Goal: Task Accomplishment & Management: Use online tool/utility

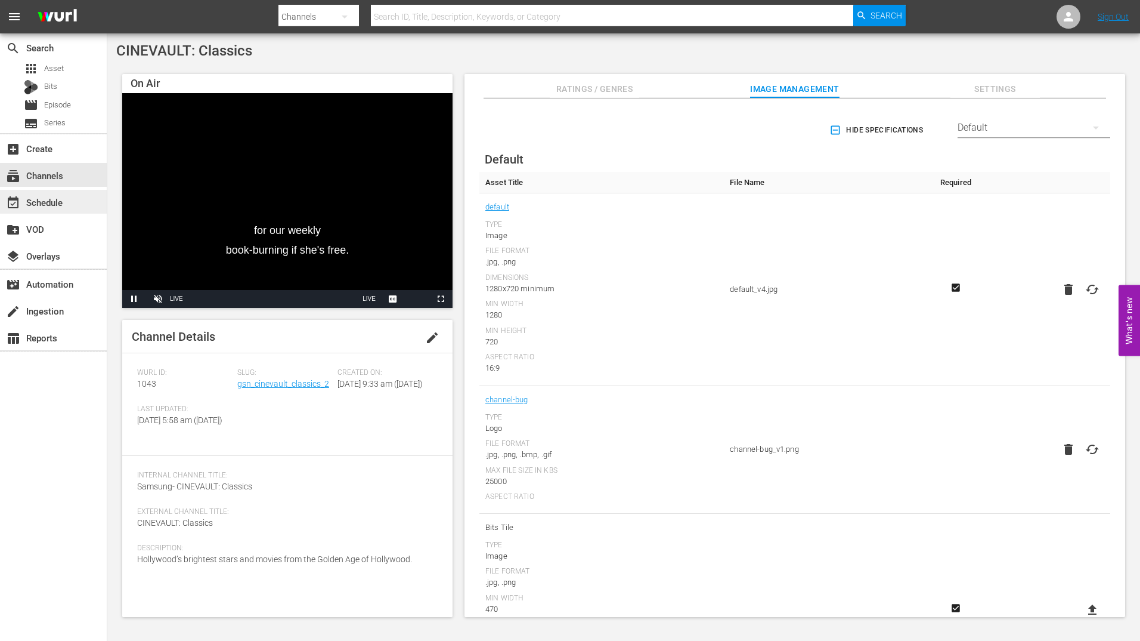
click at [33, 202] on div "event_available Schedule" at bounding box center [33, 200] width 67 height 11
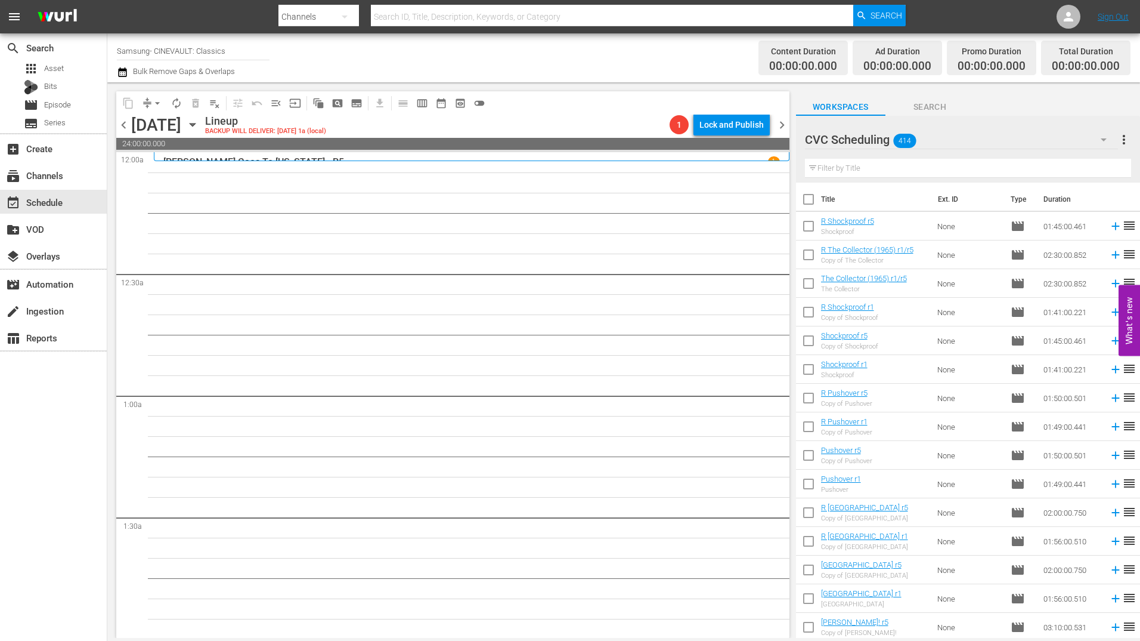
click at [885, 171] on input "text" at bounding box center [968, 168] width 326 height 19
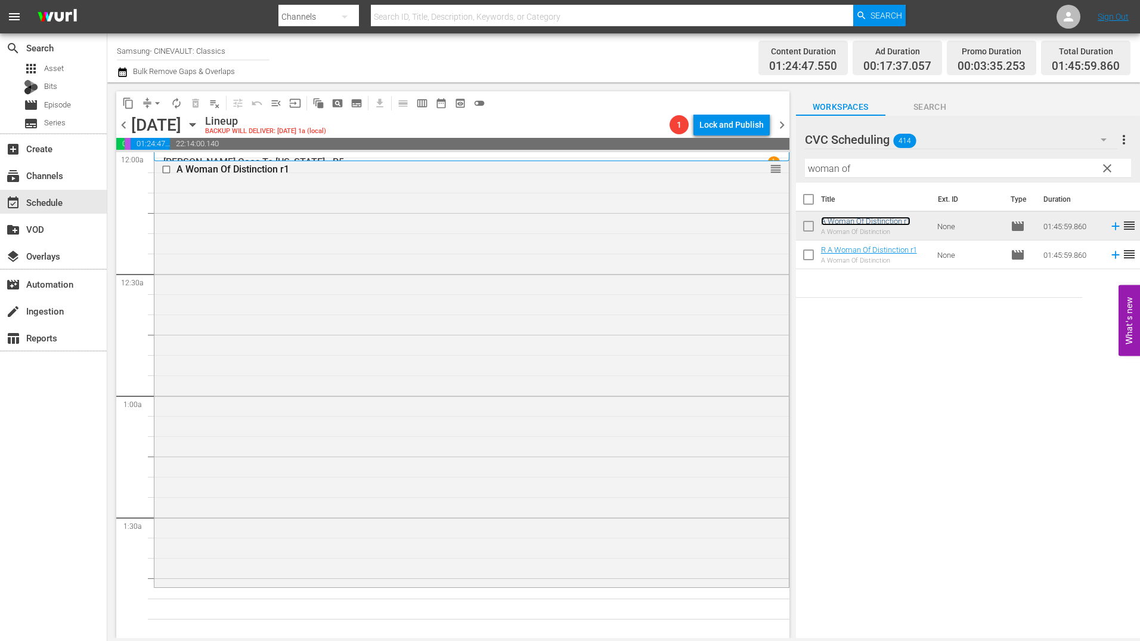
scroll to position [298, 0]
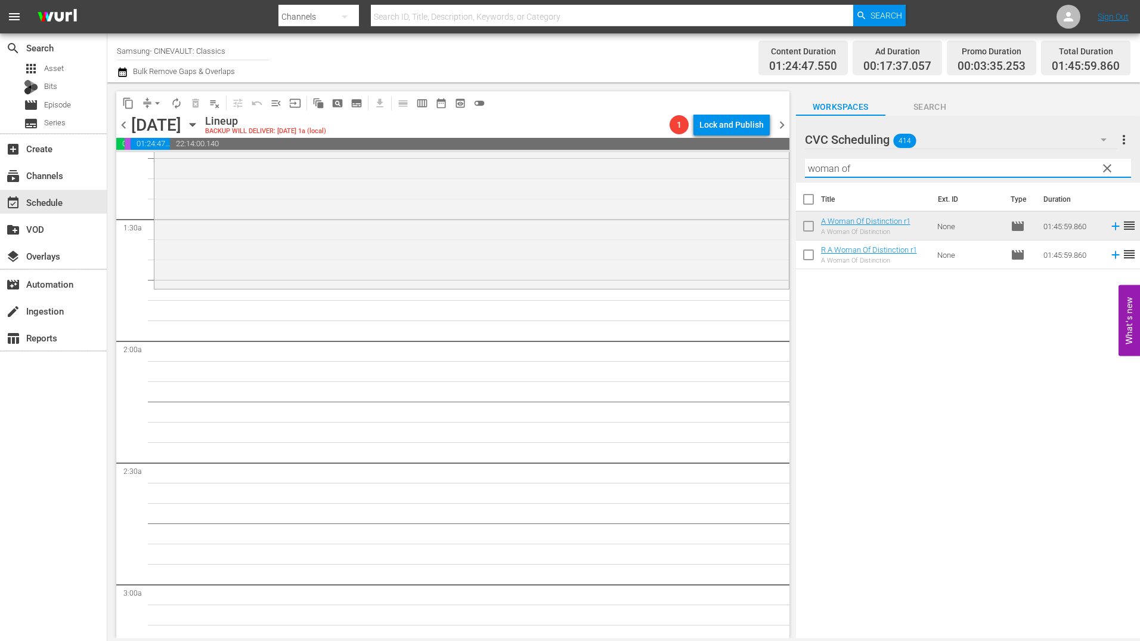
click at [891, 164] on input "woman of" at bounding box center [968, 168] width 326 height 19
click at [892, 164] on input "woman of" at bounding box center [968, 168] width 326 height 19
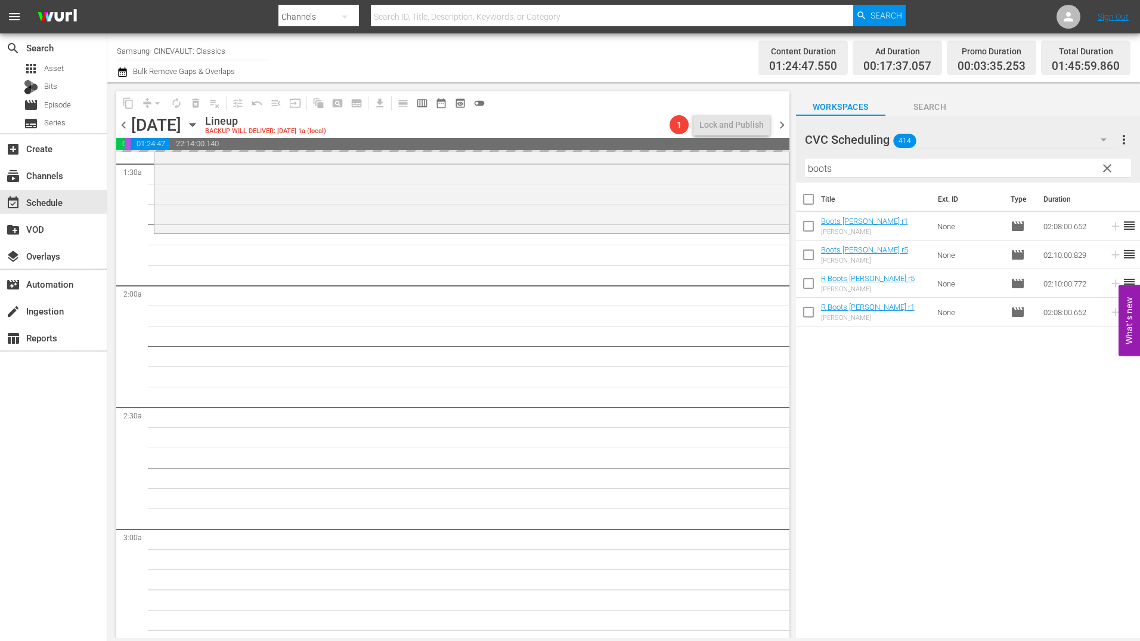
scroll to position [418, 0]
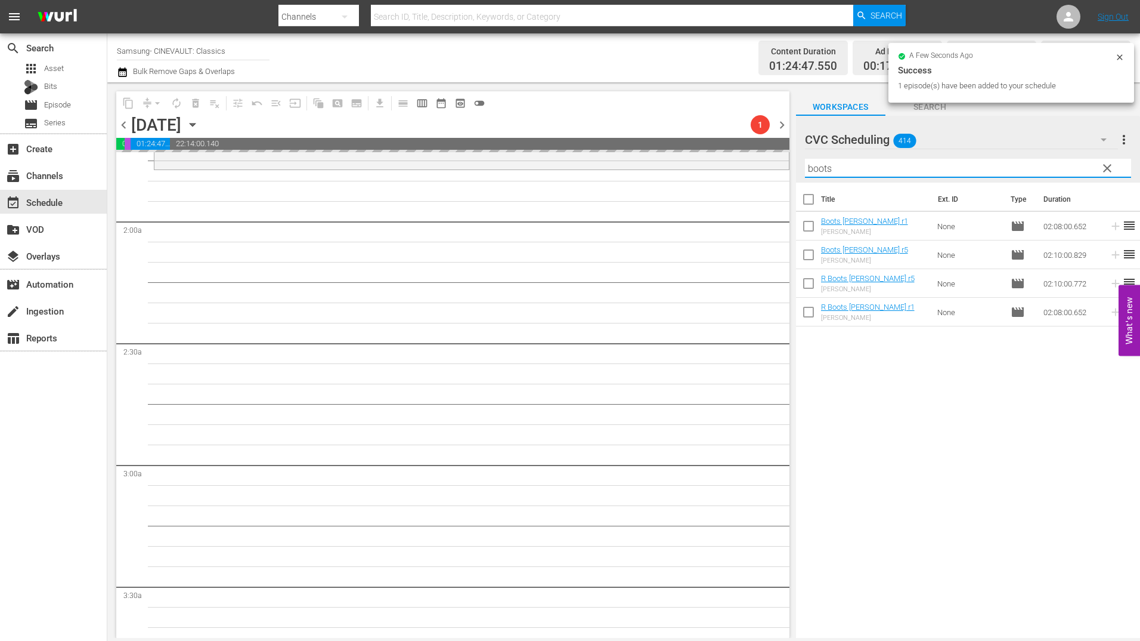
click at [886, 171] on input "boots" at bounding box center [968, 168] width 326 height 19
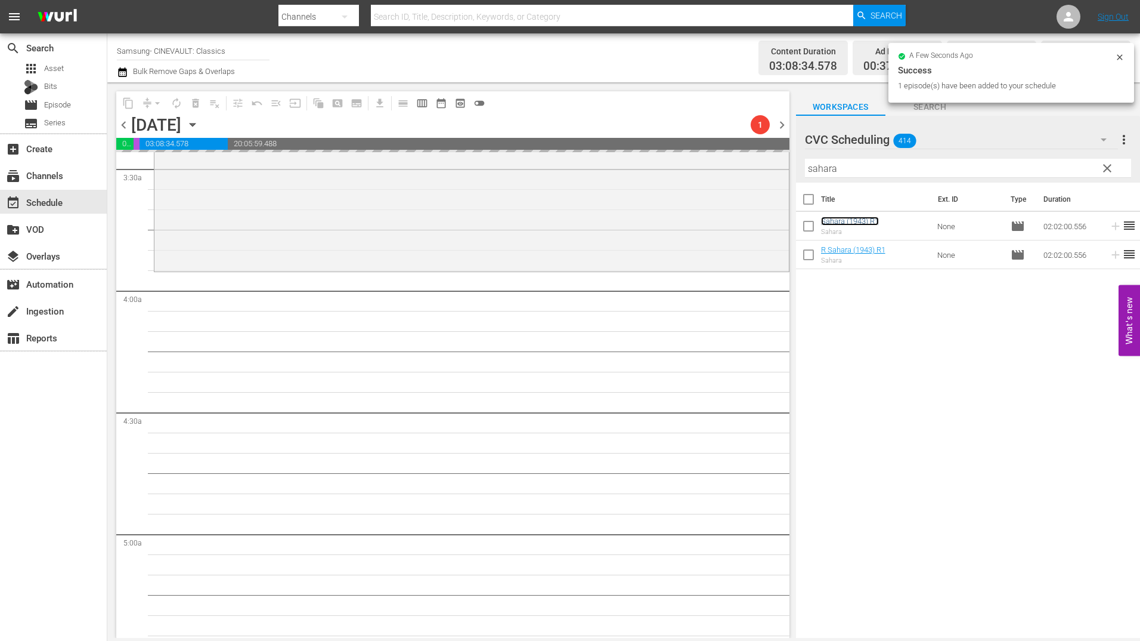
scroll to position [954, 0]
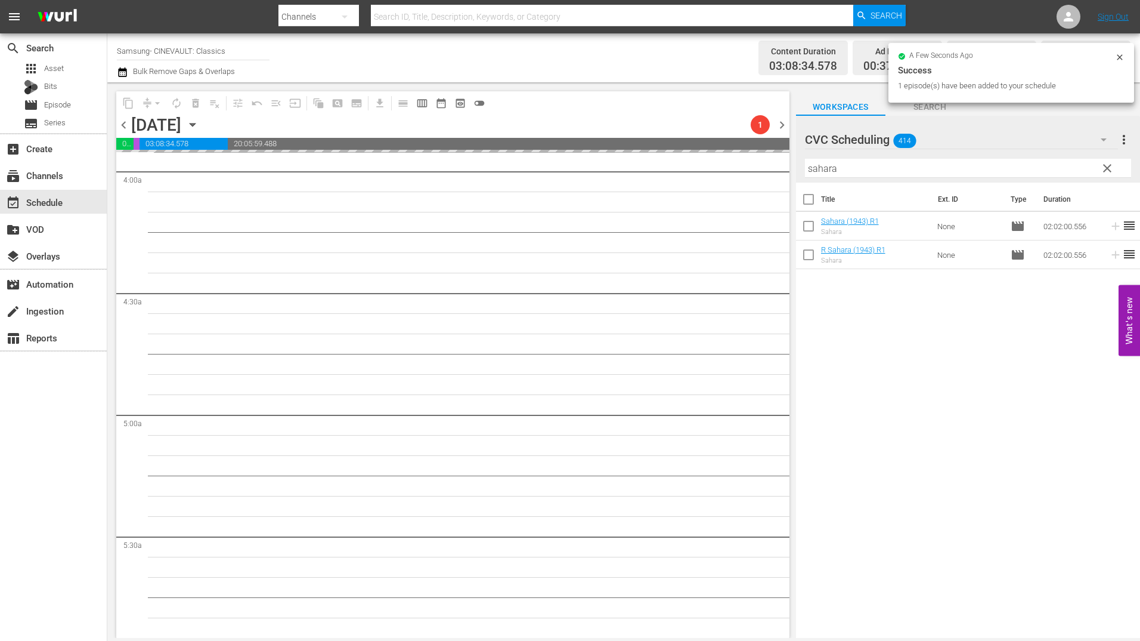
click at [923, 160] on input "sahara" at bounding box center [968, 168] width 326 height 19
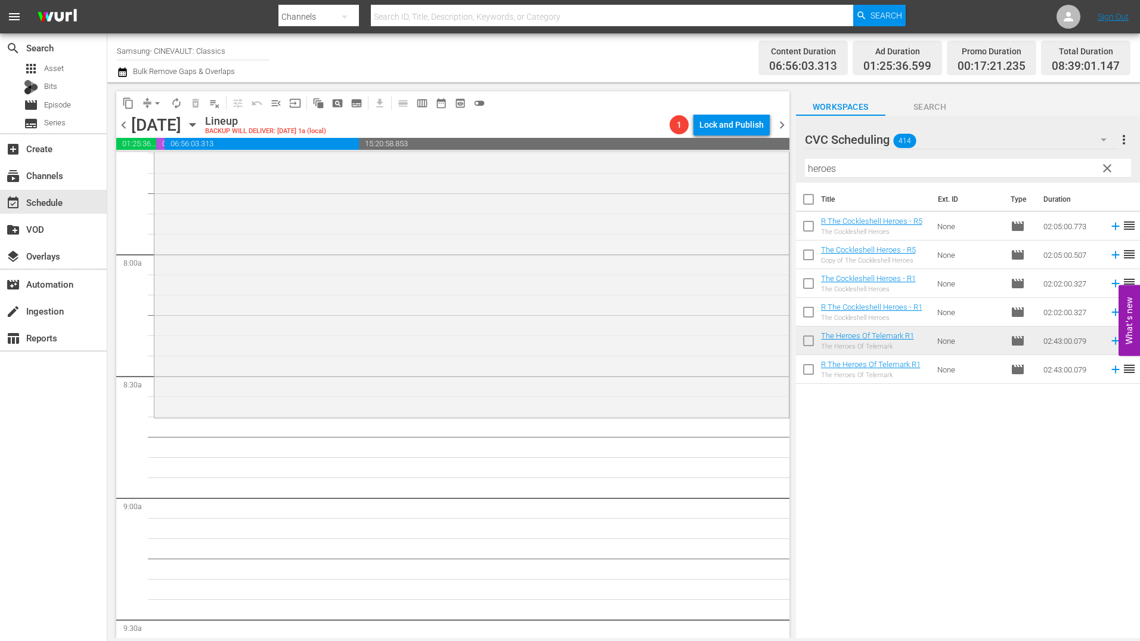
scroll to position [1849, 0]
click at [847, 176] on input "heroes" at bounding box center [968, 168] width 326 height 19
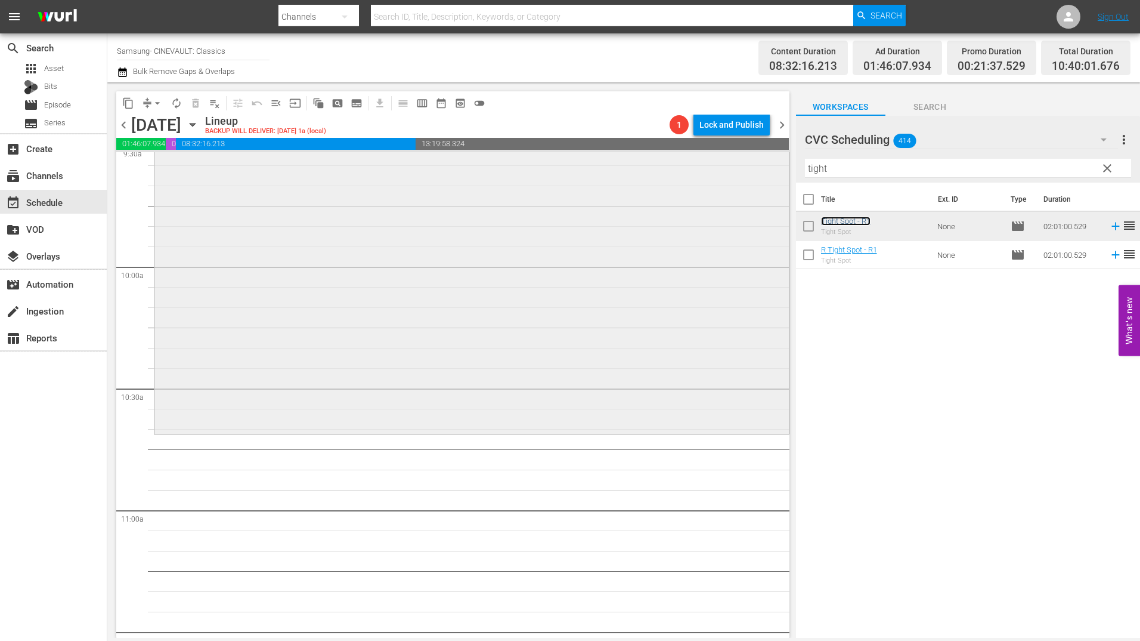
scroll to position [2386, 0]
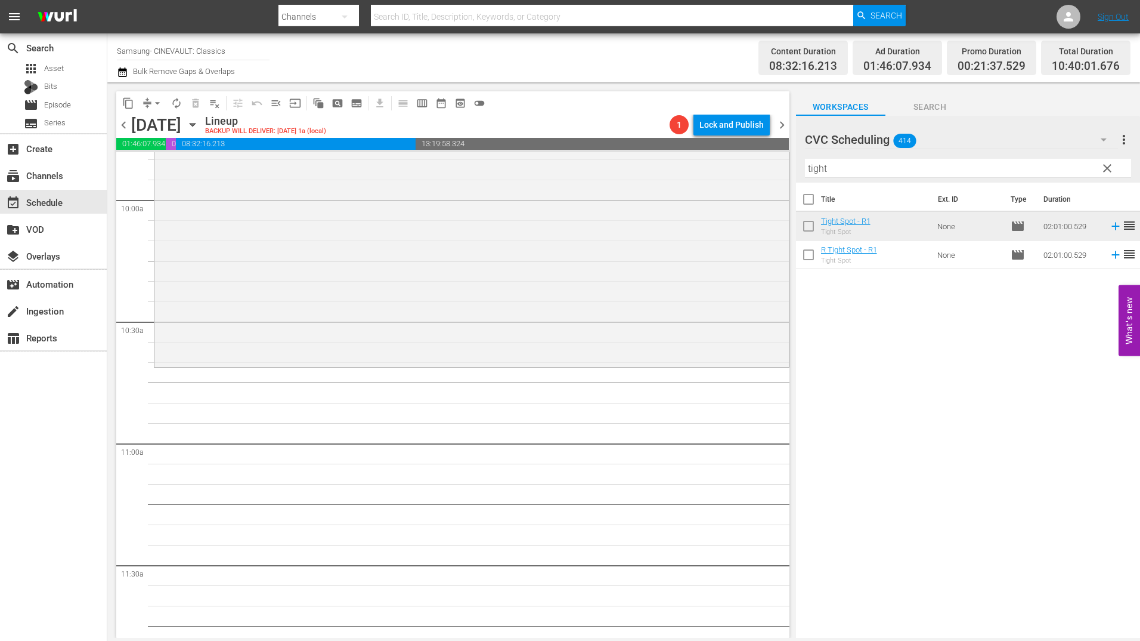
click at [842, 156] on div "Filter by Title tight" at bounding box center [968, 168] width 326 height 29
click at [842, 169] on input "tight" at bounding box center [968, 168] width 326 height 19
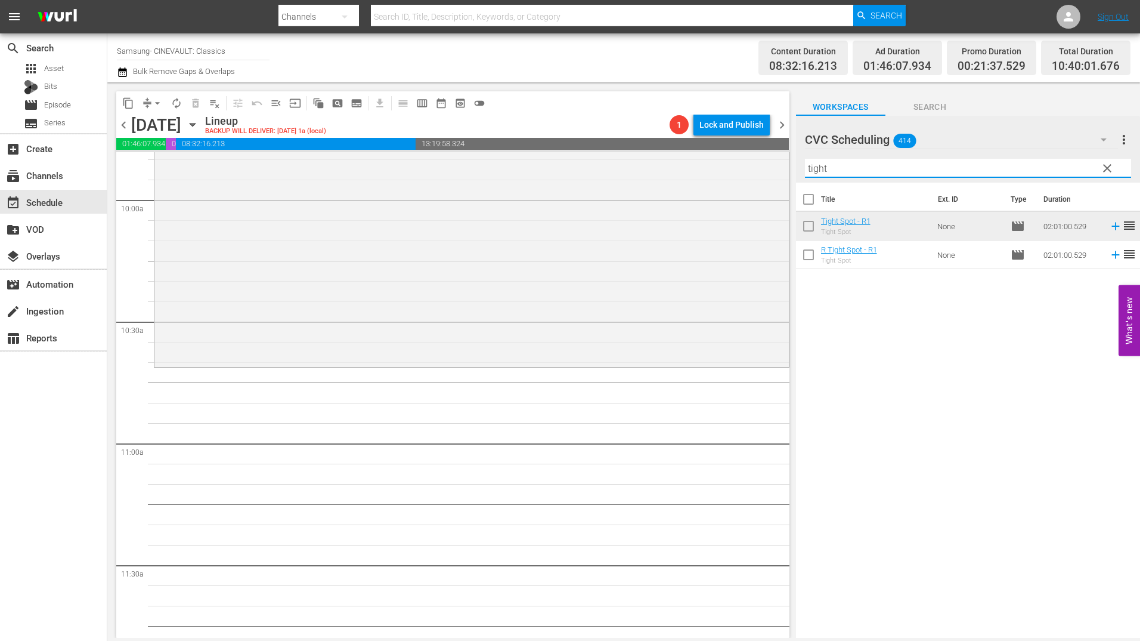
click at [842, 169] on input "tight" at bounding box center [968, 168] width 326 height 19
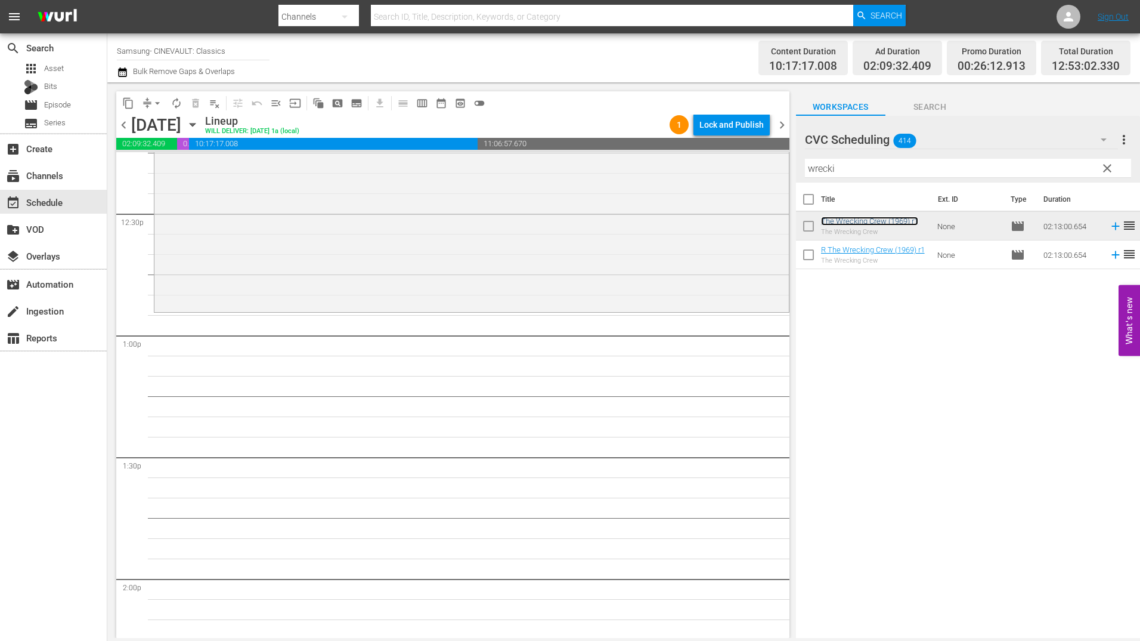
scroll to position [3042, 0]
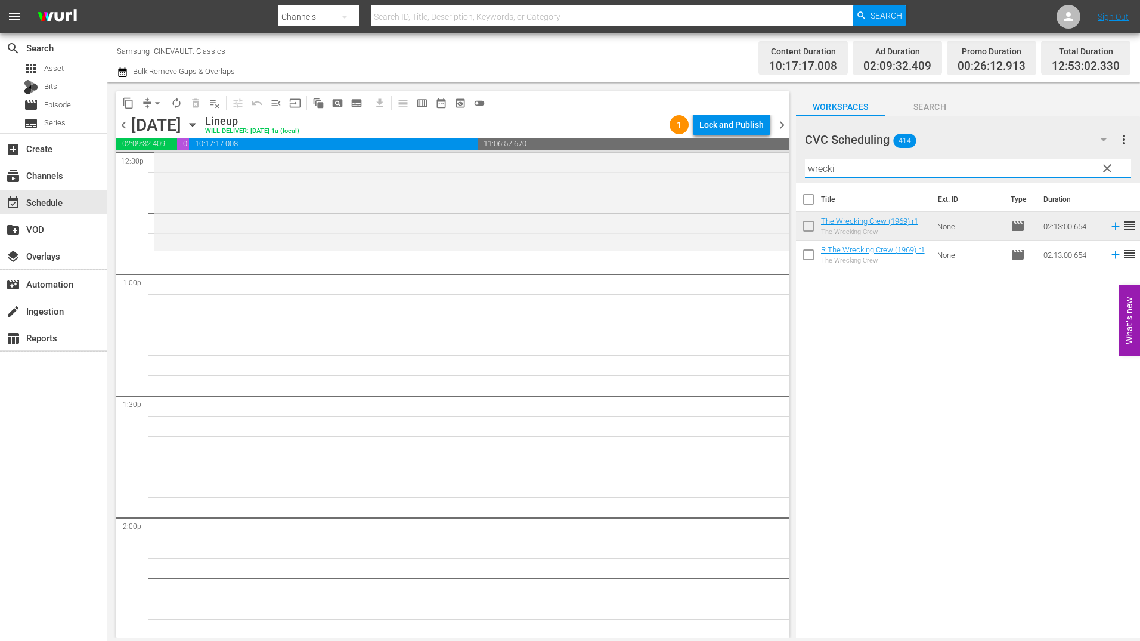
click at [870, 167] on input "wrecki" at bounding box center [968, 168] width 326 height 19
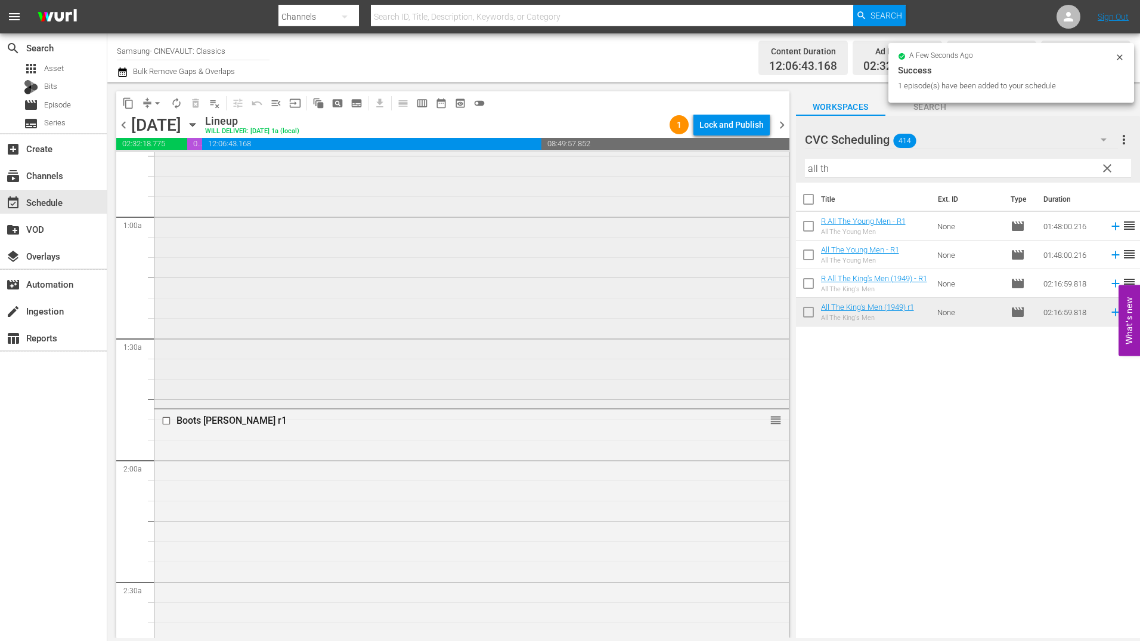
scroll to position [0, 0]
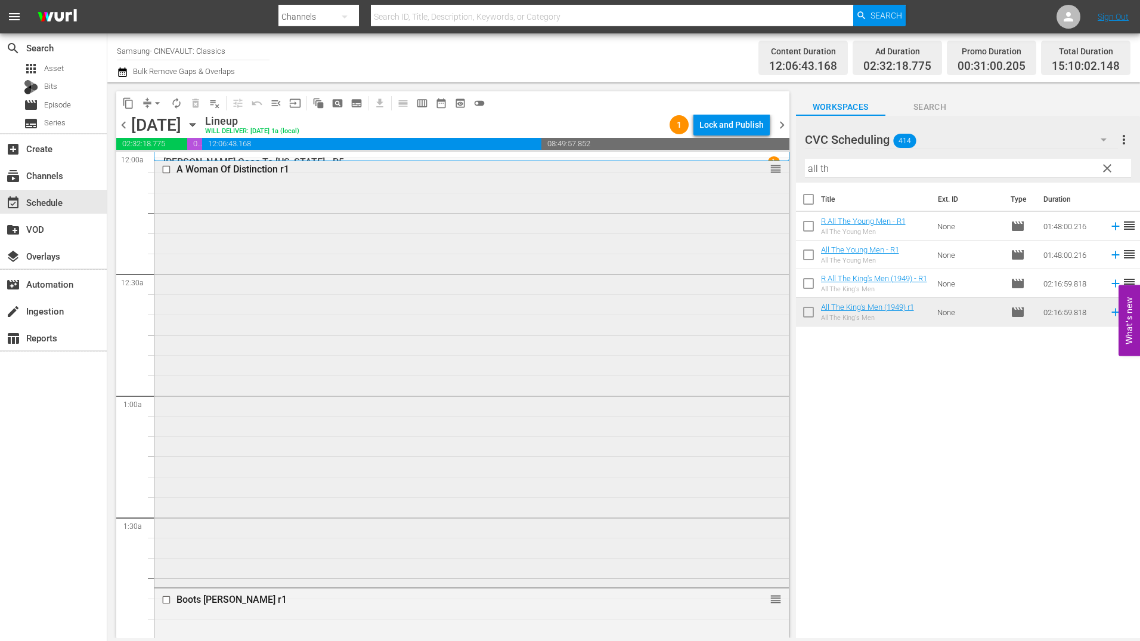
click at [579, 251] on div "A Woman Of Distinction r1 reorder" at bounding box center [471, 371] width 635 height 426
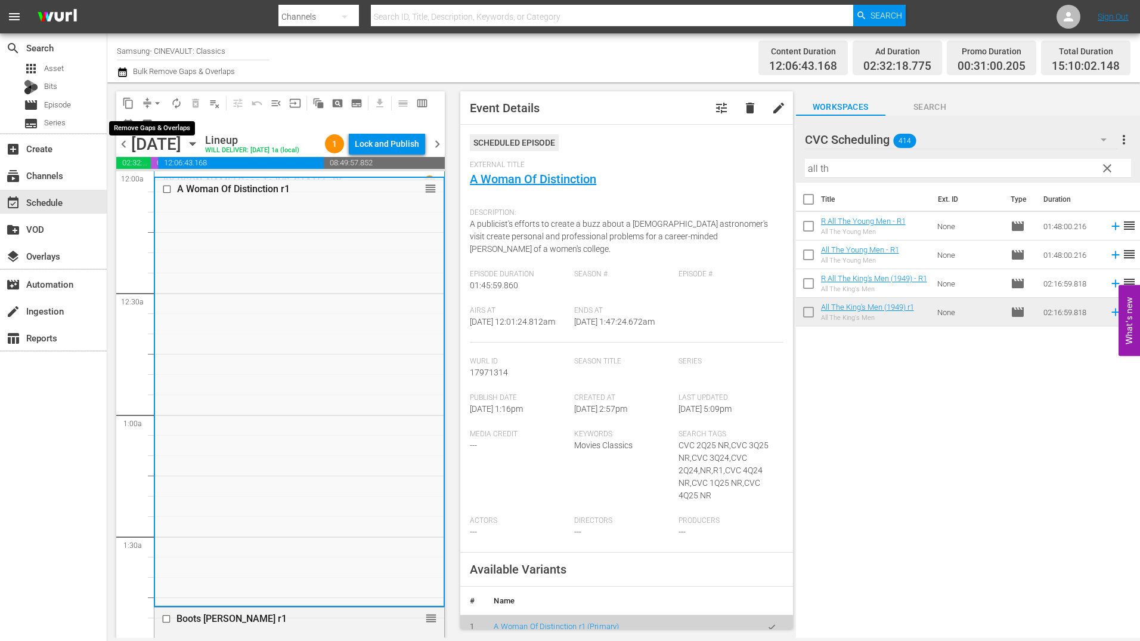
click at [154, 99] on span "arrow_drop_down" at bounding box center [158, 103] width 12 height 12
click at [174, 131] on li "Align to Midnight" at bounding box center [157, 128] width 125 height 20
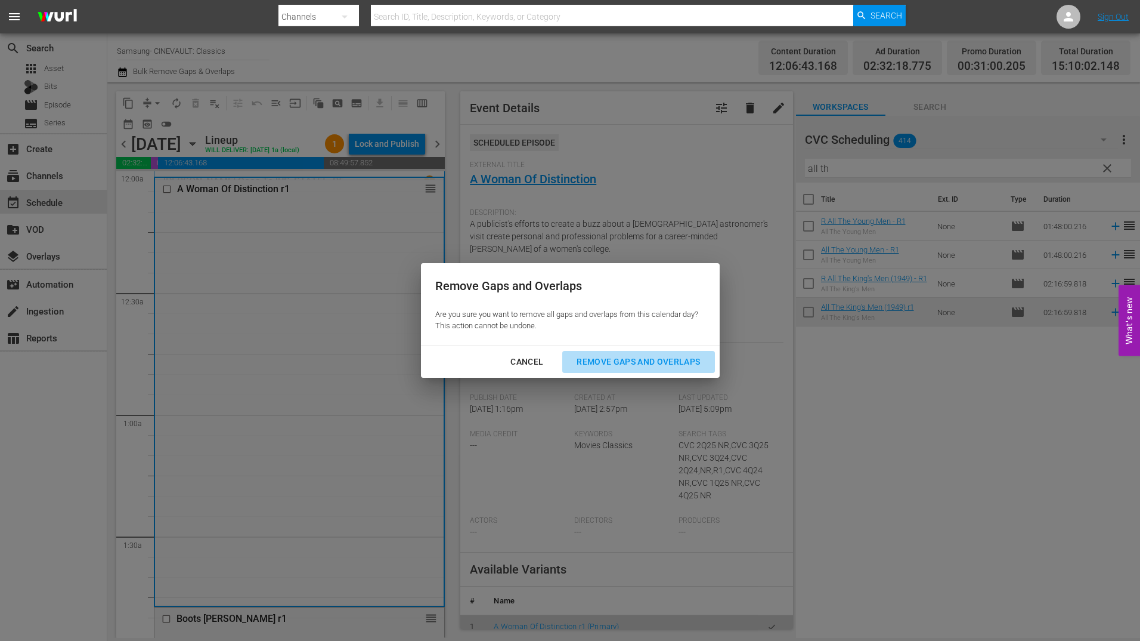
click at [670, 356] on div "Remove Gaps and Overlaps" at bounding box center [638, 361] width 143 height 15
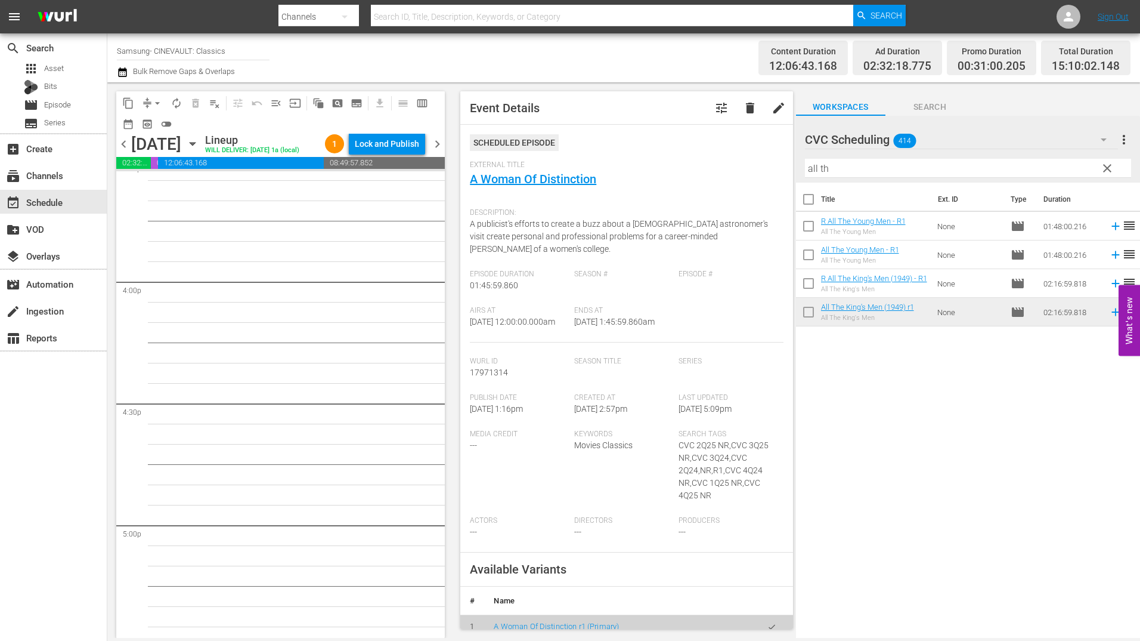
scroll to position [3877, 0]
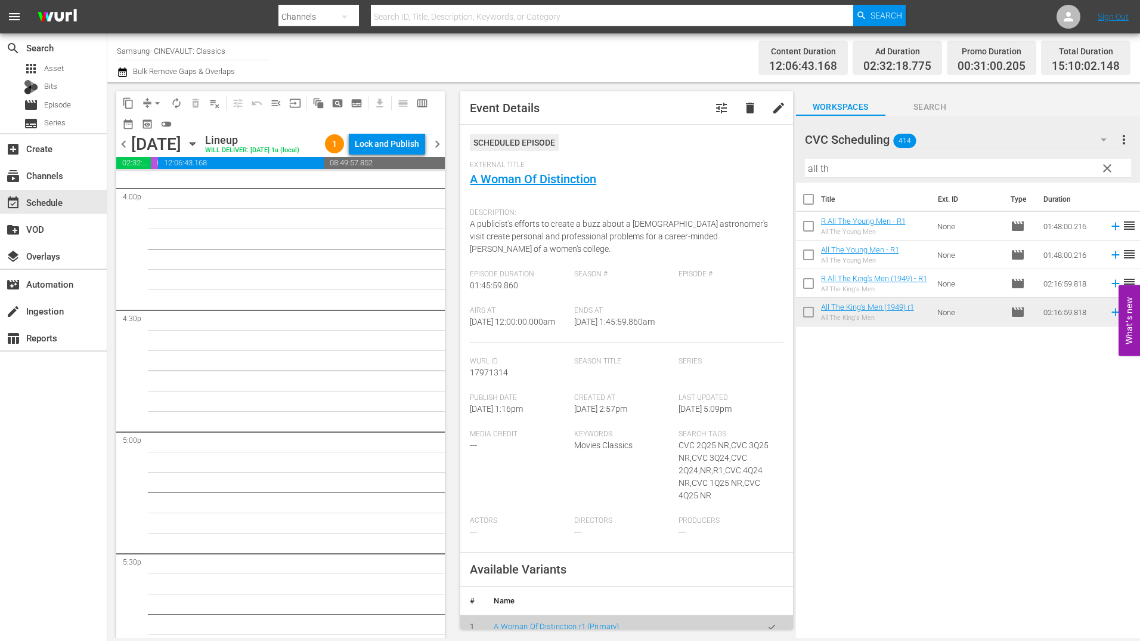
click at [873, 163] on input "all th" at bounding box center [968, 168] width 326 height 19
click at [876, 165] on input "all th" at bounding box center [968, 168] width 326 height 19
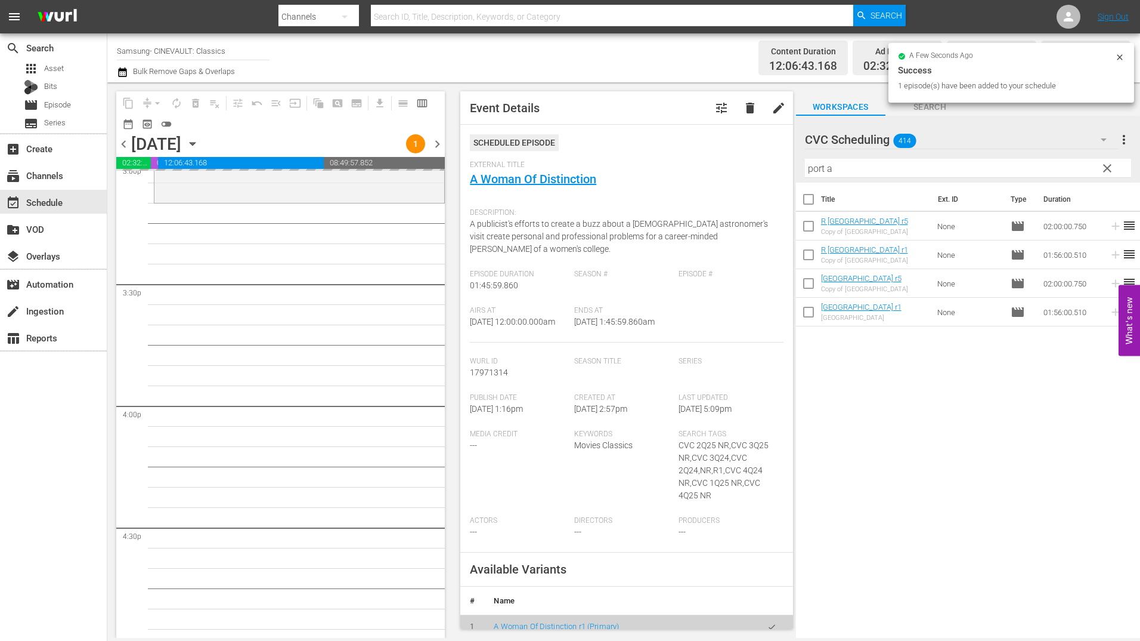
scroll to position [3519, 0]
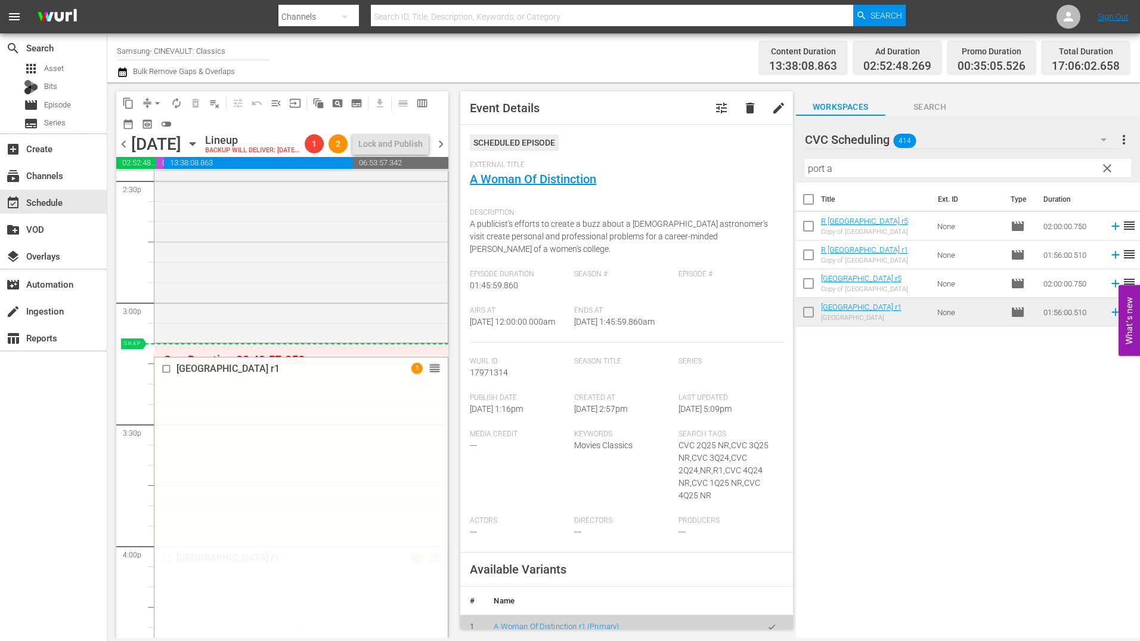
drag, startPoint x: 426, startPoint y: 582, endPoint x: 426, endPoint y: 366, distance: 215.9
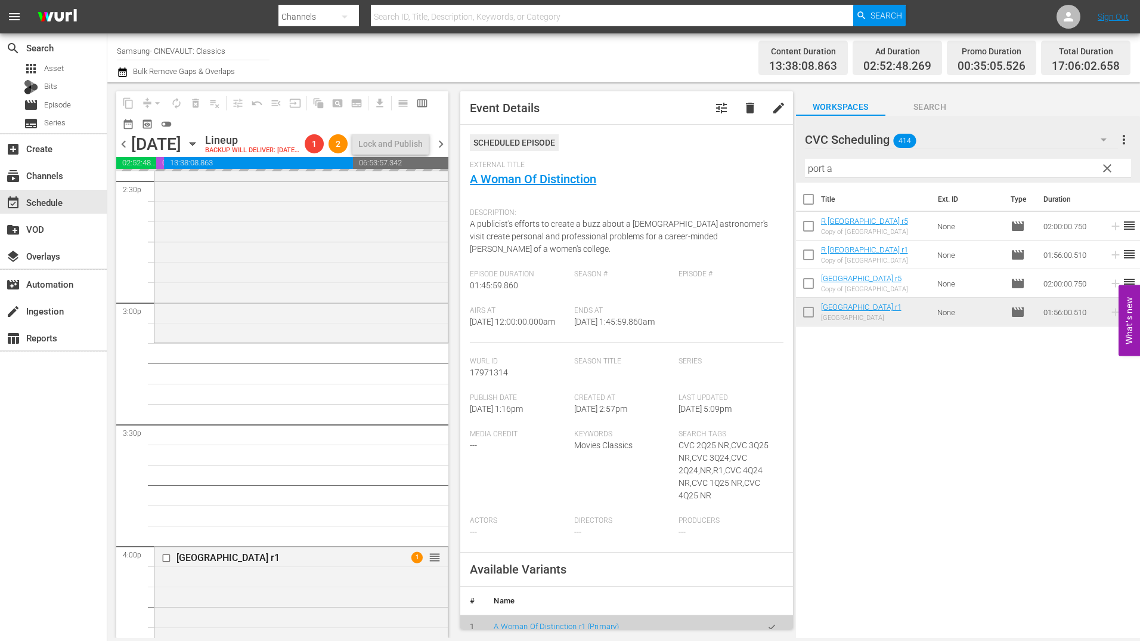
scroll to position [3639, 0]
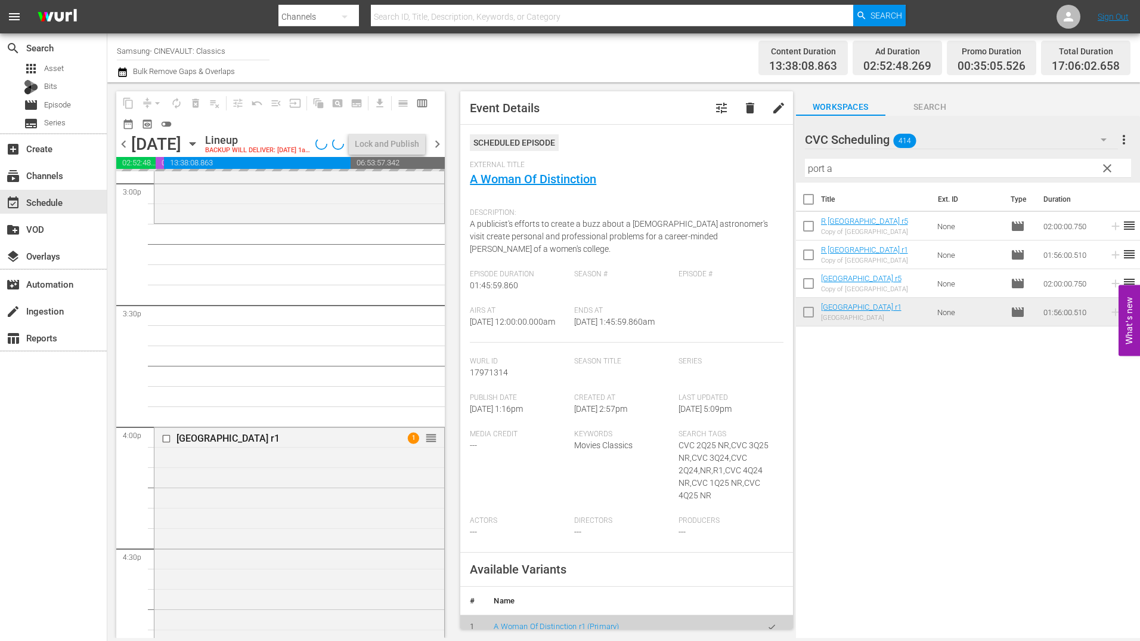
click at [830, 166] on input "port a" at bounding box center [968, 168] width 326 height 19
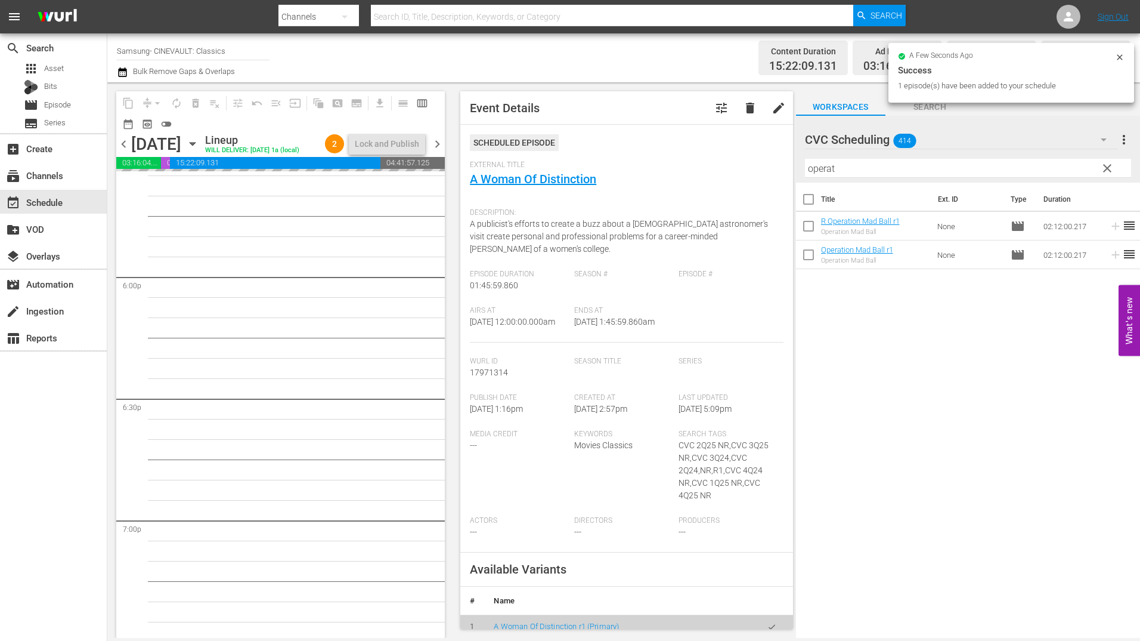
scroll to position [4295, 0]
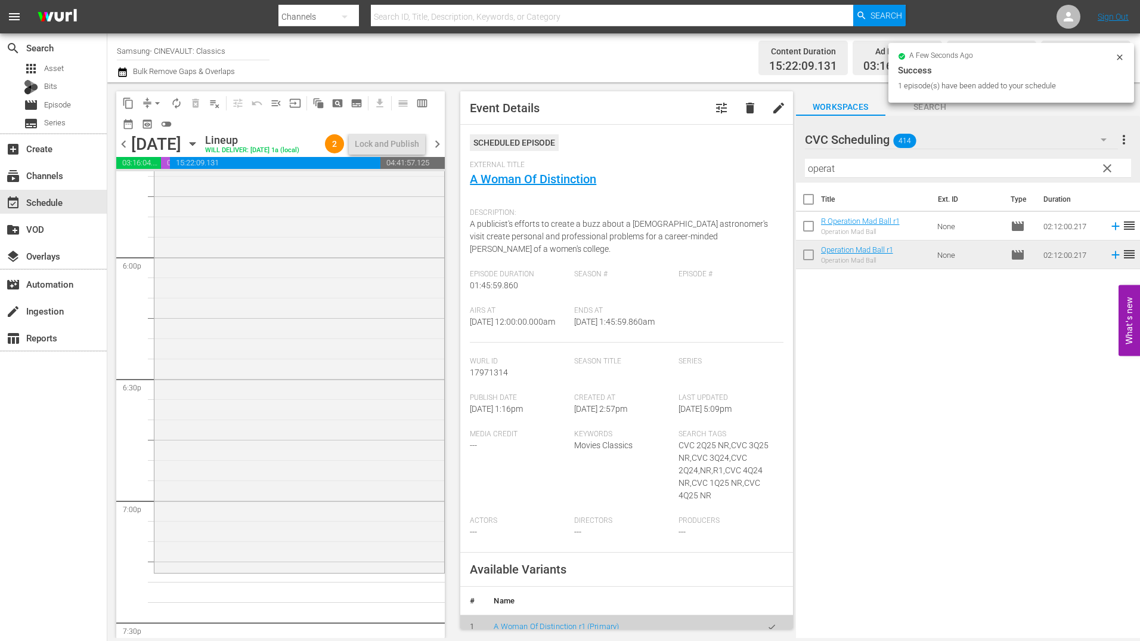
click at [836, 167] on input "operat" at bounding box center [968, 168] width 326 height 19
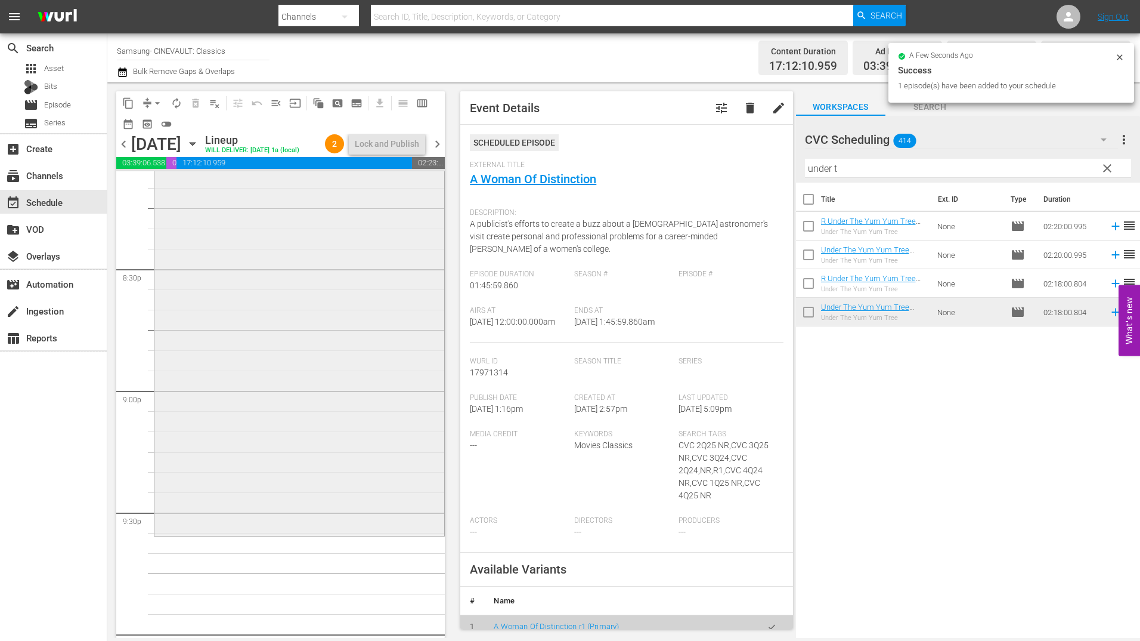
scroll to position [4951, 0]
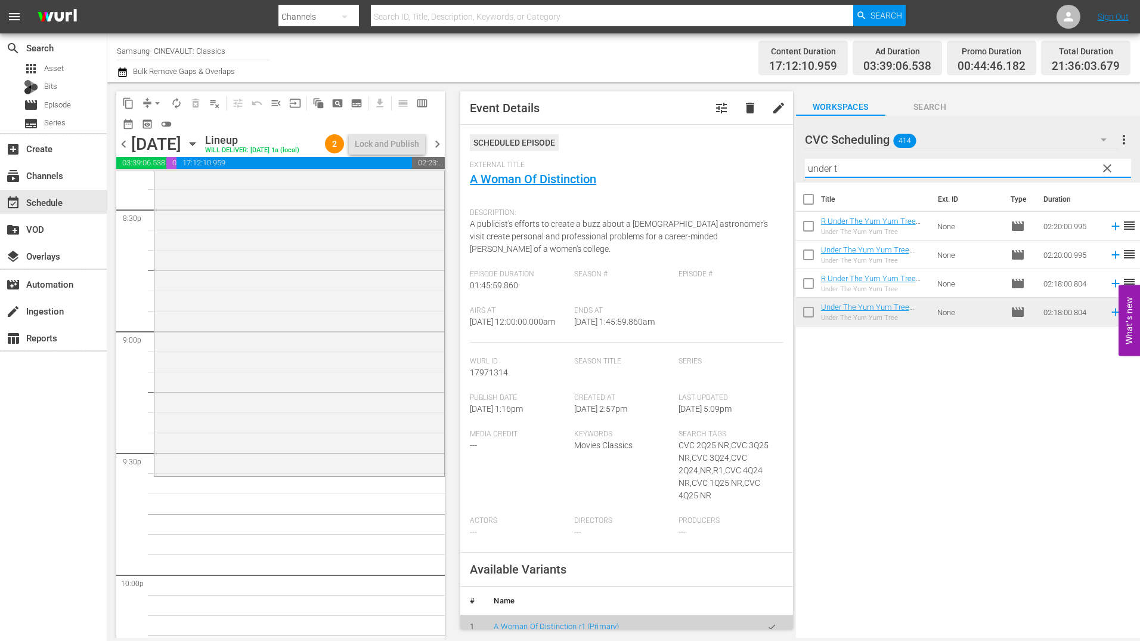
click at [933, 165] on input "under t" at bounding box center [968, 168] width 326 height 19
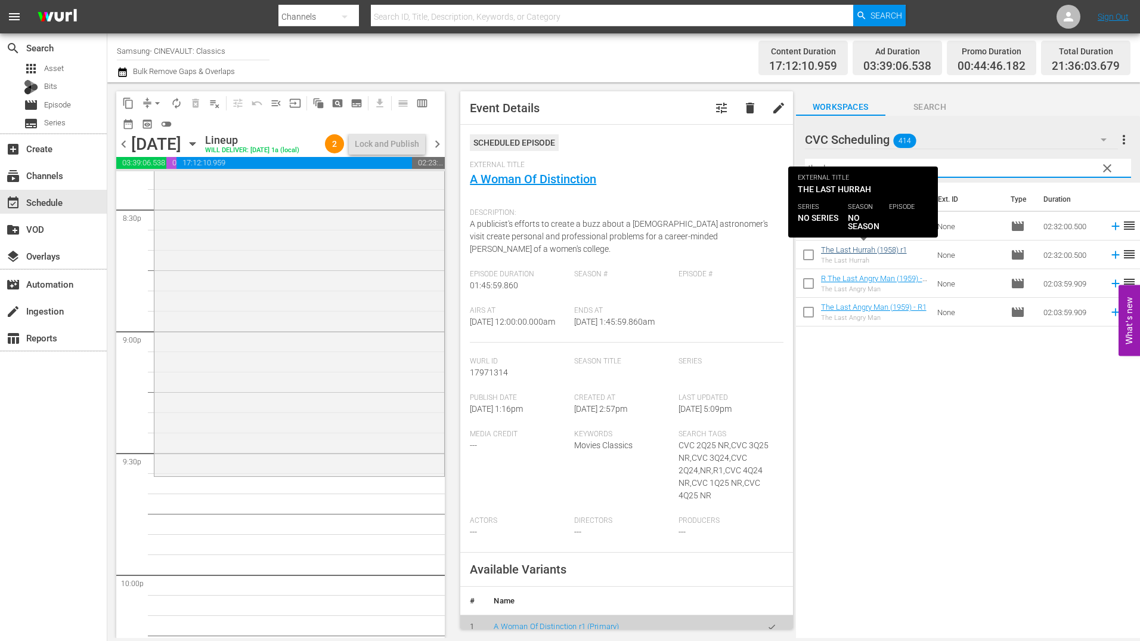
type input "the las"
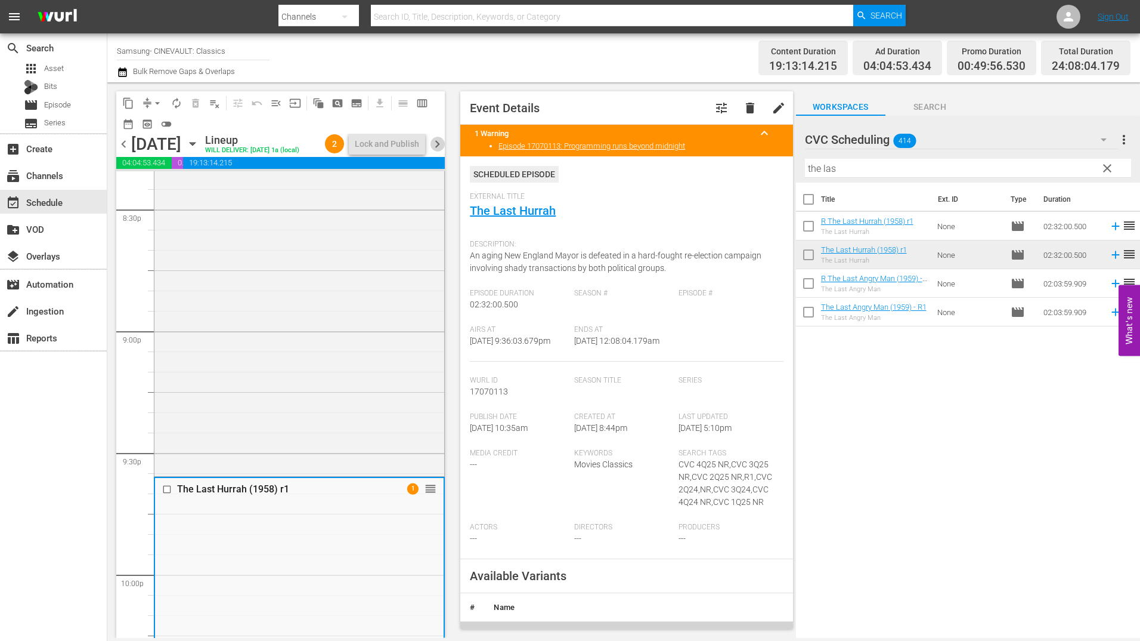
click at [435, 149] on span "chevron_right" at bounding box center [437, 144] width 15 height 15
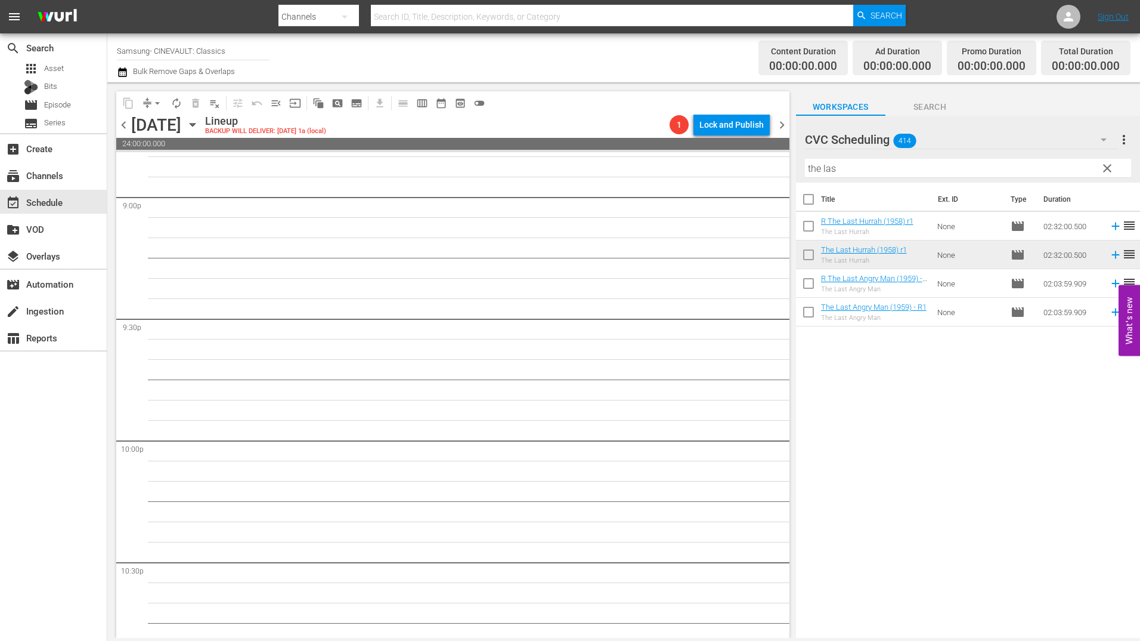
scroll to position [5151, 0]
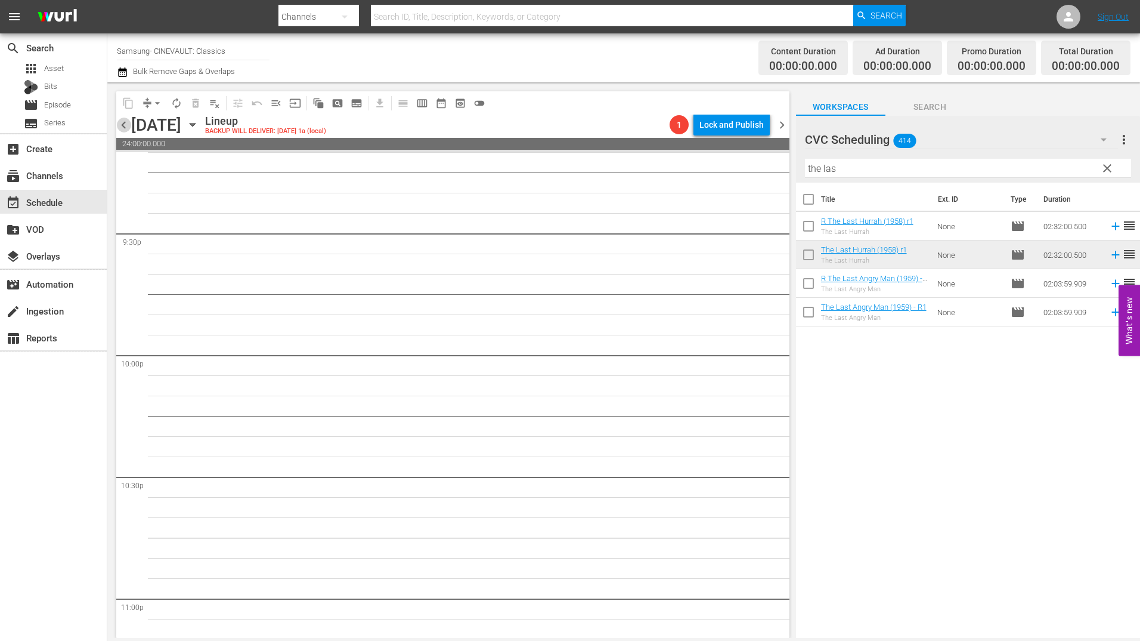
click at [123, 128] on span "chevron_left" at bounding box center [123, 125] width 15 height 15
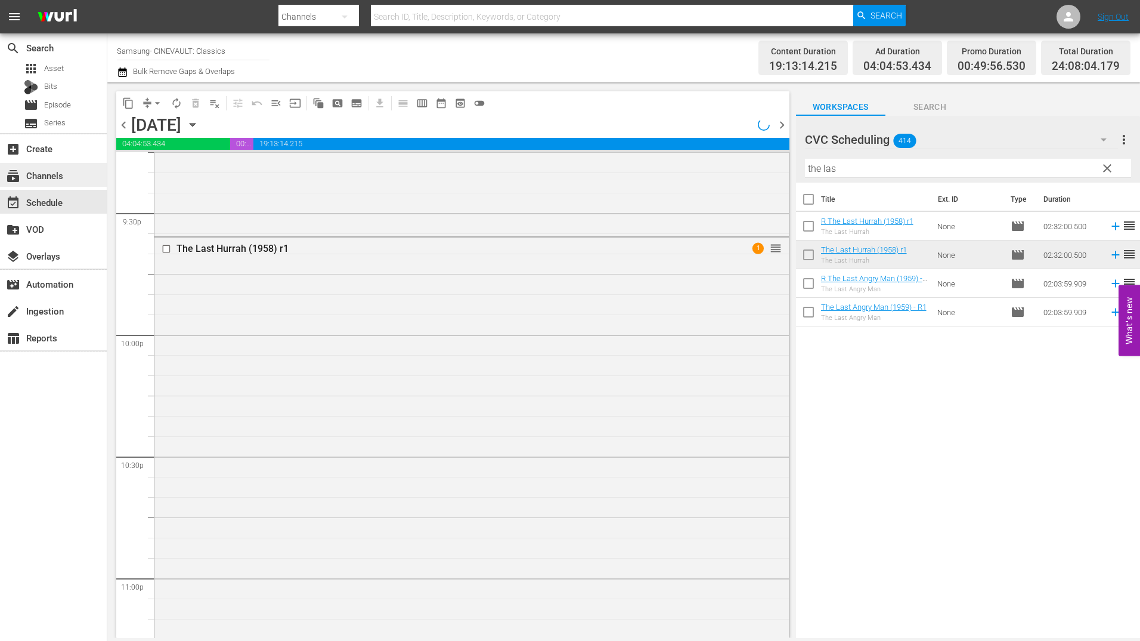
scroll to position [5070, 0]
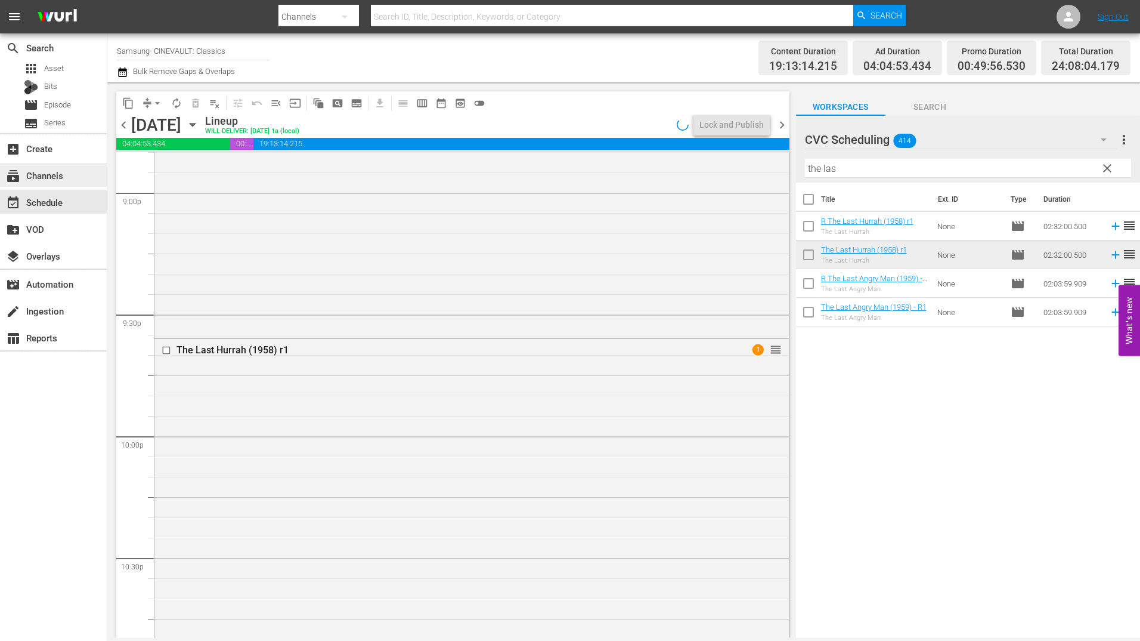
click at [63, 168] on div "subscriptions Channels" at bounding box center [33, 173] width 67 height 11
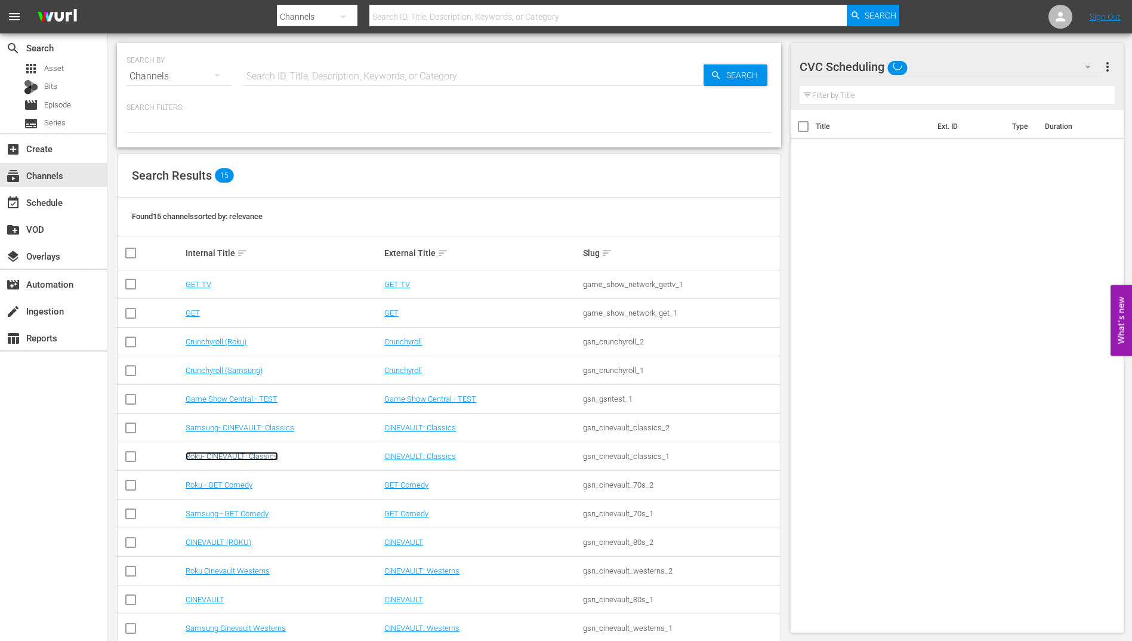
click at [261, 456] on link "Roku- CINEVAULT: Classics" at bounding box center [232, 456] width 92 height 9
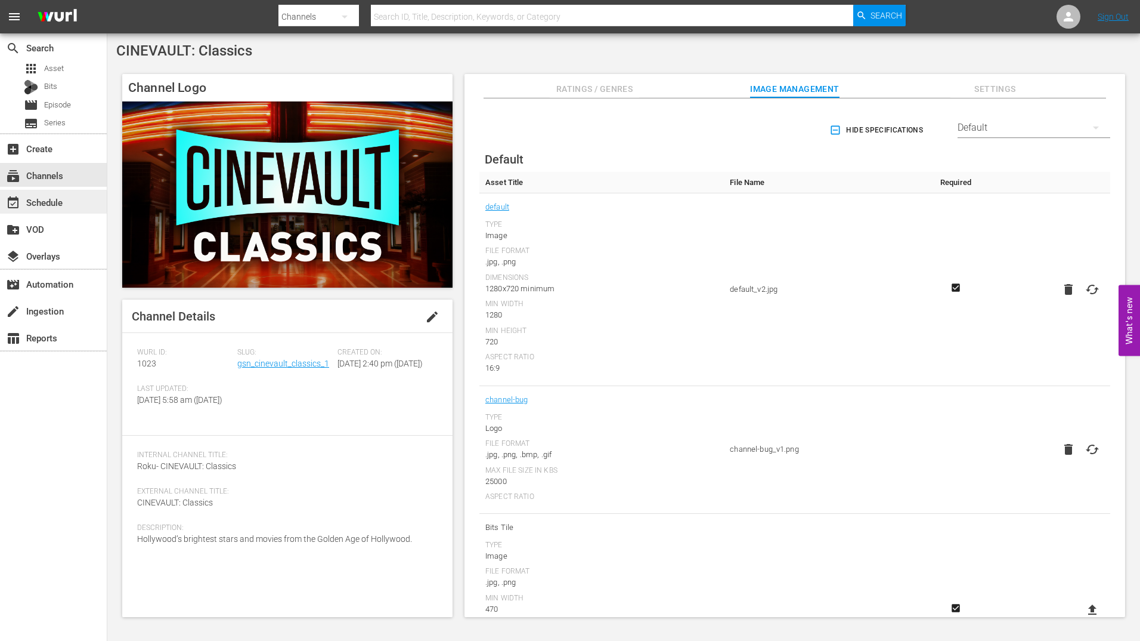
click at [98, 199] on div "event_available Schedule" at bounding box center [53, 202] width 107 height 24
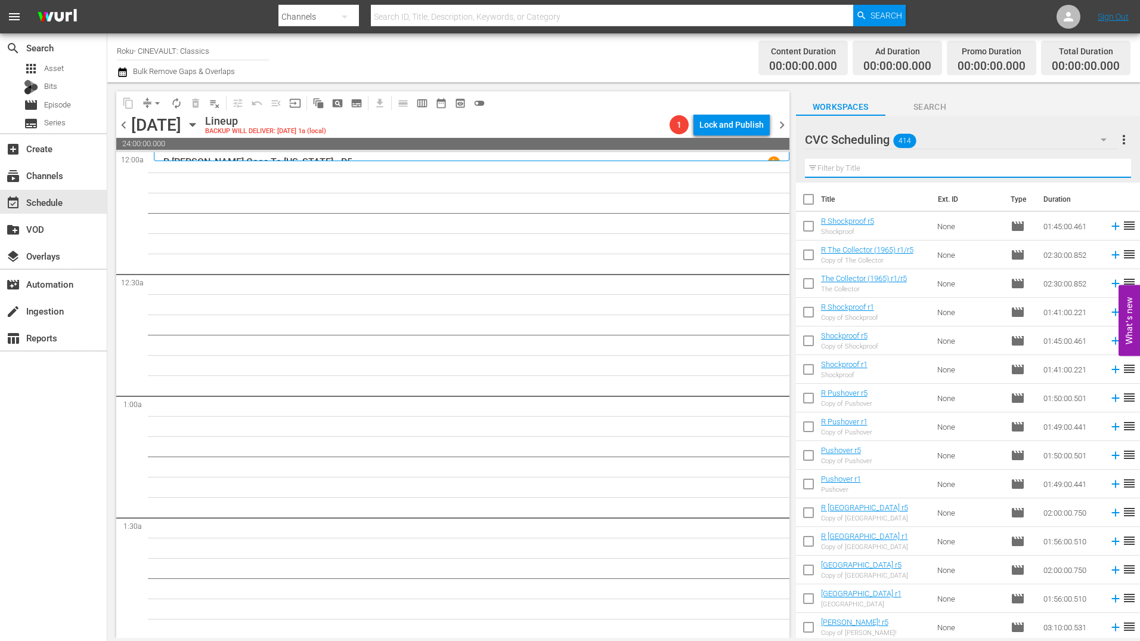
click at [900, 169] on input "text" at bounding box center [968, 168] width 326 height 19
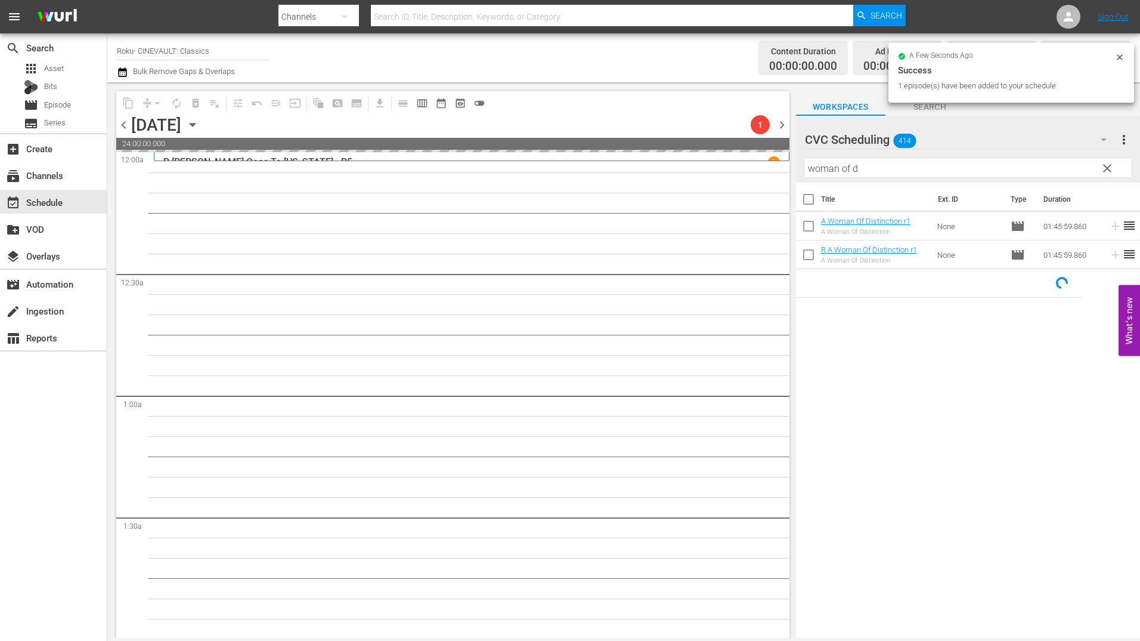
click at [863, 163] on input "woman of d" at bounding box center [968, 168] width 326 height 19
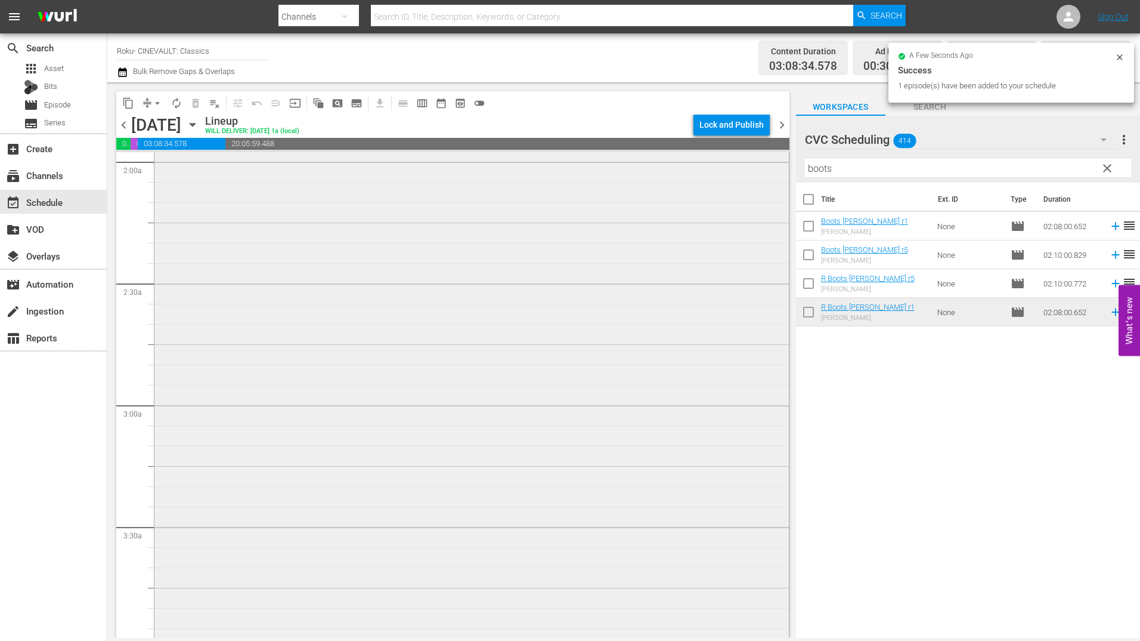
scroll to position [418, 0]
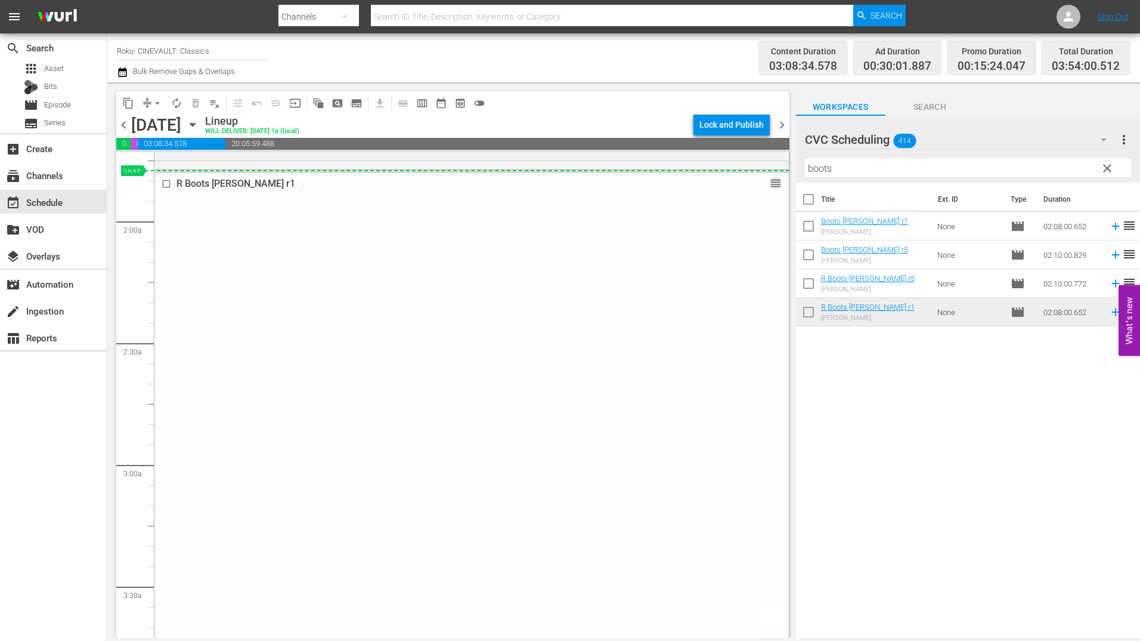
drag, startPoint x: 873, startPoint y: 313, endPoint x: 763, endPoint y: 175, distance: 176.1
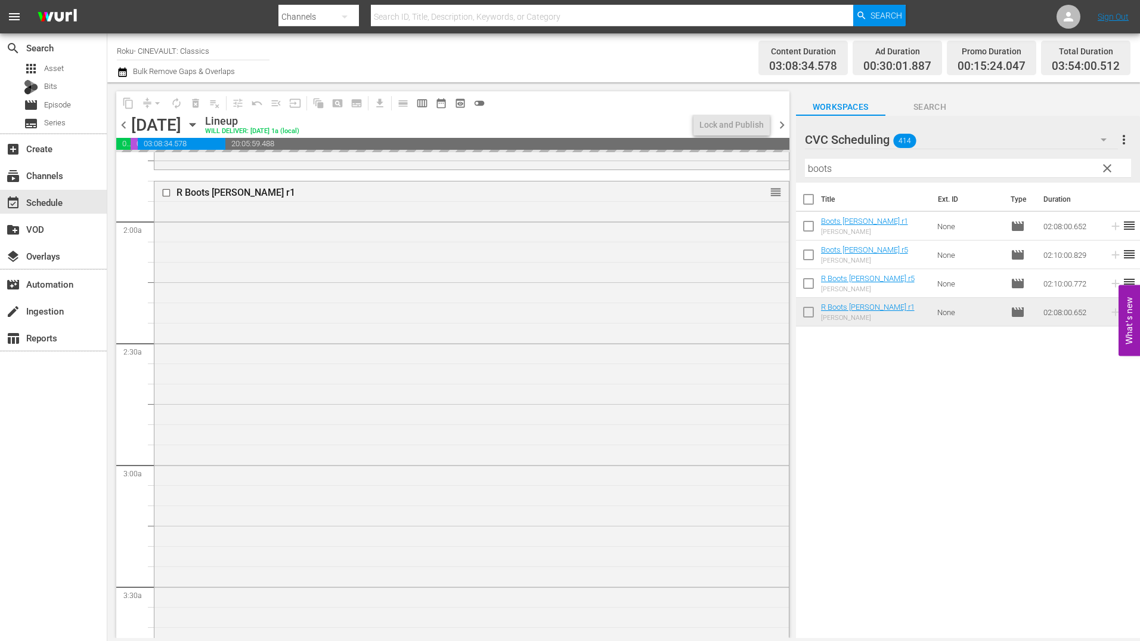
click at [873, 169] on input "boots" at bounding box center [968, 168] width 326 height 19
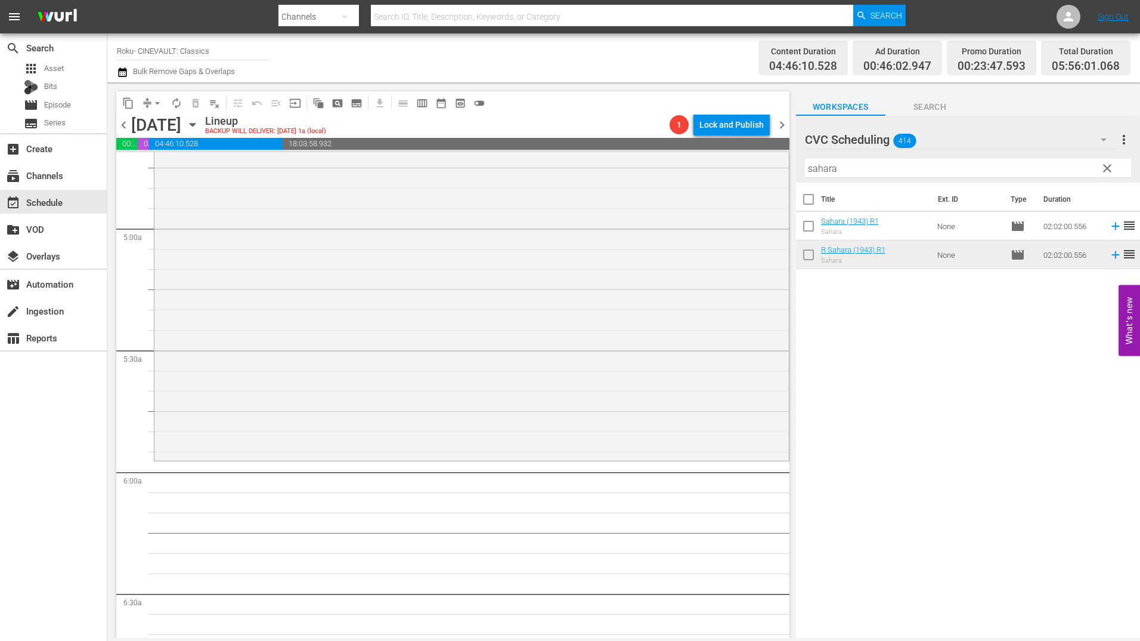
scroll to position [1193, 0]
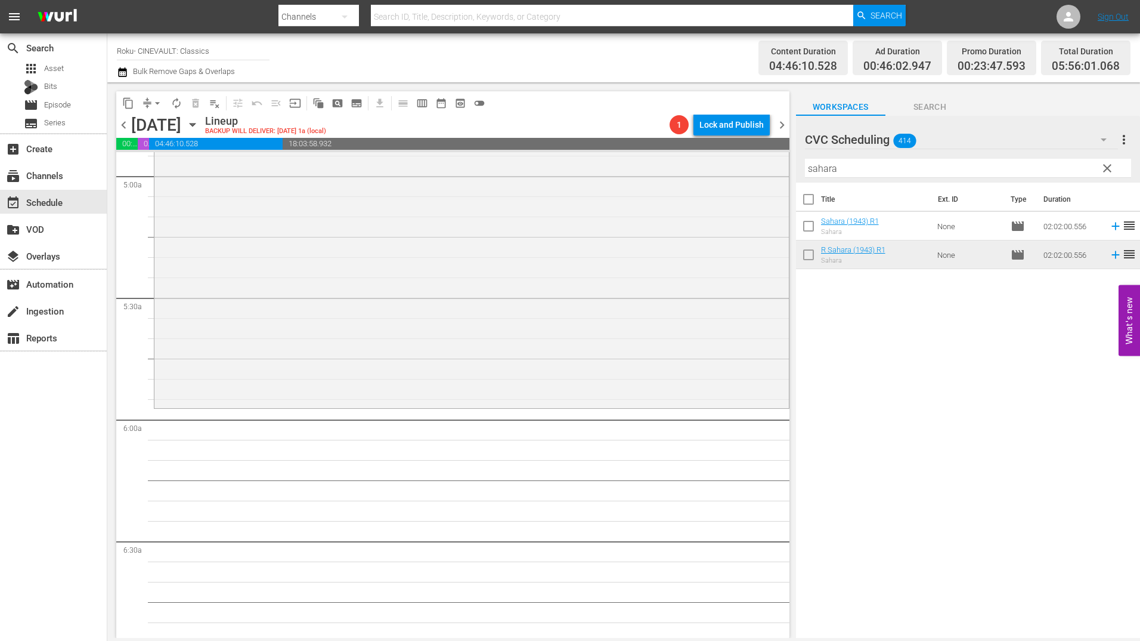
click at [882, 160] on input "sahara" at bounding box center [968, 168] width 326 height 19
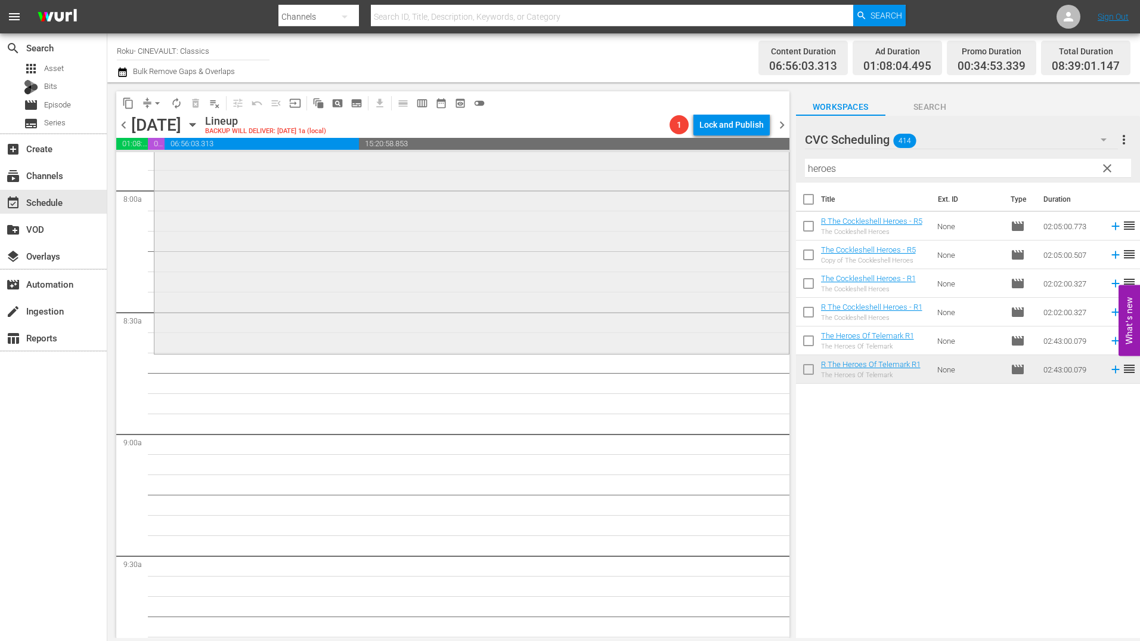
scroll to position [1968, 0]
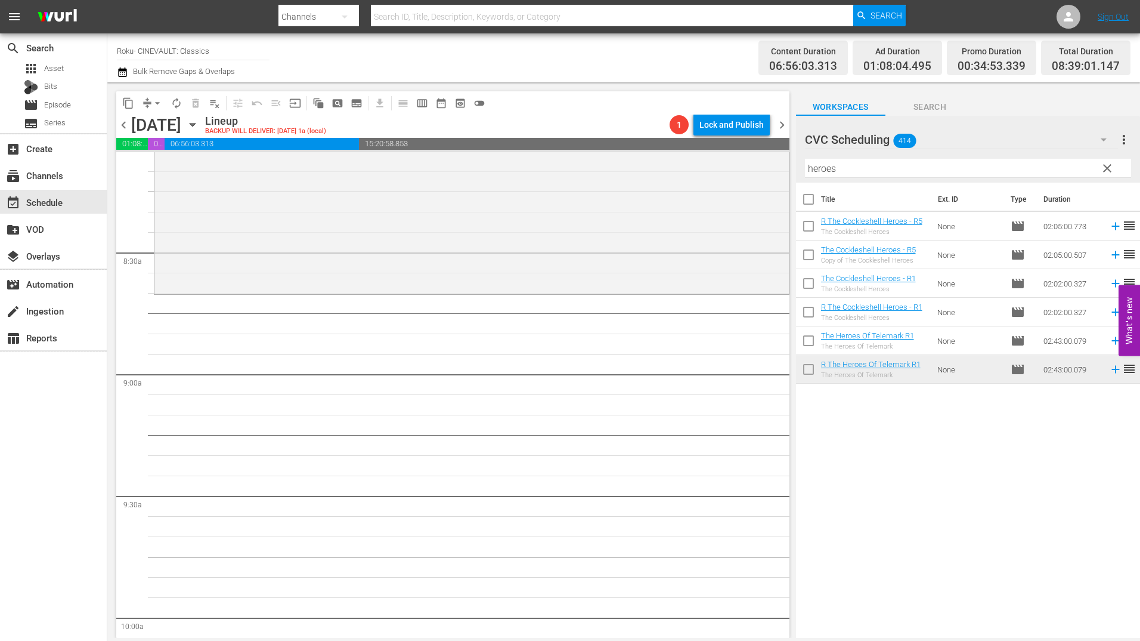
click at [871, 169] on input "heroes" at bounding box center [968, 168] width 326 height 19
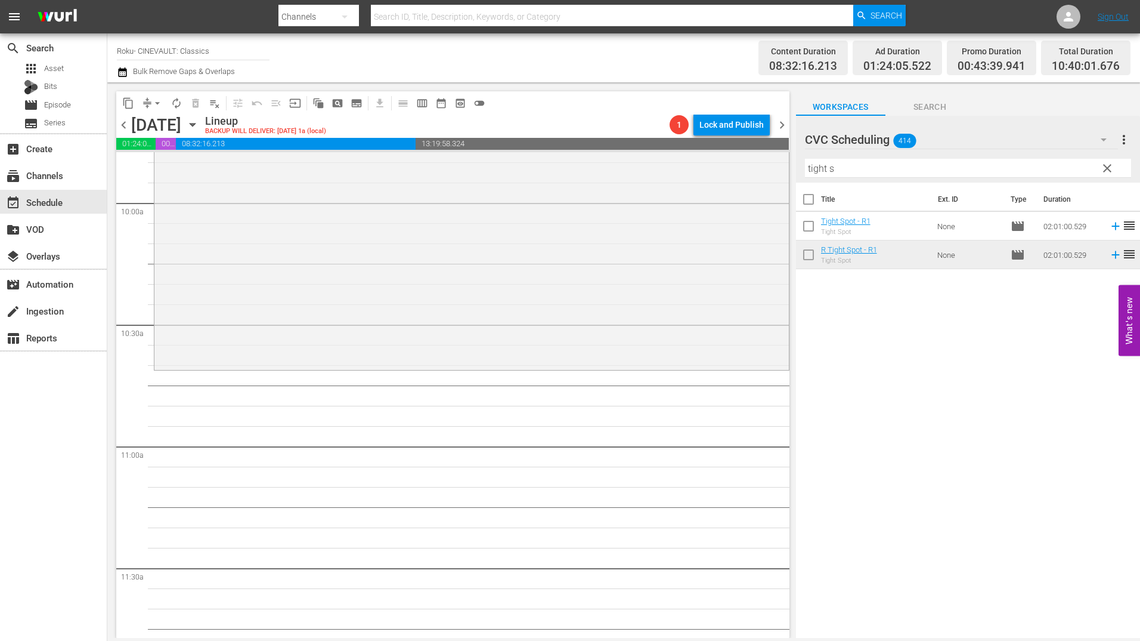
scroll to position [2386, 0]
click at [849, 169] on input "tight s" at bounding box center [968, 168] width 326 height 19
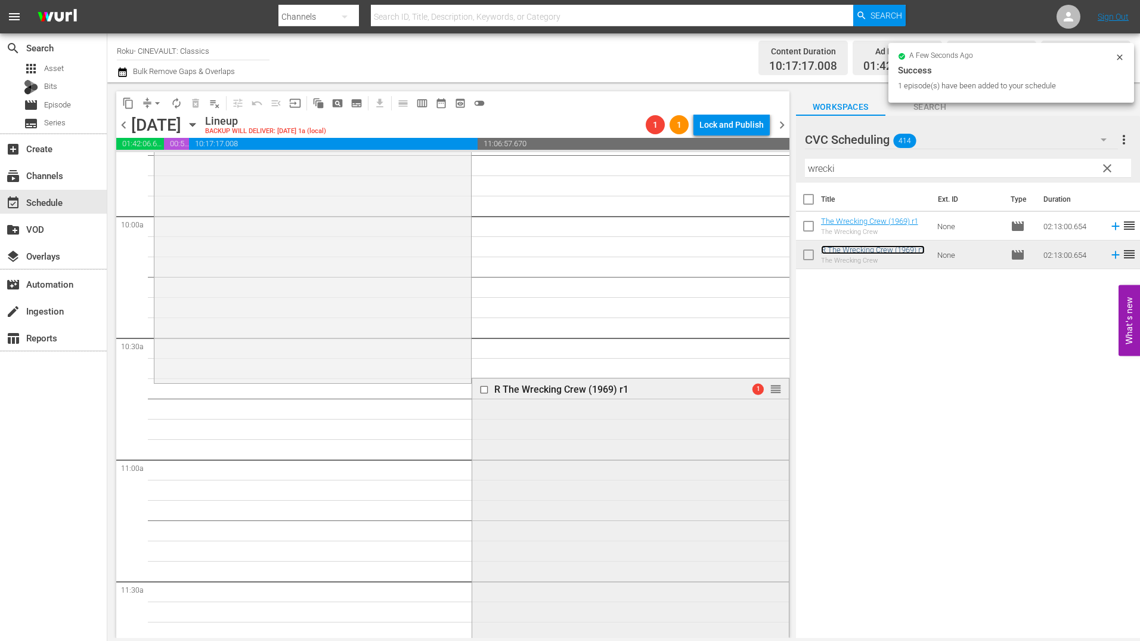
scroll to position [2446, 0]
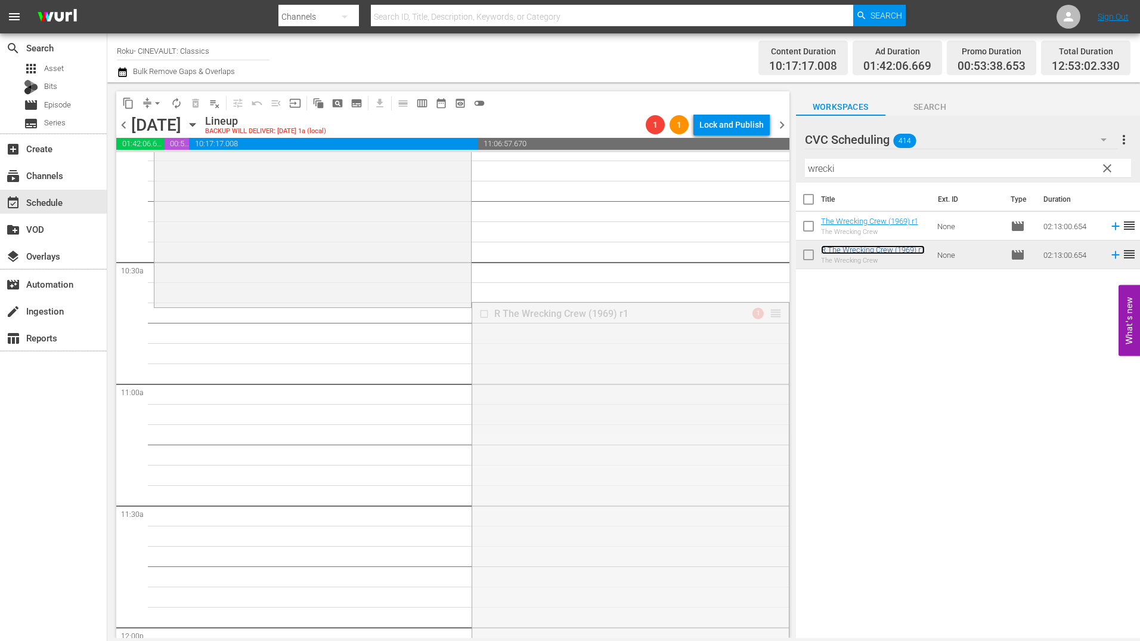
drag, startPoint x: 766, startPoint y: 310, endPoint x: 765, endPoint y: 316, distance: 6.2
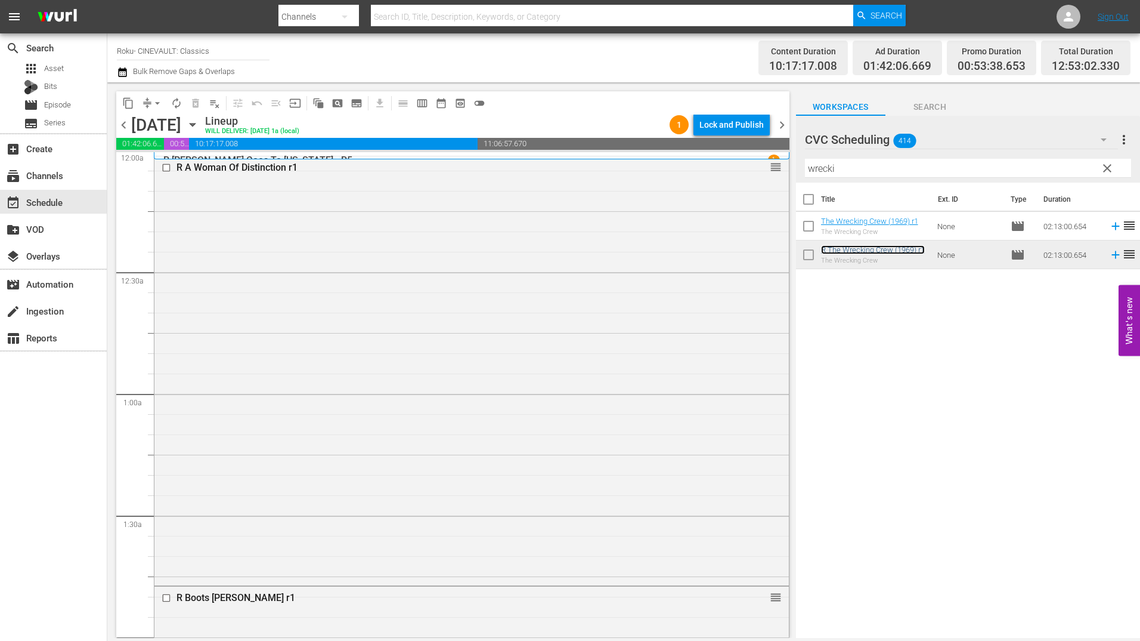
scroll to position [0, 0]
click at [690, 309] on div "R A Woman Of Distinction r1 reorder" at bounding box center [471, 371] width 635 height 426
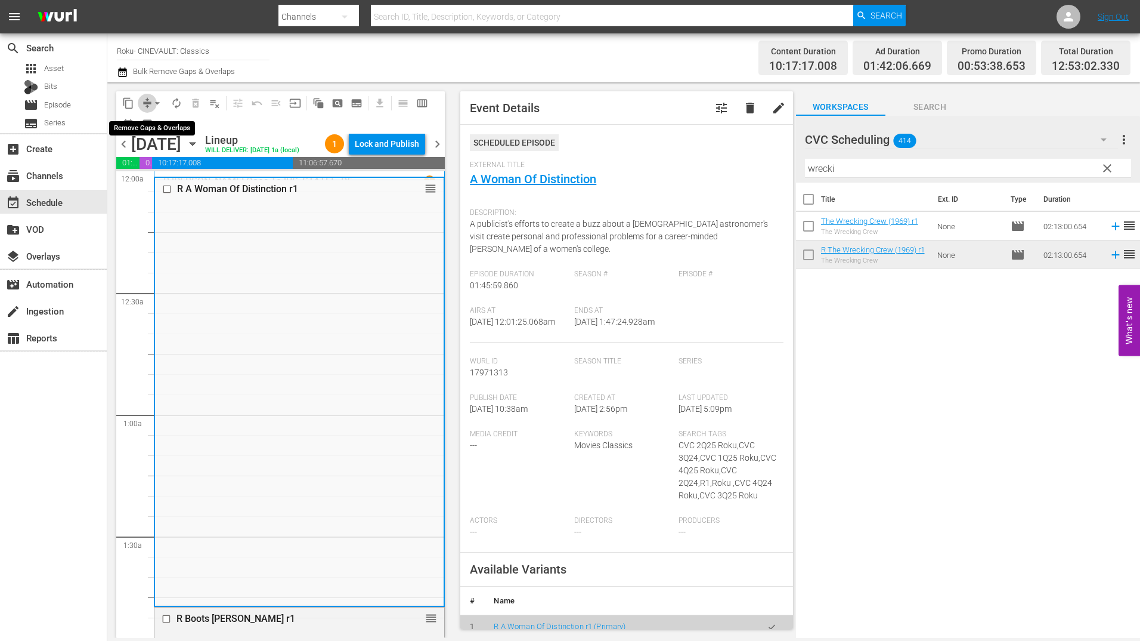
click at [144, 100] on span "compress" at bounding box center [147, 103] width 12 height 12
click at [150, 98] on button "arrow_drop_down" at bounding box center [157, 103] width 19 height 19
click at [172, 125] on li "Align to Midnight" at bounding box center [157, 128] width 125 height 20
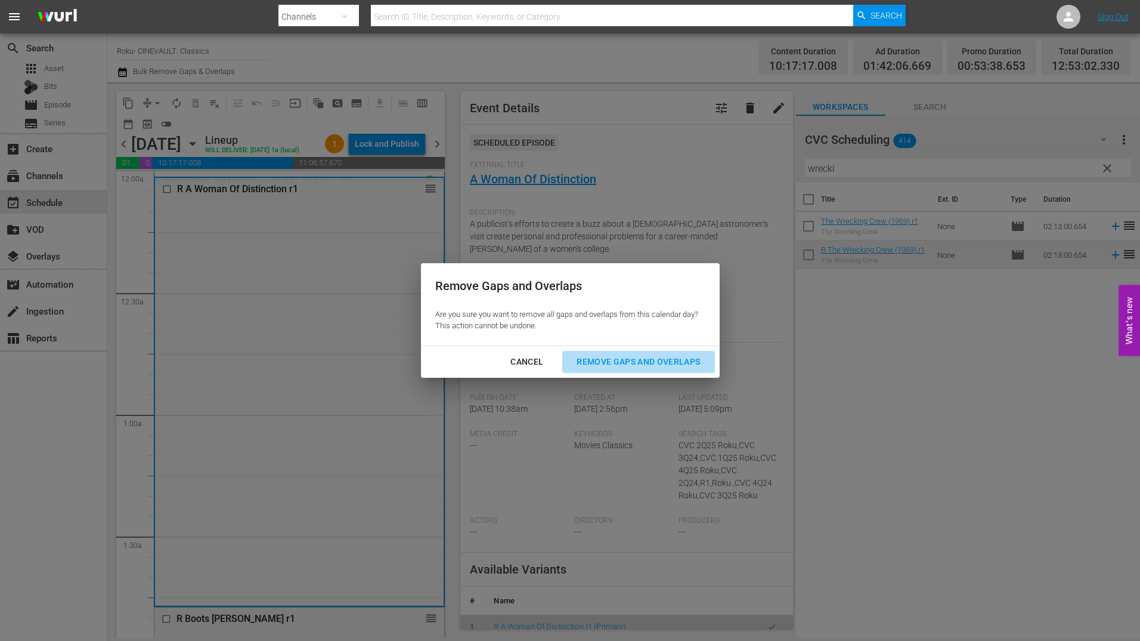
click at [589, 361] on div "Remove Gaps and Overlaps" at bounding box center [638, 361] width 143 height 15
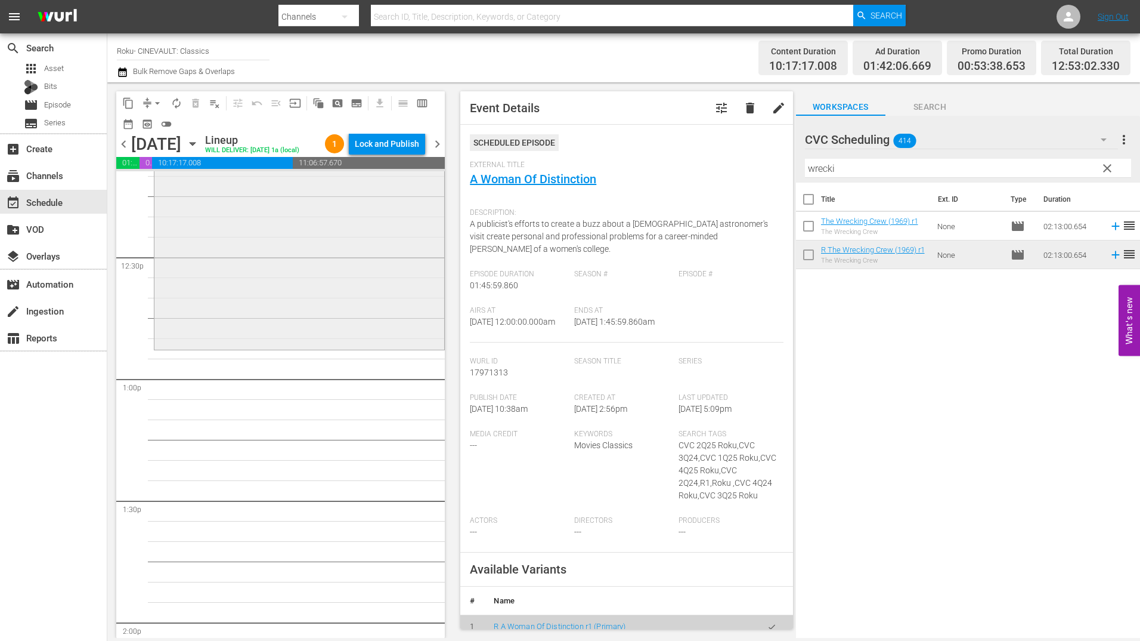
scroll to position [3042, 0]
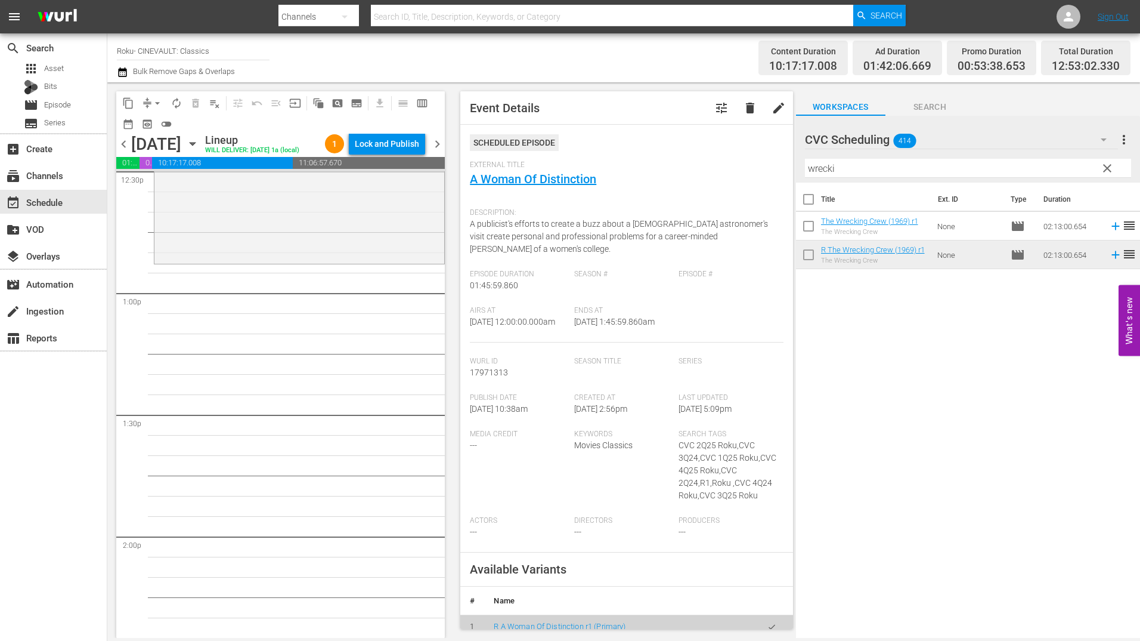
click at [837, 163] on input "wrecki" at bounding box center [968, 168] width 326 height 19
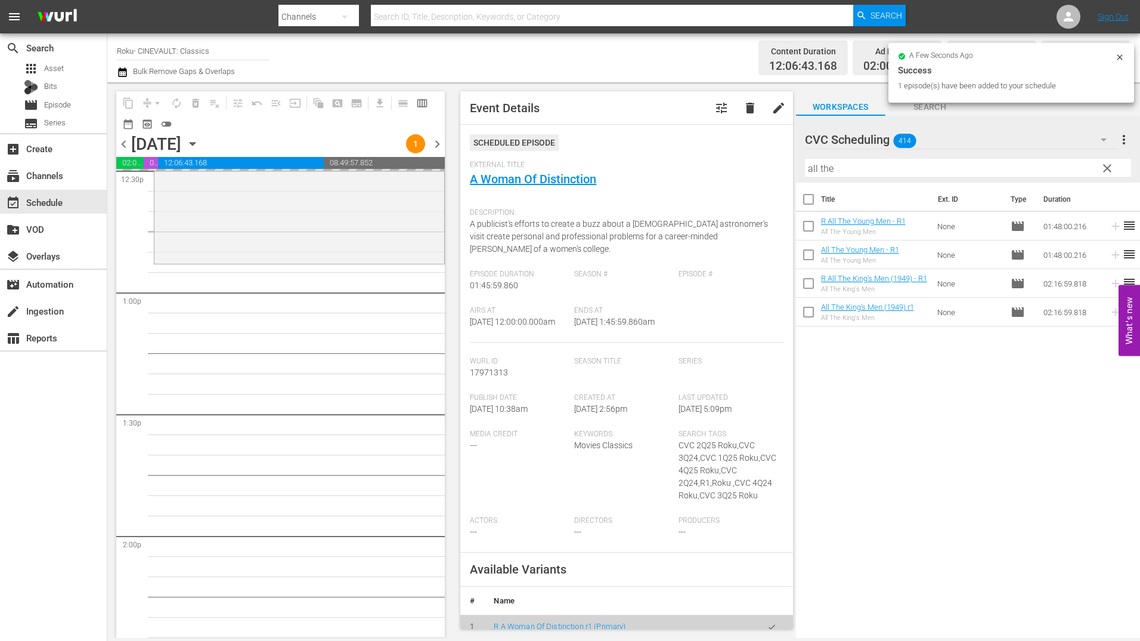
click at [888, 172] on input "all the" at bounding box center [968, 168] width 326 height 19
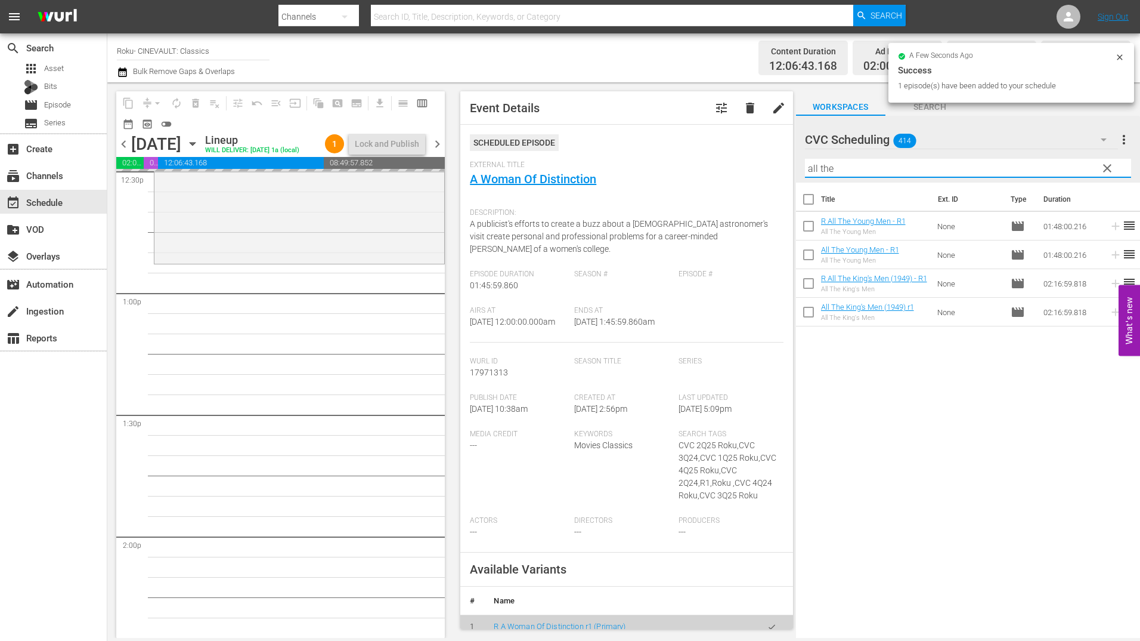
click at [888, 172] on input "all the" at bounding box center [968, 168] width 326 height 19
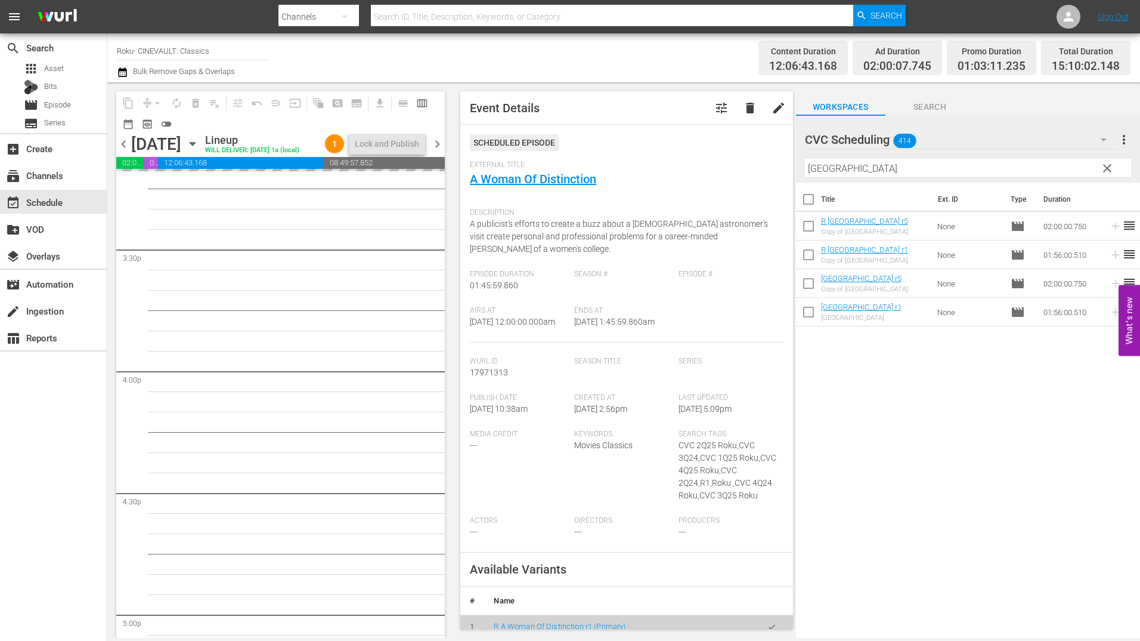
scroll to position [3698, 0]
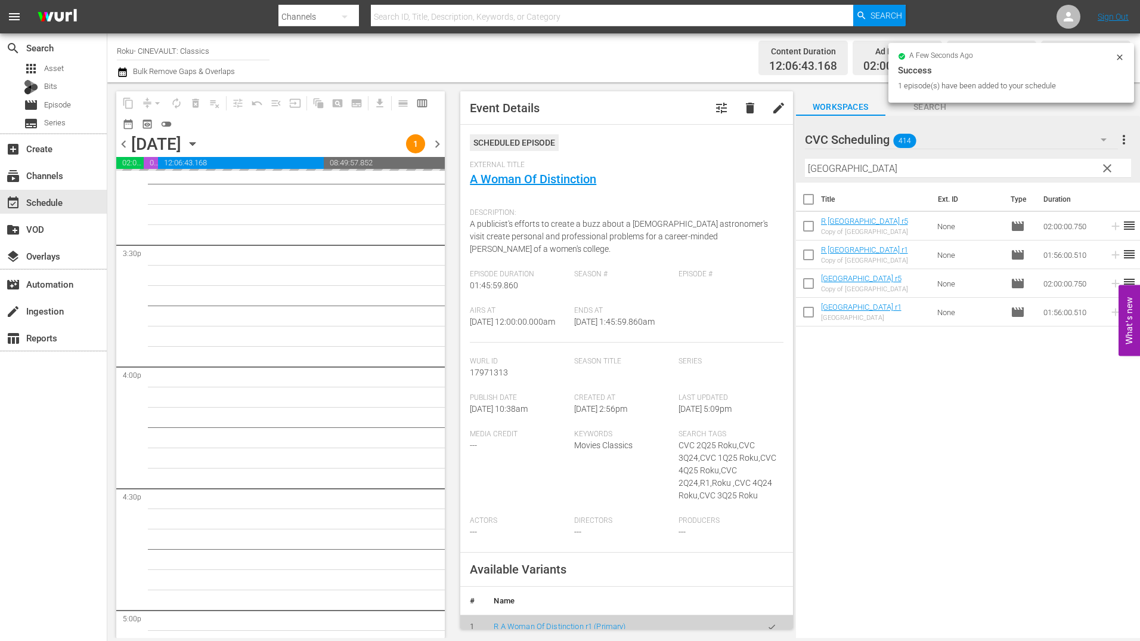
click at [857, 174] on input "[GEOGRAPHIC_DATA]" at bounding box center [968, 168] width 326 height 19
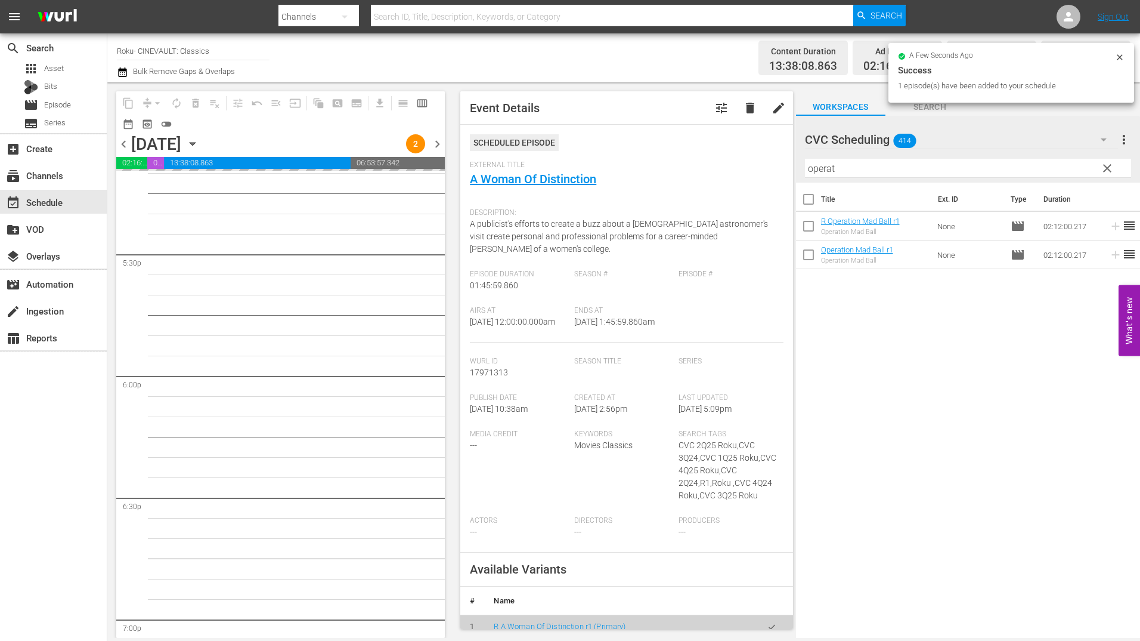
scroll to position [4354, 0]
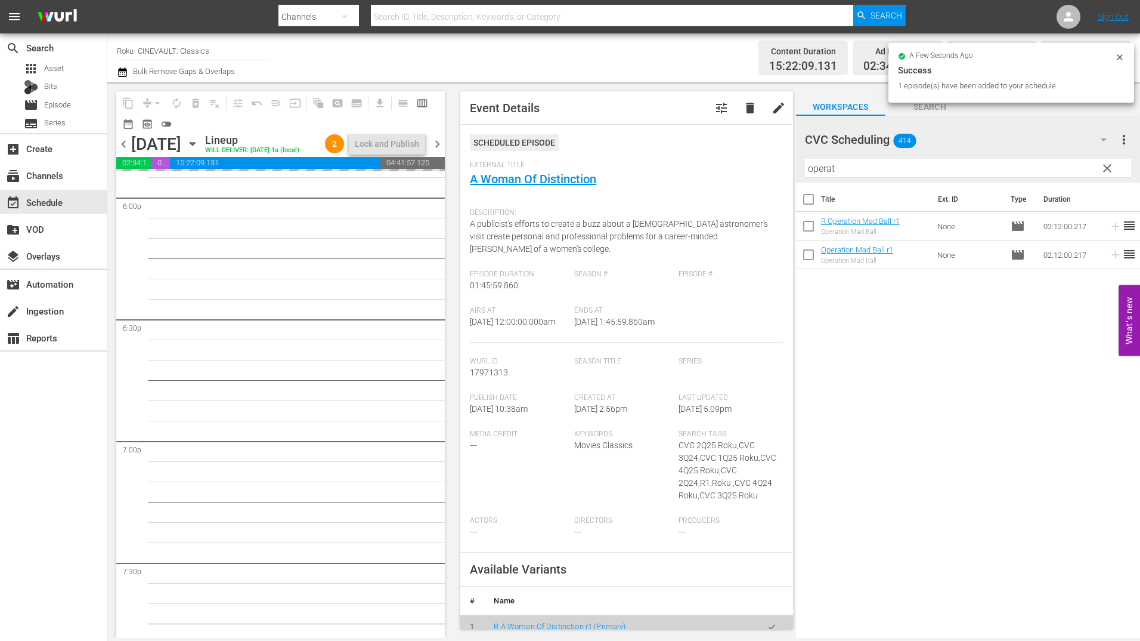
click at [858, 168] on input "operat" at bounding box center [968, 168] width 326 height 19
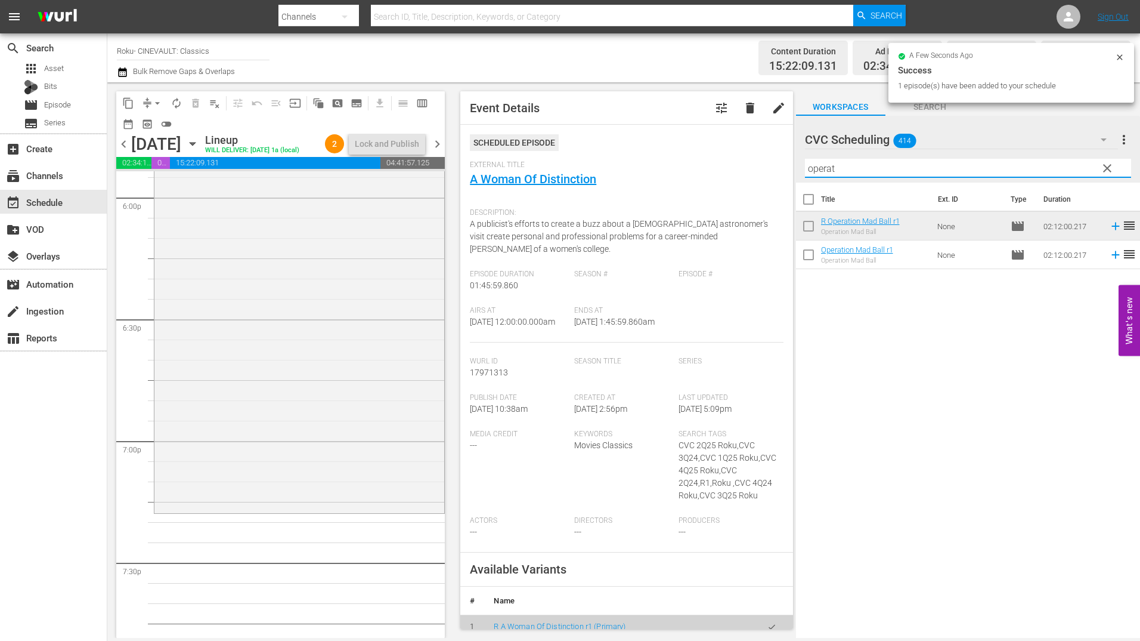
click at [858, 168] on input "operat" at bounding box center [968, 168] width 326 height 19
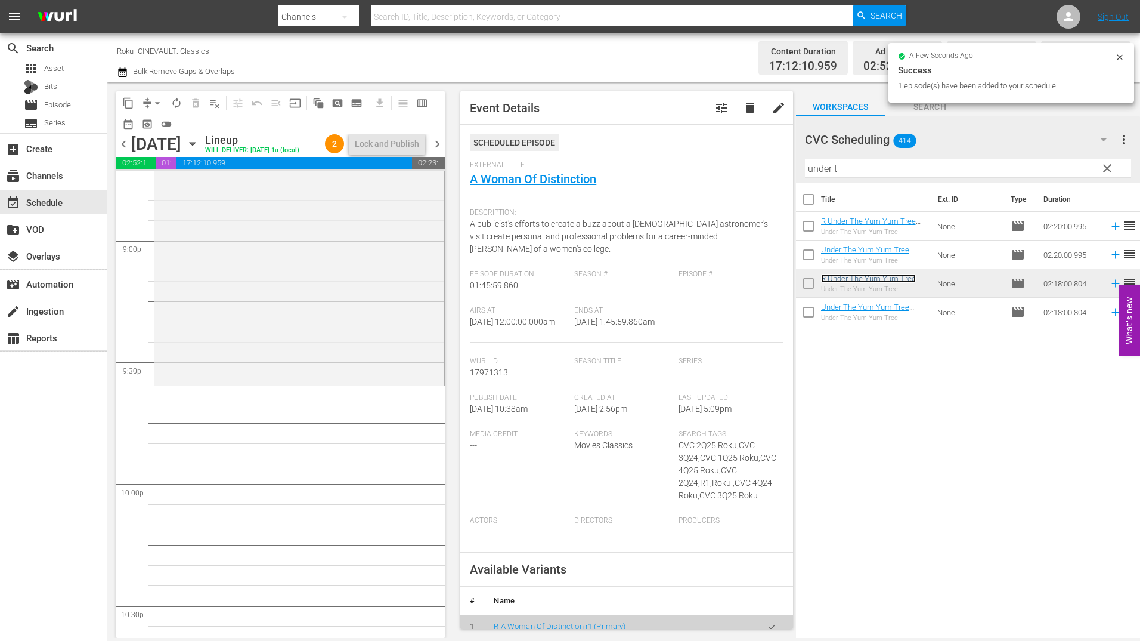
scroll to position [5070, 0]
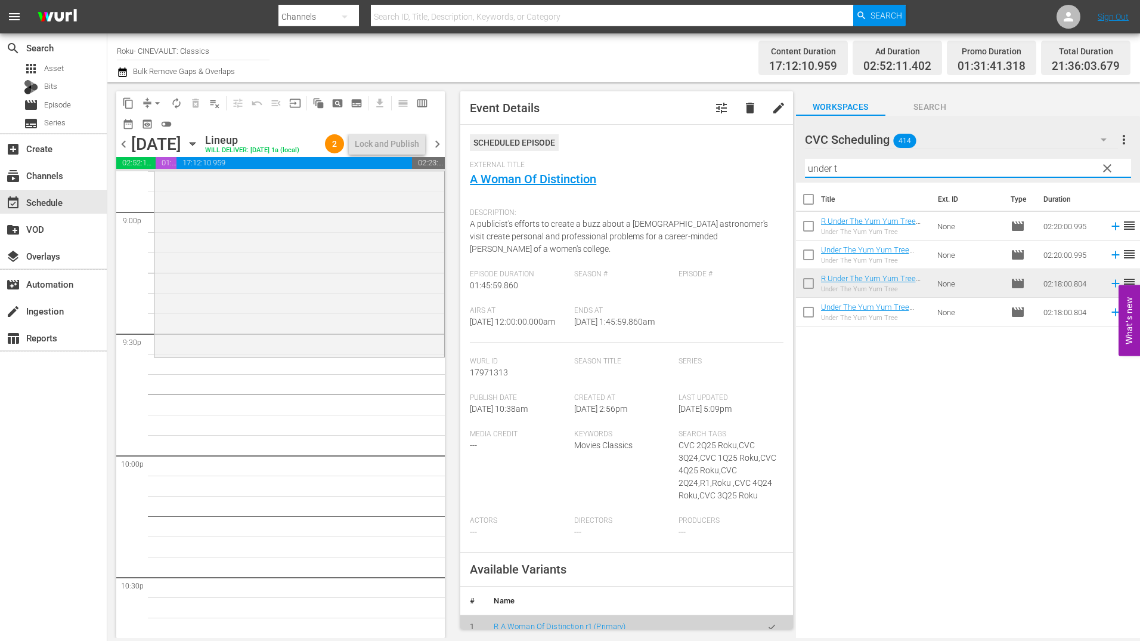
click at [934, 167] on input "under t" at bounding box center [968, 168] width 326 height 19
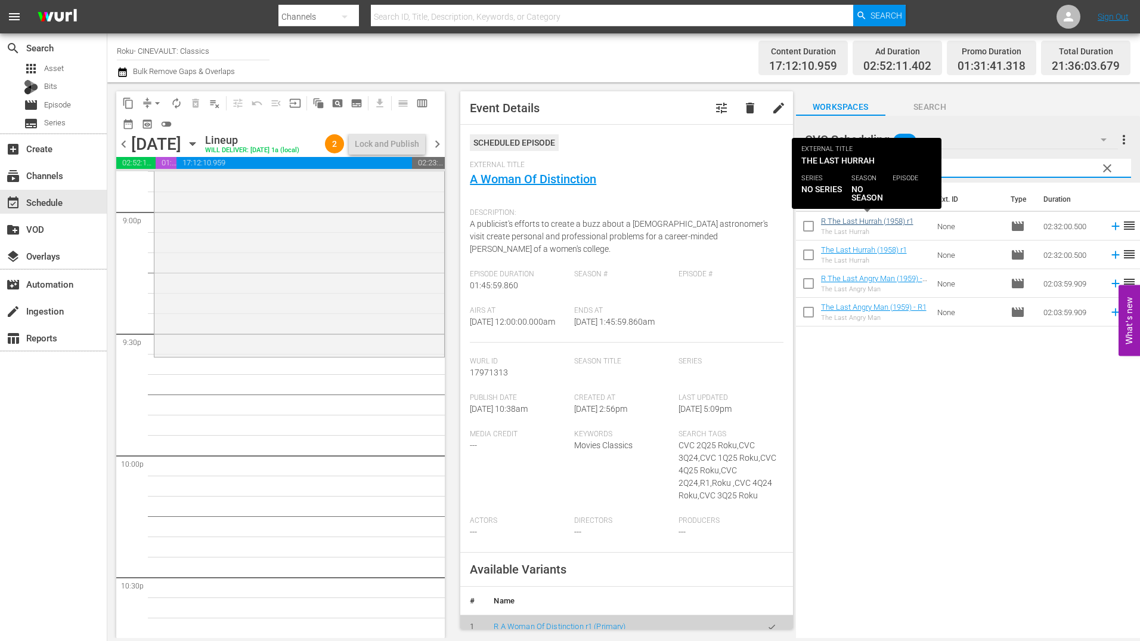
type input "the last"
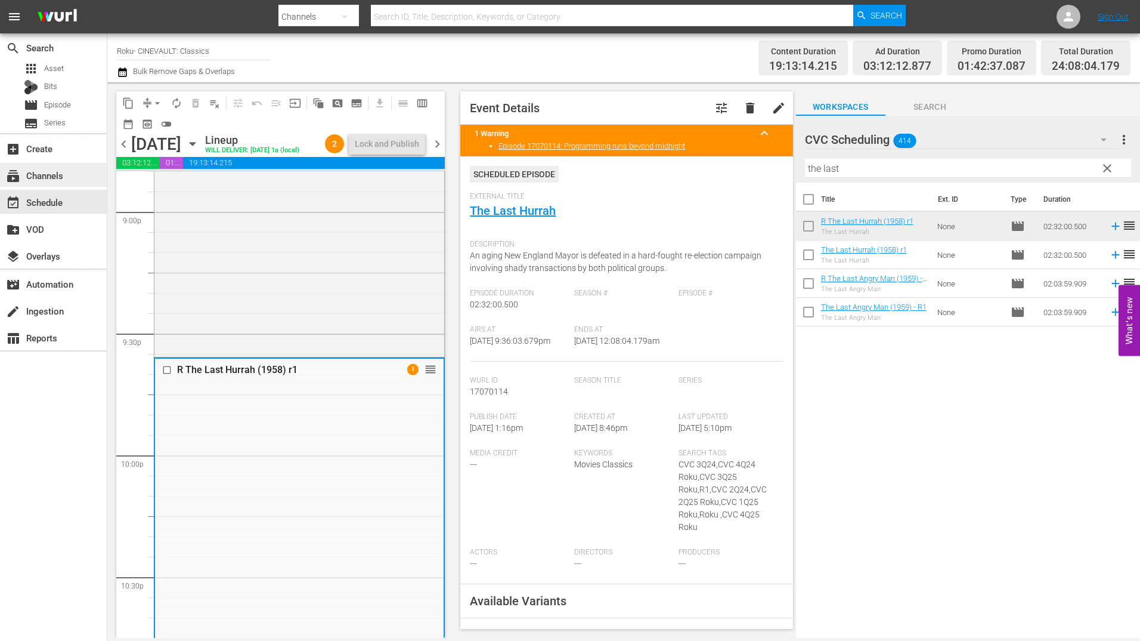
click at [48, 169] on div "subscriptions Channels" at bounding box center [33, 173] width 67 height 11
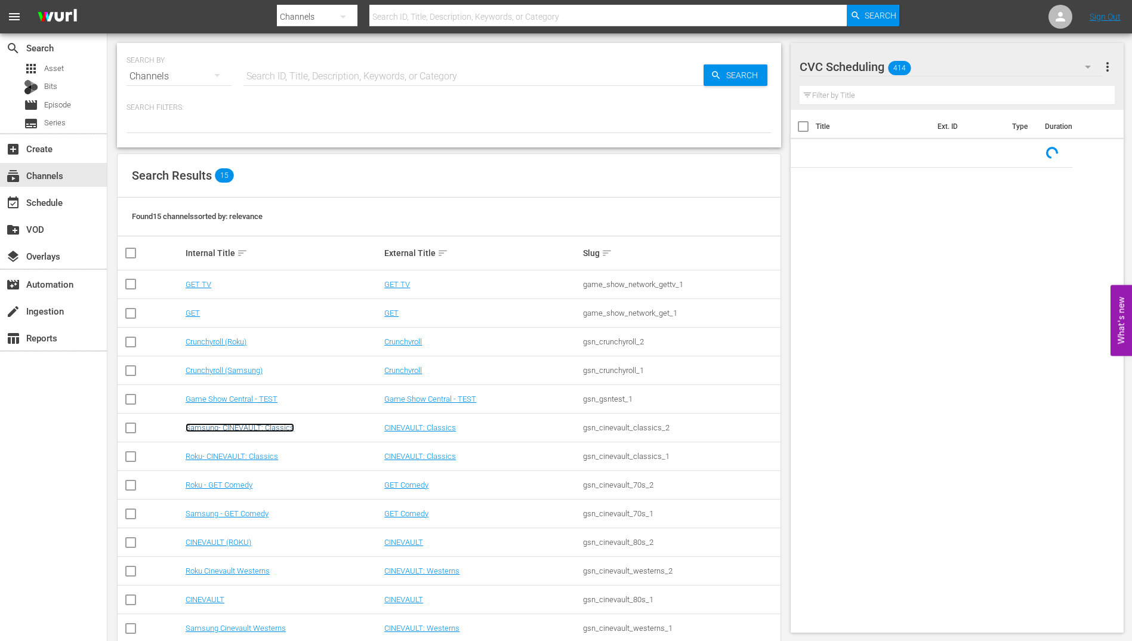
click at [265, 429] on link "Samsung- CINEVAULT: Classics" at bounding box center [240, 427] width 109 height 9
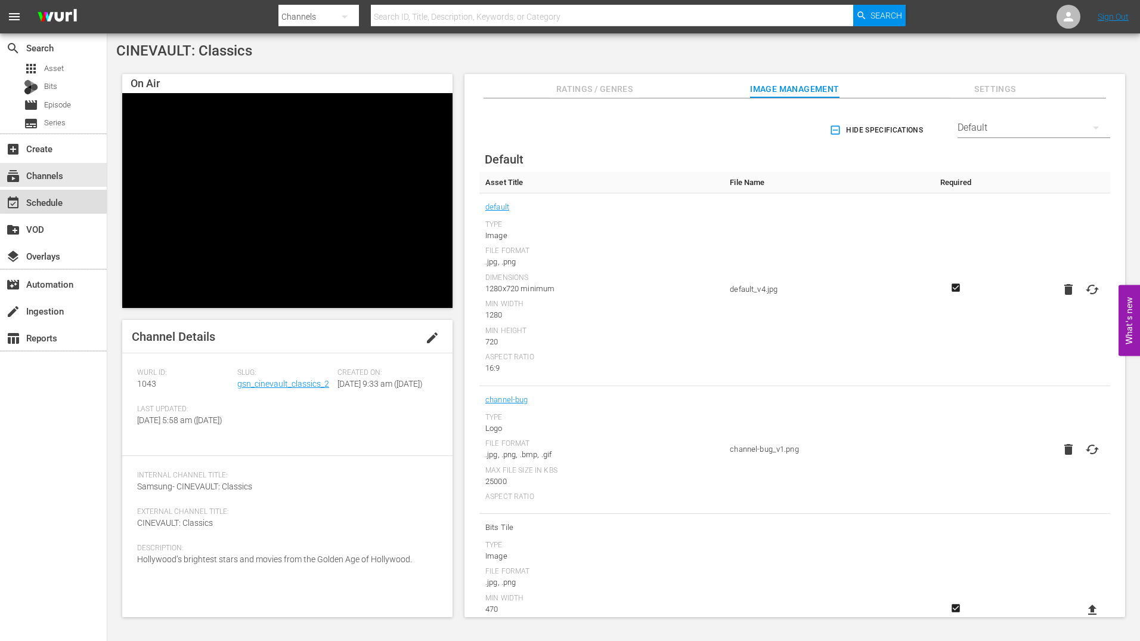
click at [56, 200] on div "event_available Schedule" at bounding box center [33, 200] width 67 height 11
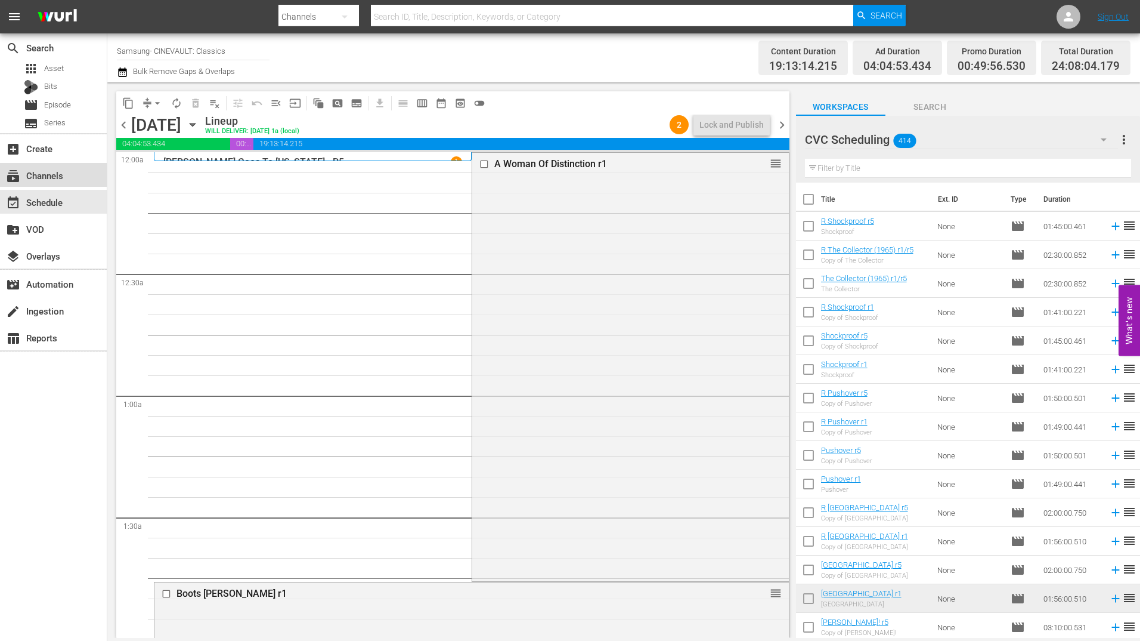
click at [94, 181] on div "subscriptions Channels" at bounding box center [53, 175] width 107 height 24
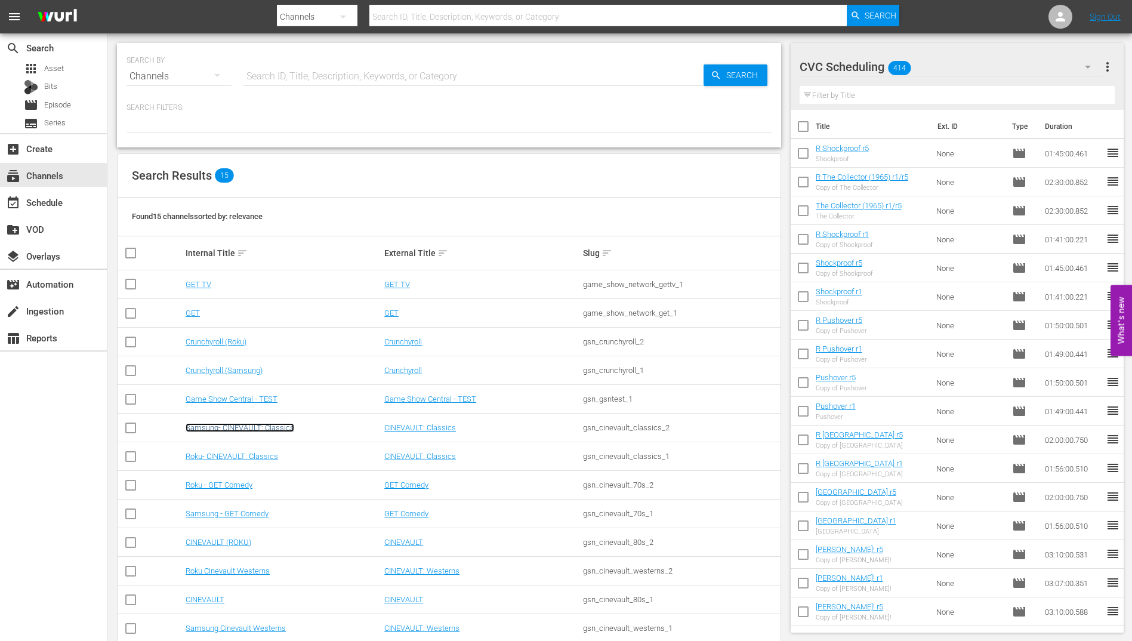
click at [262, 424] on link "Samsung- CINEVAULT: Classics" at bounding box center [240, 427] width 109 height 9
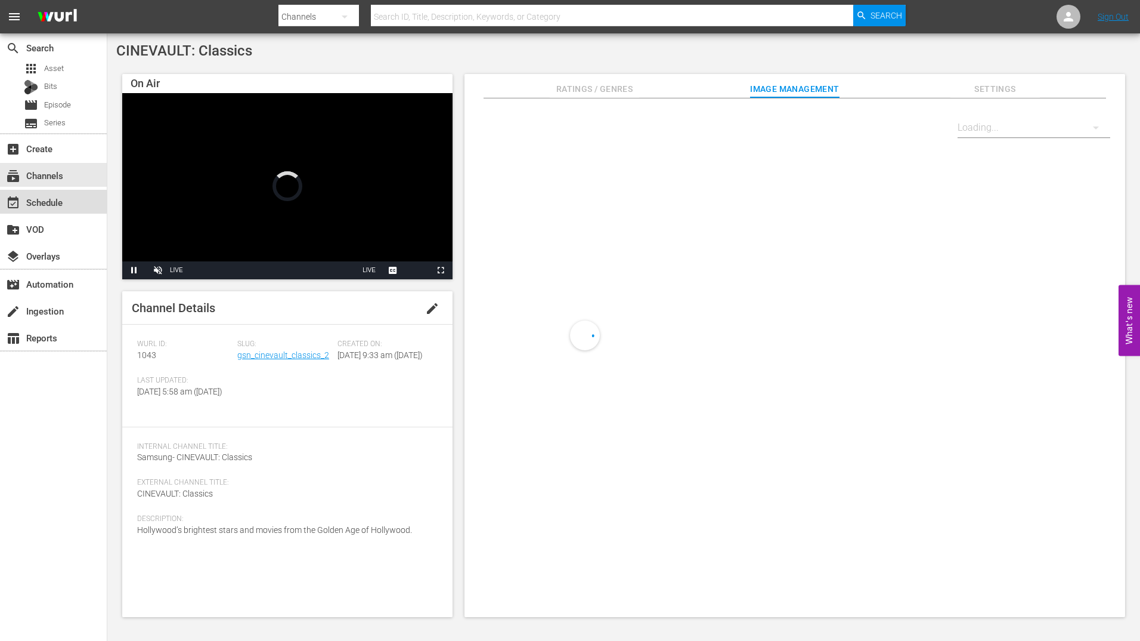
click at [62, 206] on div "event_available Schedule" at bounding box center [33, 200] width 67 height 11
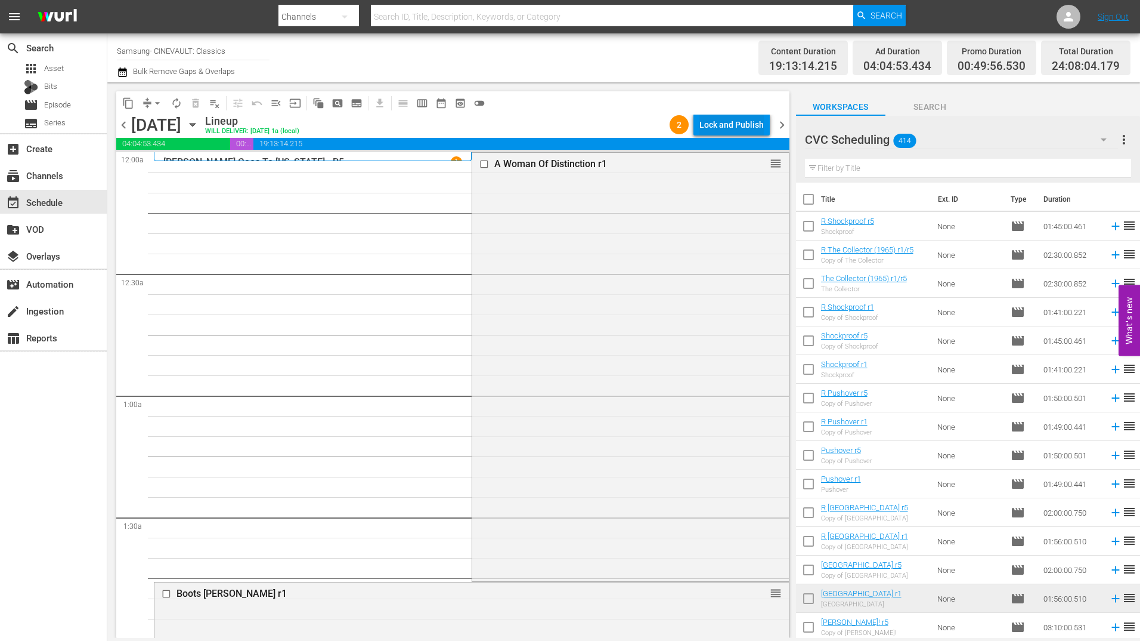
click at [746, 124] on div "Lock and Publish" at bounding box center [732, 124] width 64 height 21
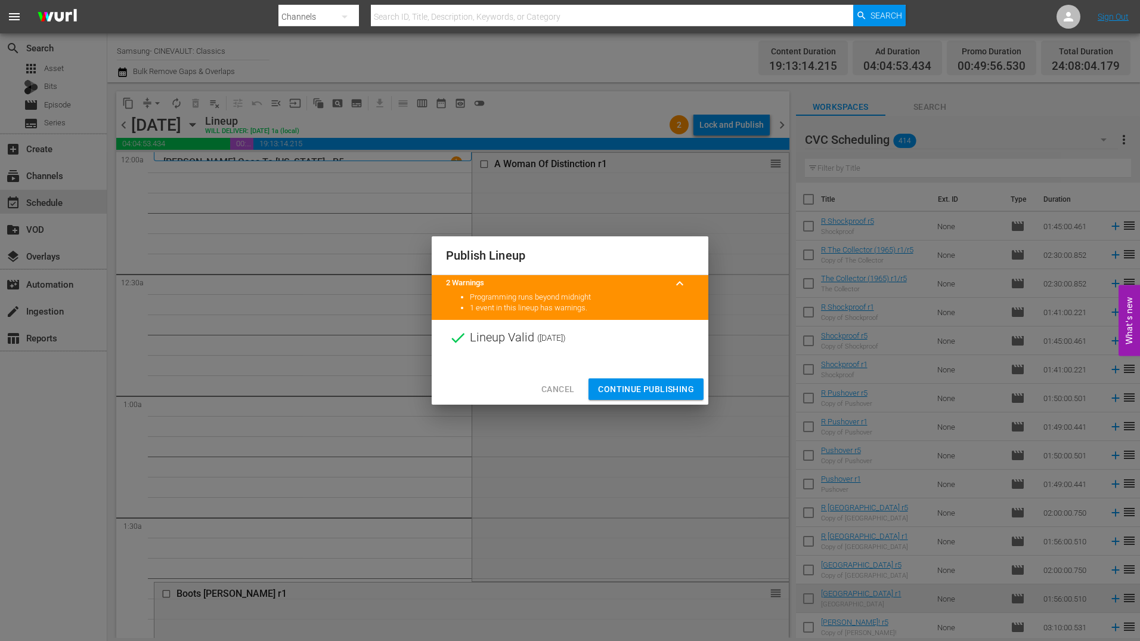
click at [628, 396] on span "Continue Publishing" at bounding box center [646, 389] width 96 height 15
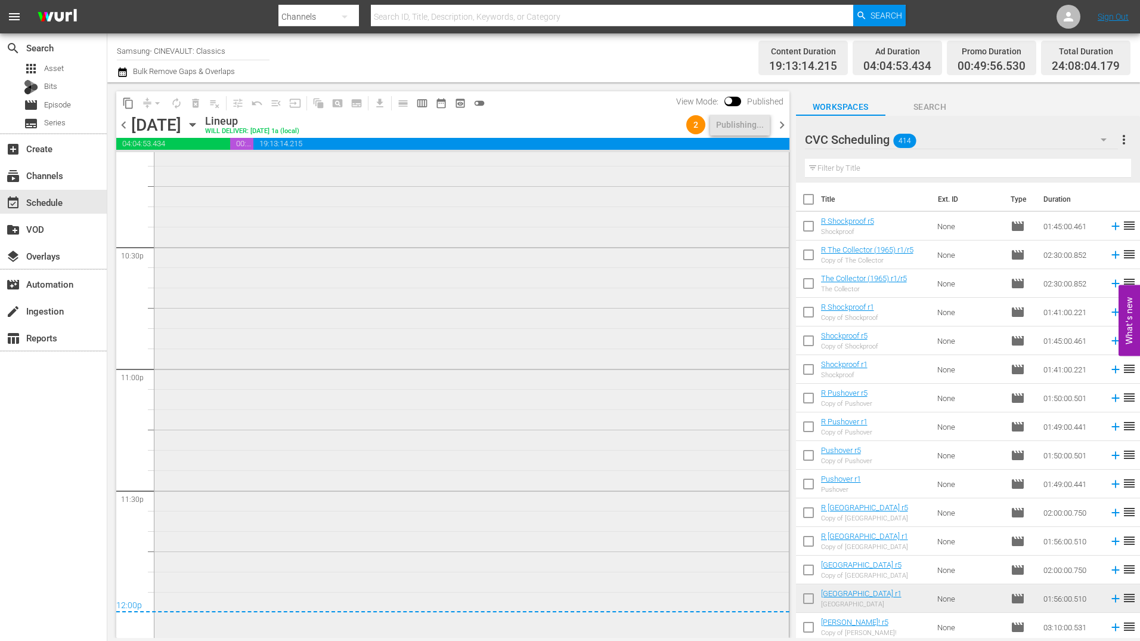
scroll to position [5388, 0]
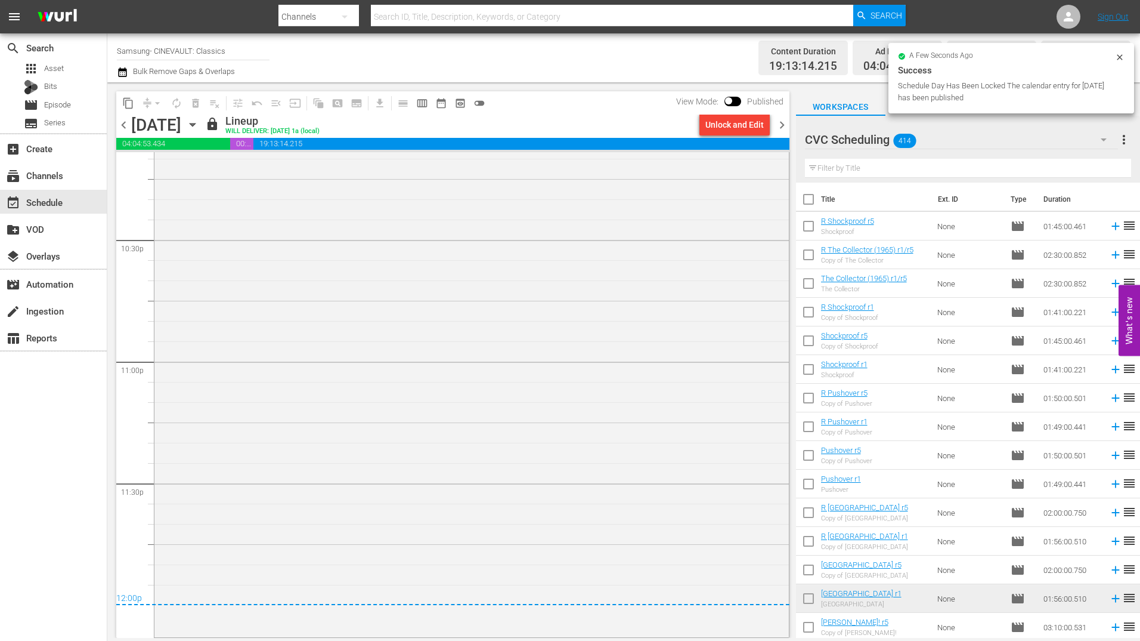
click at [781, 123] on span "chevron_right" at bounding box center [782, 125] width 15 height 15
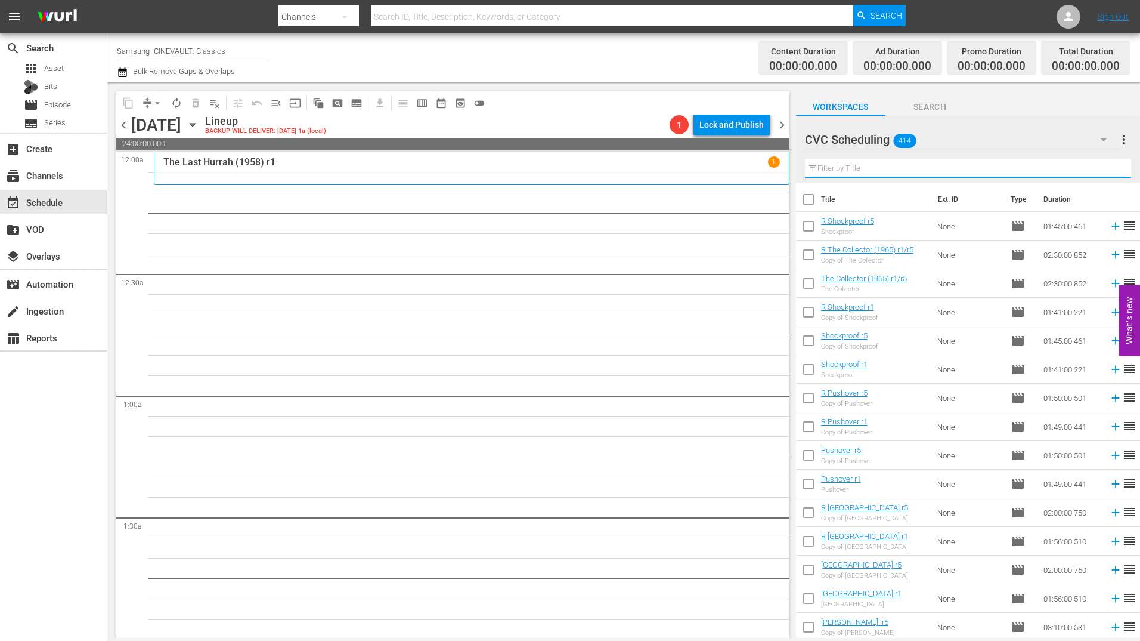
click at [907, 173] on input "text" at bounding box center [968, 168] width 326 height 19
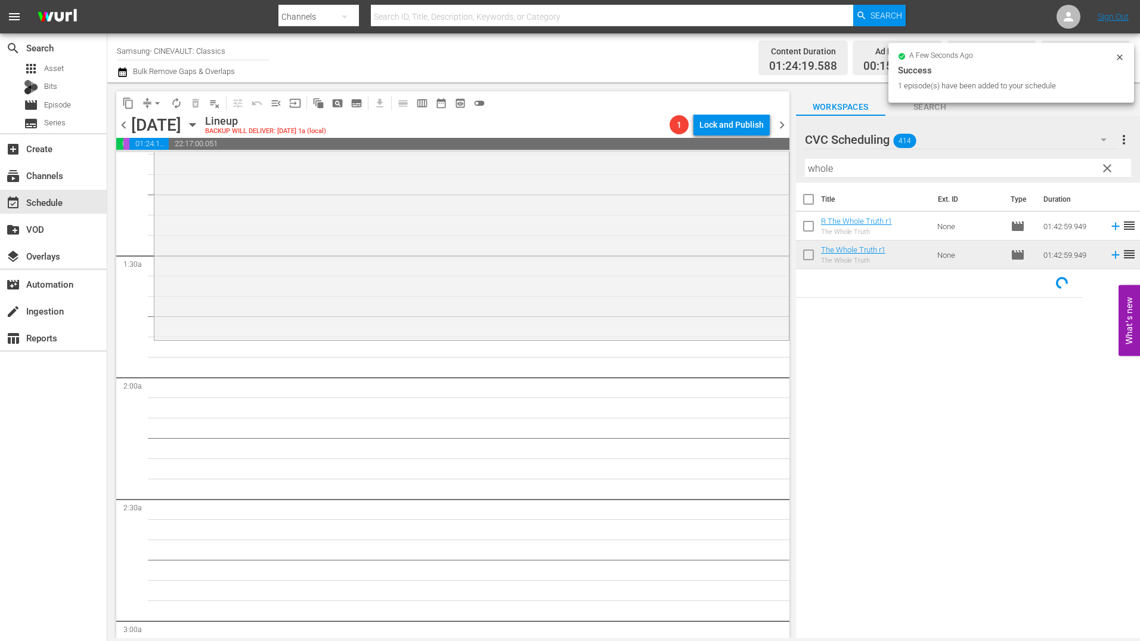
scroll to position [298, 0]
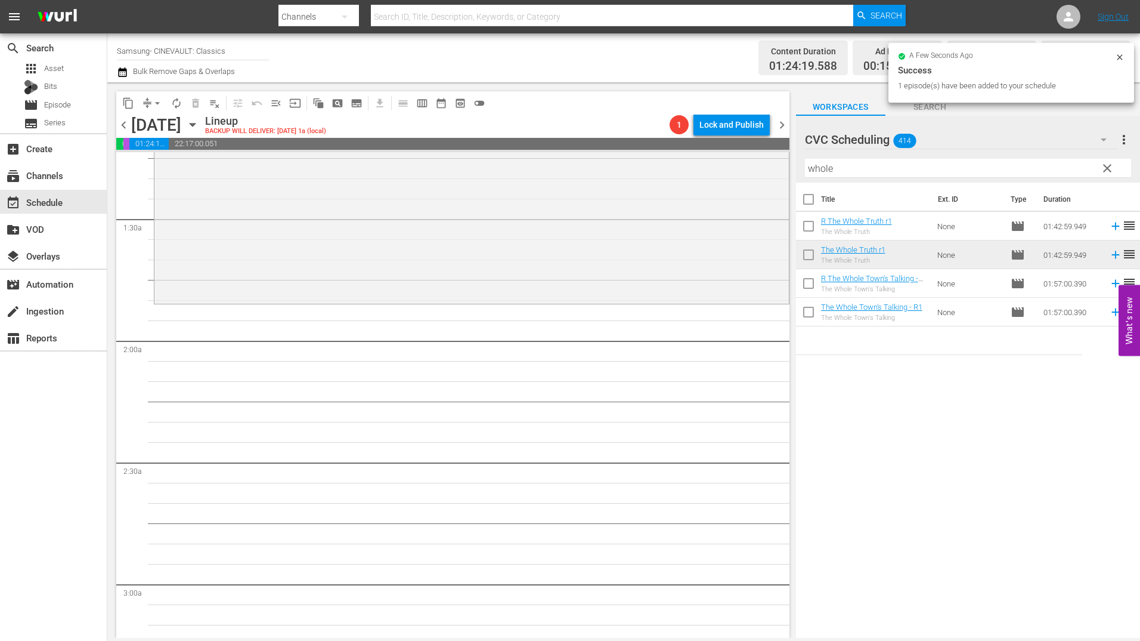
click at [884, 160] on input "whole" at bounding box center [968, 168] width 326 height 19
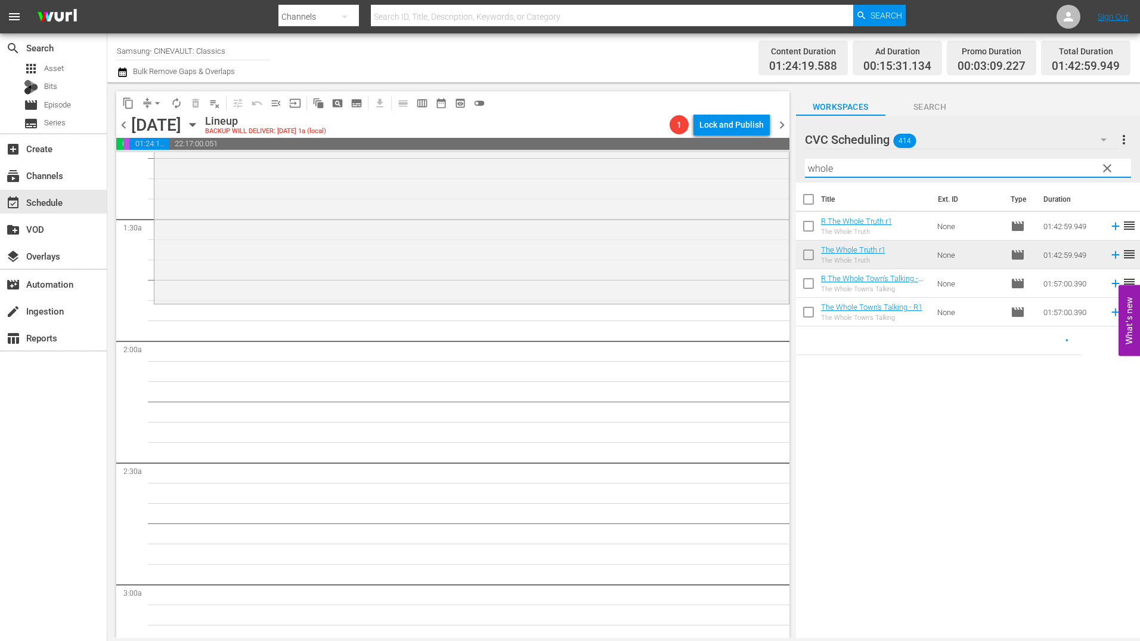
click at [884, 160] on input "whole" at bounding box center [968, 168] width 326 height 19
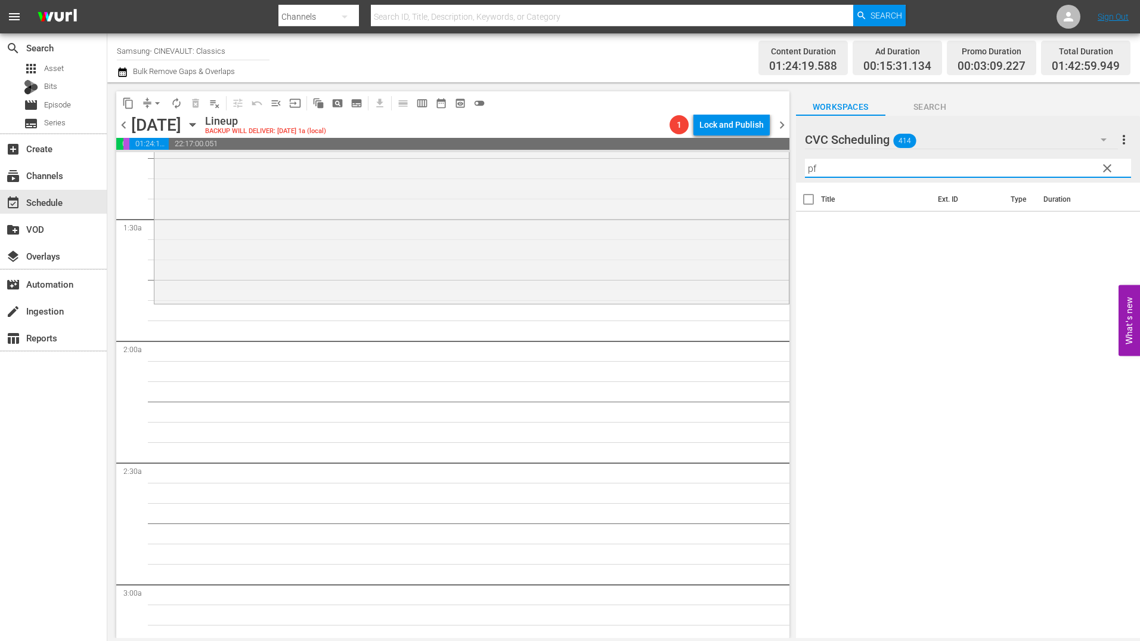
type input "p"
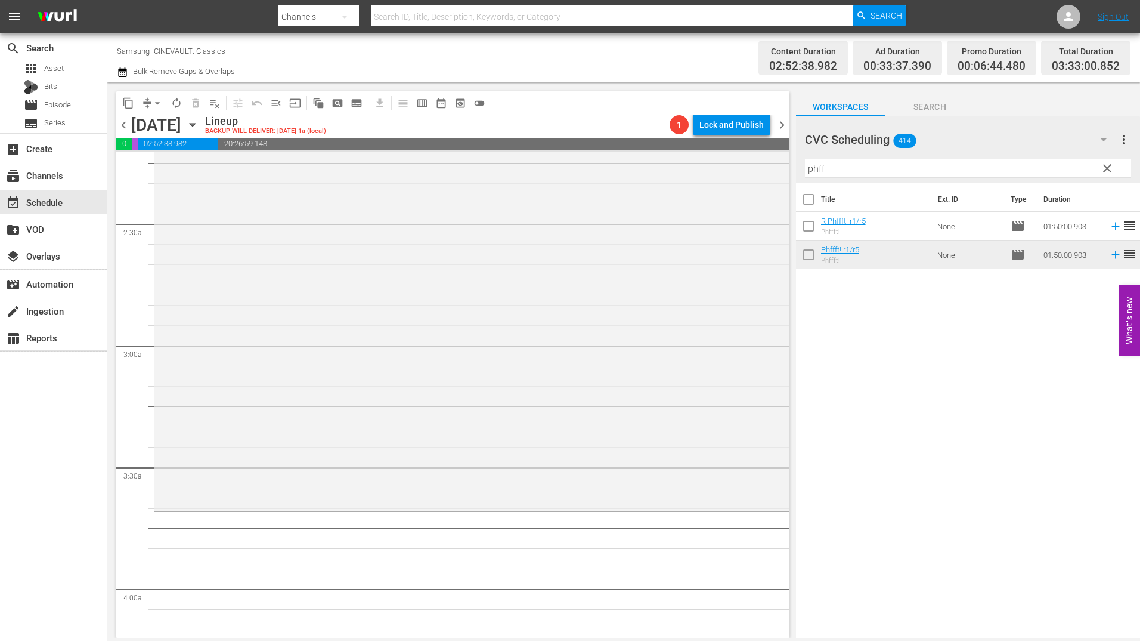
scroll to position [716, 0]
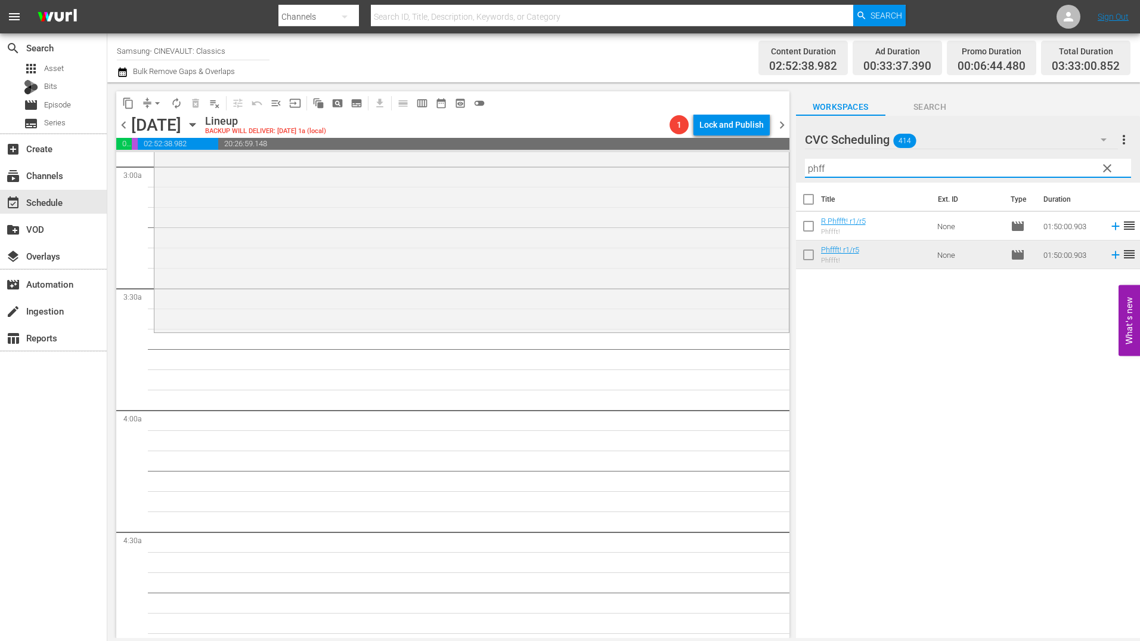
click at [844, 177] on input "phff" at bounding box center [968, 168] width 326 height 19
click at [844, 177] on div "Filter by Title phff" at bounding box center [968, 168] width 326 height 29
click at [846, 165] on input "phff" at bounding box center [968, 168] width 326 height 19
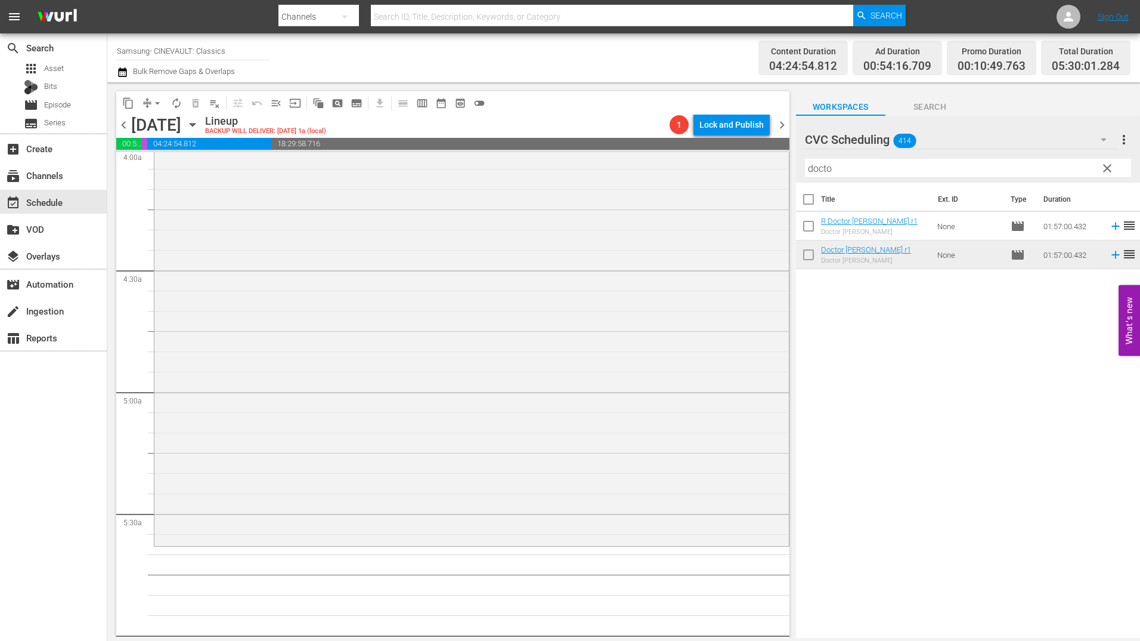
scroll to position [1133, 0]
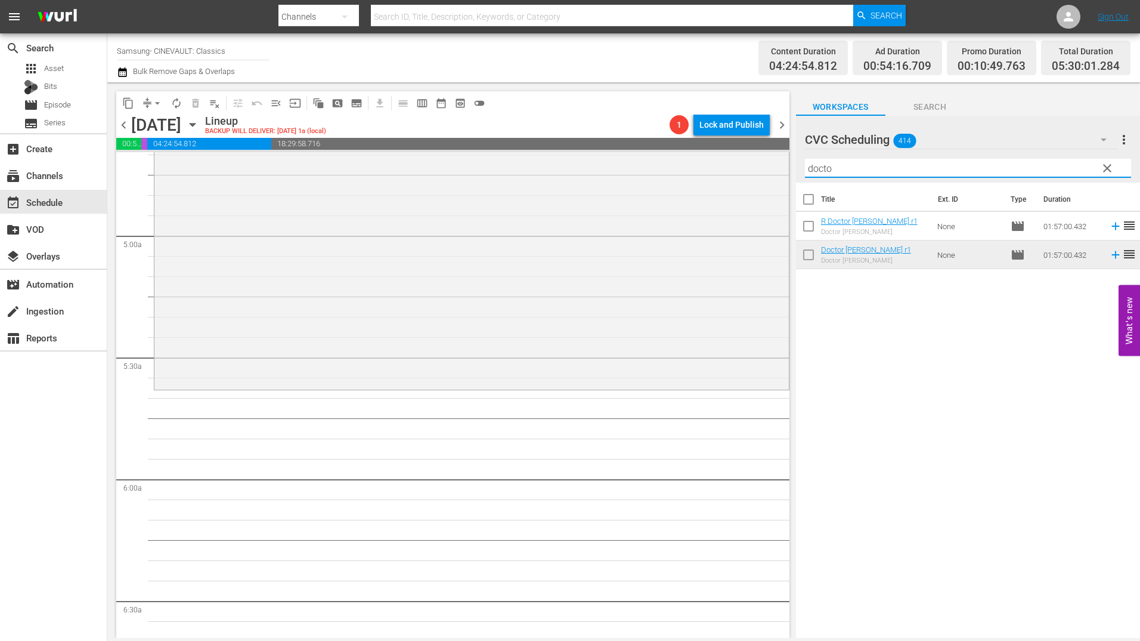
click at [867, 168] on input "docto" at bounding box center [968, 168] width 326 height 19
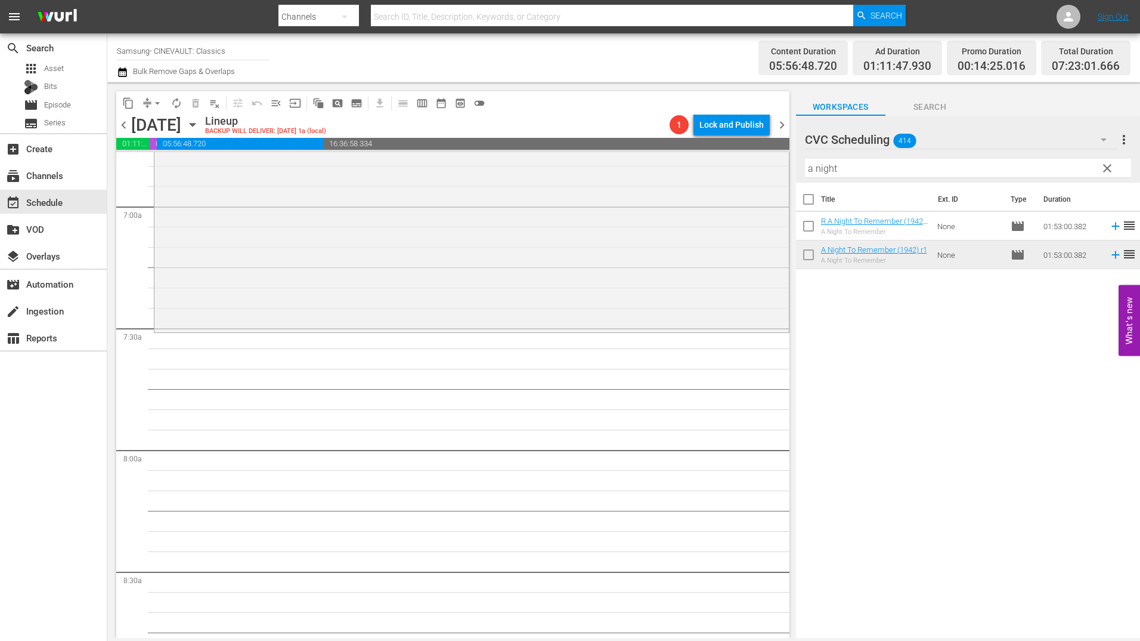
scroll to position [1670, 0]
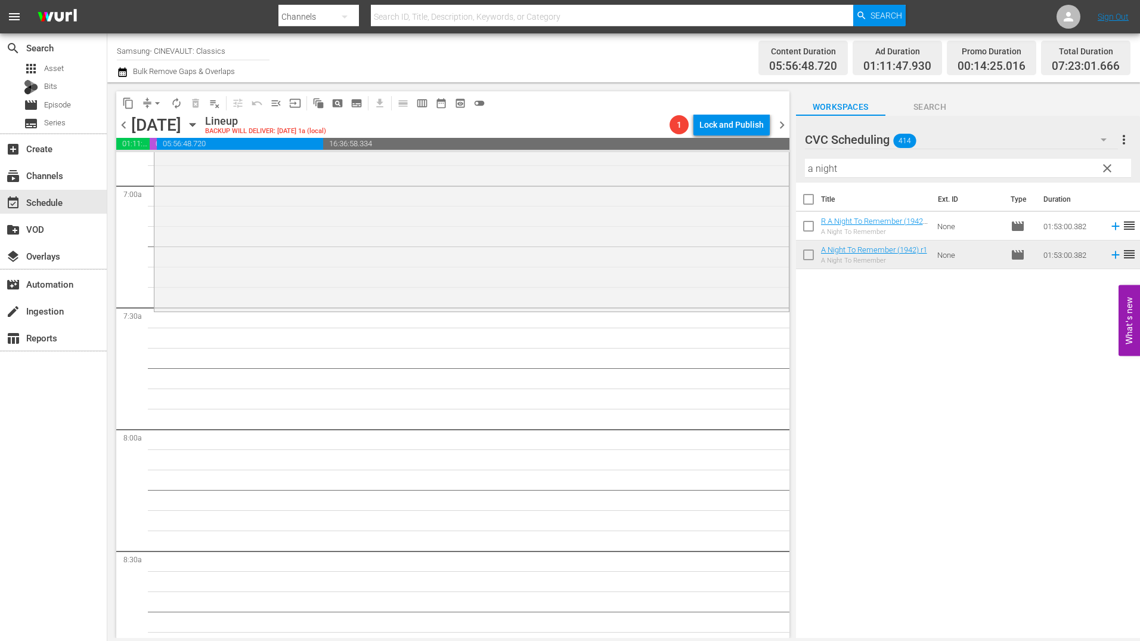
click at [846, 168] on input "a night" at bounding box center [968, 168] width 326 height 19
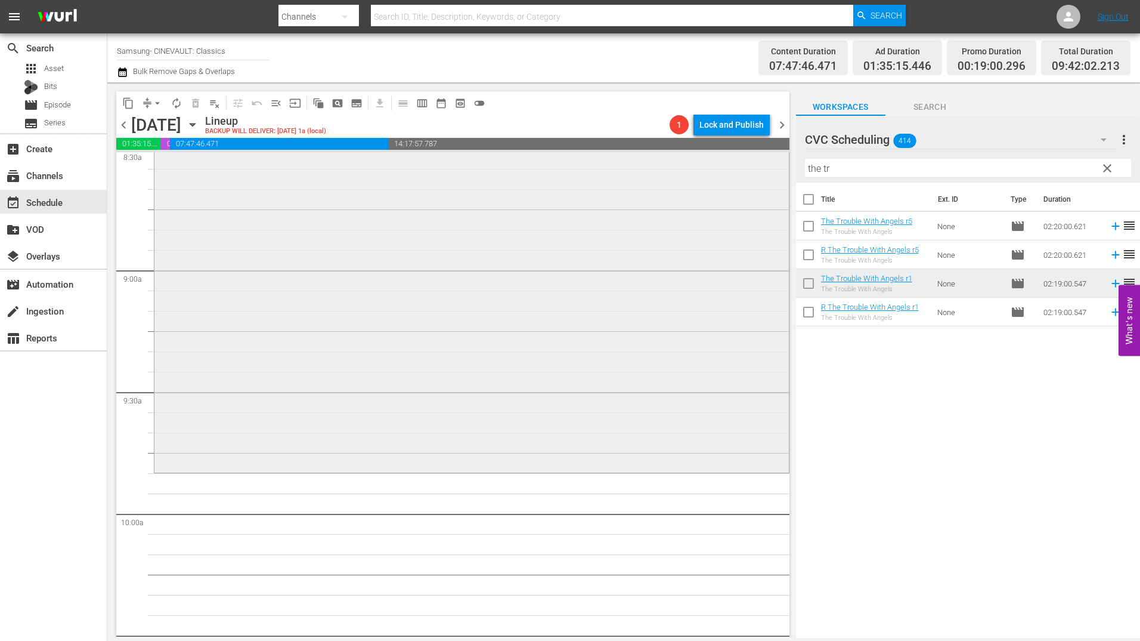
scroll to position [2088, 0]
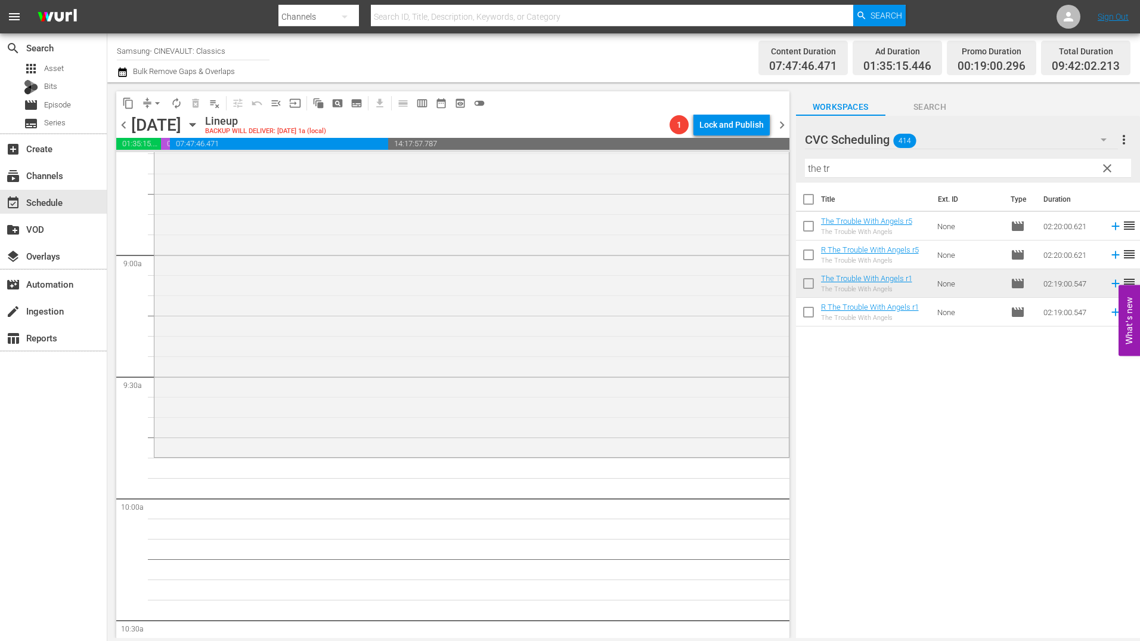
click at [875, 163] on input "the tr" at bounding box center [968, 168] width 326 height 19
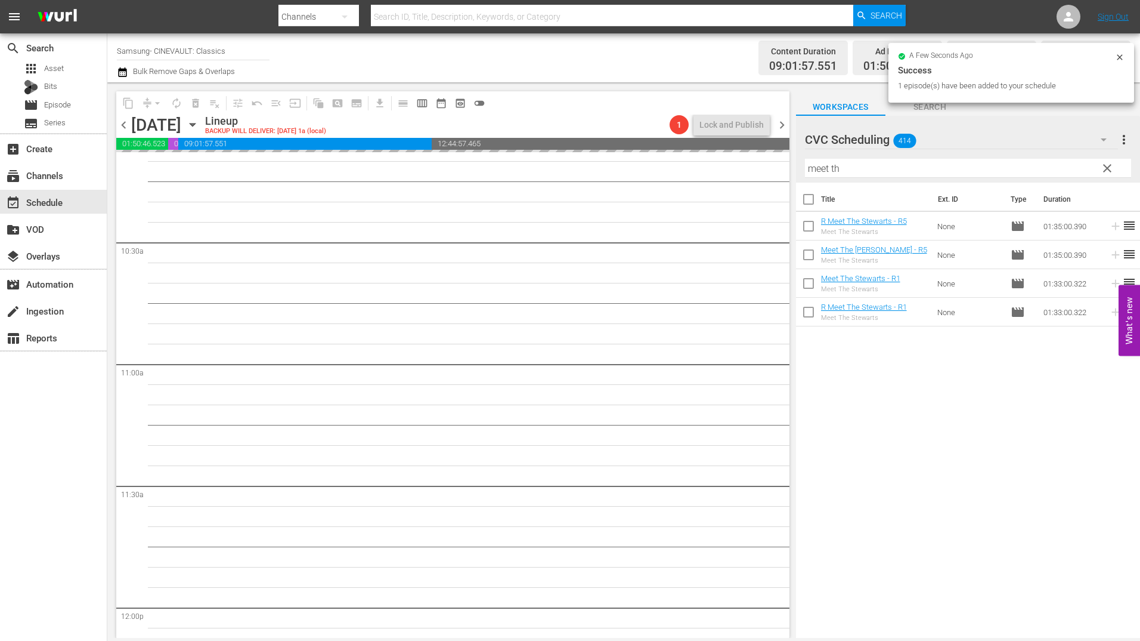
scroll to position [2505, 0]
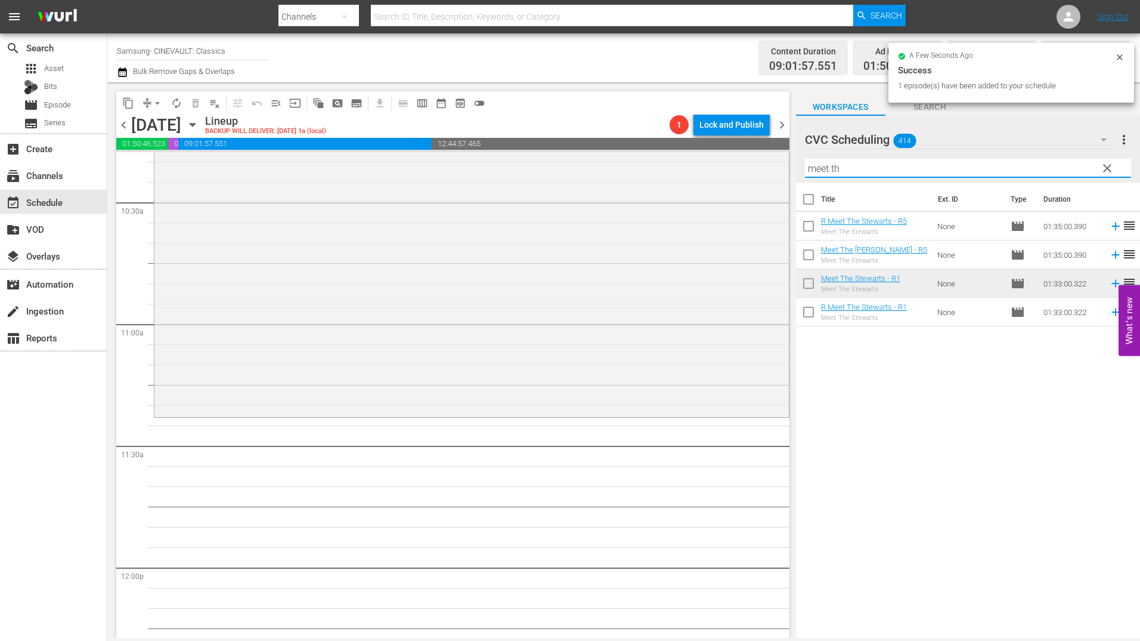
click at [921, 164] on input "meet th" at bounding box center [968, 168] width 326 height 19
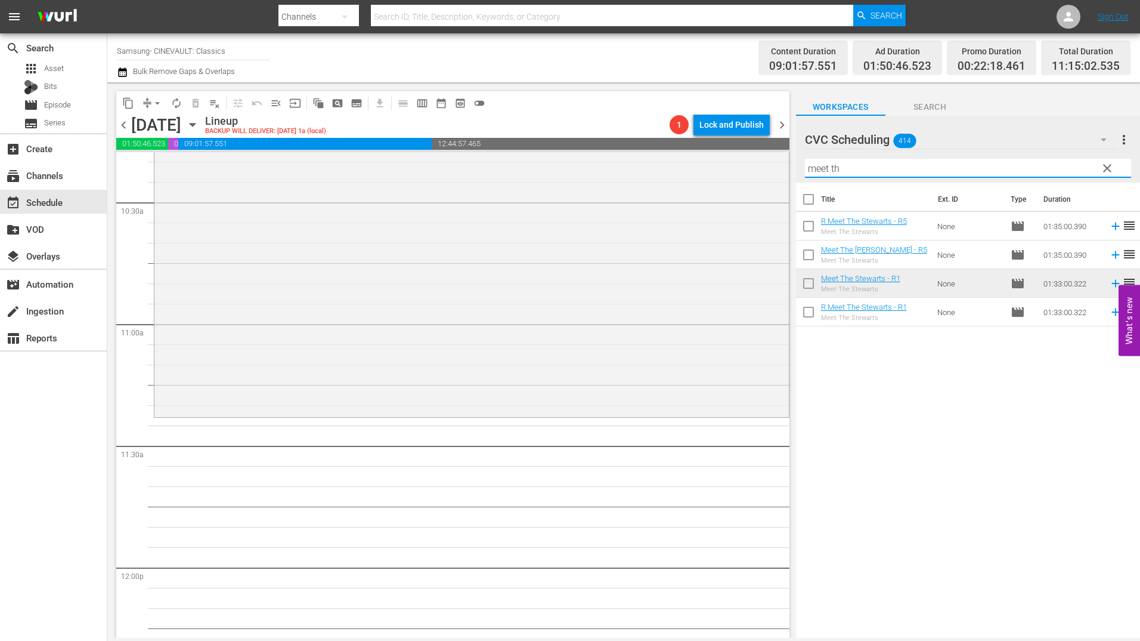
click at [921, 164] on input "meet th" at bounding box center [968, 168] width 326 height 19
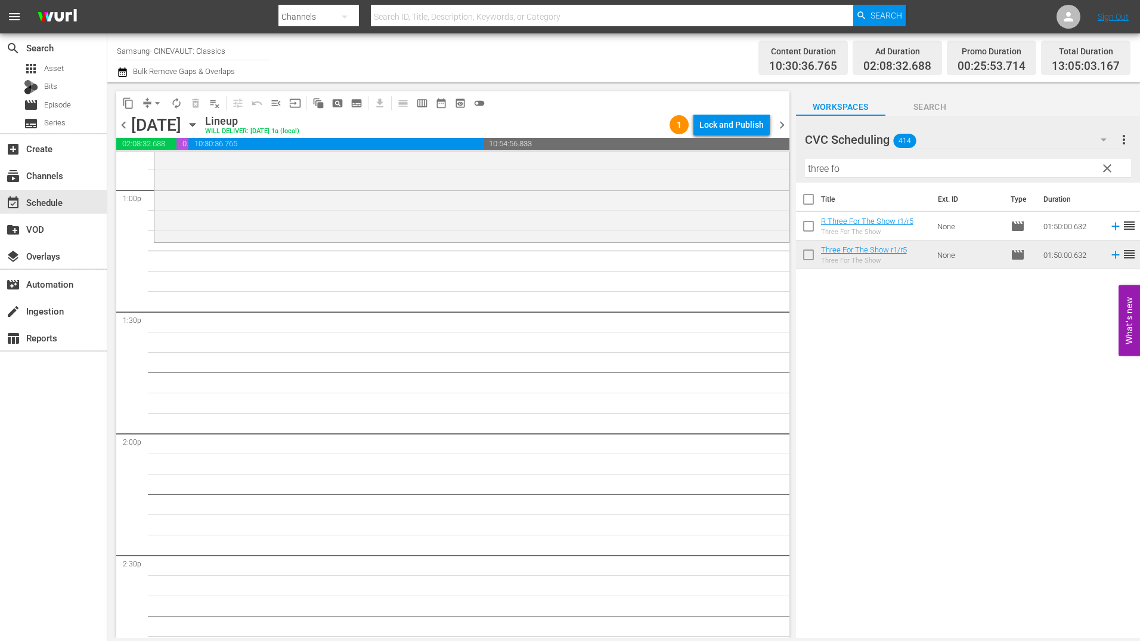
scroll to position [3102, 0]
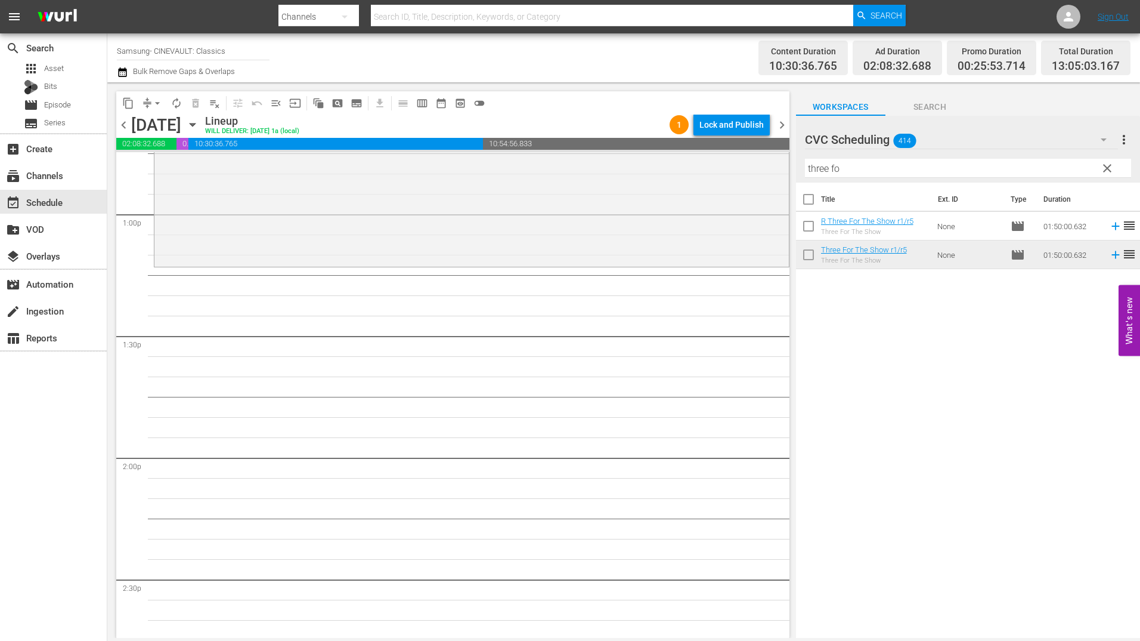
click at [917, 157] on div "Filter by Title three fo" at bounding box center [968, 168] width 326 height 29
click at [912, 165] on input "three fo" at bounding box center [968, 168] width 326 height 19
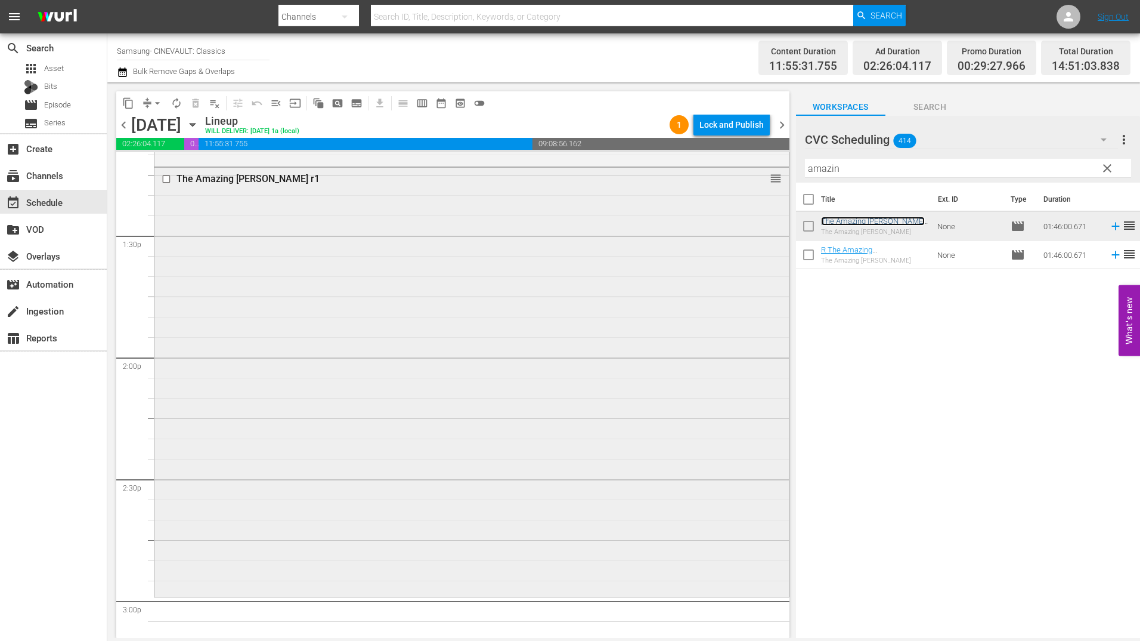
scroll to position [3221, 0]
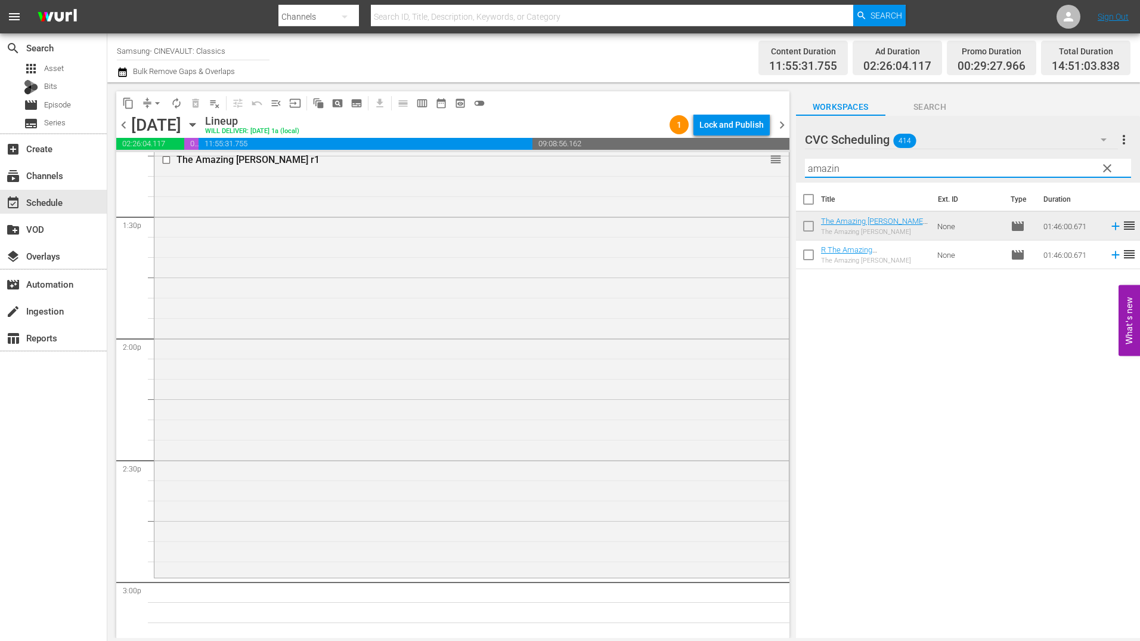
click at [866, 168] on input "amazin" at bounding box center [968, 168] width 326 height 19
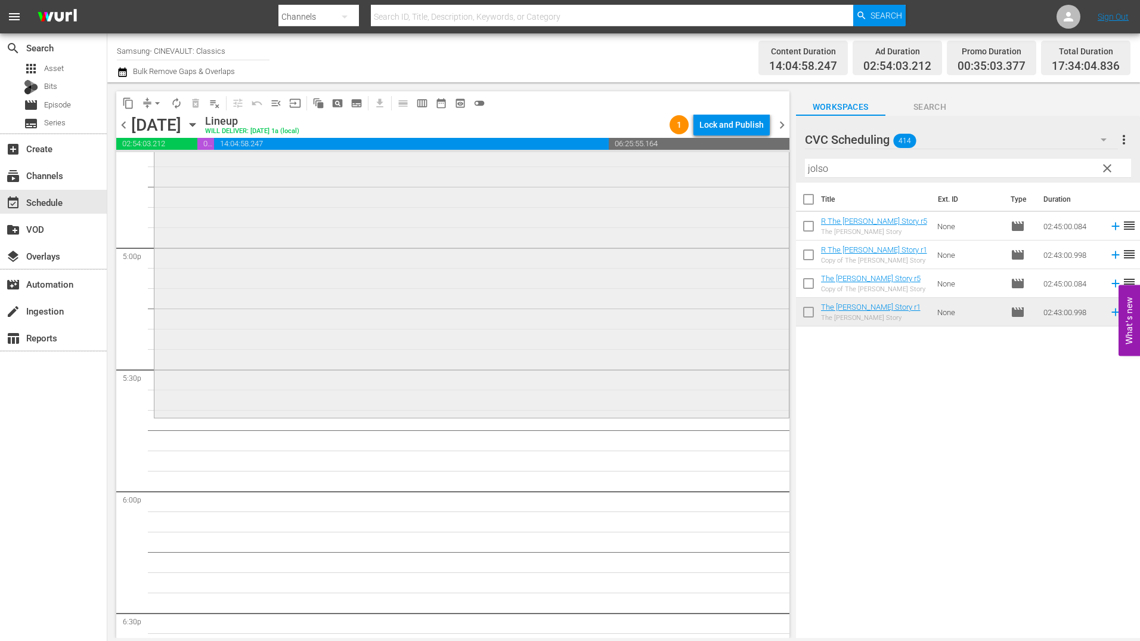
scroll to position [4175, 0]
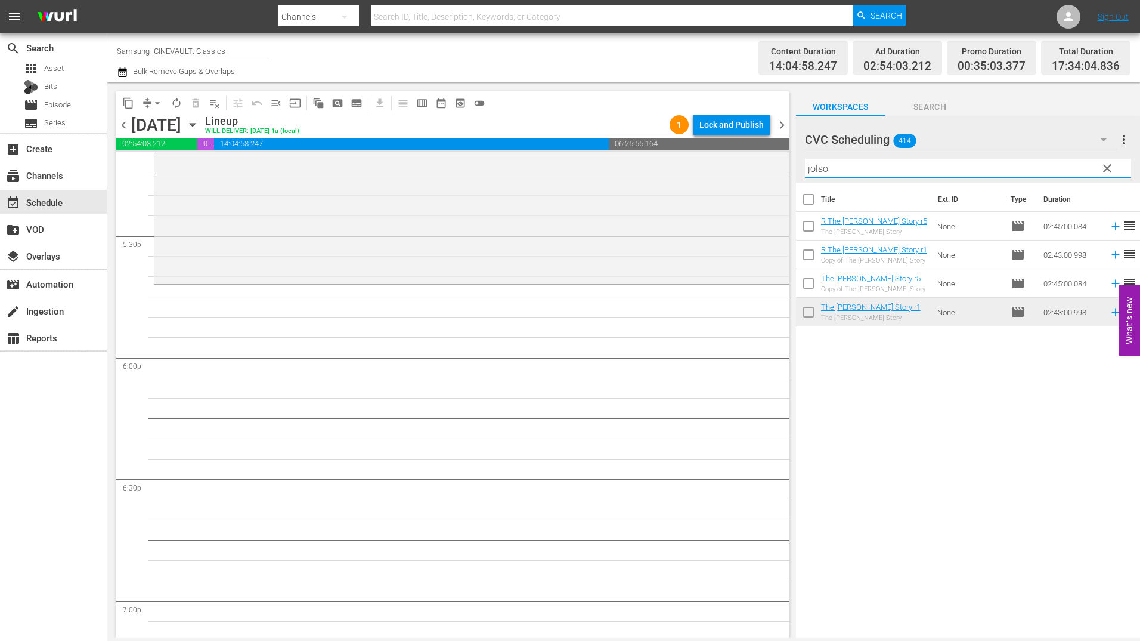
click at [873, 166] on input "jolso" at bounding box center [968, 168] width 326 height 19
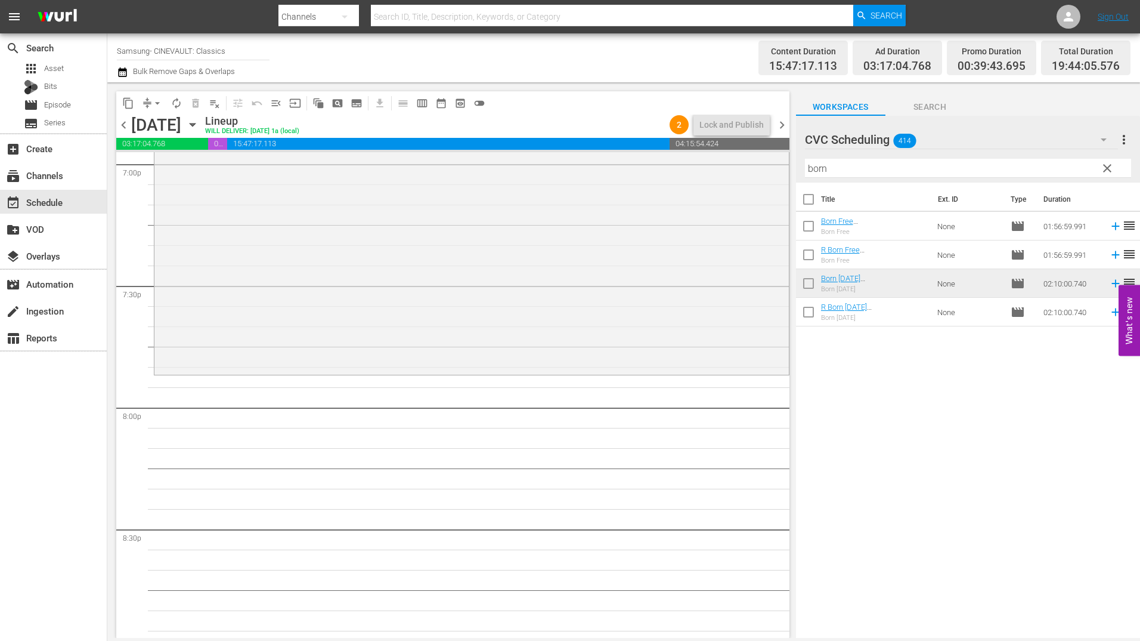
scroll to position [4653, 0]
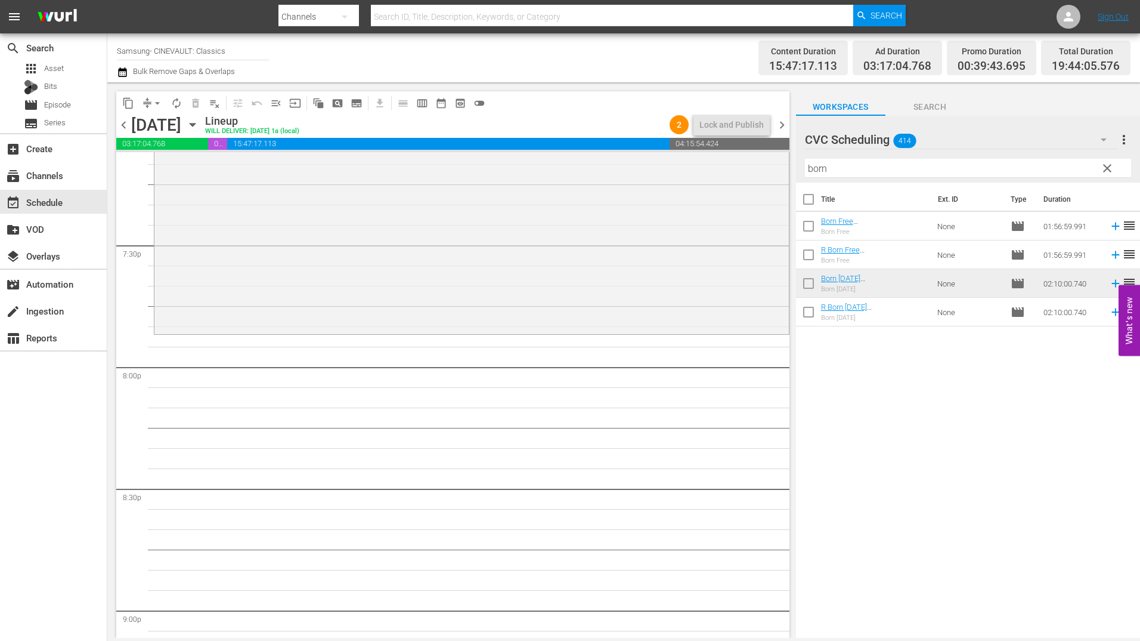
click at [865, 164] on input "born" at bounding box center [968, 168] width 326 height 19
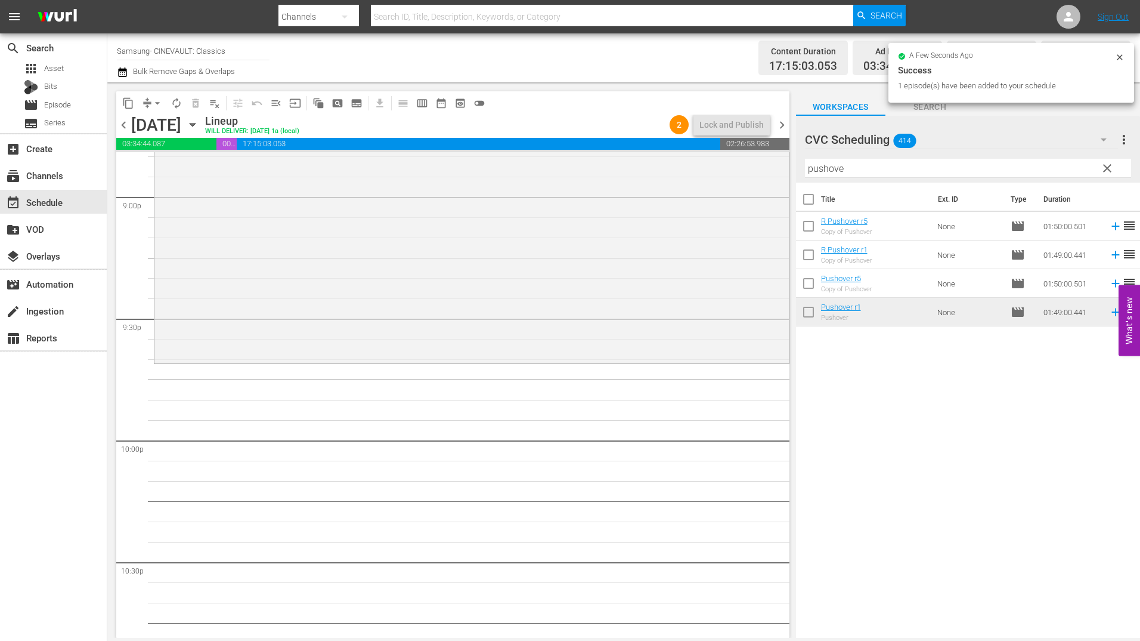
scroll to position [5070, 0]
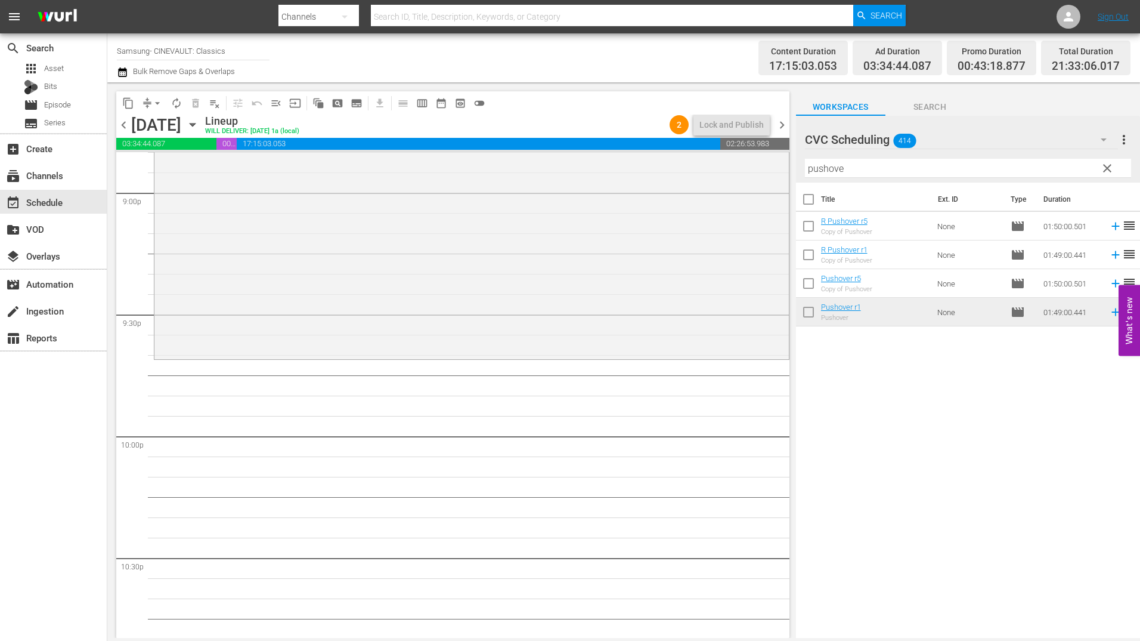
click at [861, 172] on input "pushove" at bounding box center [968, 168] width 326 height 19
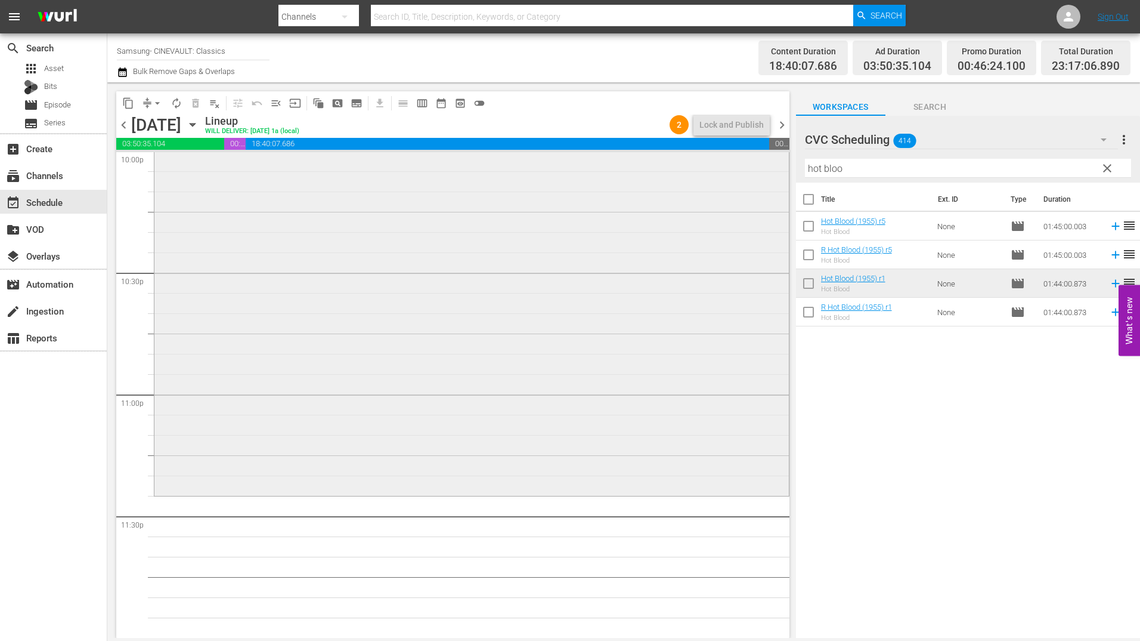
scroll to position [5296, 0]
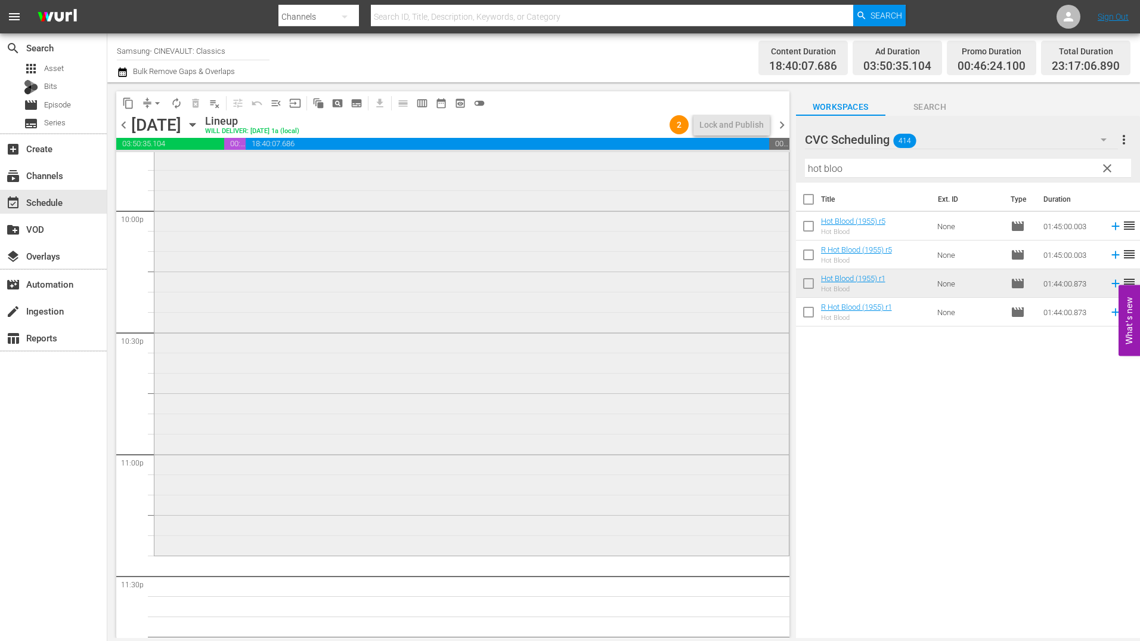
click at [520, 265] on div "Hot Blood (1955) r1 reorder" at bounding box center [471, 344] width 635 height 418
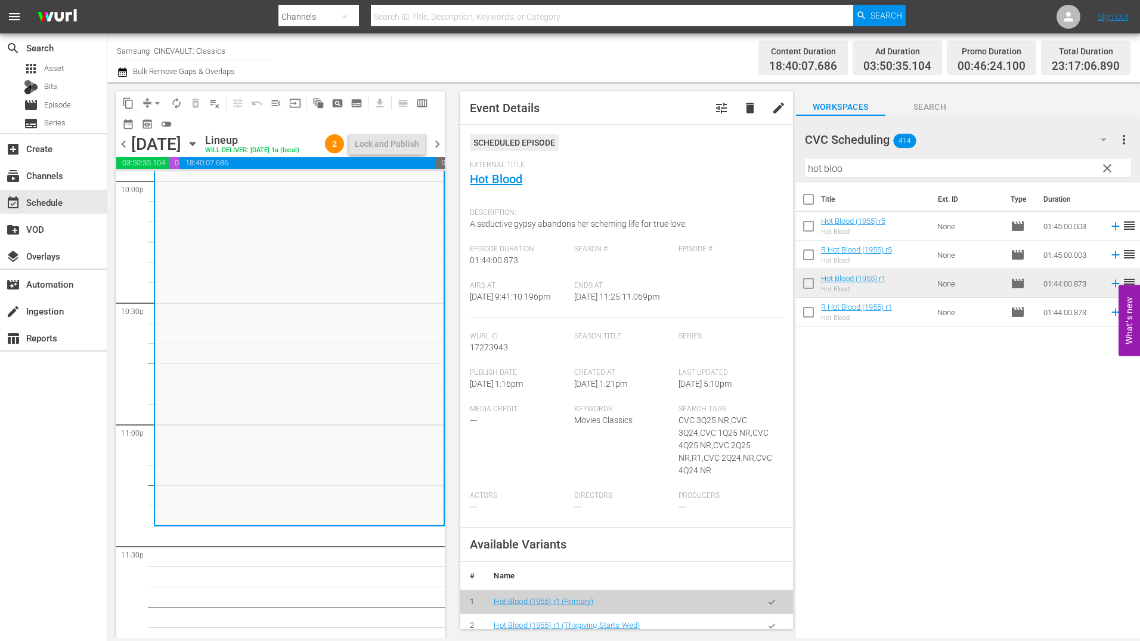
scroll to position [5394, 0]
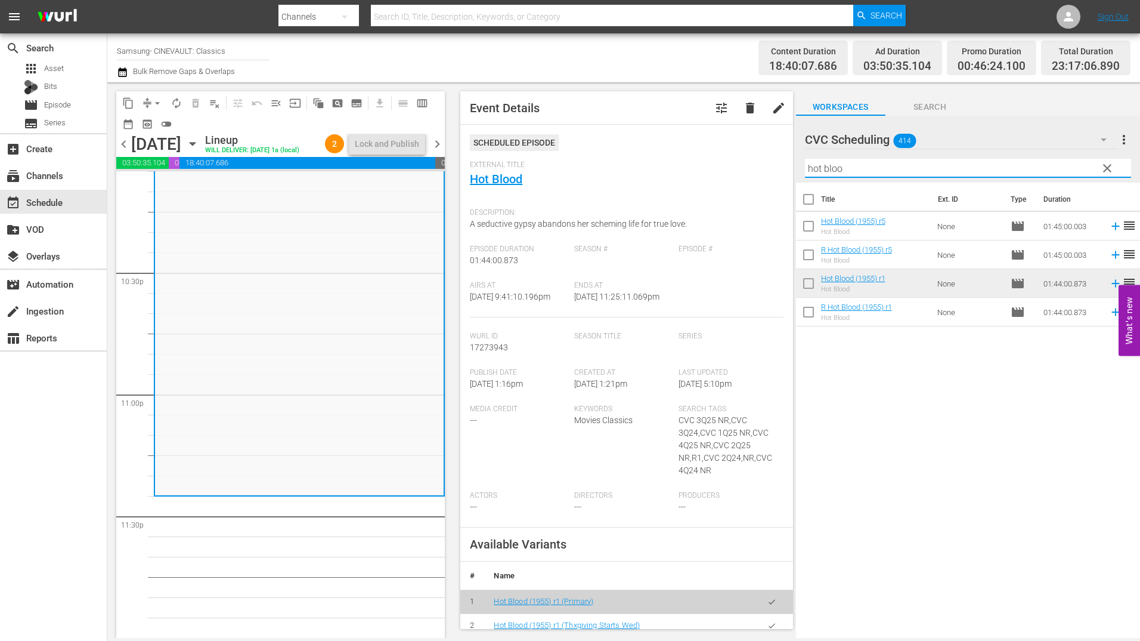
click at [876, 166] on input "hot bloo" at bounding box center [968, 168] width 326 height 19
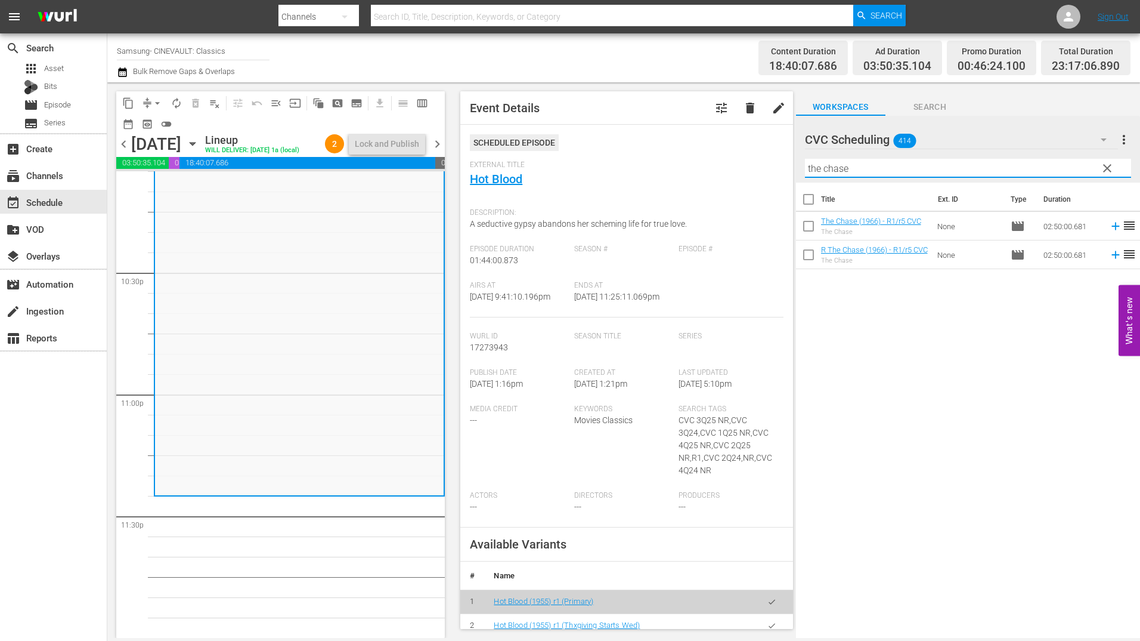
type input "the chase"
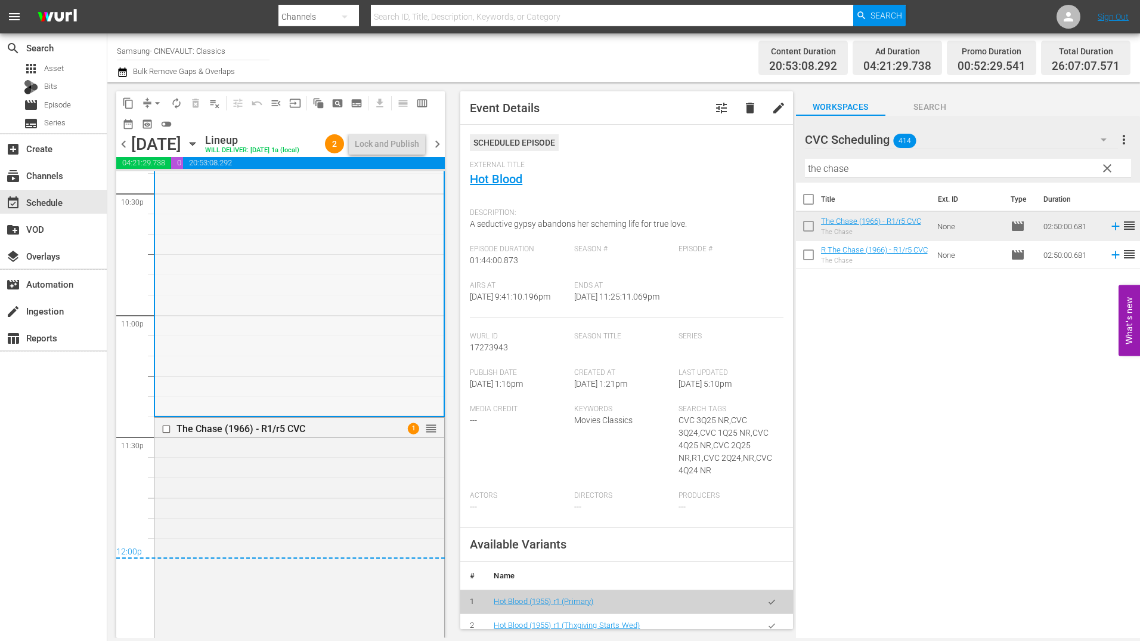
scroll to position [5692, 0]
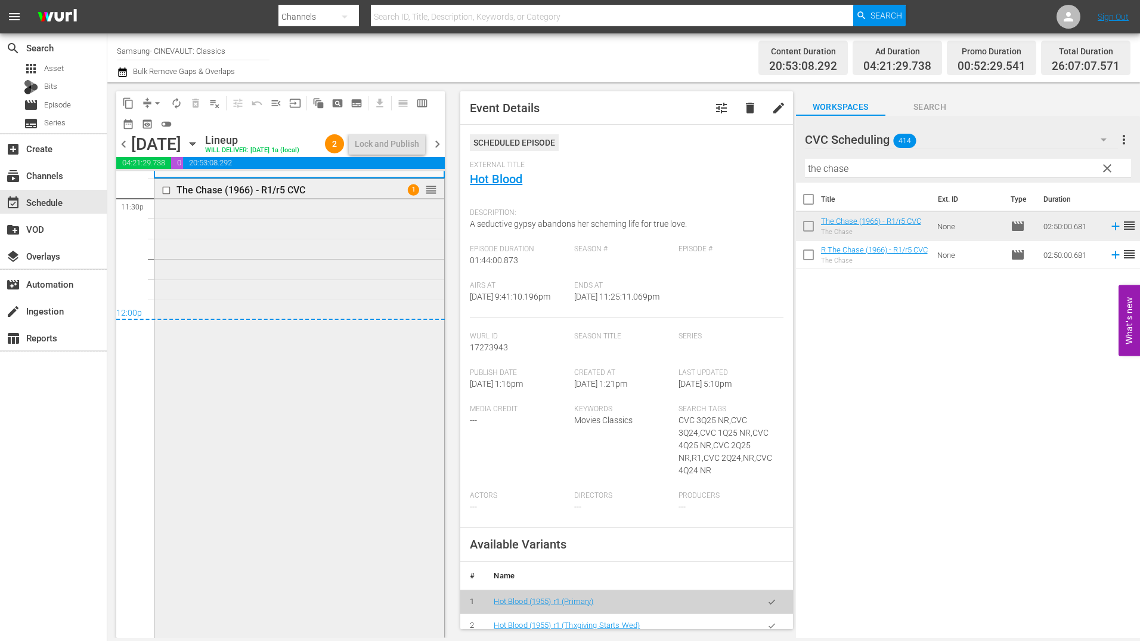
click at [299, 270] on div "The Chase (1966) - R1/r5 CVC 1 reorder" at bounding box center [299, 522] width 290 height 686
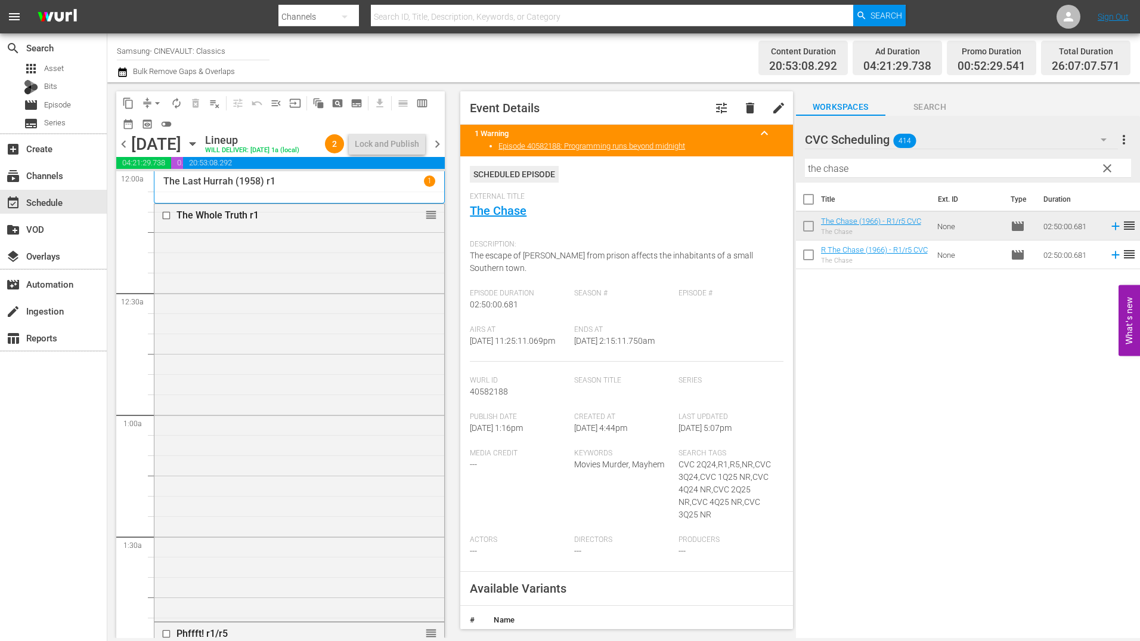
scroll to position [5692, 0]
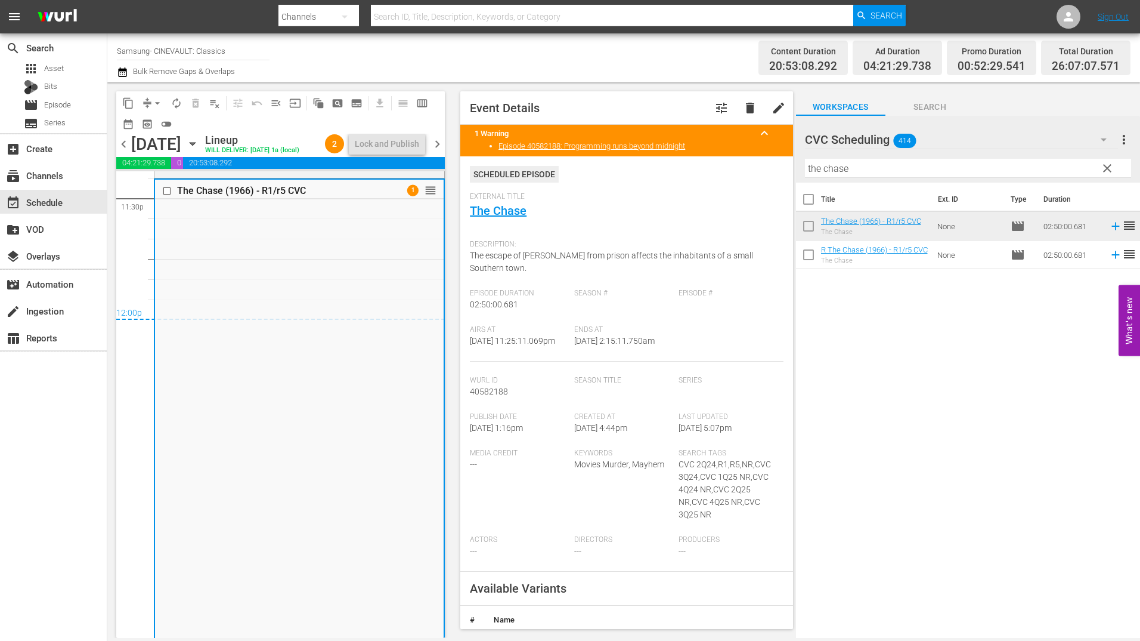
click at [437, 157] on div "chevron_left Tuesday, October 21st October 21st Lineup WILL DELIVER: 10/20 @ 1a…" at bounding box center [280, 145] width 329 height 23
click at [437, 152] on span "chevron_right" at bounding box center [437, 144] width 15 height 15
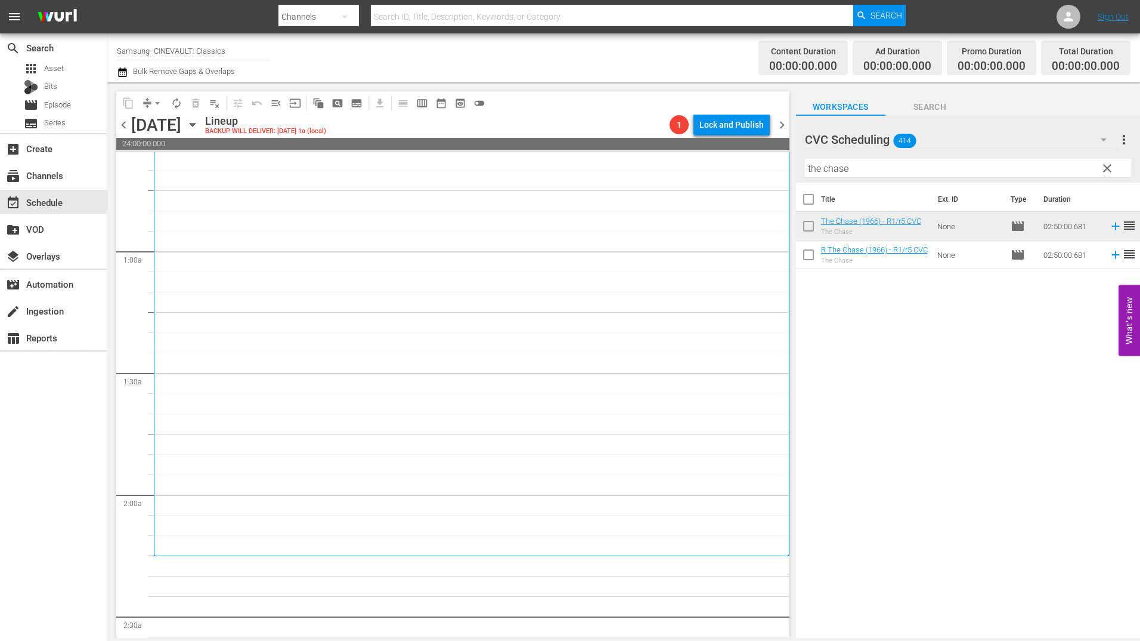
scroll to position [298, 0]
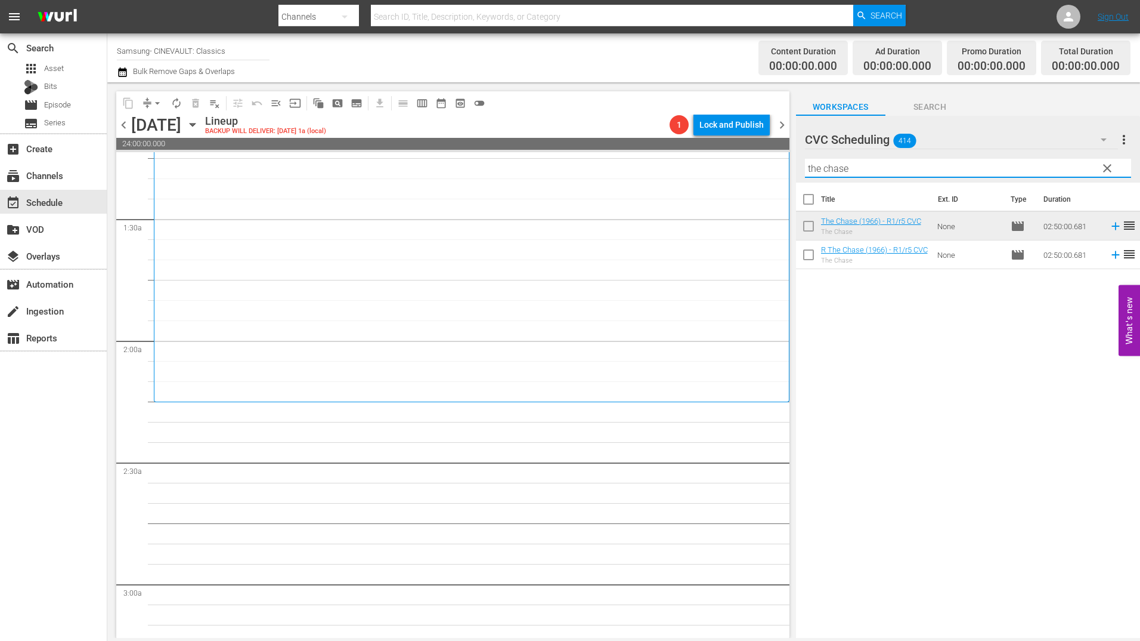
click at [858, 174] on input "the chase" at bounding box center [968, 168] width 326 height 19
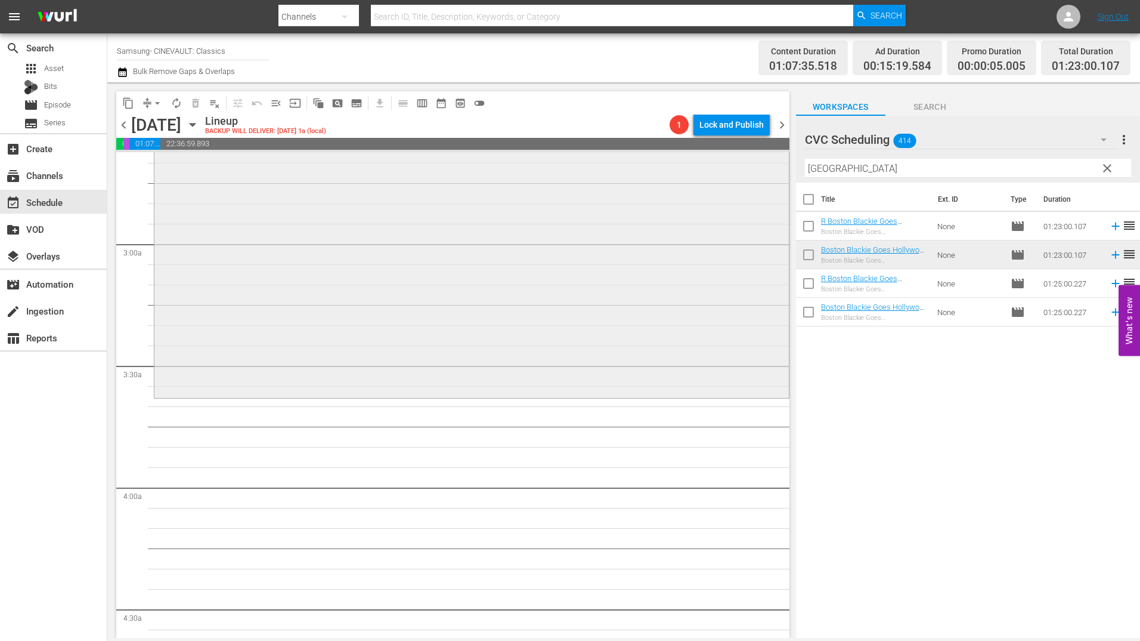
scroll to position [656, 0]
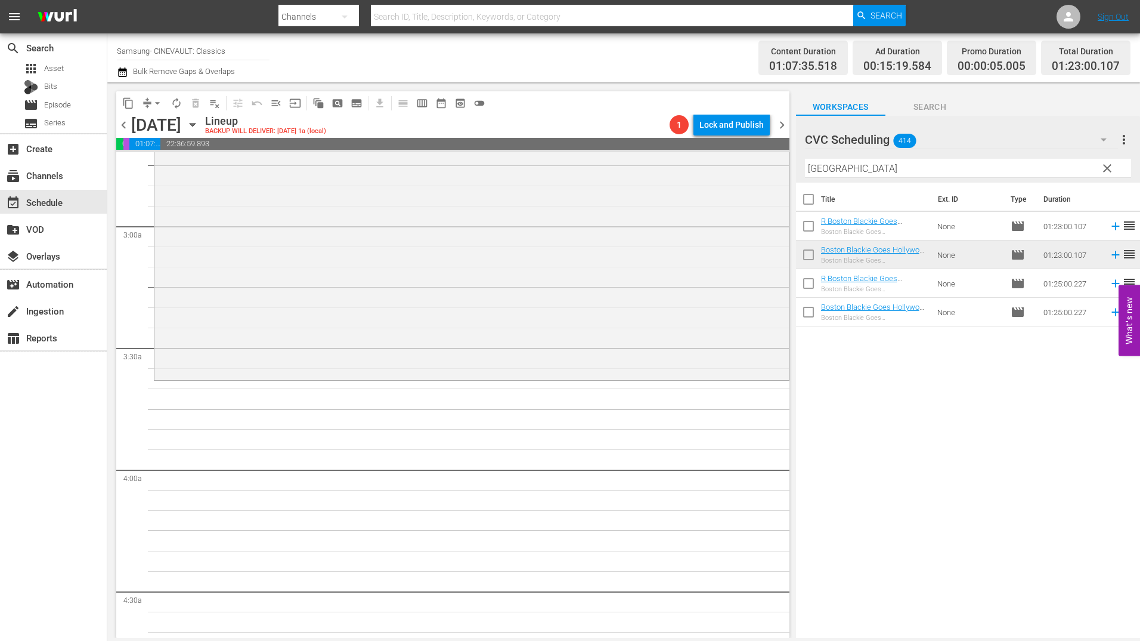
click at [862, 163] on input "boston" at bounding box center [968, 168] width 326 height 19
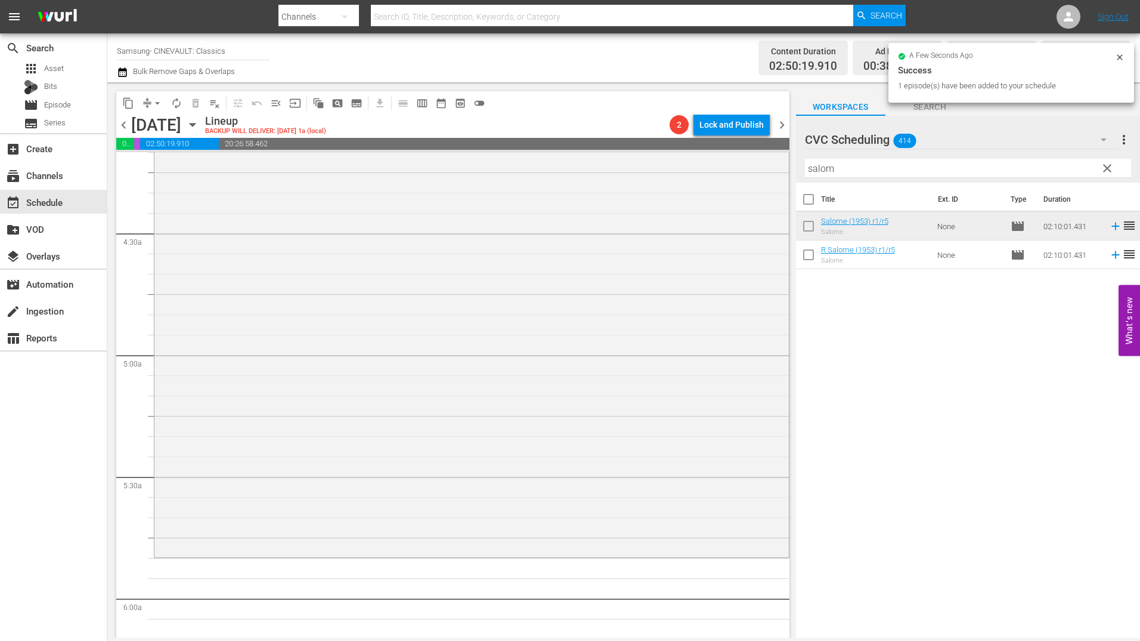
scroll to position [1253, 0]
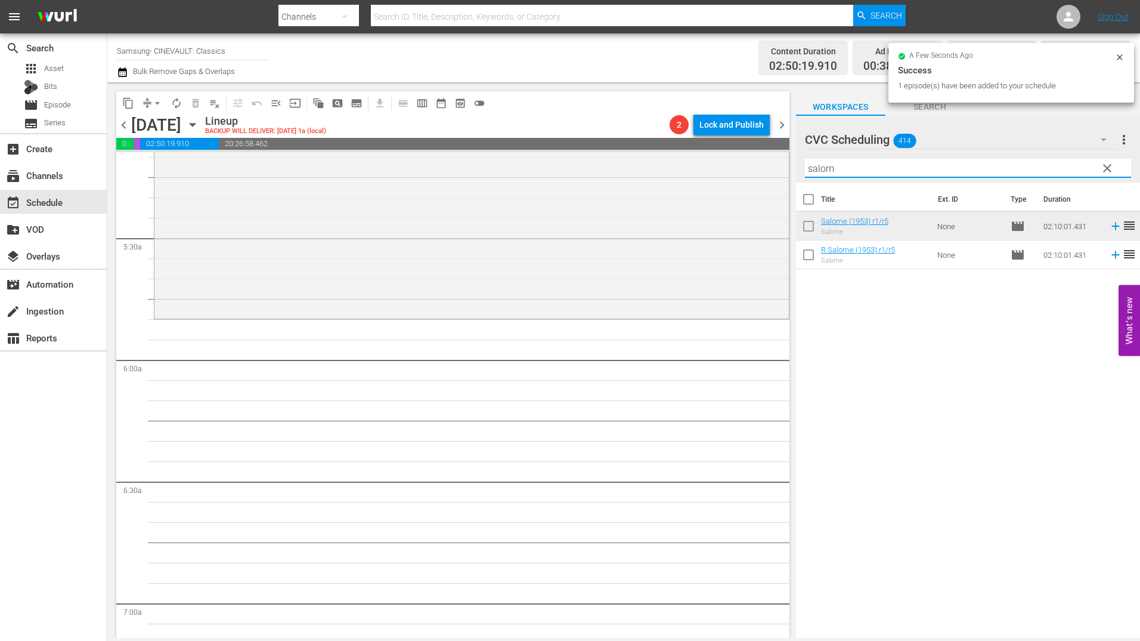
click at [898, 169] on input "salom" at bounding box center [968, 168] width 326 height 19
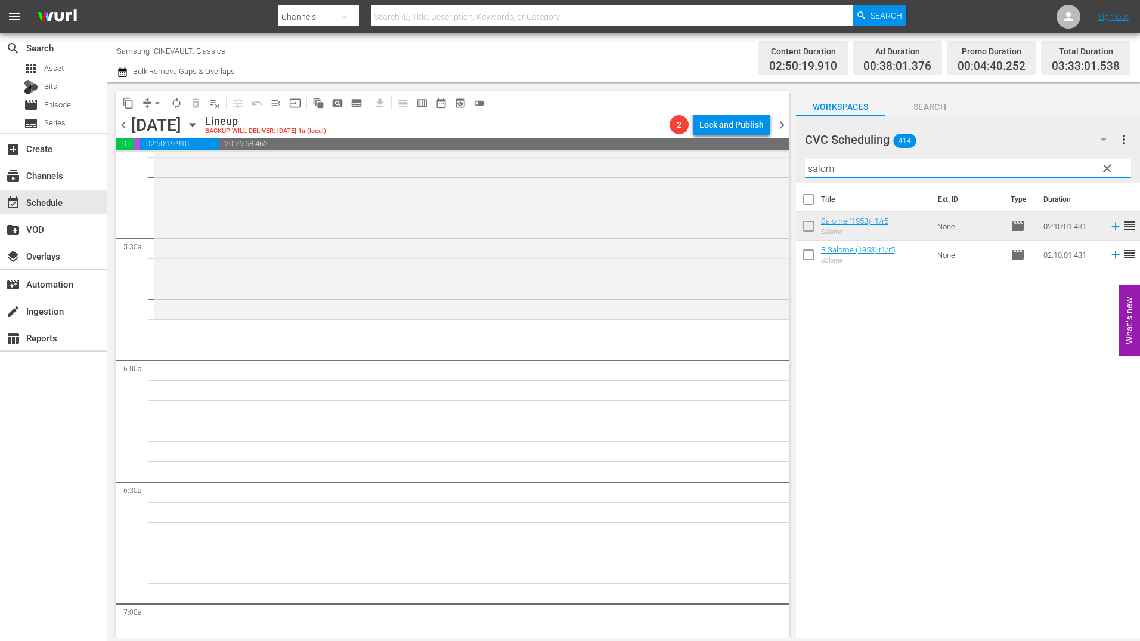
type input "h"
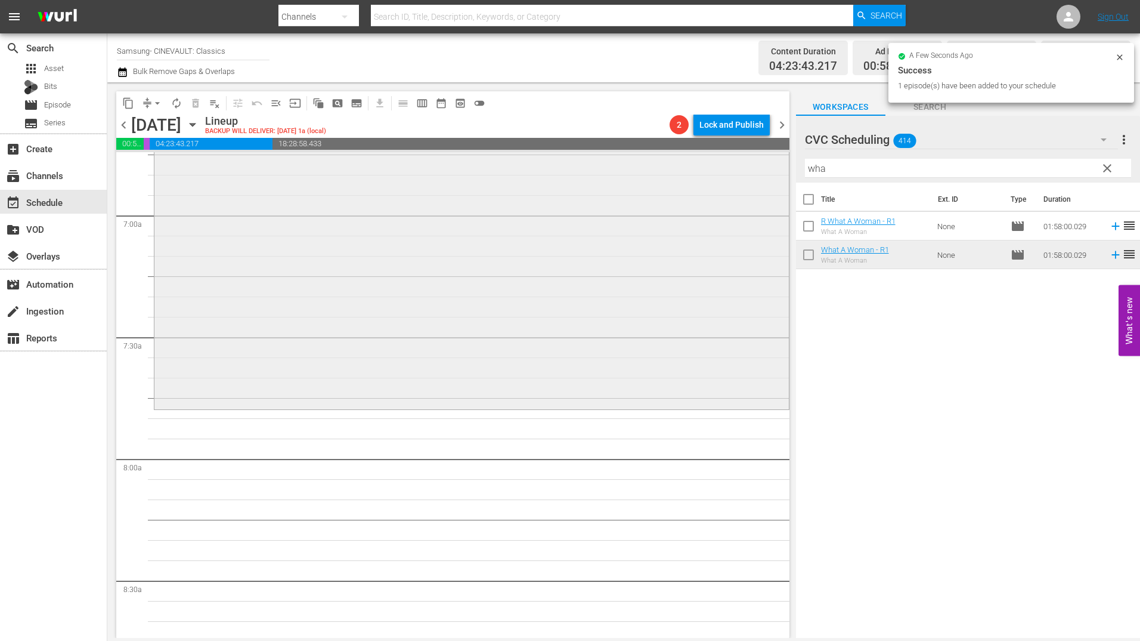
scroll to position [1670, 0]
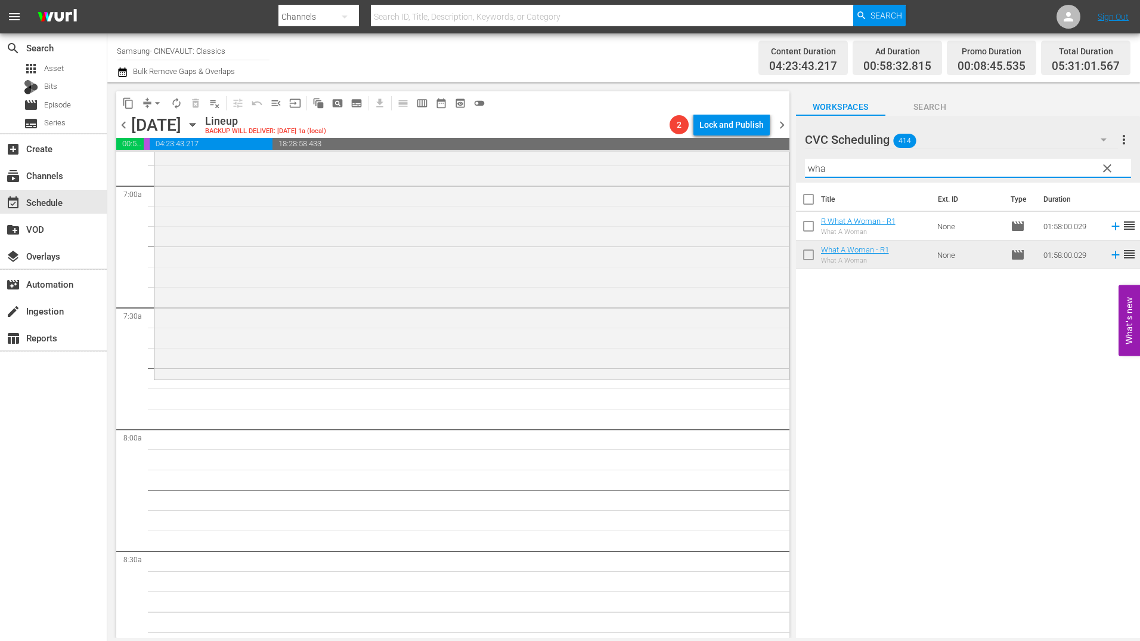
click at [860, 167] on input "wha" at bounding box center [968, 168] width 326 height 19
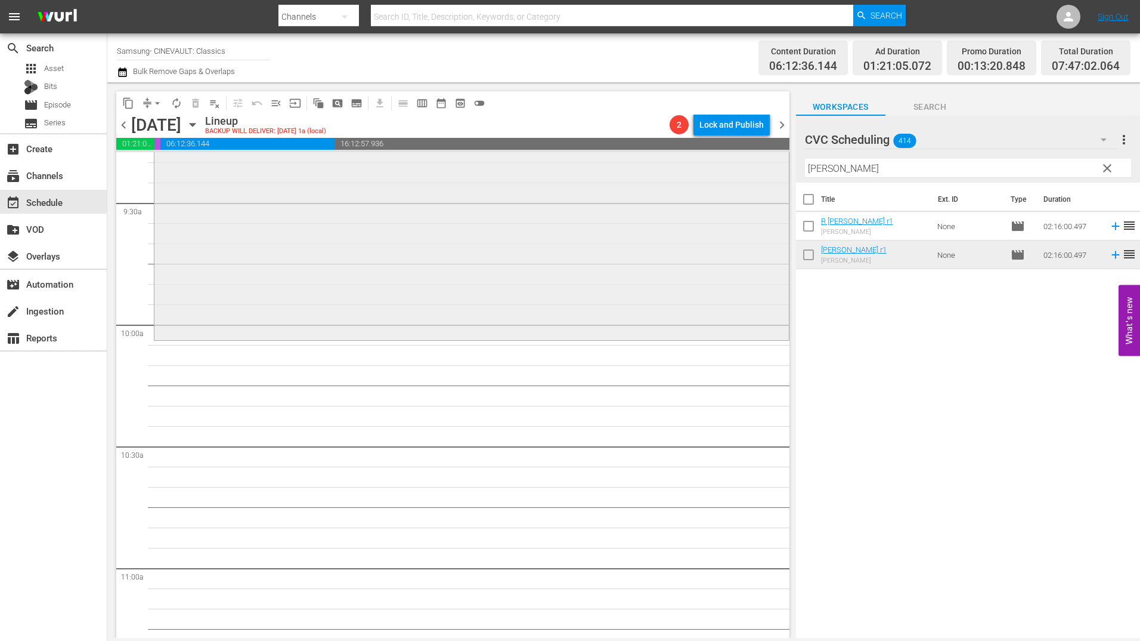
scroll to position [2267, 0]
click at [846, 164] on input "pal jo" at bounding box center [968, 168] width 326 height 19
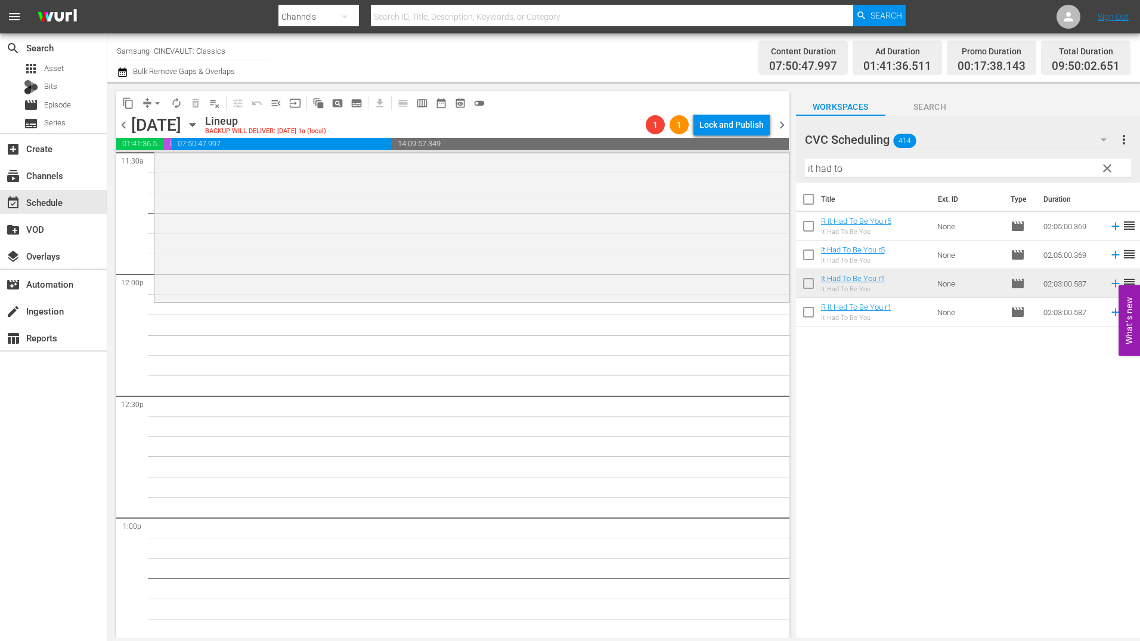
scroll to position [2803, 0]
click at [840, 170] on input "it had to" at bounding box center [968, 168] width 326 height 19
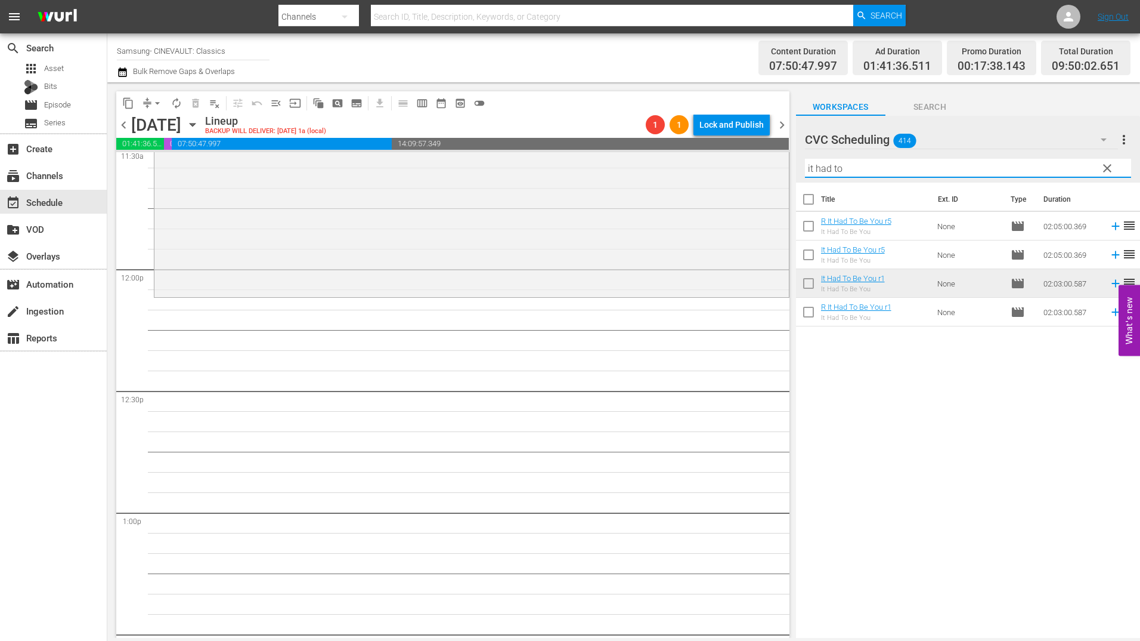
click at [840, 170] on input "it had to" at bounding box center [968, 168] width 326 height 19
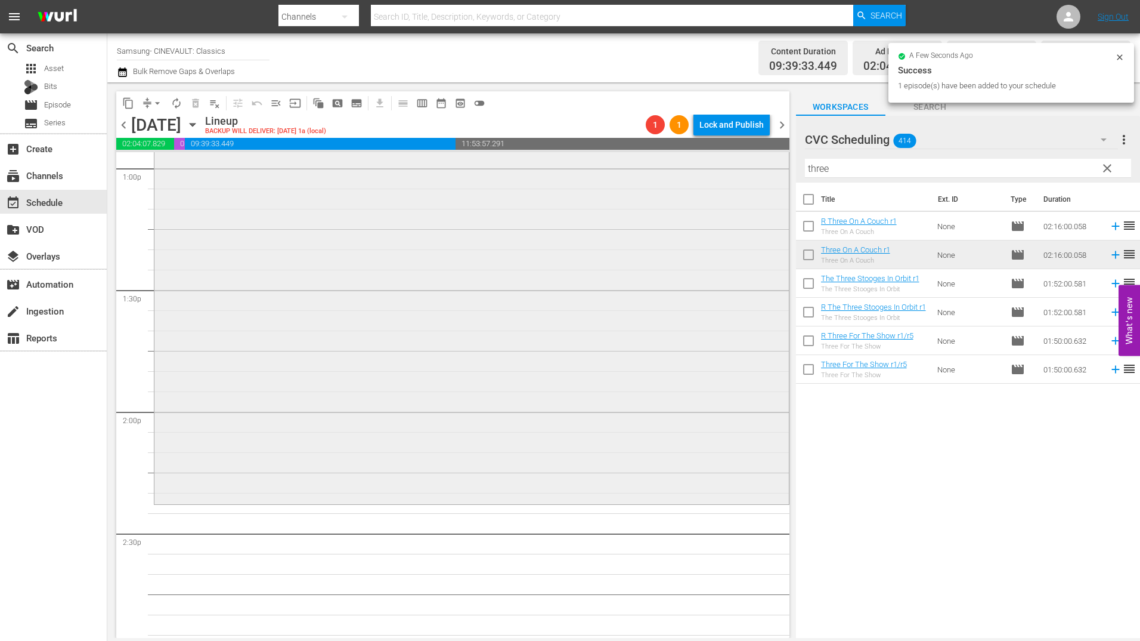
scroll to position [3281, 0]
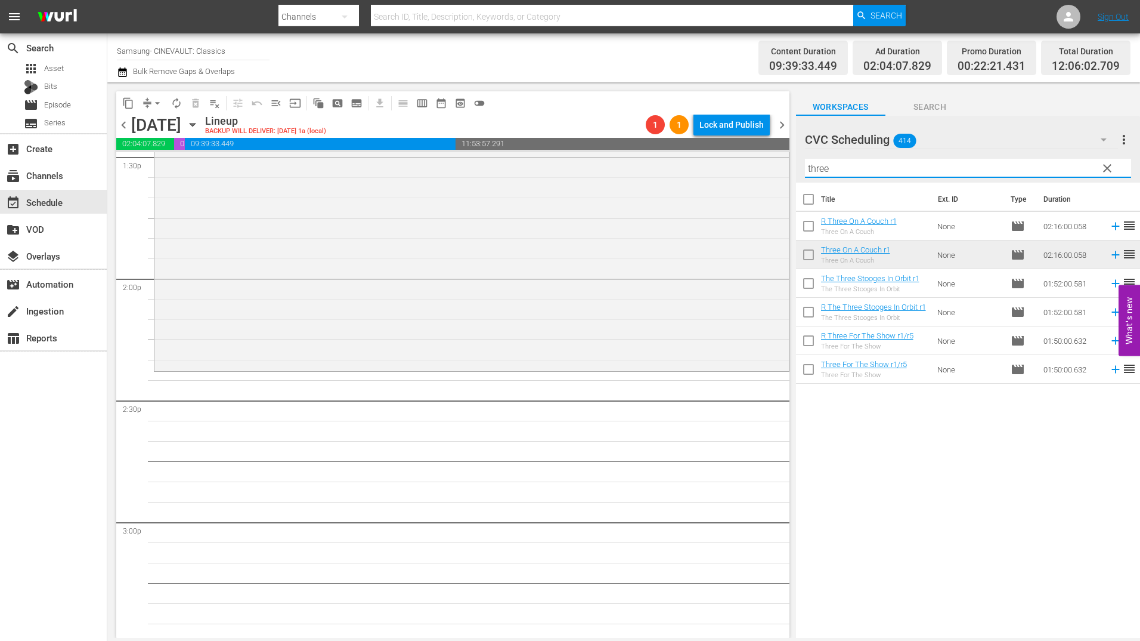
click at [867, 168] on input "three" at bounding box center [968, 168] width 326 height 19
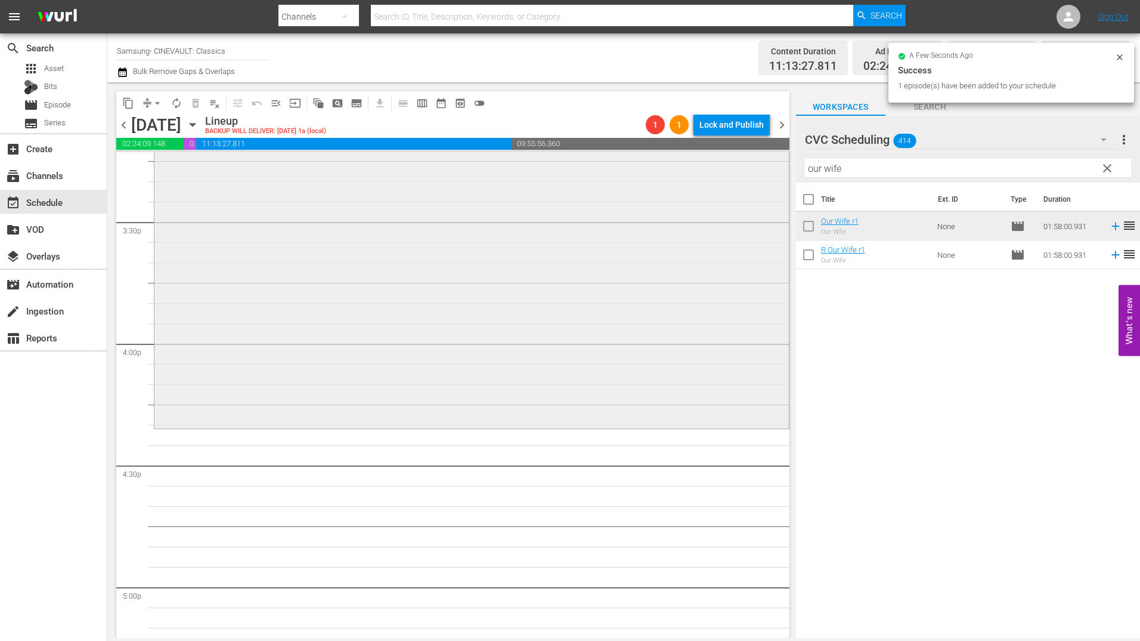
scroll to position [3758, 0]
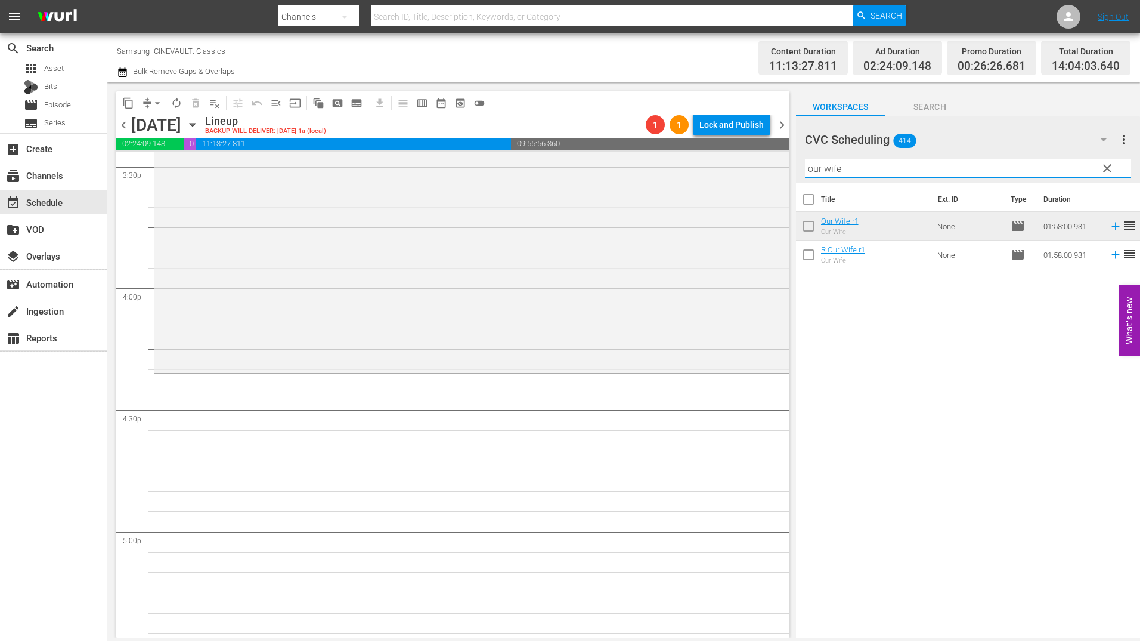
click at [936, 174] on input "our wife" at bounding box center [968, 168] width 326 height 19
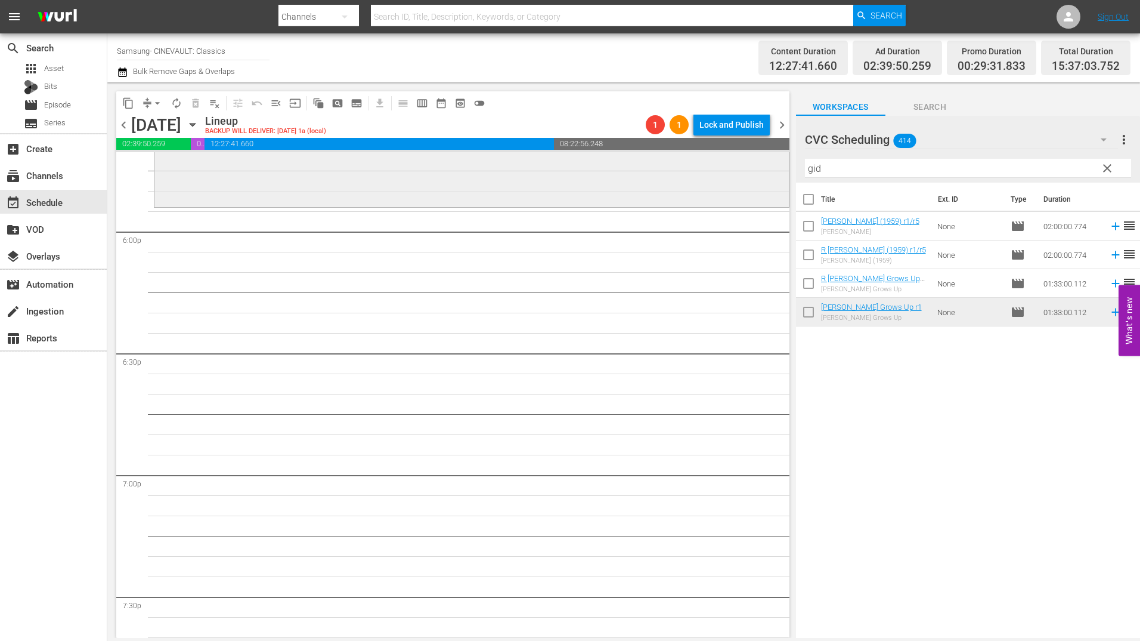
scroll to position [4295, 0]
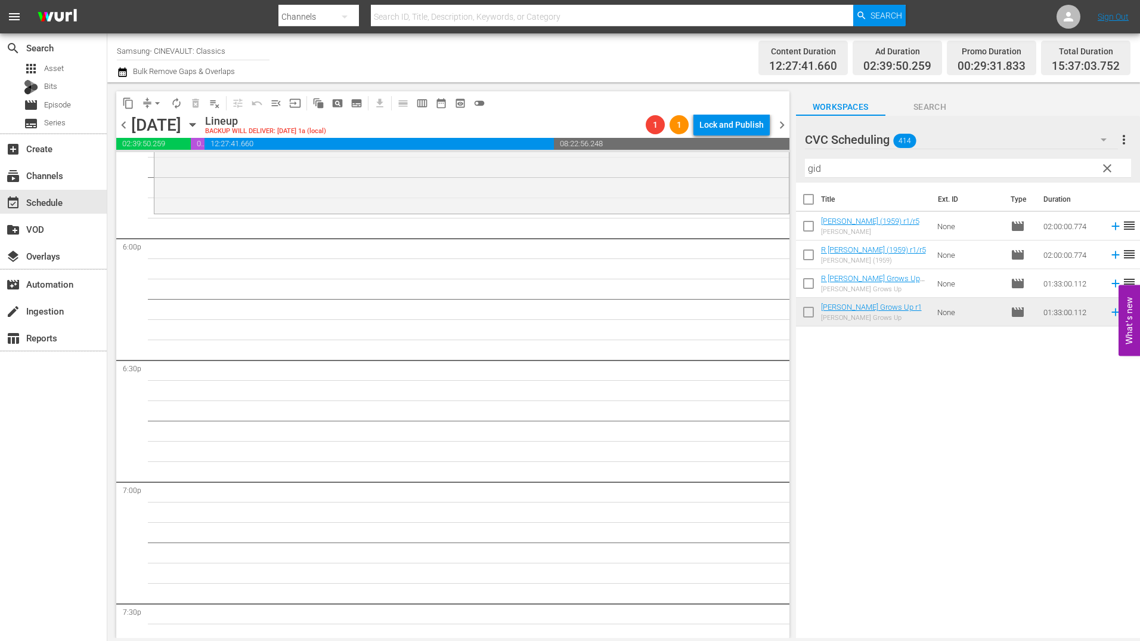
click at [831, 157] on div "Filter by Title gid" at bounding box center [968, 168] width 326 height 29
click at [831, 168] on input "gid" at bounding box center [968, 168] width 326 height 19
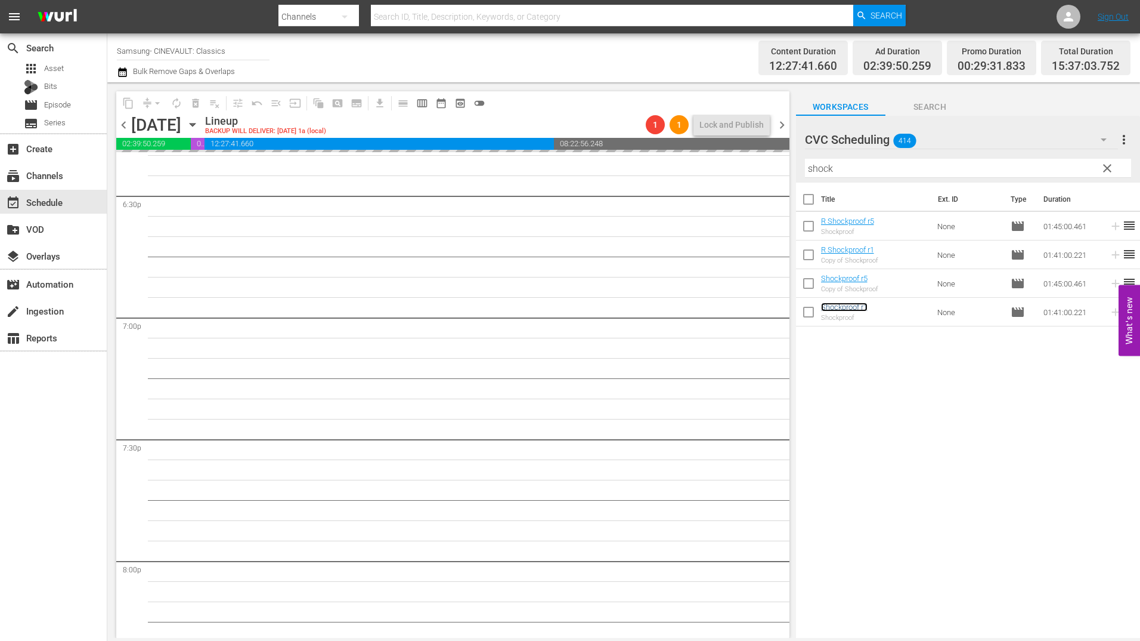
scroll to position [4474, 0]
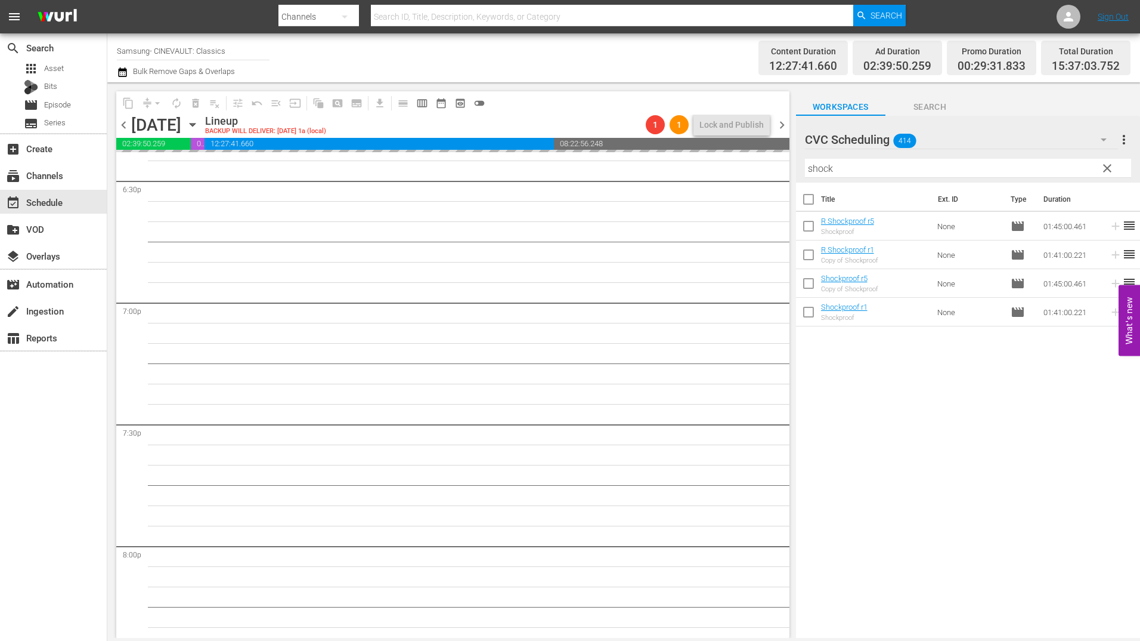
click at [839, 174] on input "shock" at bounding box center [968, 168] width 326 height 19
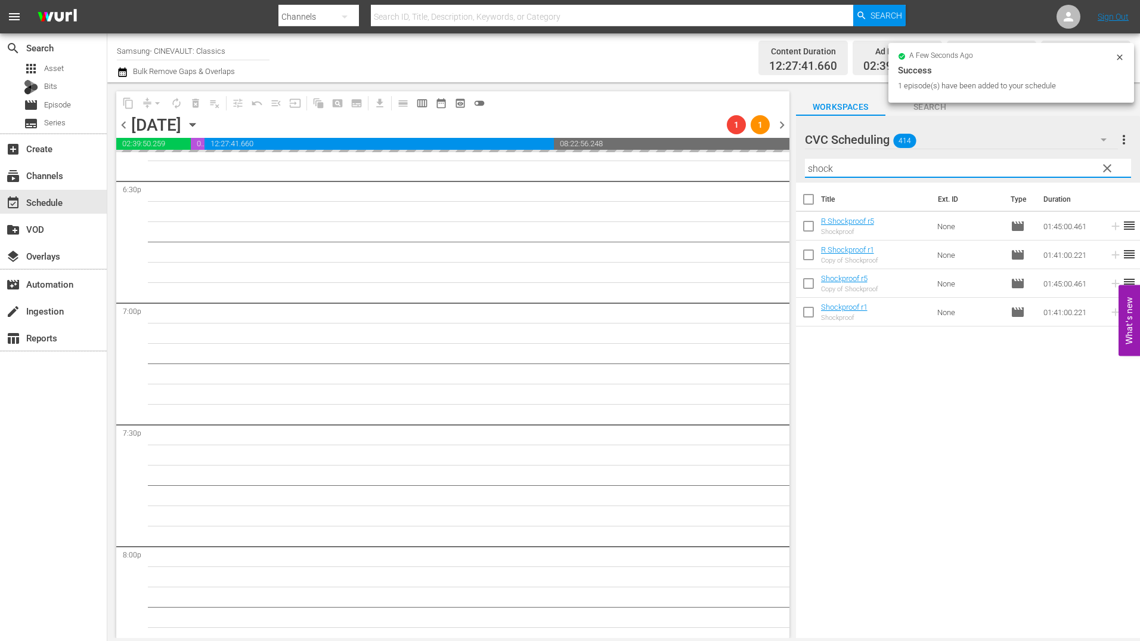
click at [839, 174] on input "shock" at bounding box center [968, 168] width 326 height 19
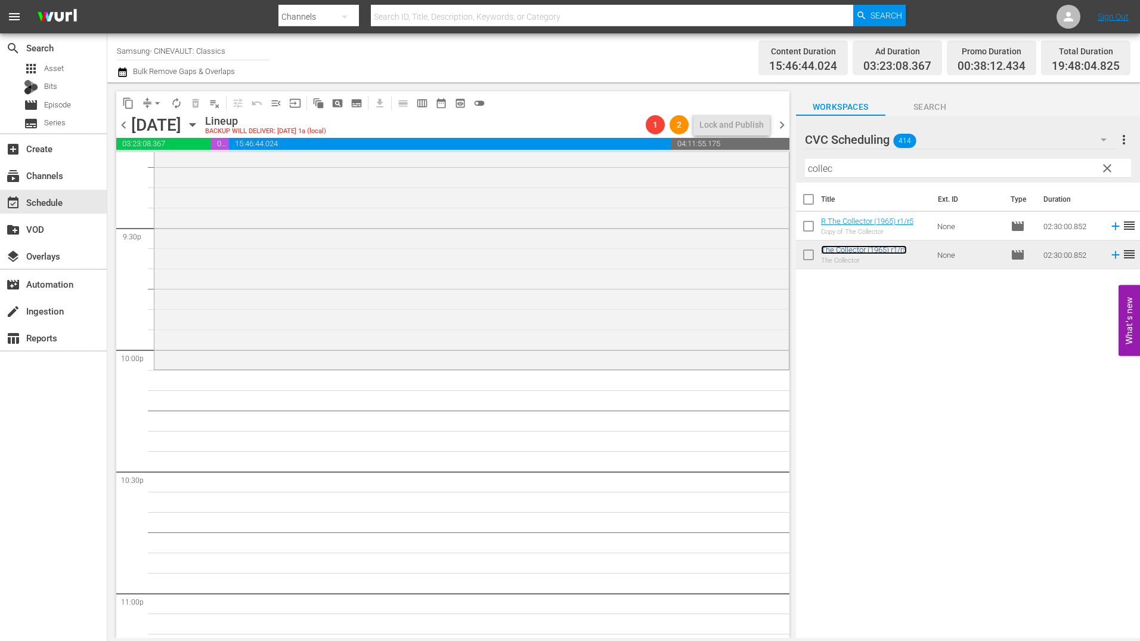
scroll to position [5189, 0]
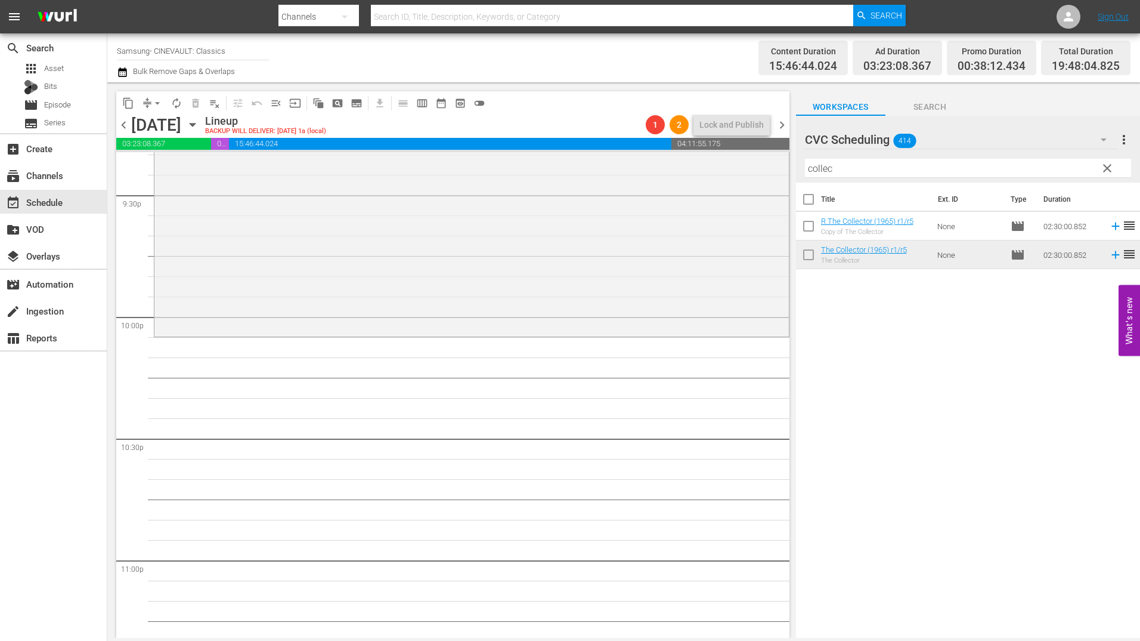
click at [848, 166] on input "collec" at bounding box center [968, 168] width 326 height 19
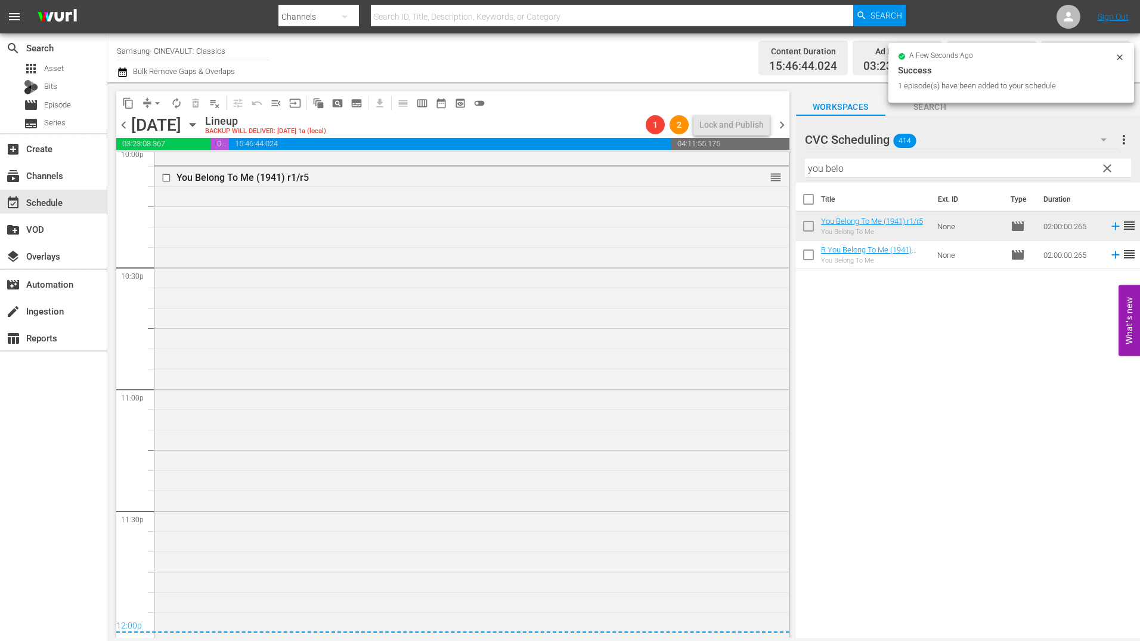
scroll to position [5376, 0]
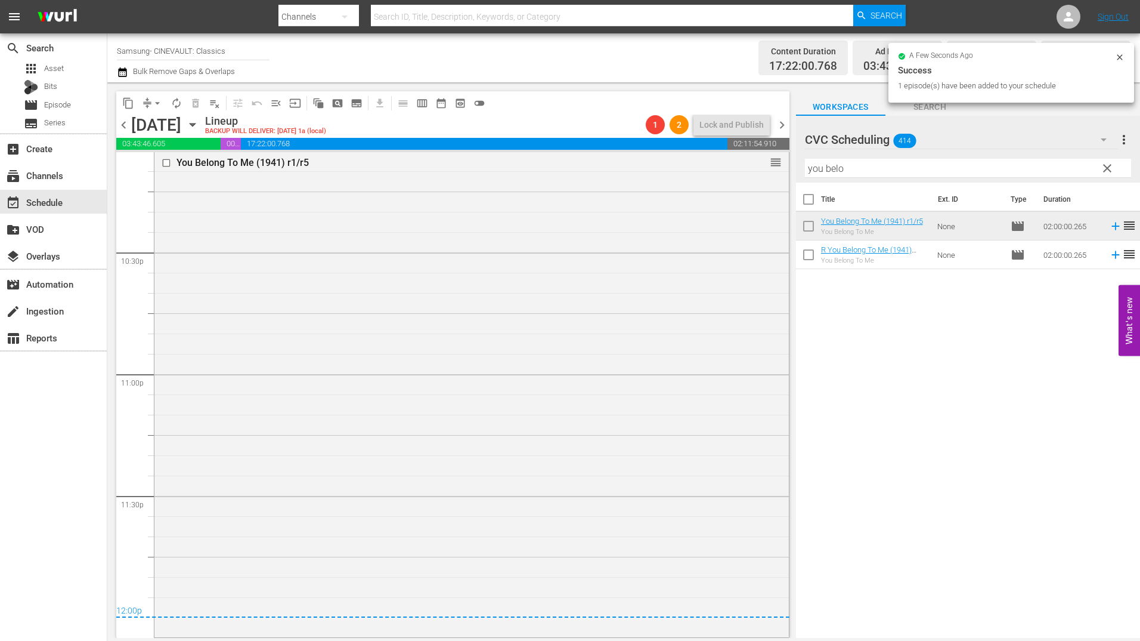
click at [499, 337] on div "You Belong To Me (1941) r1/r5 reorder" at bounding box center [471, 393] width 635 height 483
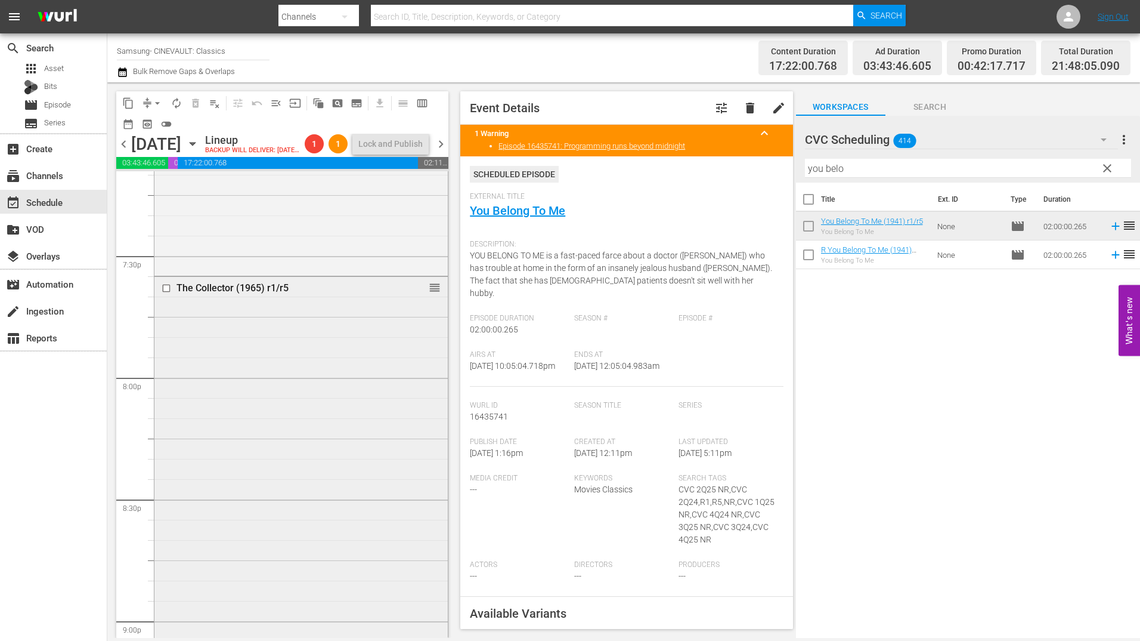
scroll to position [4660, 0]
click at [333, 330] on div "The Collector (1965) r1/r5 reorder" at bounding box center [300, 580] width 293 height 605
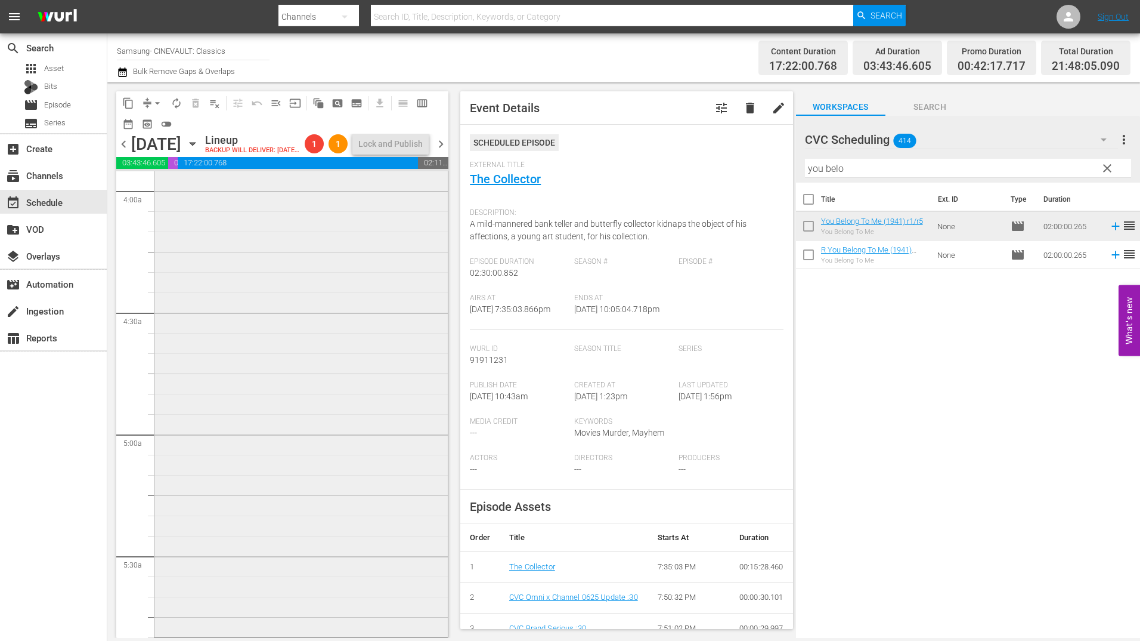
scroll to position [842, 0]
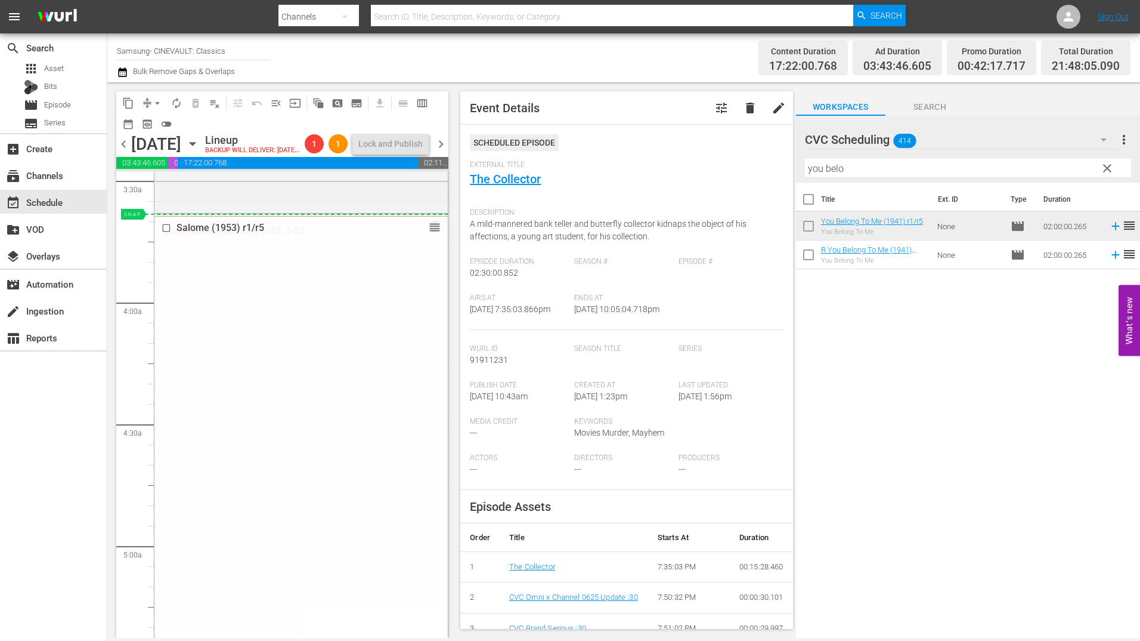
drag, startPoint x: 426, startPoint y: 248, endPoint x: 429, endPoint y: 238, distance: 9.8
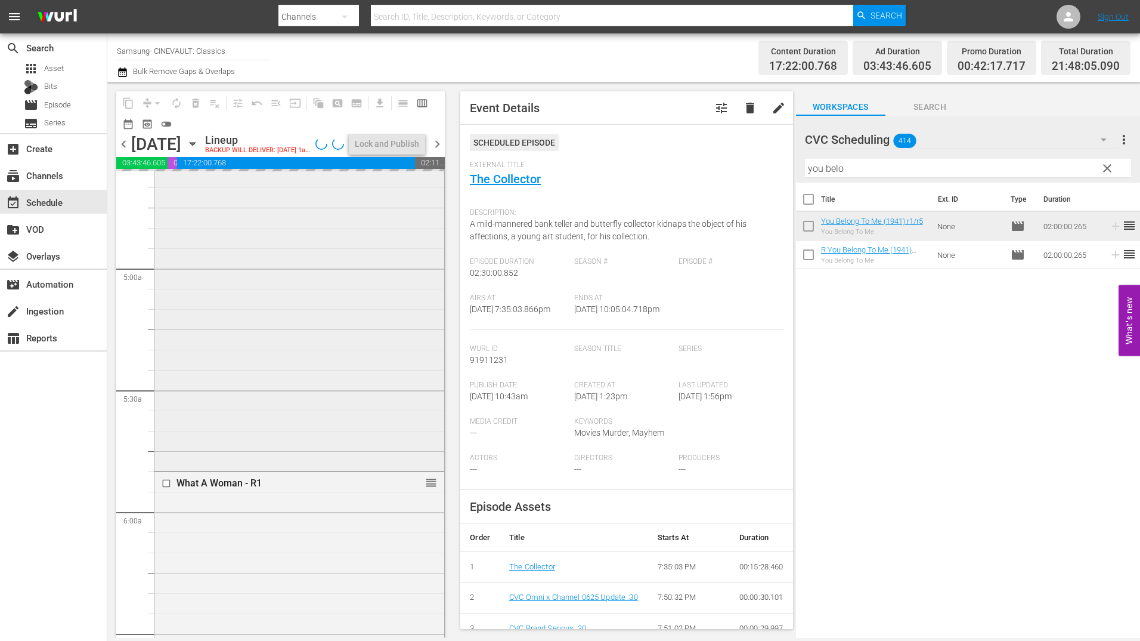
scroll to position [1200, 0]
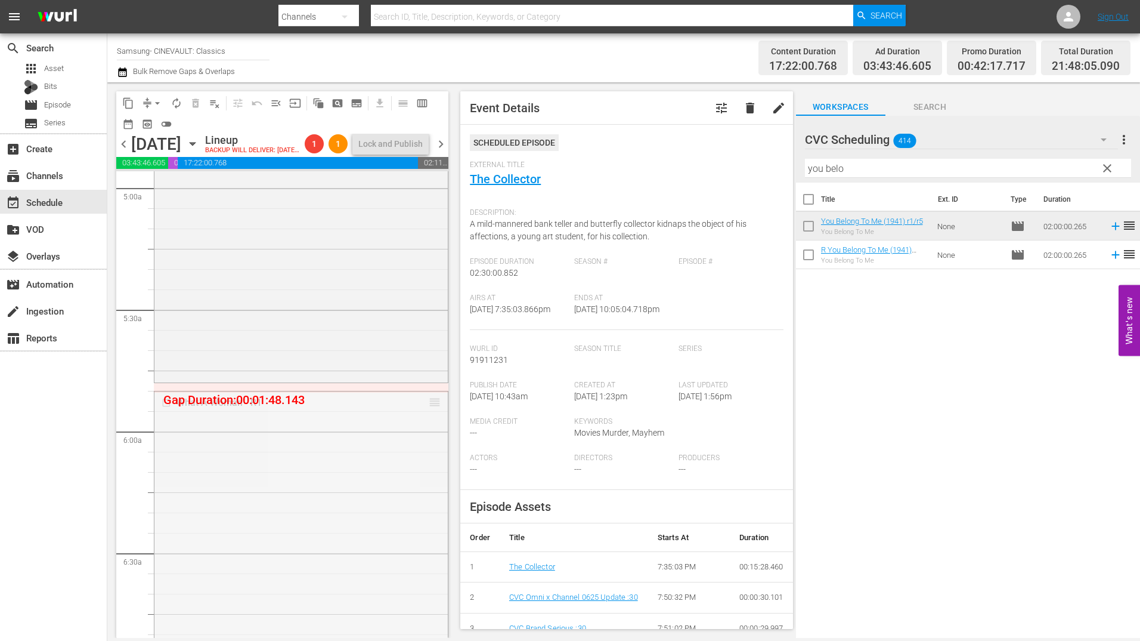
drag, startPoint x: 426, startPoint y: 424, endPoint x: 427, endPoint y: 410, distance: 13.7
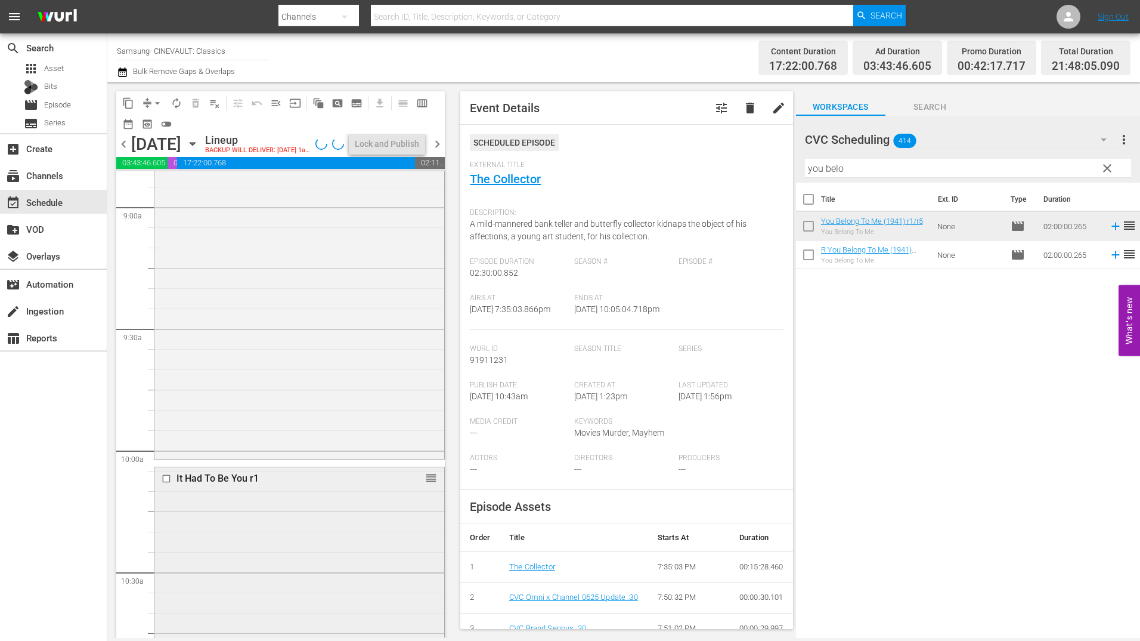
scroll to position [2274, 0]
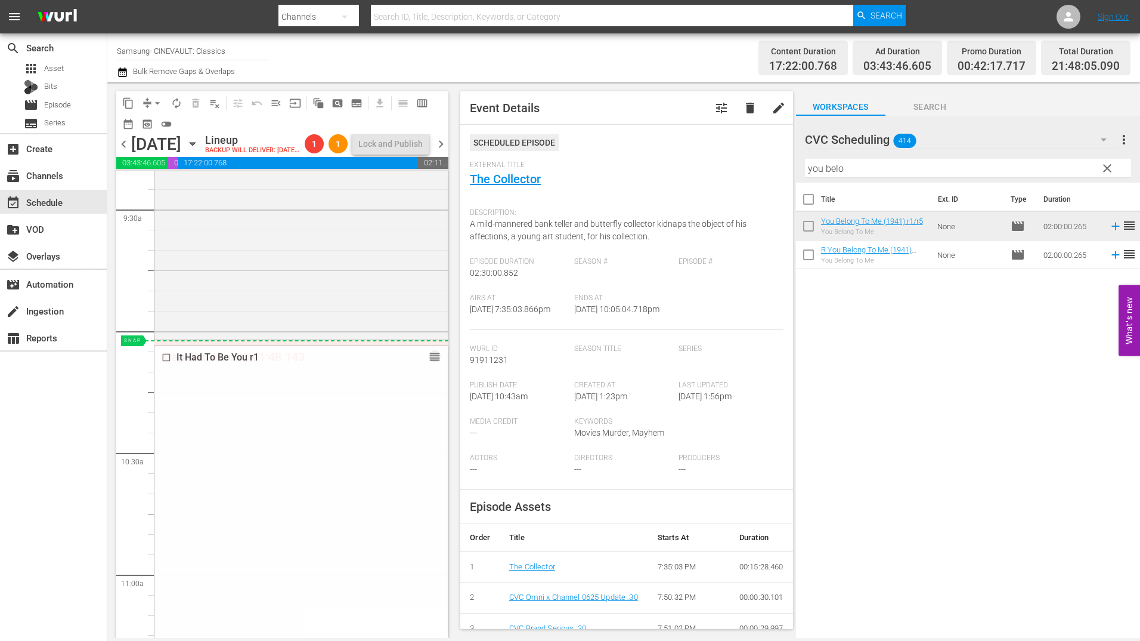
drag, startPoint x: 419, startPoint y: 376, endPoint x: 424, endPoint y: 363, distance: 13.8
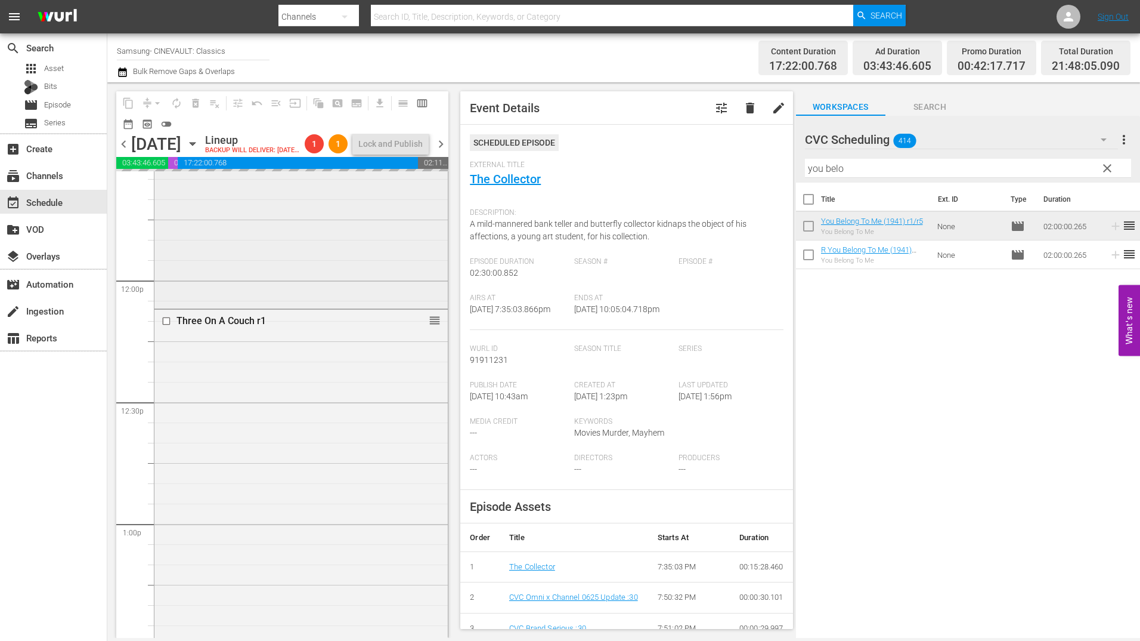
scroll to position [2870, 0]
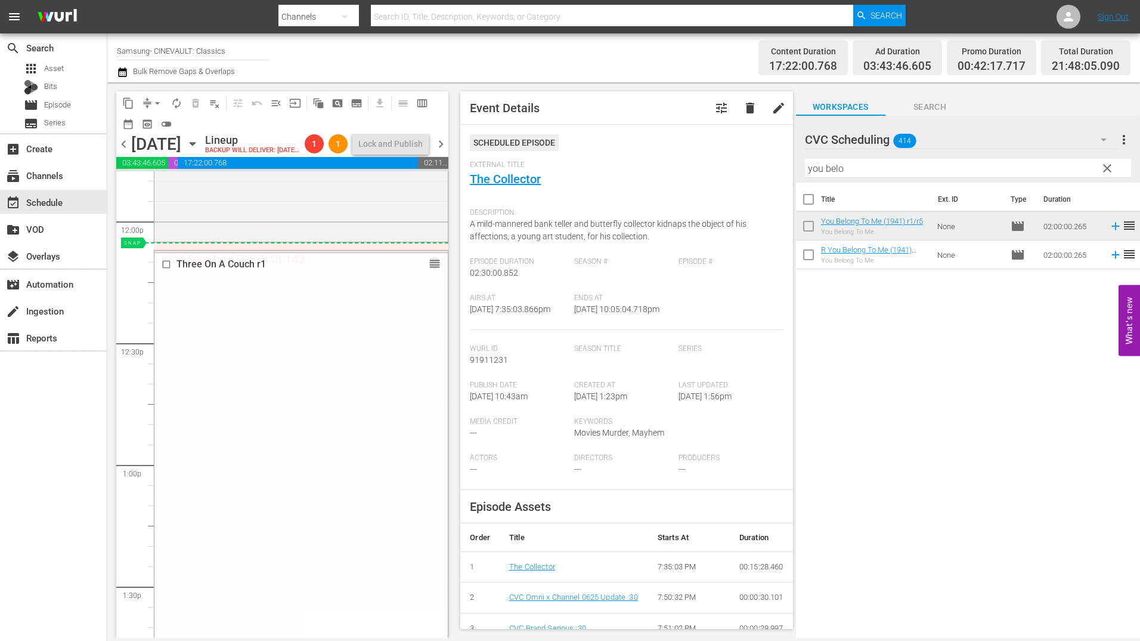
drag, startPoint x: 426, startPoint y: 279, endPoint x: 426, endPoint y: 271, distance: 7.2
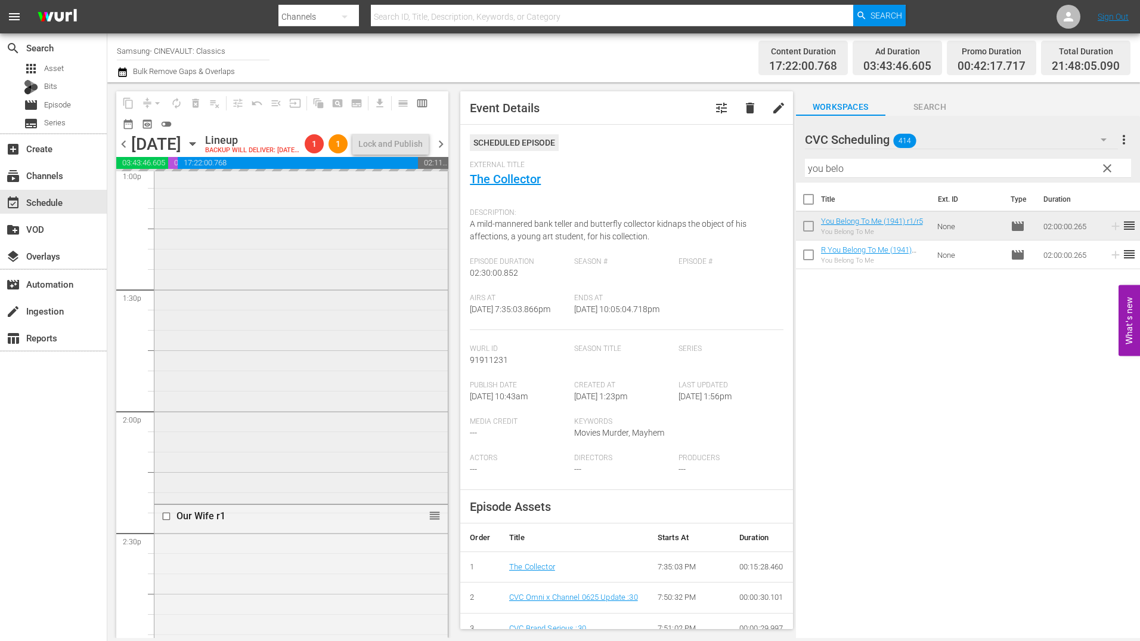
scroll to position [3347, 0]
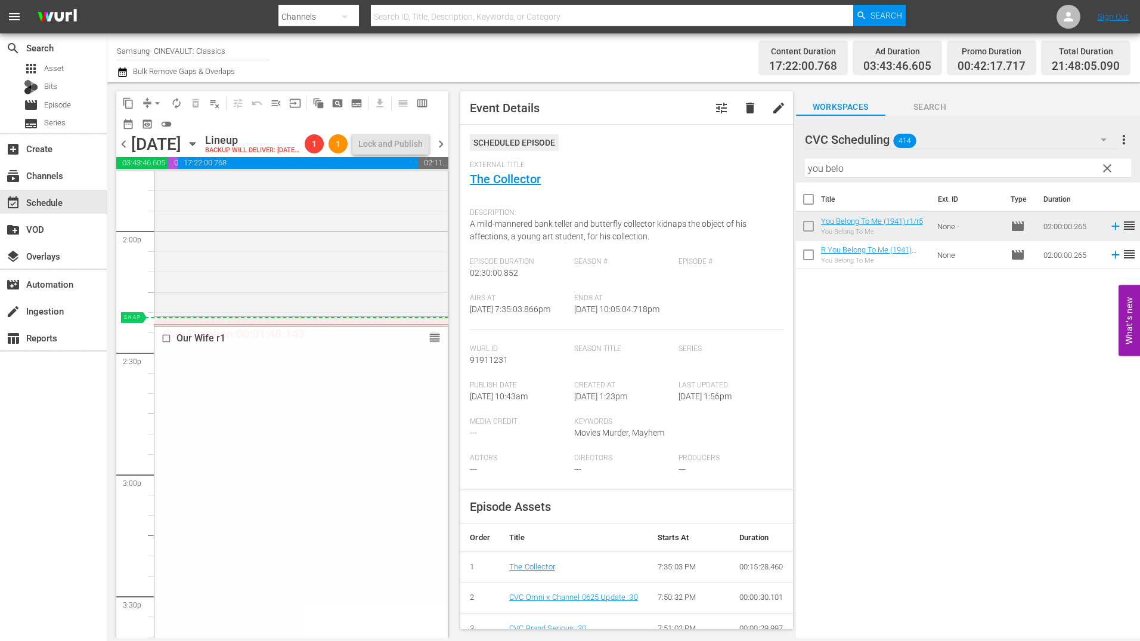
drag, startPoint x: 428, startPoint y: 355, endPoint x: 428, endPoint y: 345, distance: 10.1
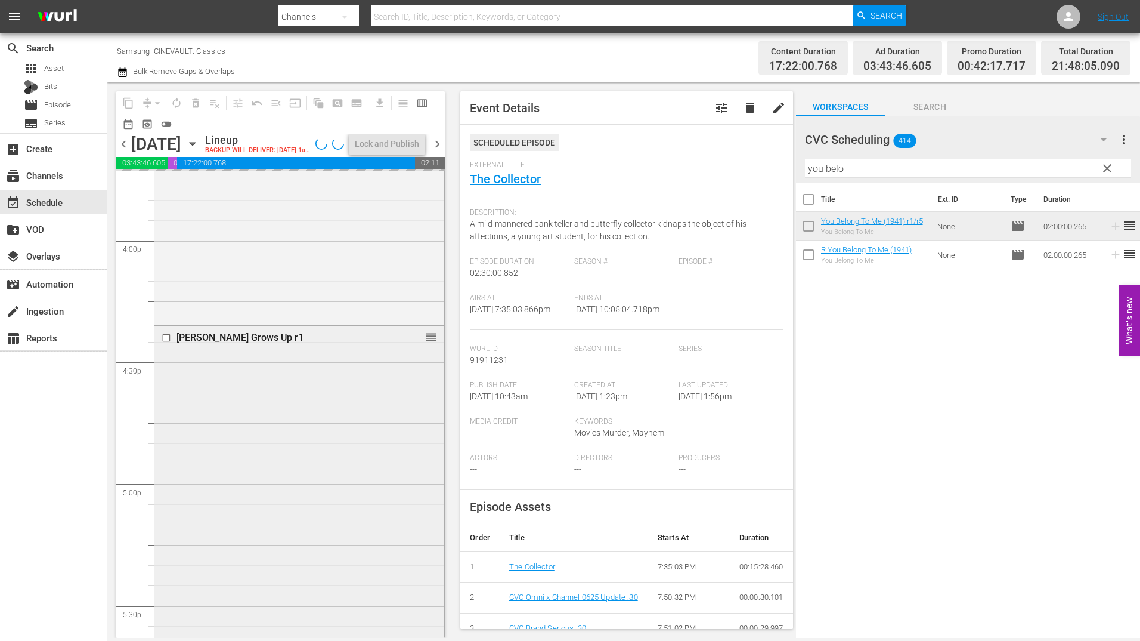
scroll to position [3884, 0]
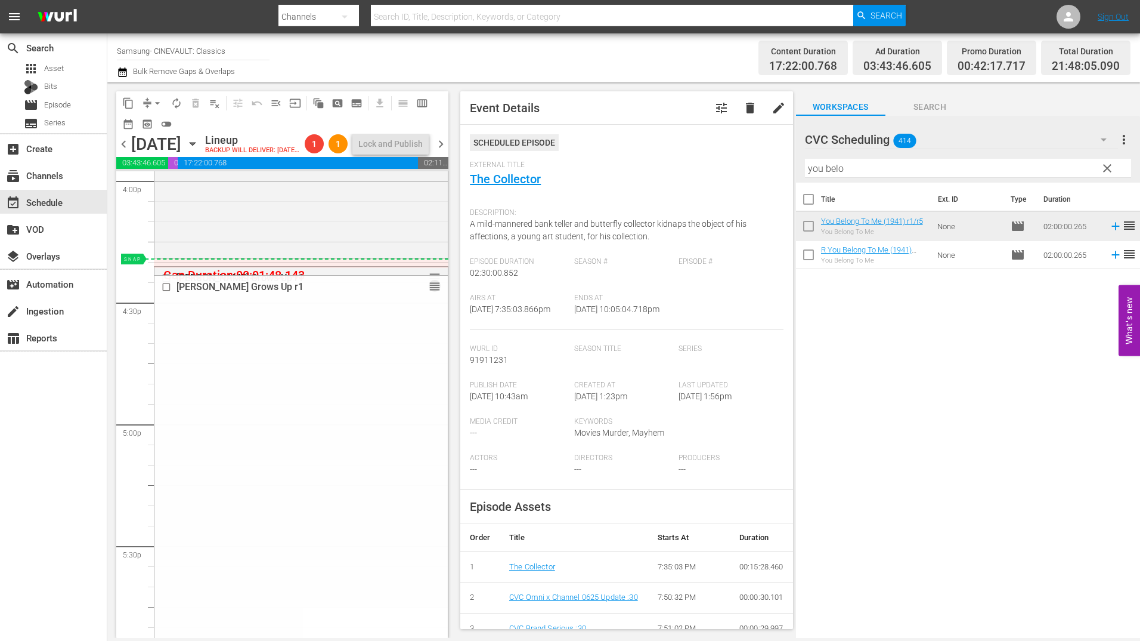
drag, startPoint x: 424, startPoint y: 298, endPoint x: 423, endPoint y: 291, distance: 6.7
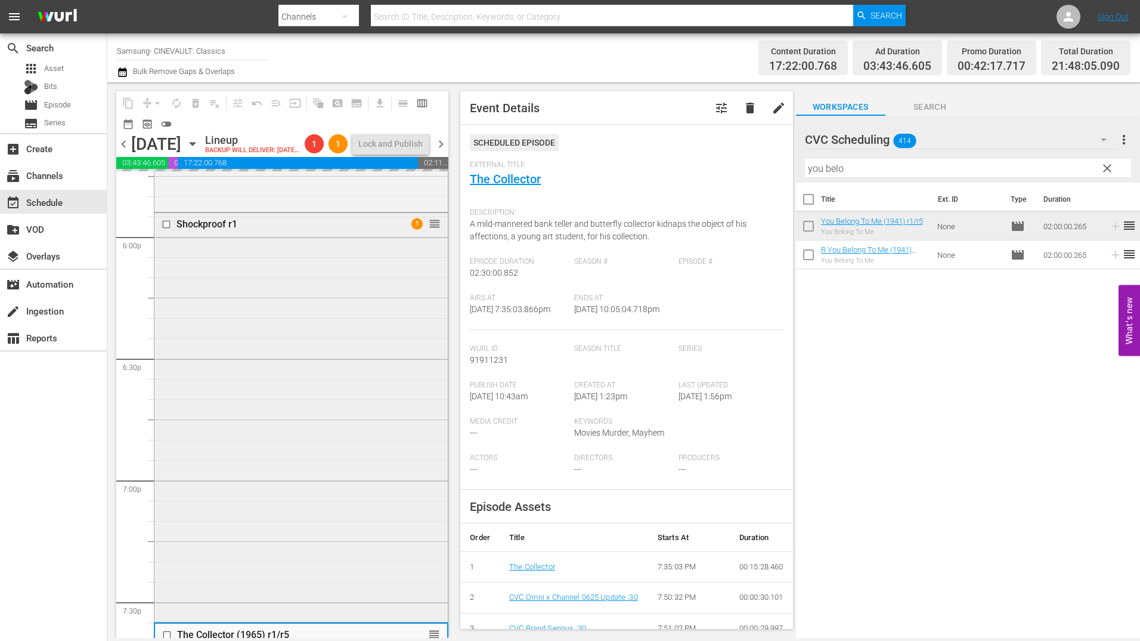
scroll to position [4302, 0]
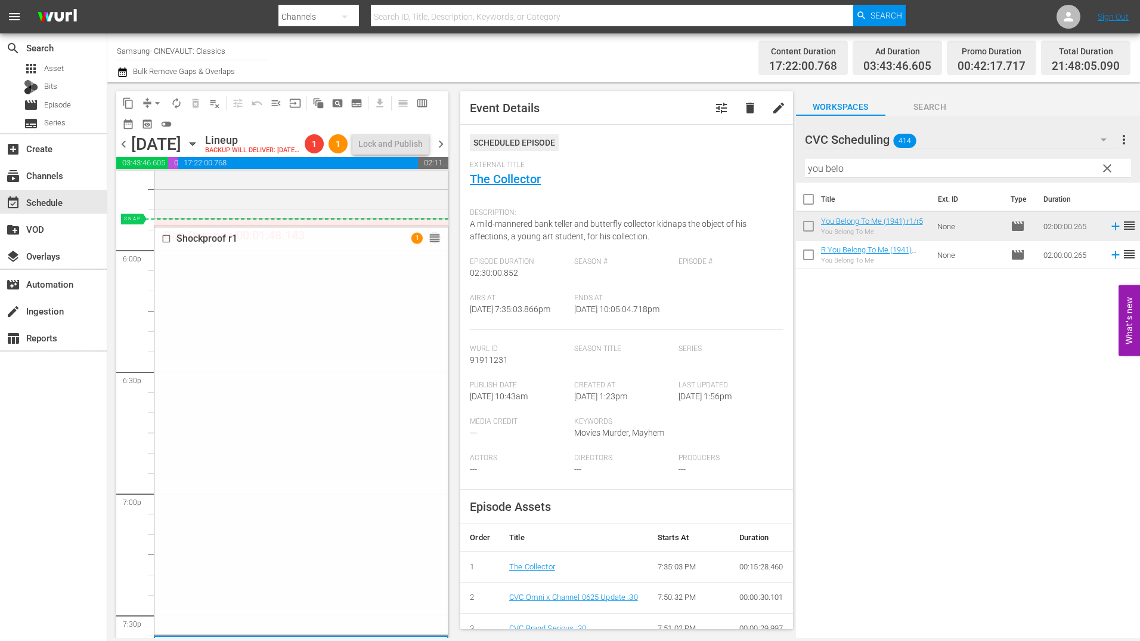
drag, startPoint x: 419, startPoint y: 255, endPoint x: 421, endPoint y: 247, distance: 7.8
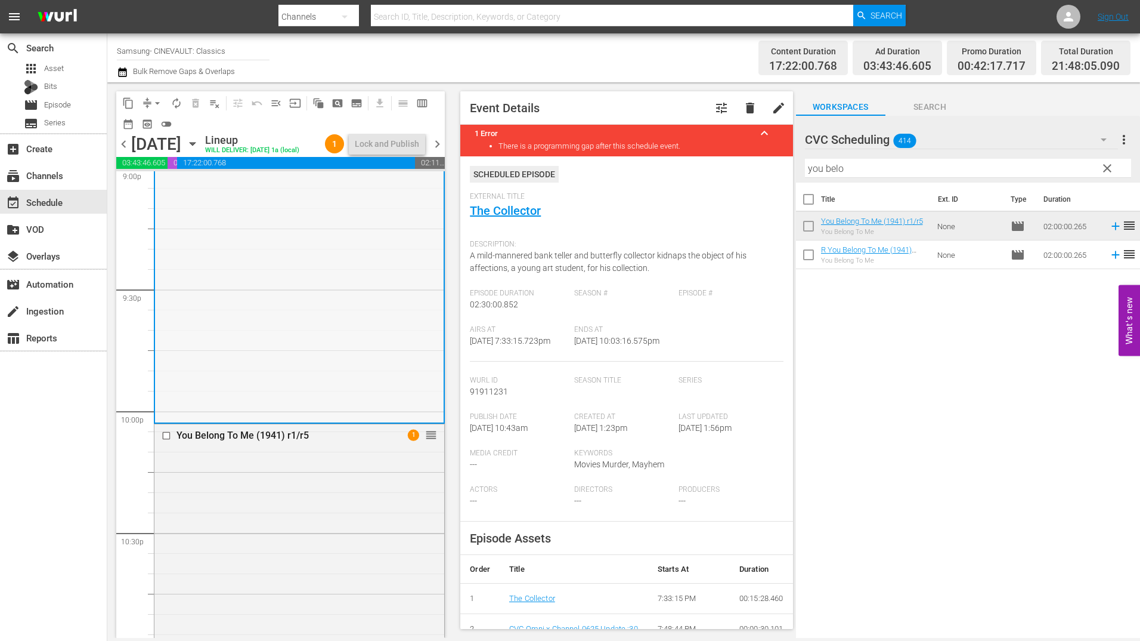
scroll to position [5110, 0]
click at [372, 446] on div "You Belong To Me (1941) r1/r5" at bounding box center [281, 439] width 208 height 11
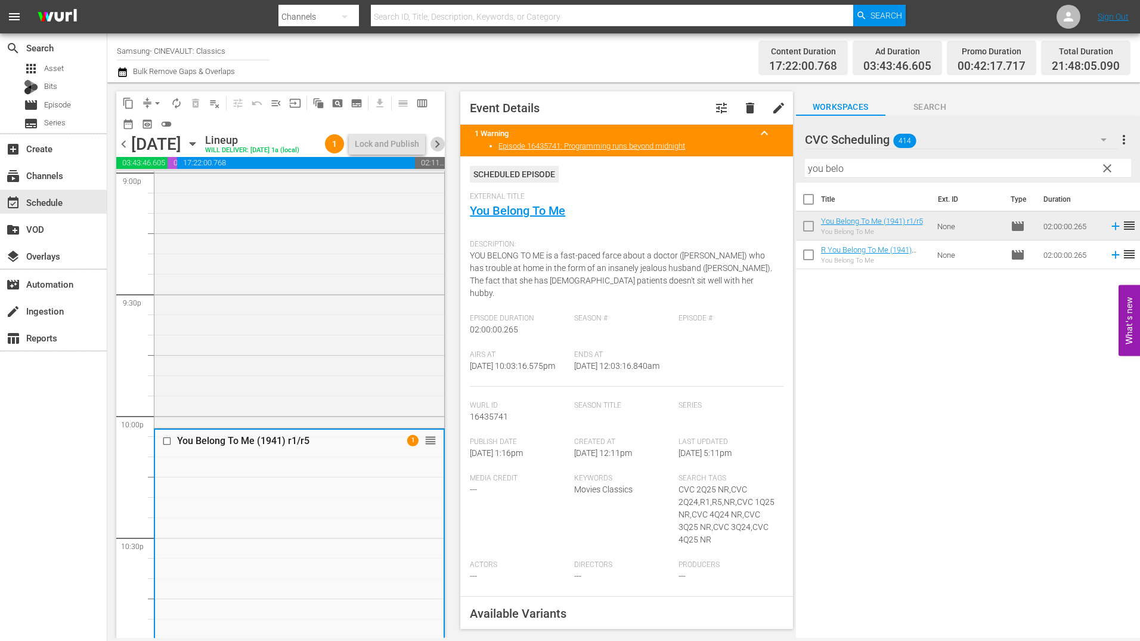
click at [434, 150] on span "chevron_right" at bounding box center [437, 144] width 15 height 15
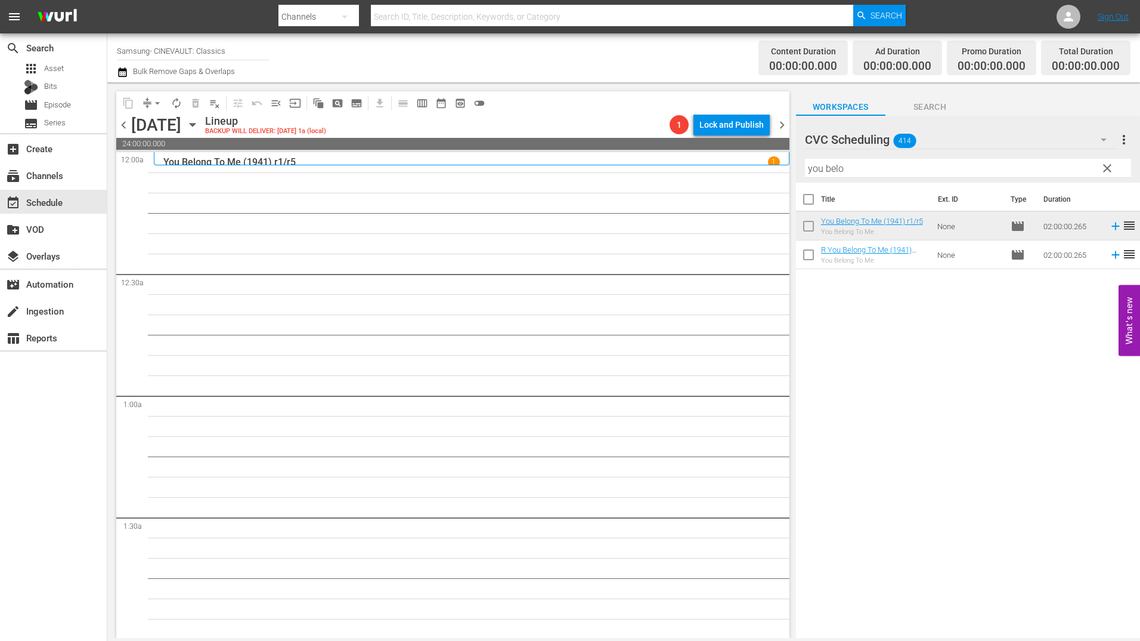
click at [839, 167] on input "you belo" at bounding box center [968, 168] width 326 height 19
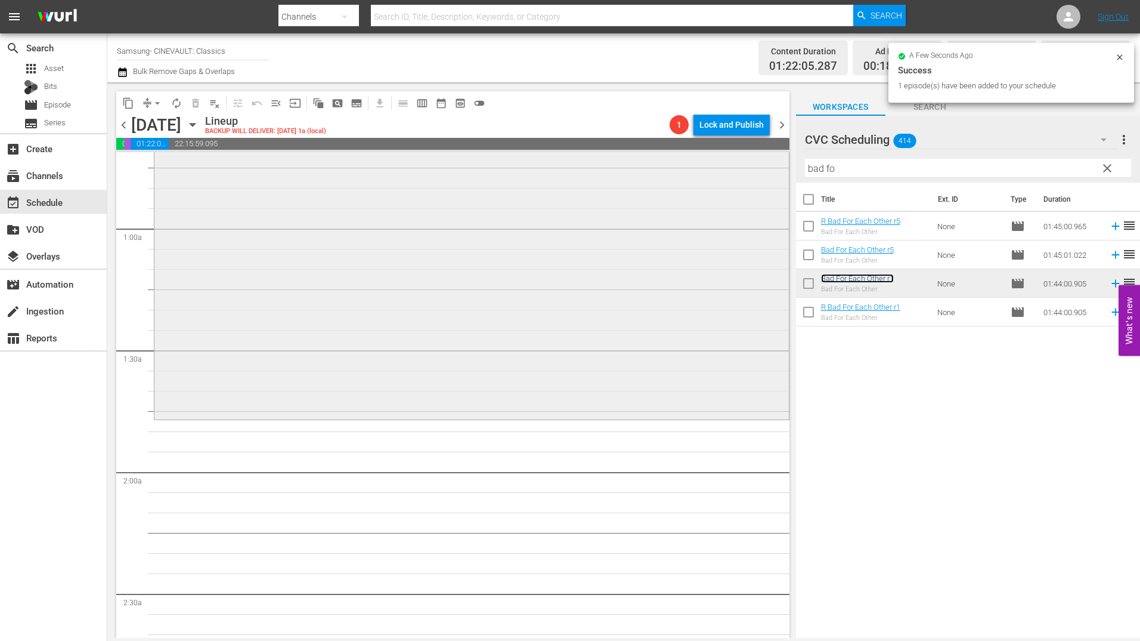
scroll to position [179, 0]
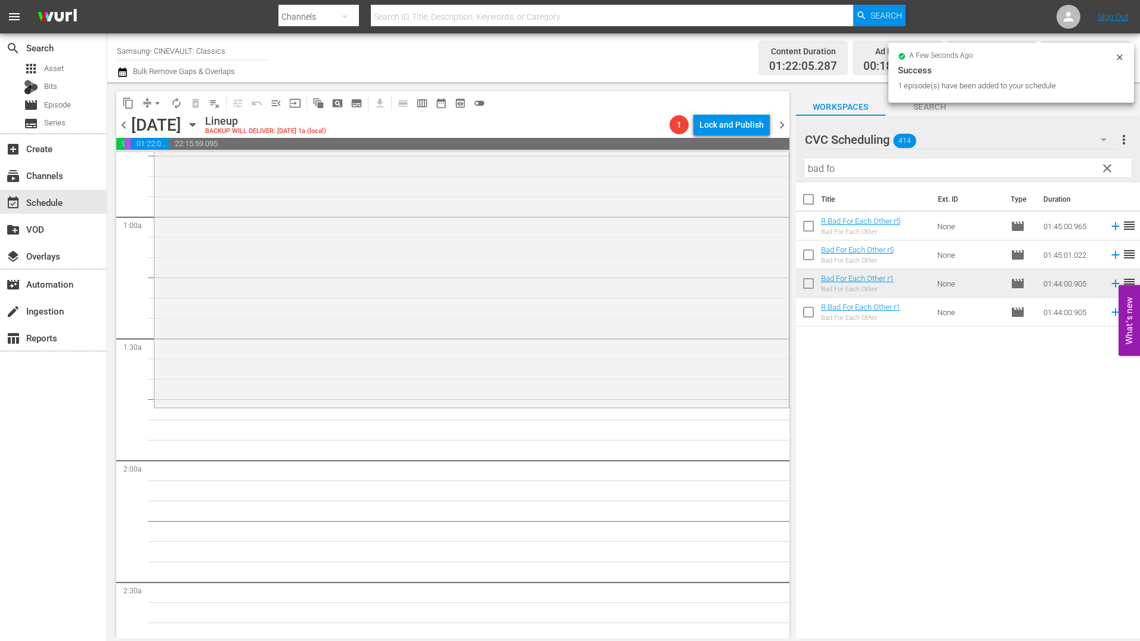
click at [942, 154] on div "CVC Scheduling 414" at bounding box center [961, 139] width 313 height 33
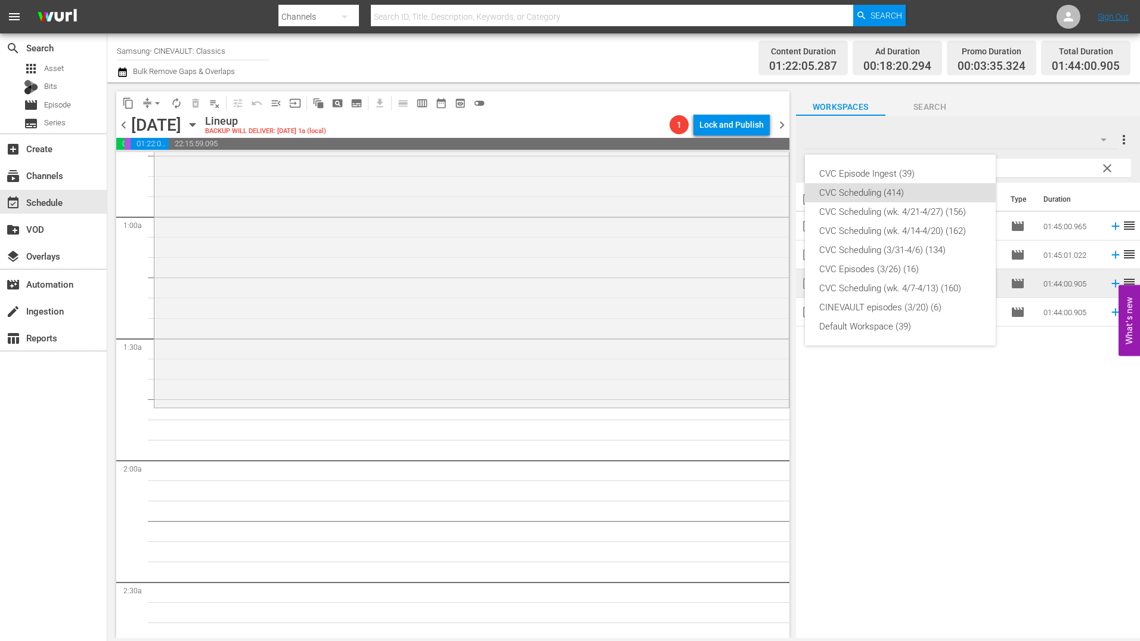
click at [1042, 172] on div "CVC Episode Ingest (39) CVC Scheduling (414) CVC Scheduling (wk. 4/21-4/27) (15…" at bounding box center [570, 320] width 1140 height 641
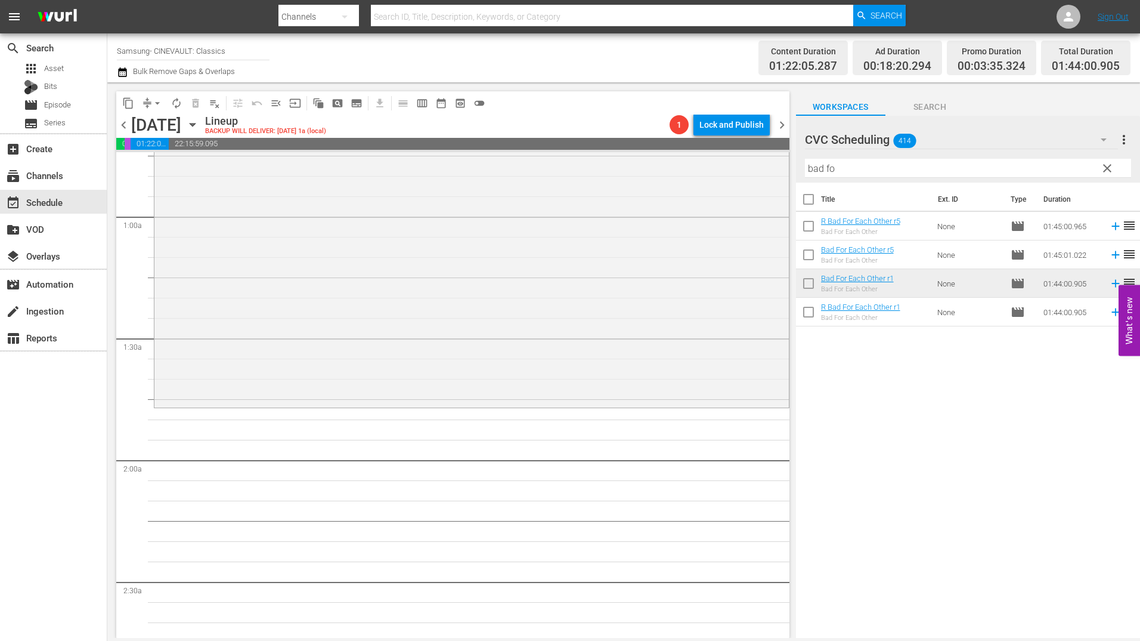
click at [1042, 172] on div "CVC Episode Ingest (39) CVC Scheduling (414) CVC Scheduling (wk. 4/21-4/27) (15…" at bounding box center [570, 320] width 1140 height 641
click at [1004, 168] on input "bad fo" at bounding box center [968, 168] width 326 height 19
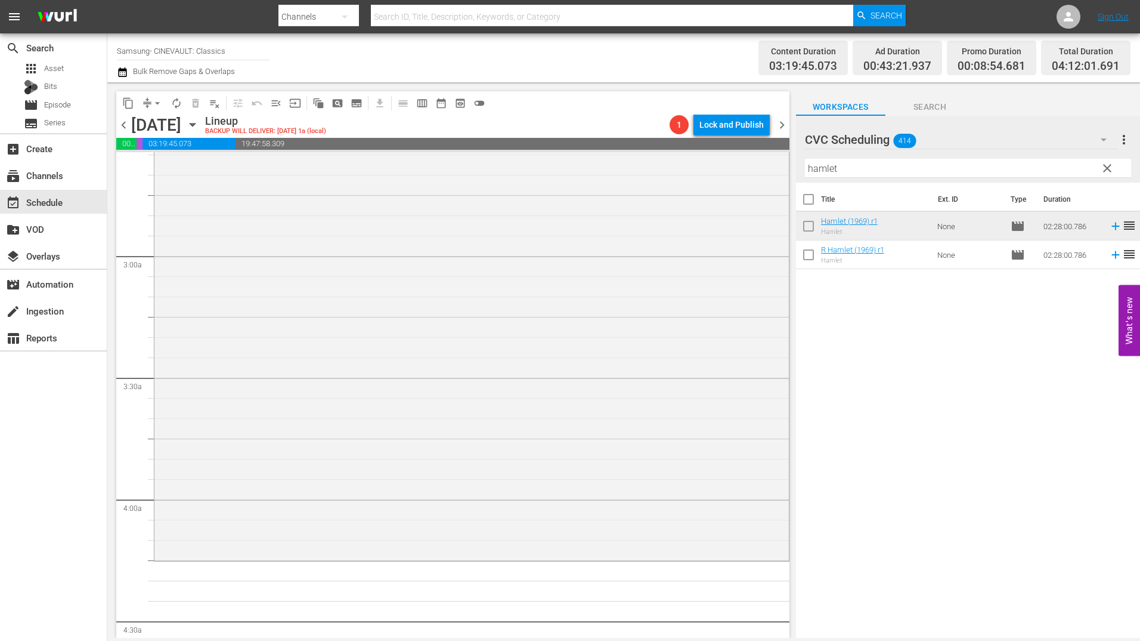
scroll to position [775, 0]
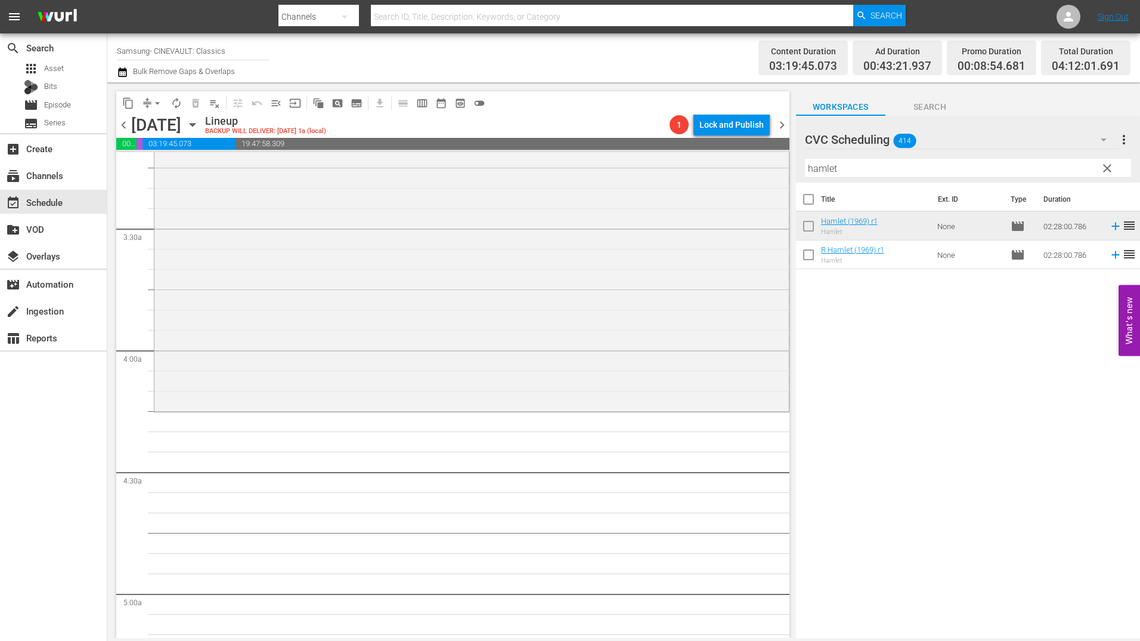
click at [886, 169] on input "hamlet" at bounding box center [968, 168] width 326 height 19
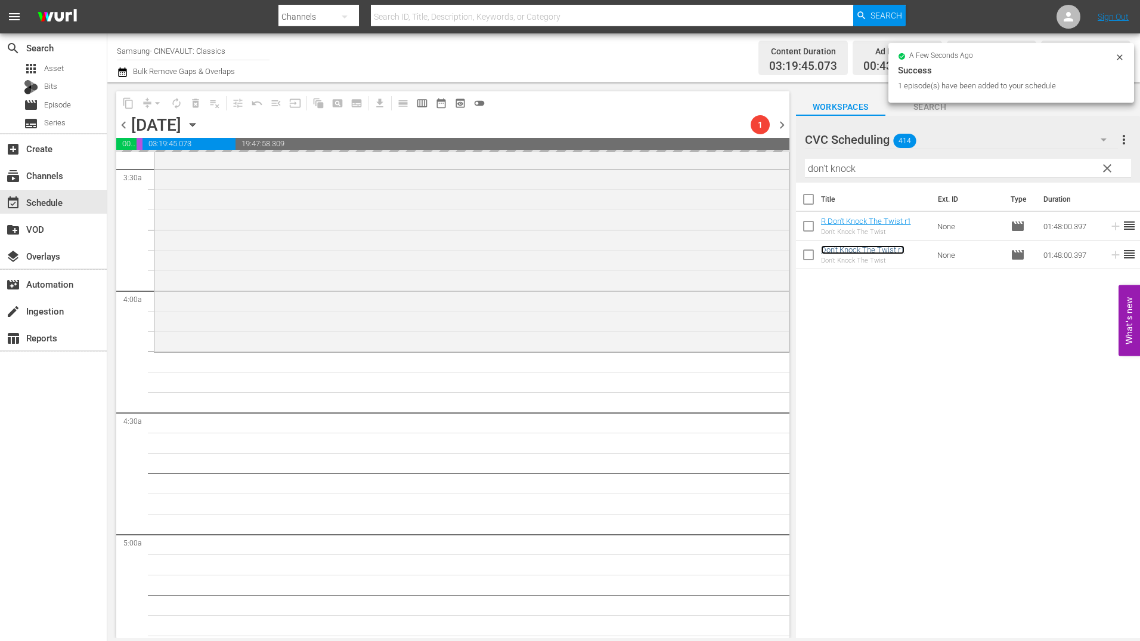
scroll to position [954, 0]
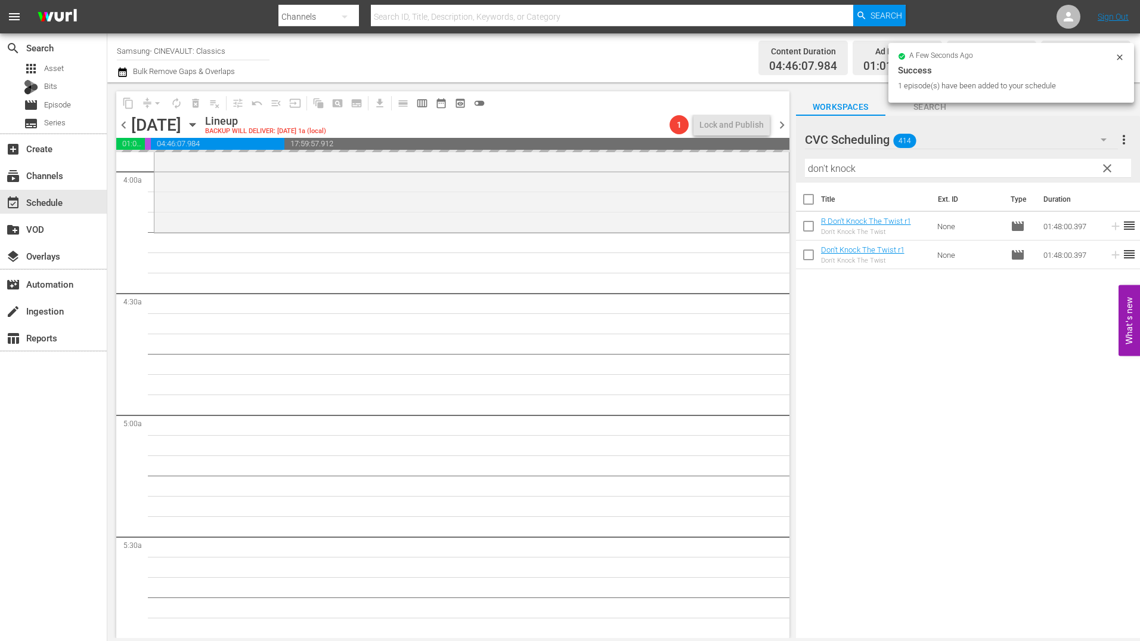
click at [860, 169] on input "don't knock" at bounding box center [968, 168] width 326 height 19
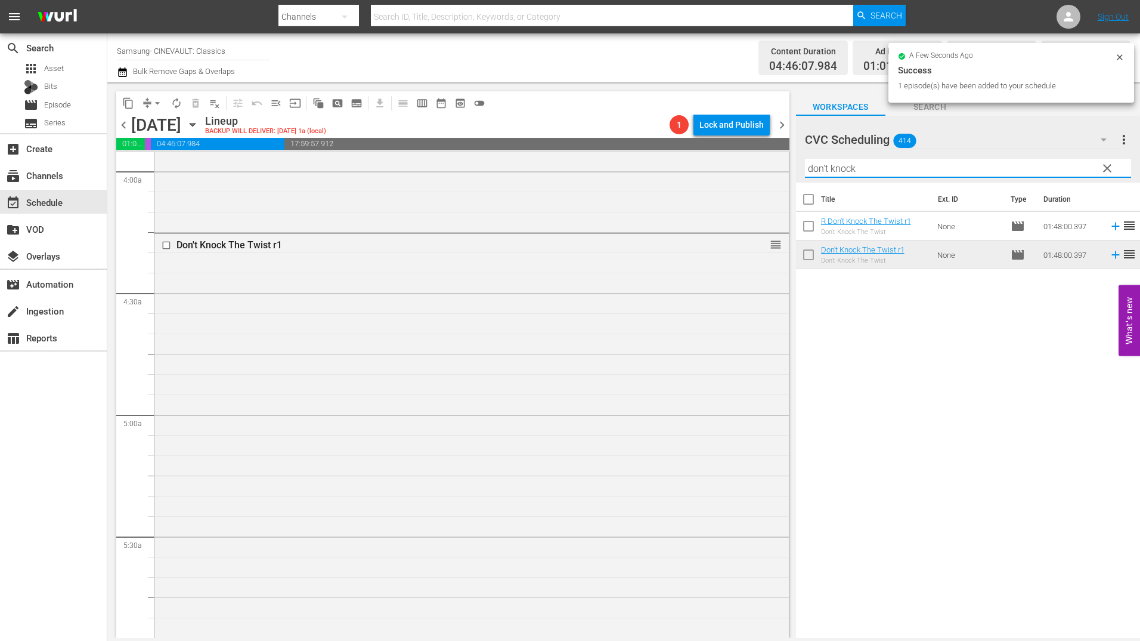
click at [860, 169] on input "don't knock" at bounding box center [968, 168] width 326 height 19
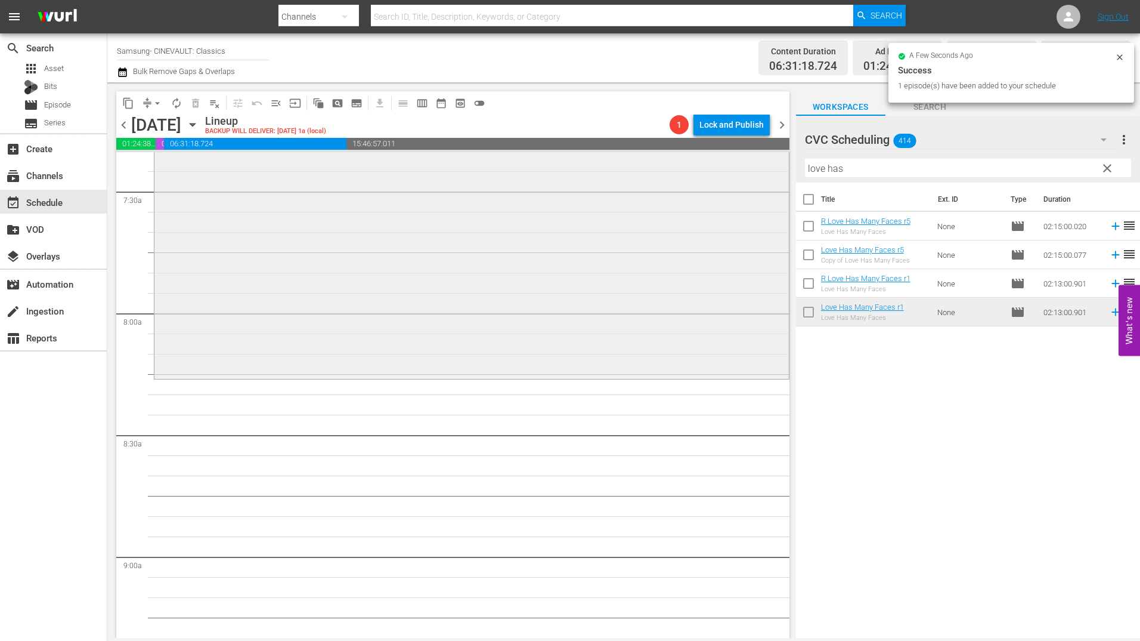
scroll to position [1789, 0]
click at [836, 168] on input "love has" at bounding box center [968, 168] width 326 height 19
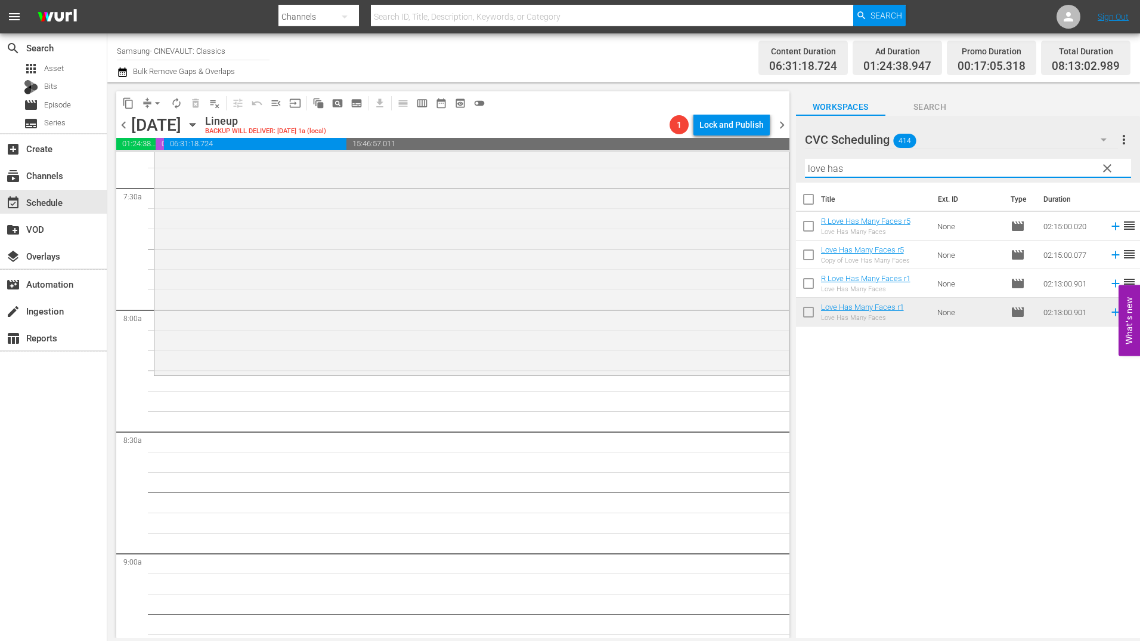
click at [836, 168] on input "love has" at bounding box center [968, 168] width 326 height 19
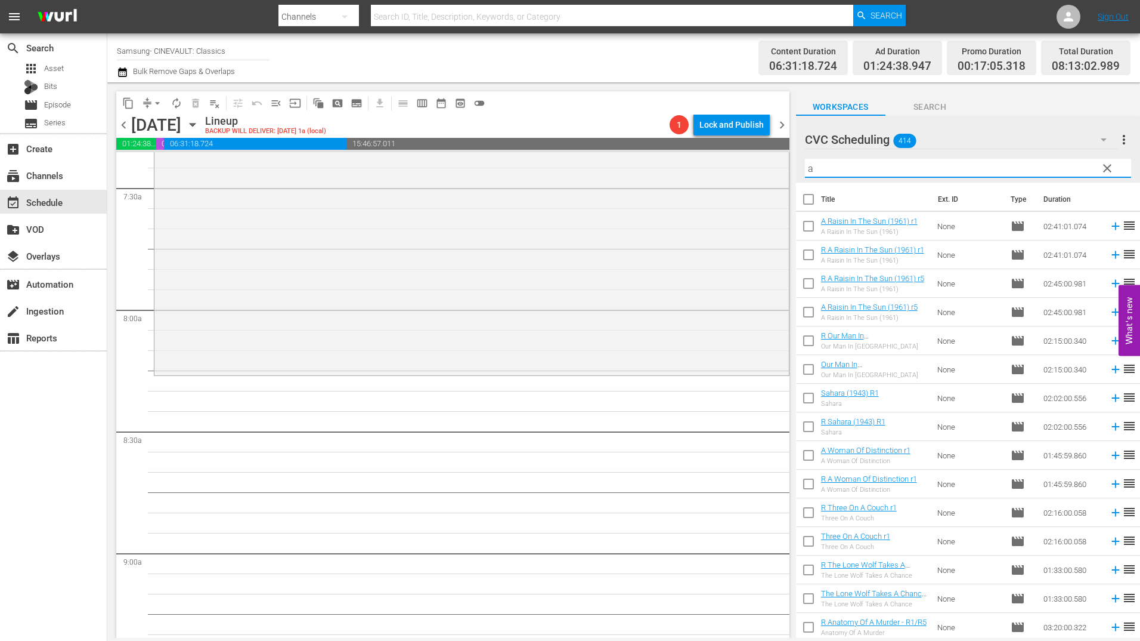
type input "a"
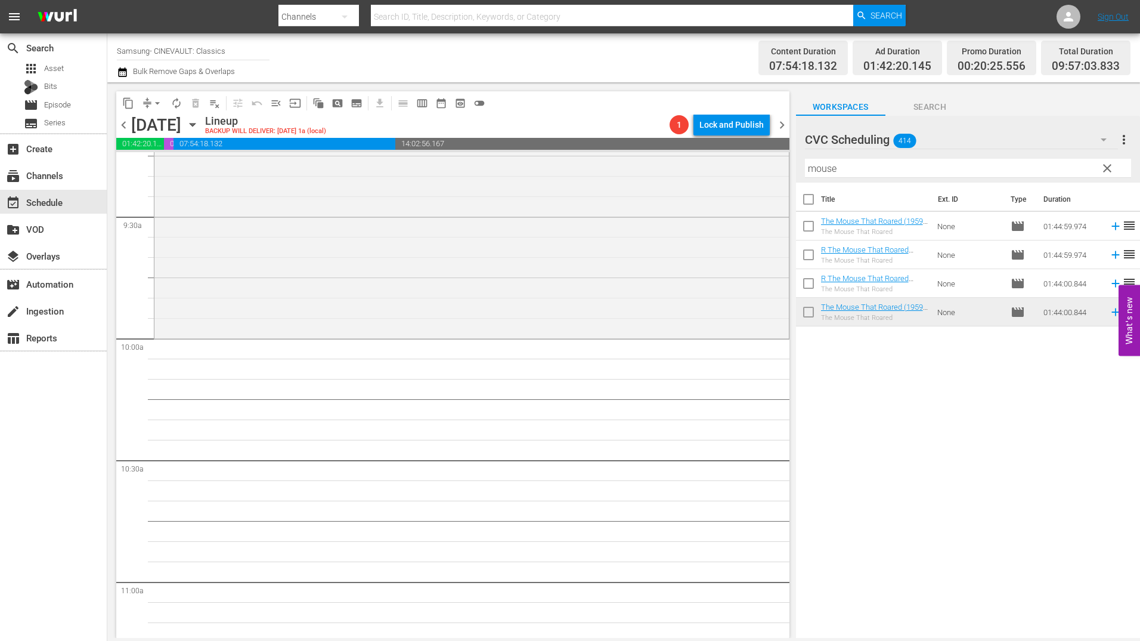
scroll to position [2267, 0]
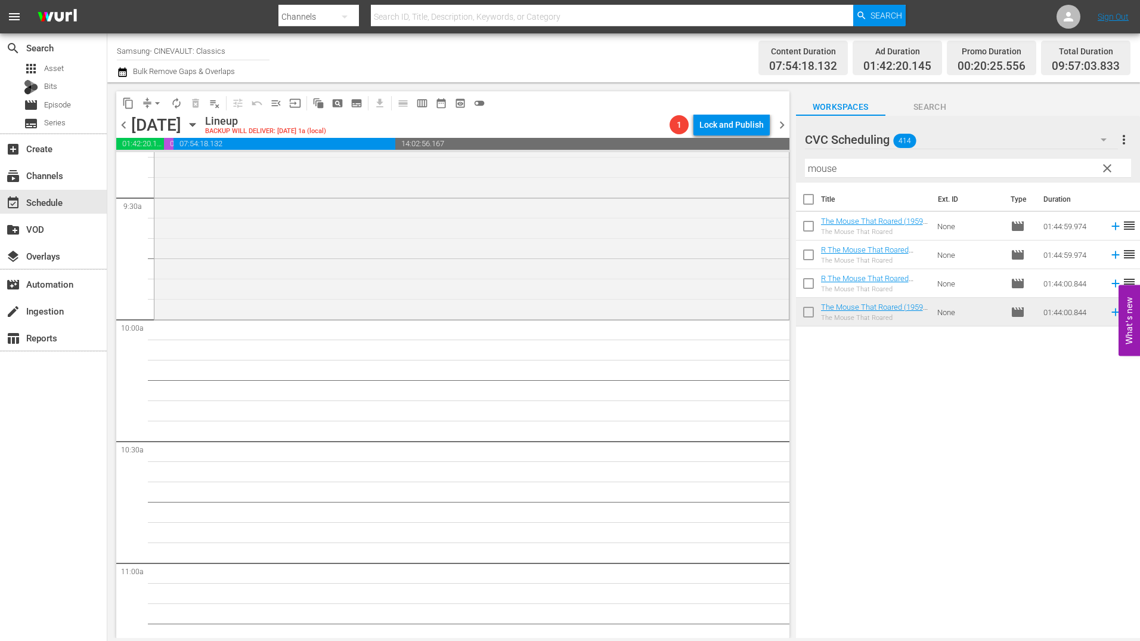
click at [843, 165] on input "mouse" at bounding box center [968, 168] width 326 height 19
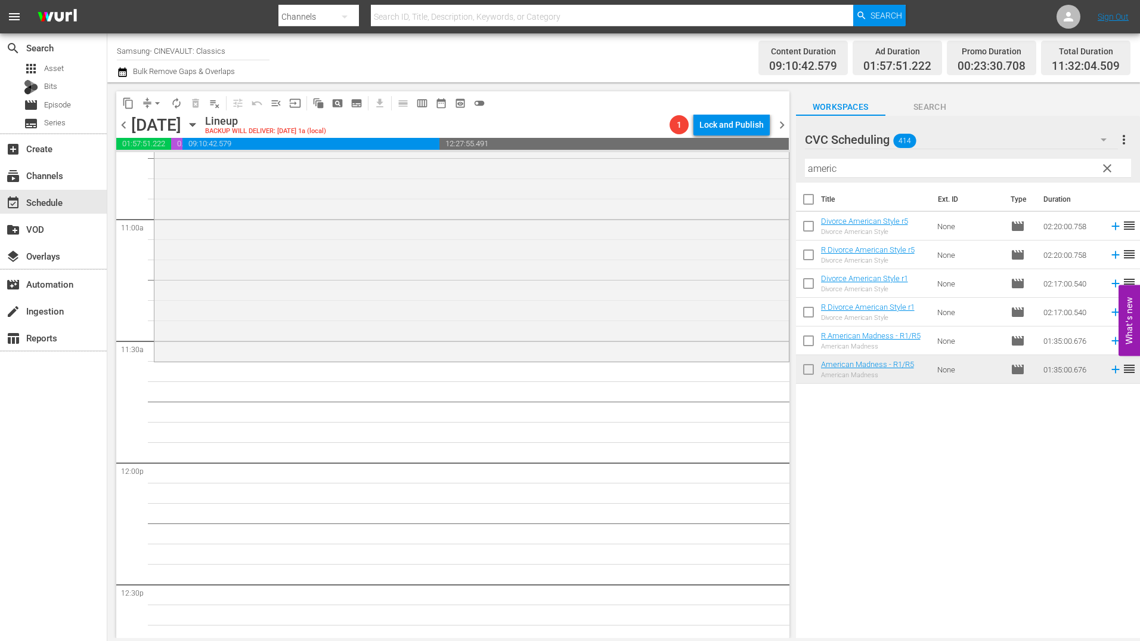
scroll to position [2625, 0]
click at [864, 161] on input "americ" at bounding box center [968, 168] width 326 height 19
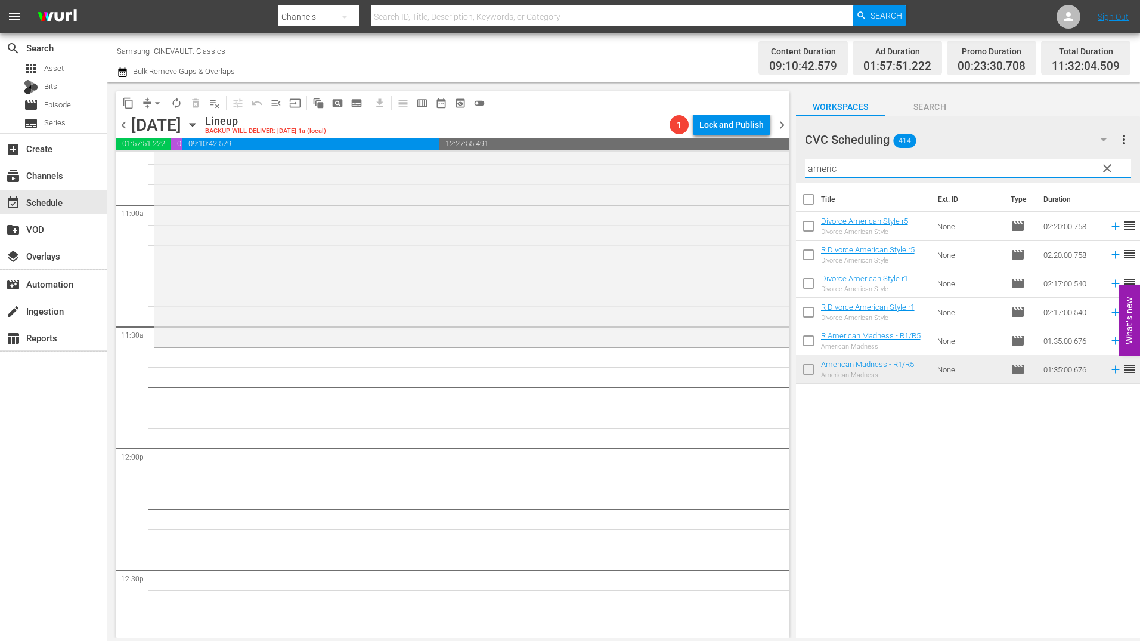
click at [864, 161] on input "americ" at bounding box center [968, 168] width 326 height 19
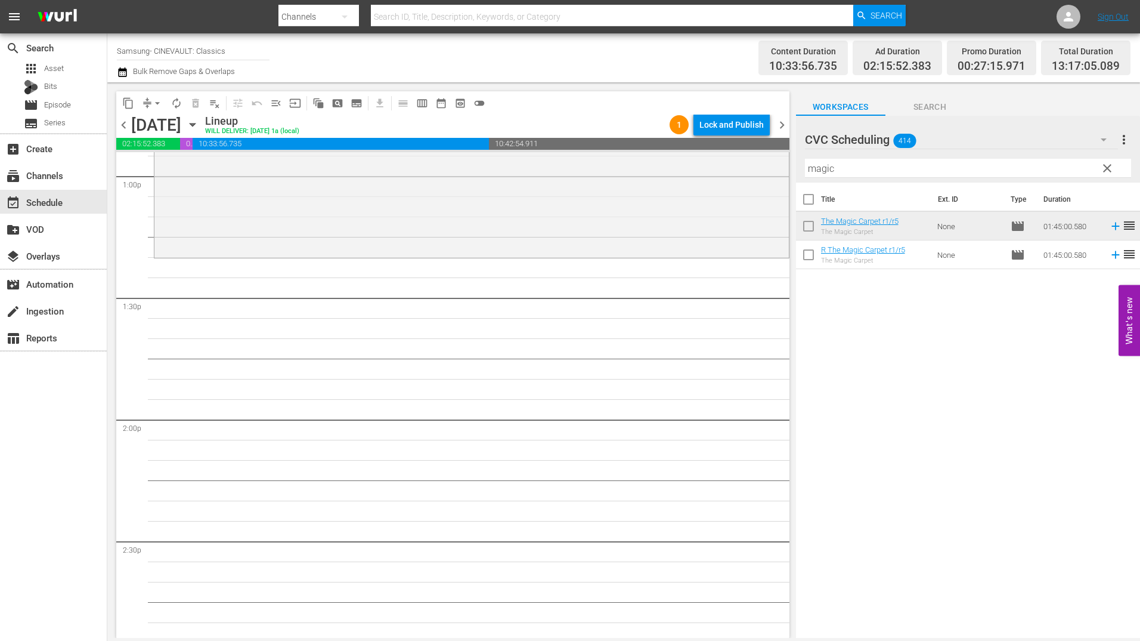
scroll to position [3161, 0]
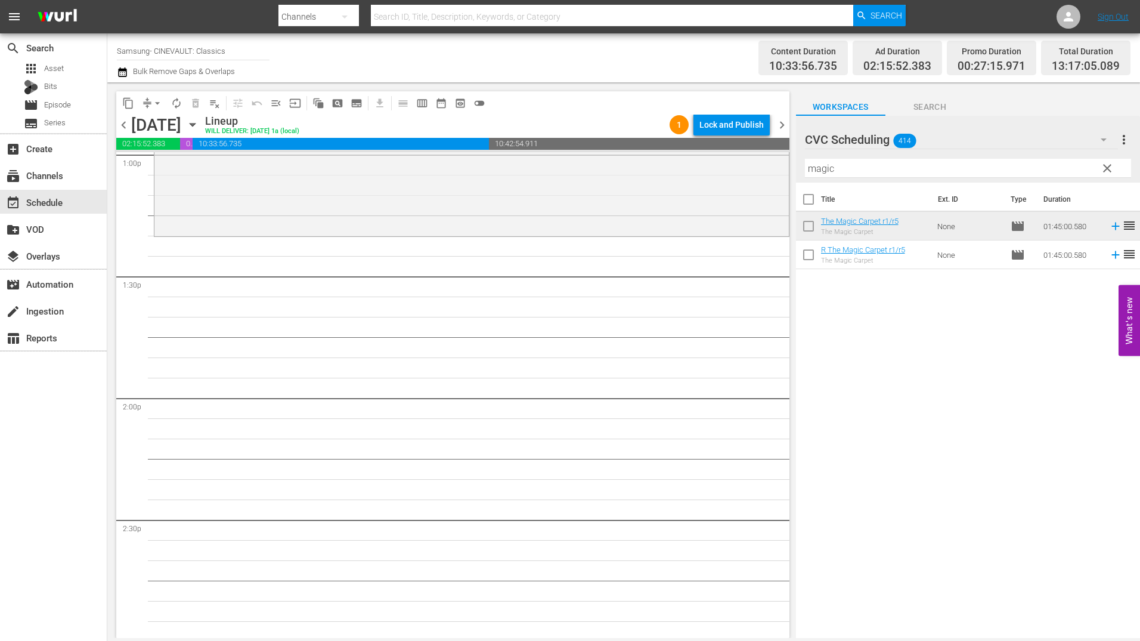
click at [863, 174] on input "magic" at bounding box center [968, 168] width 326 height 19
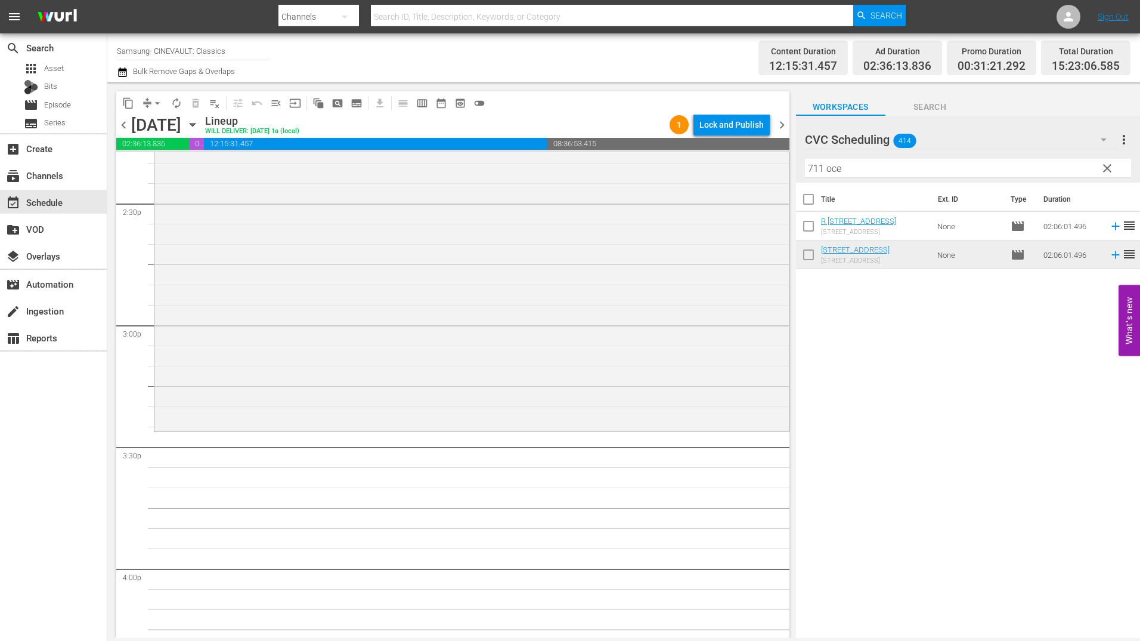
scroll to position [3519, 0]
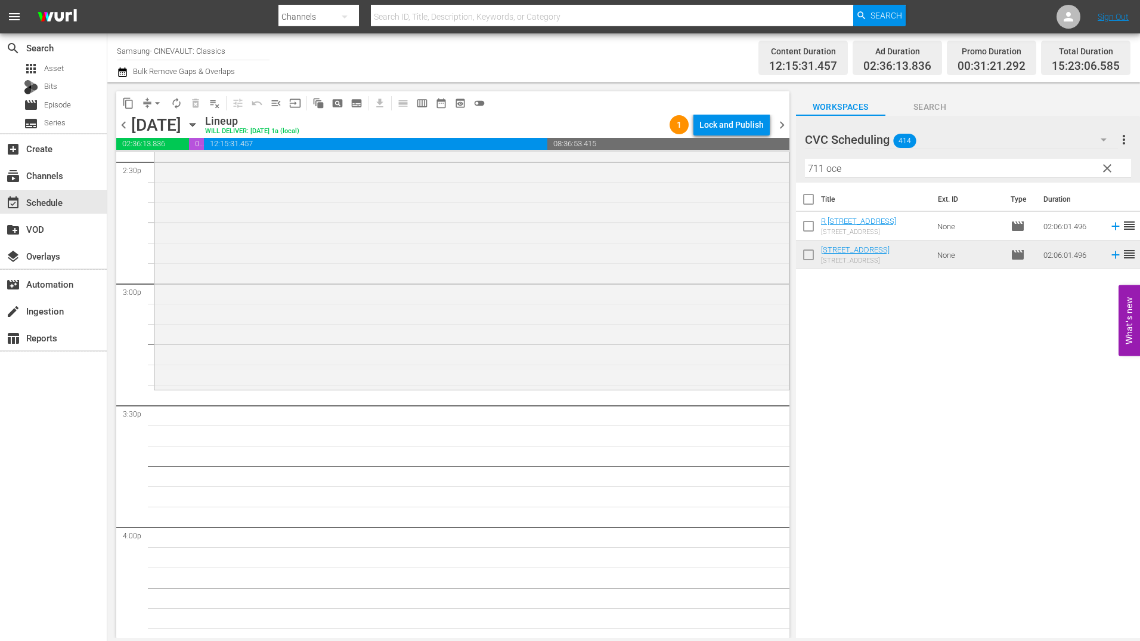
click at [847, 171] on input "711 oce" at bounding box center [968, 168] width 326 height 19
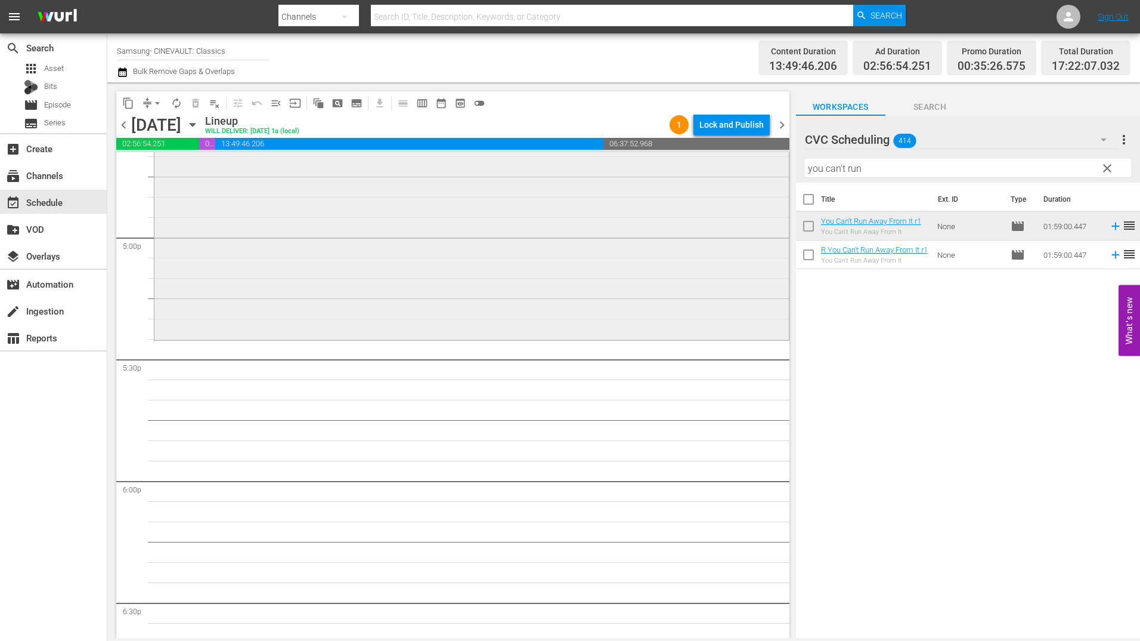
scroll to position [4056, 0]
click at [851, 172] on input "you can't run" at bounding box center [968, 168] width 326 height 19
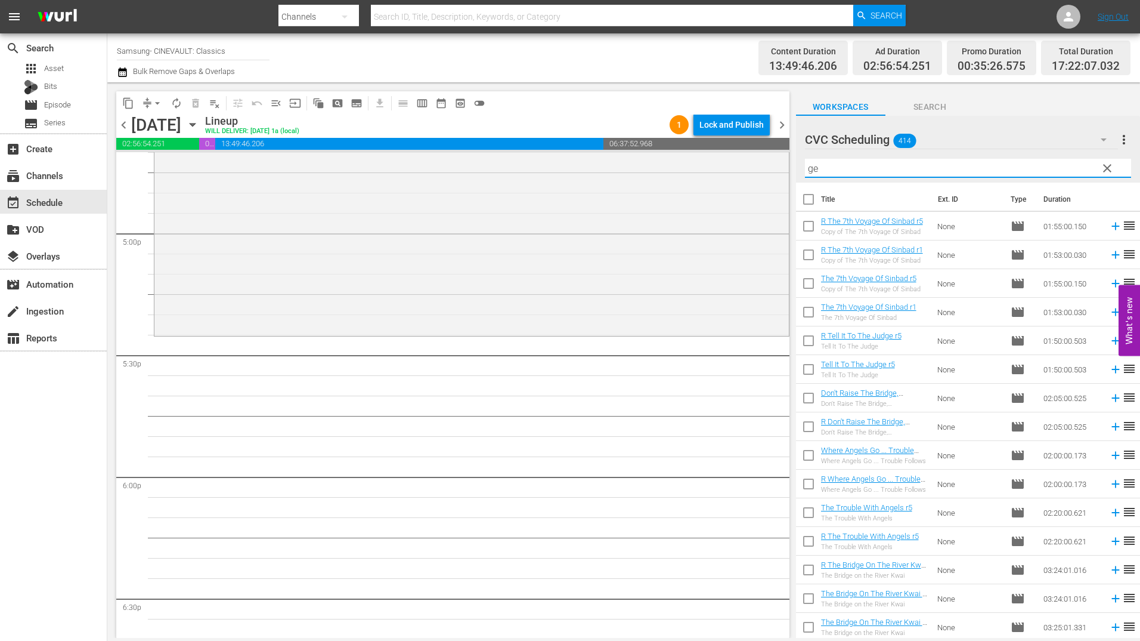
type input "g"
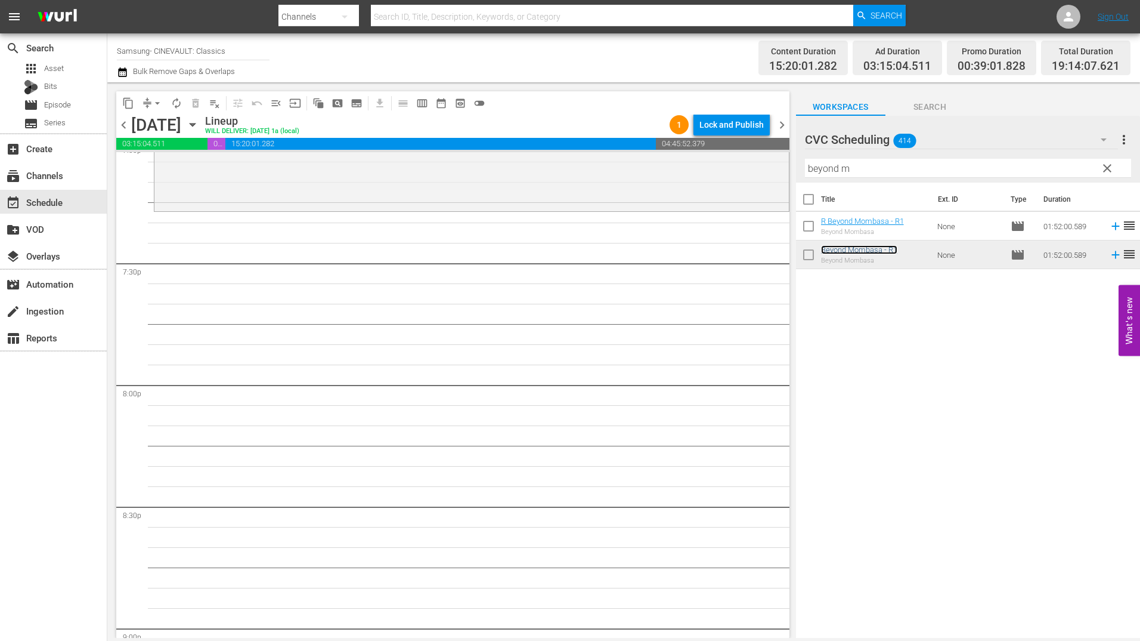
scroll to position [4653, 0]
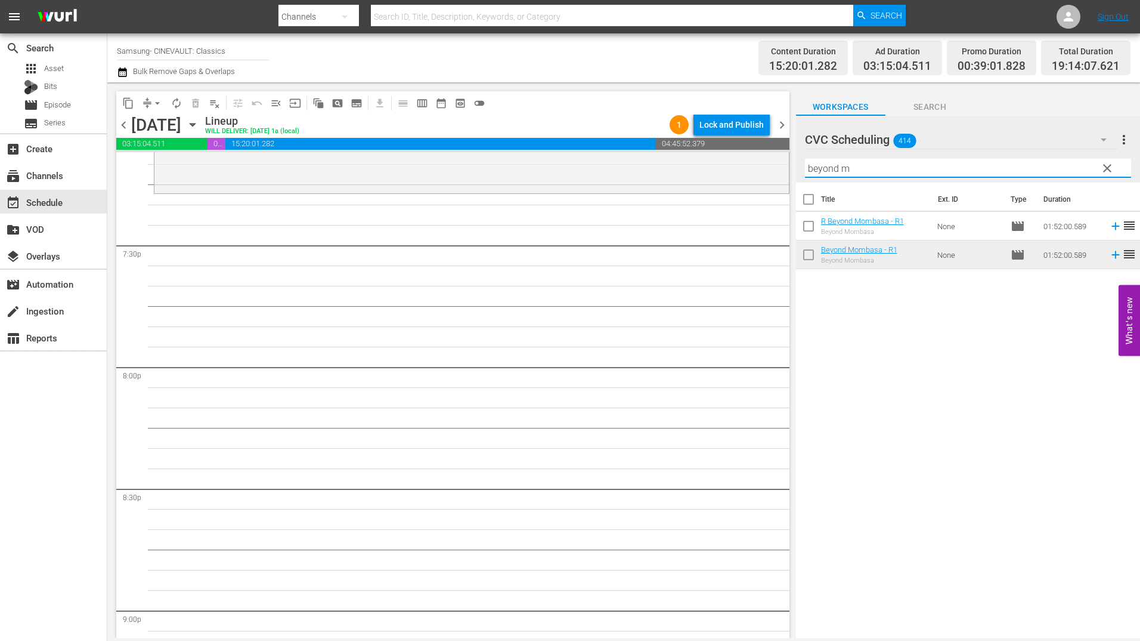
click at [871, 168] on input "beyond m" at bounding box center [968, 168] width 326 height 19
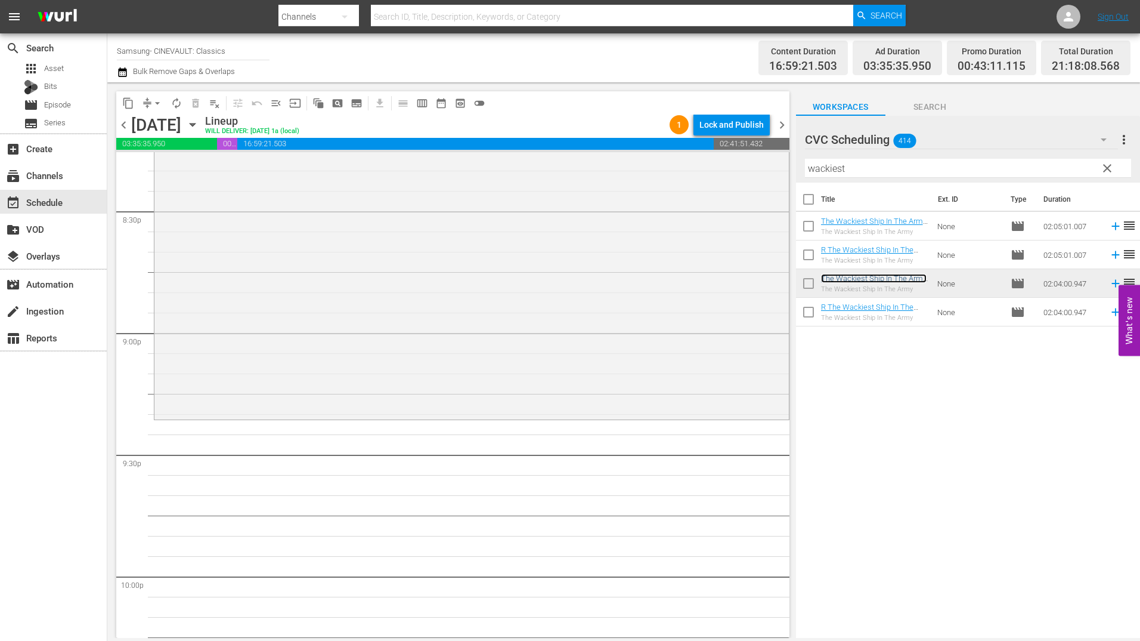
scroll to position [4951, 0]
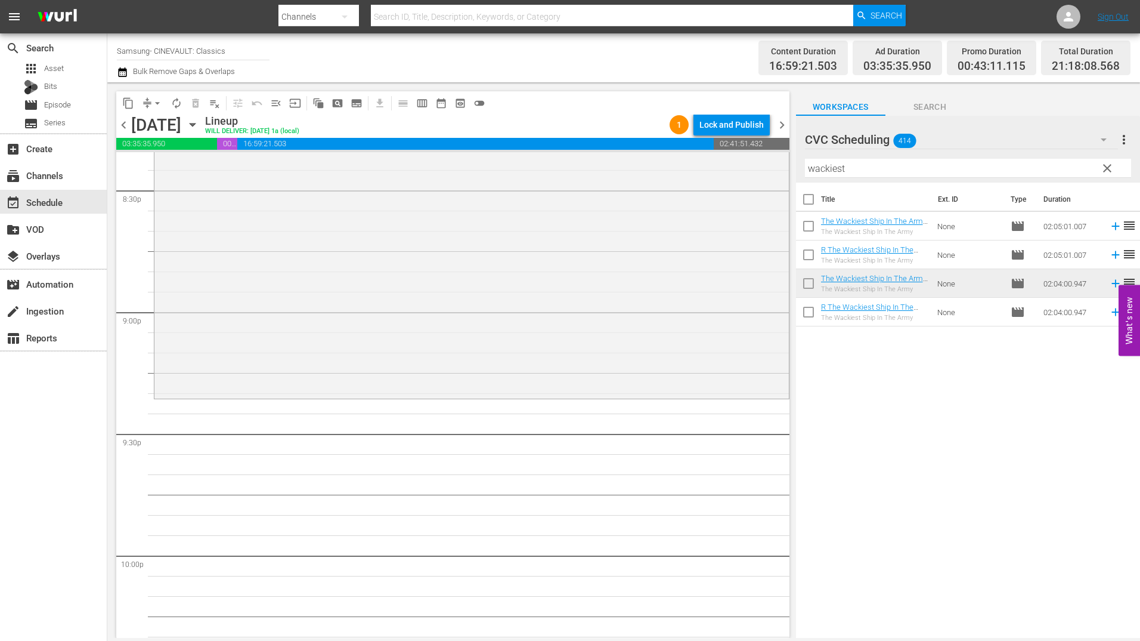
click at [893, 172] on input "wackiest" at bounding box center [968, 168] width 326 height 19
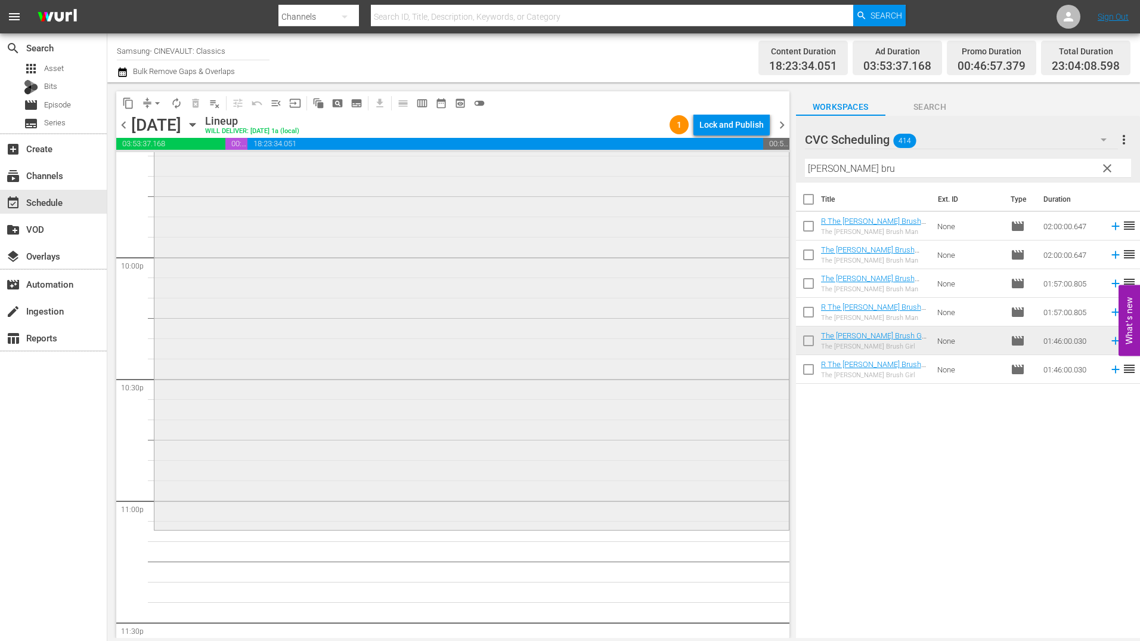
scroll to position [5355, 0]
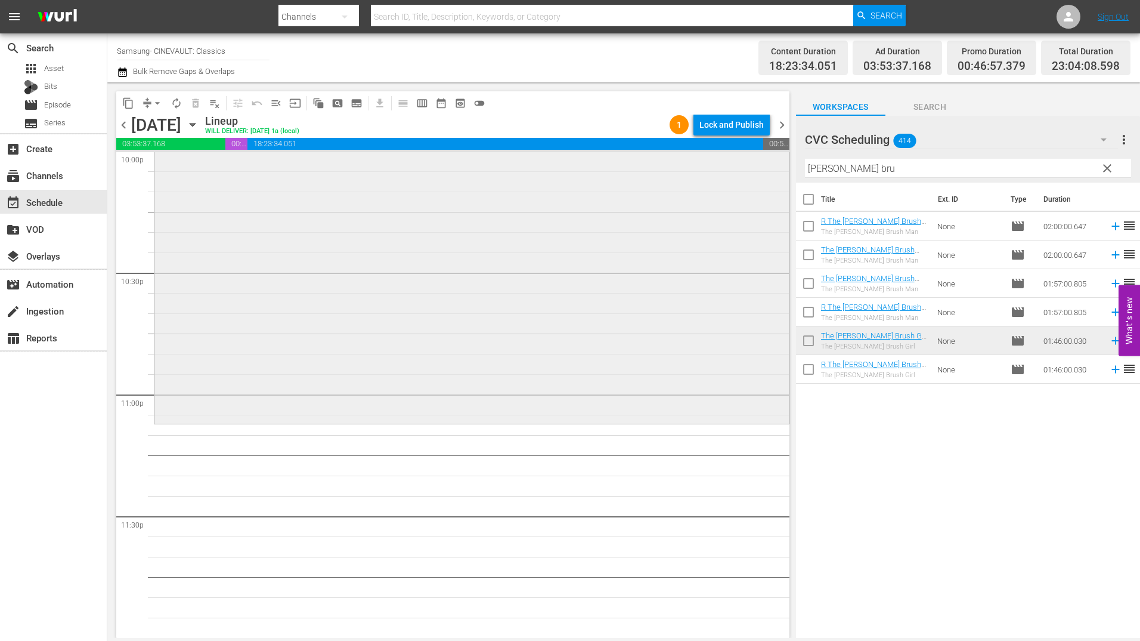
click at [582, 328] on div "The Fuller Brush Girl r1 reorder" at bounding box center [471, 208] width 635 height 426
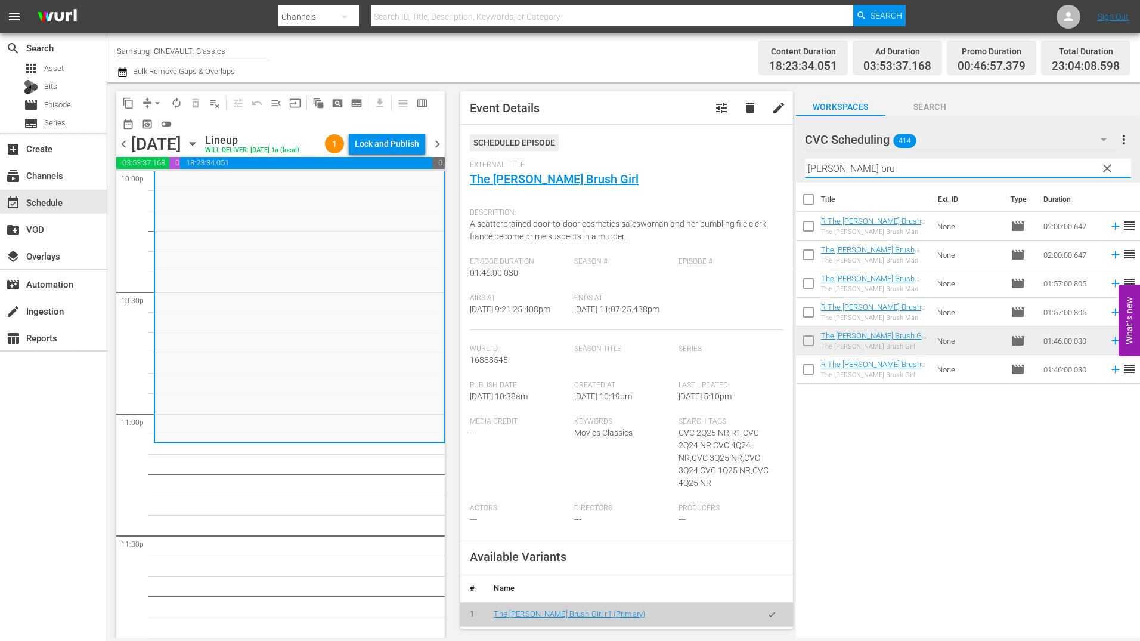
click at [891, 167] on input "fuller bru" at bounding box center [968, 168] width 326 height 19
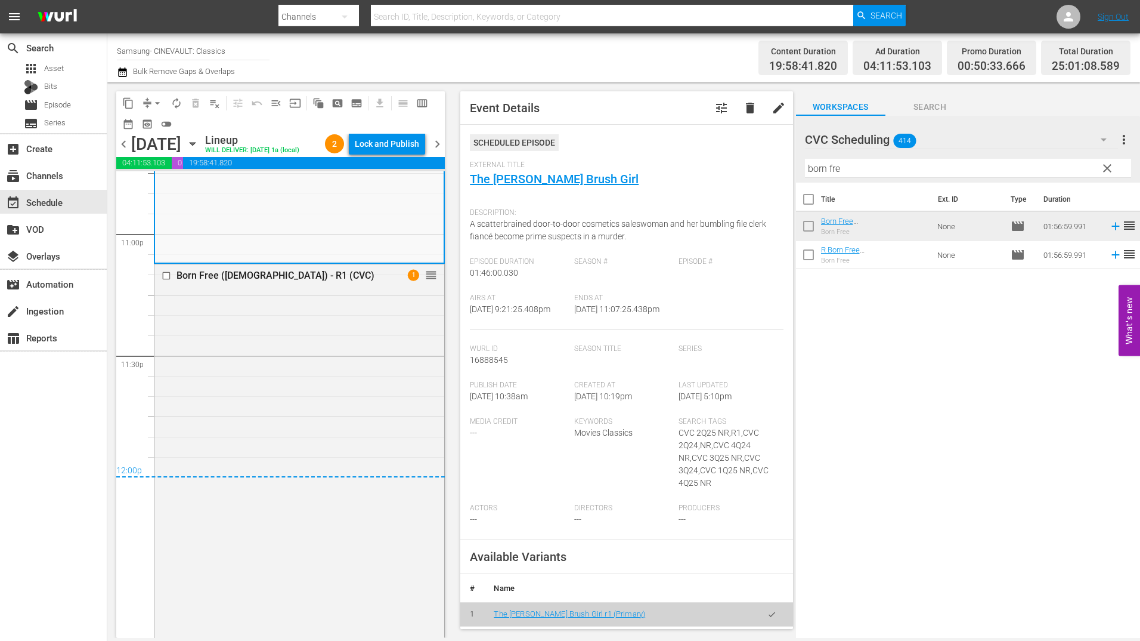
scroll to position [5534, 0]
click at [398, 146] on div "Lock and Publish" at bounding box center [387, 143] width 64 height 21
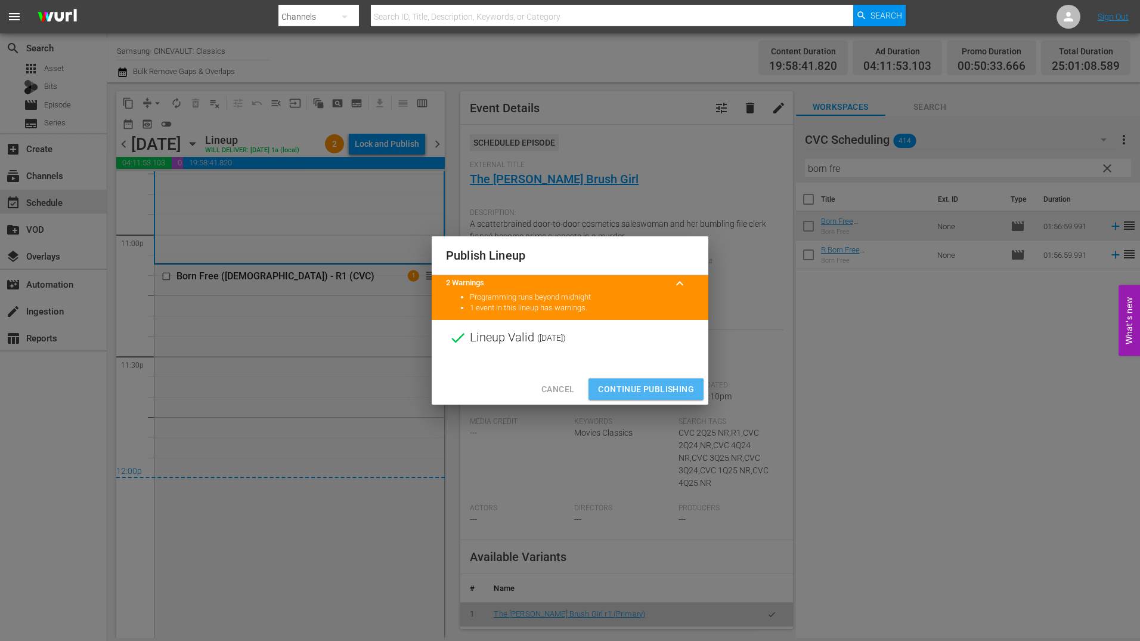
click at [634, 378] on button "Continue Publishing" at bounding box center [646, 389] width 115 height 22
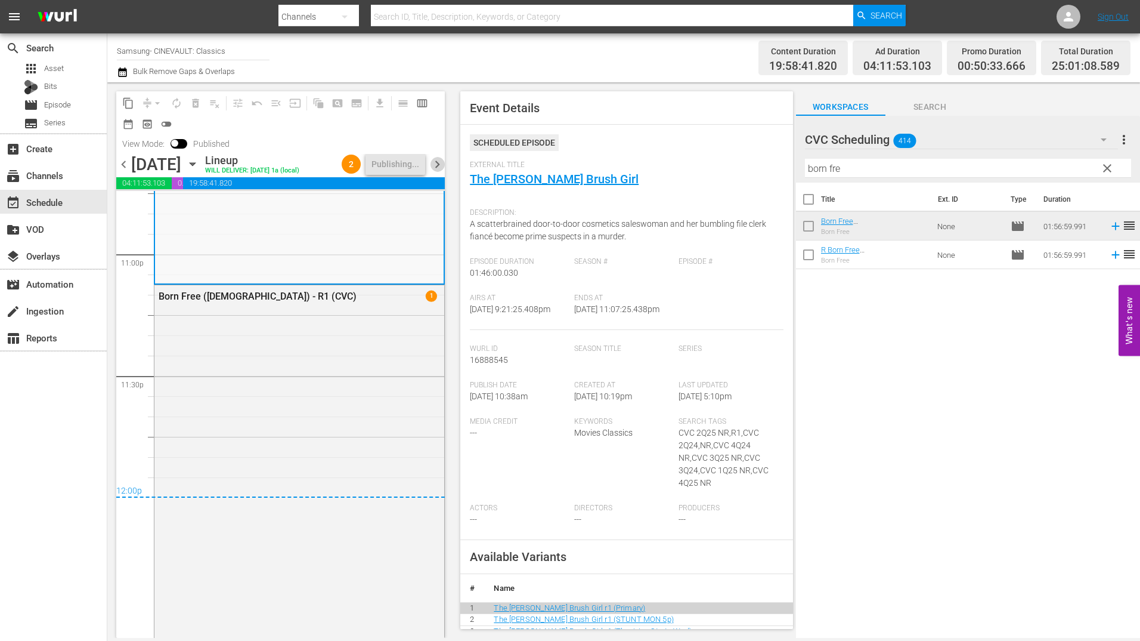
click at [438, 163] on span "chevron_right" at bounding box center [437, 164] width 15 height 15
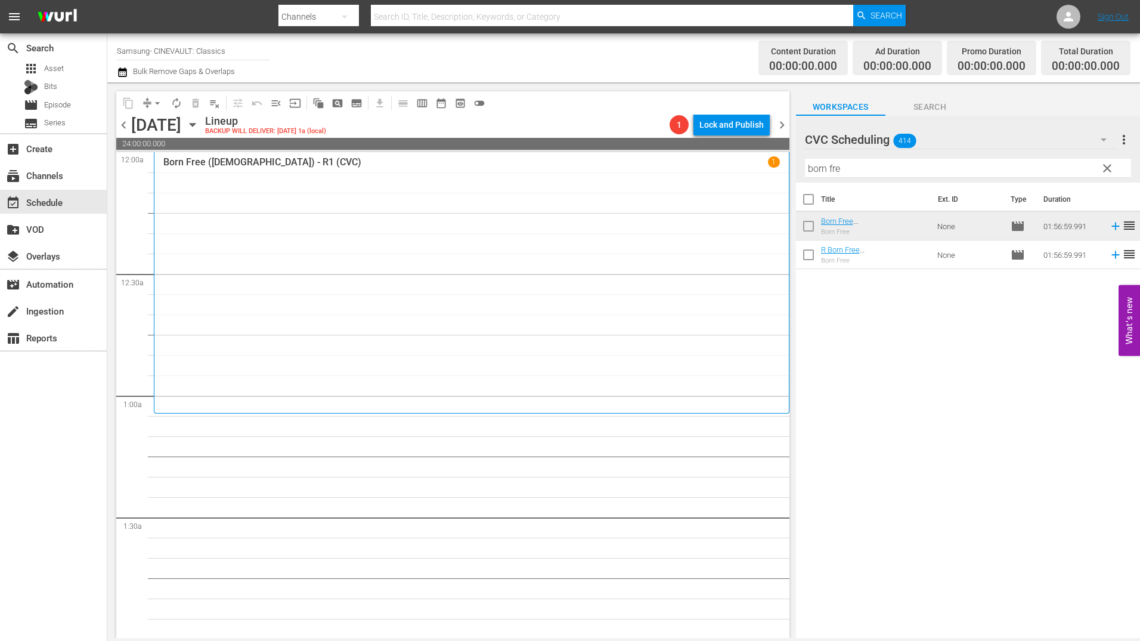
click at [882, 179] on div "Filter by Title born fre" at bounding box center [968, 168] width 326 height 29
click at [885, 168] on input "born fre" at bounding box center [968, 168] width 326 height 19
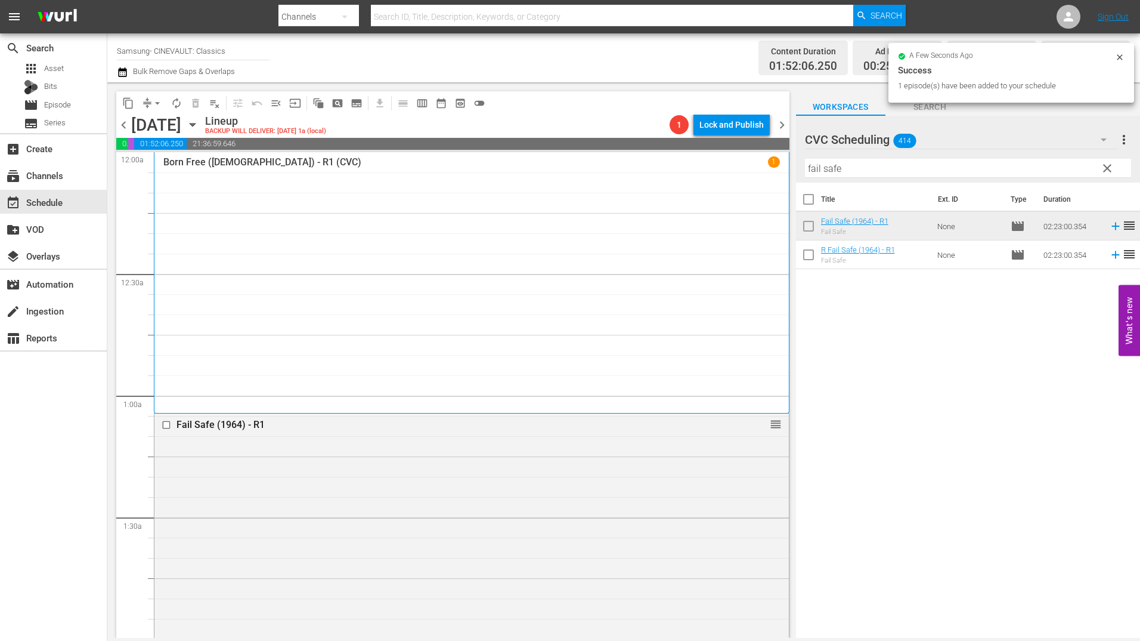
click at [125, 128] on span "chevron_left" at bounding box center [123, 125] width 15 height 15
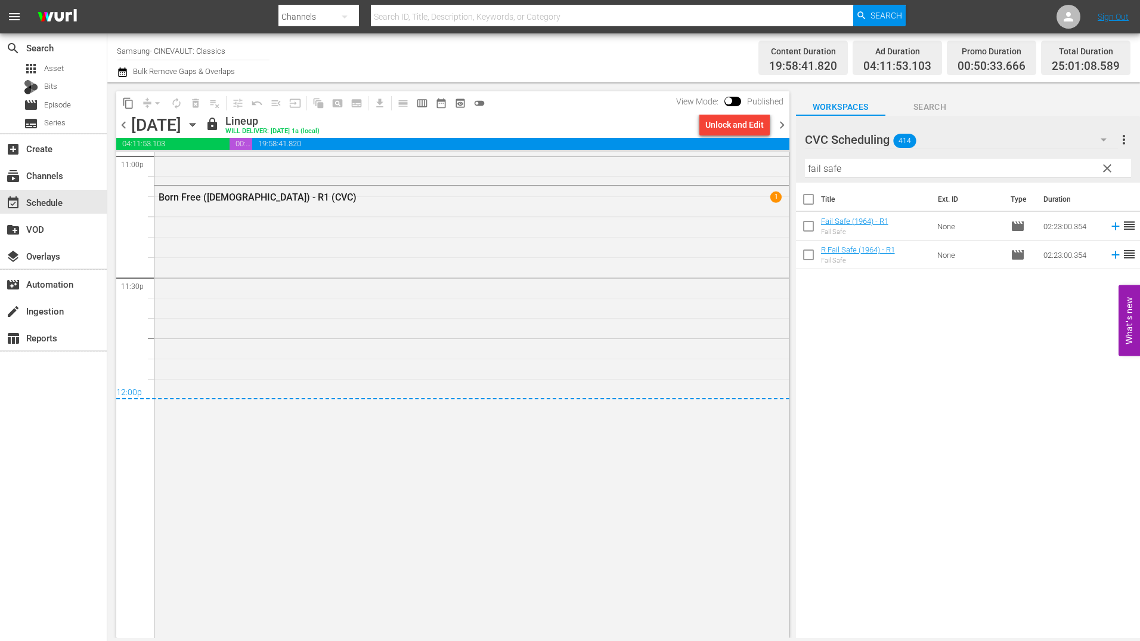
scroll to position [5607, 0]
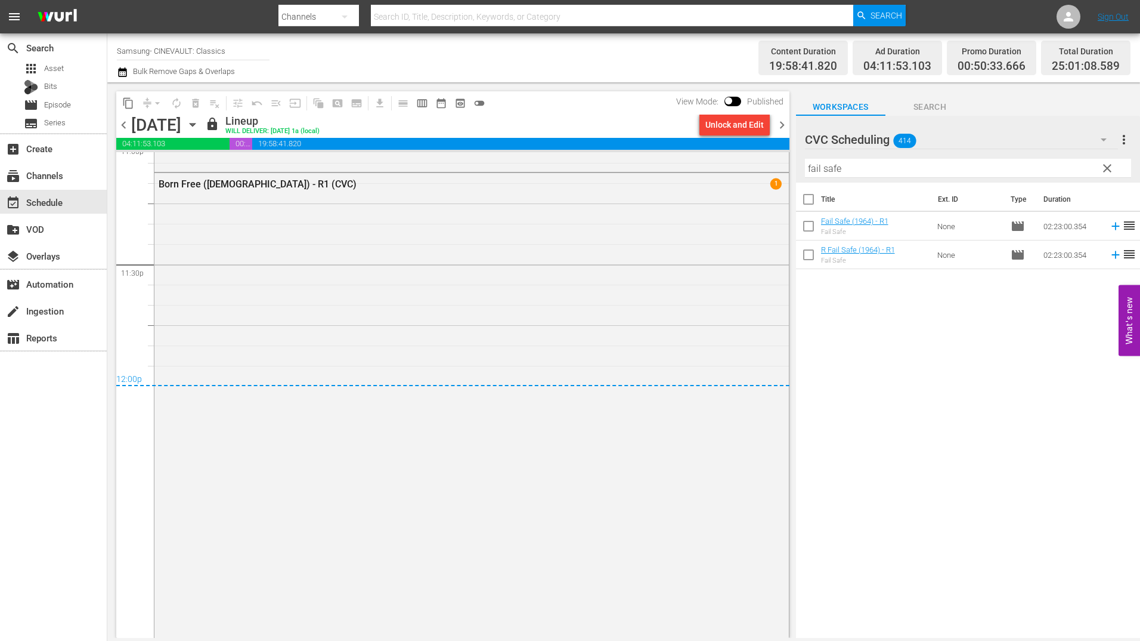
click at [776, 116] on div "chevron_left Thursday, October 23rd October 23rd lock Lineup WILL DELIVER: 10/2…" at bounding box center [452, 126] width 673 height 23
click at [776, 122] on span "chevron_right" at bounding box center [782, 125] width 15 height 15
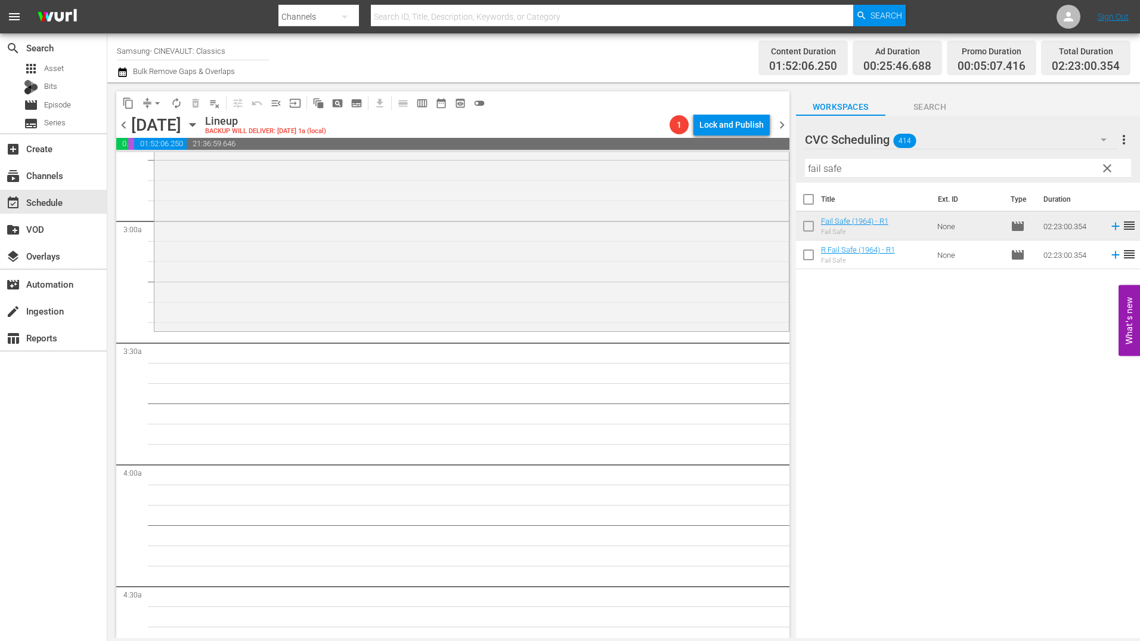
scroll to position [703, 0]
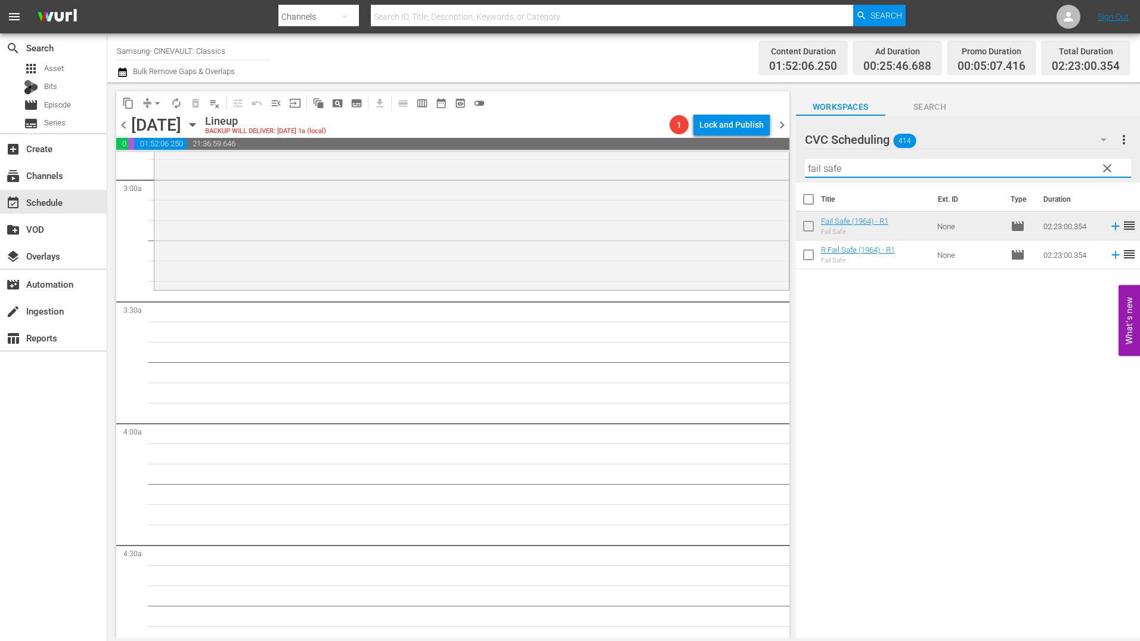
click at [914, 172] on input "fail safe" at bounding box center [968, 168] width 326 height 19
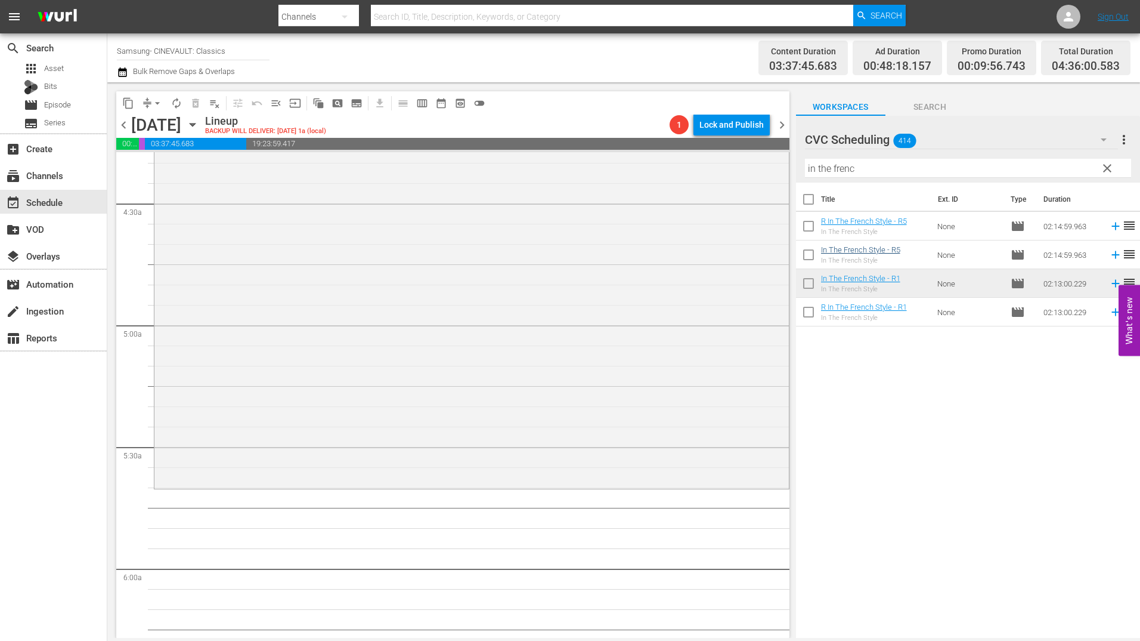
scroll to position [1120, 0]
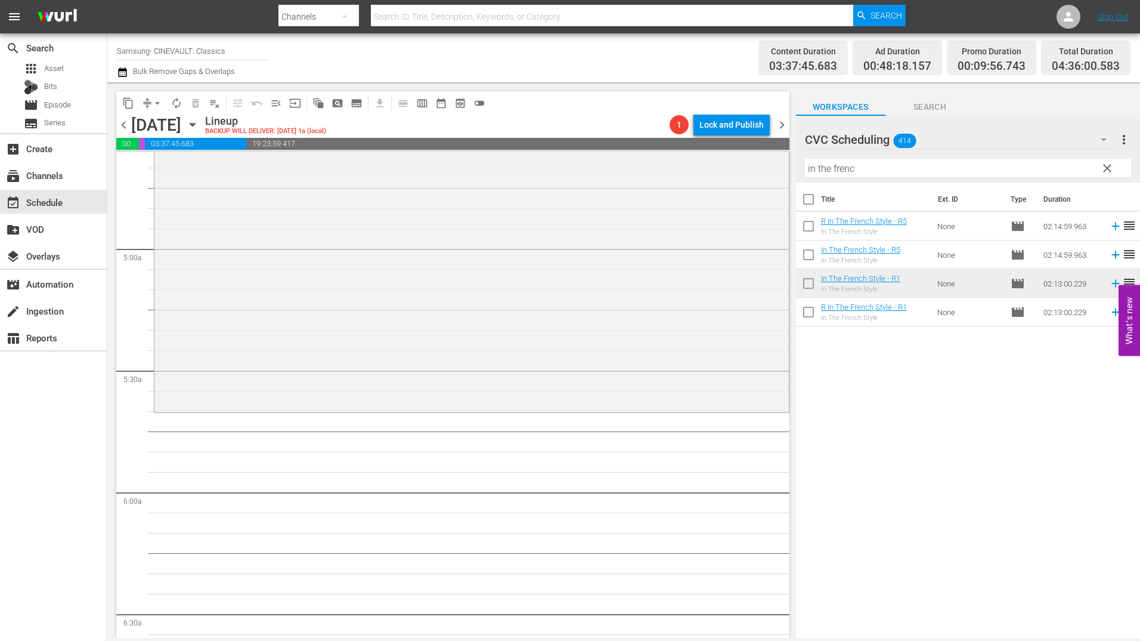
click at [903, 172] on input "in the frenc" at bounding box center [968, 168] width 326 height 19
click at [902, 172] on input "in the frenc" at bounding box center [968, 168] width 326 height 19
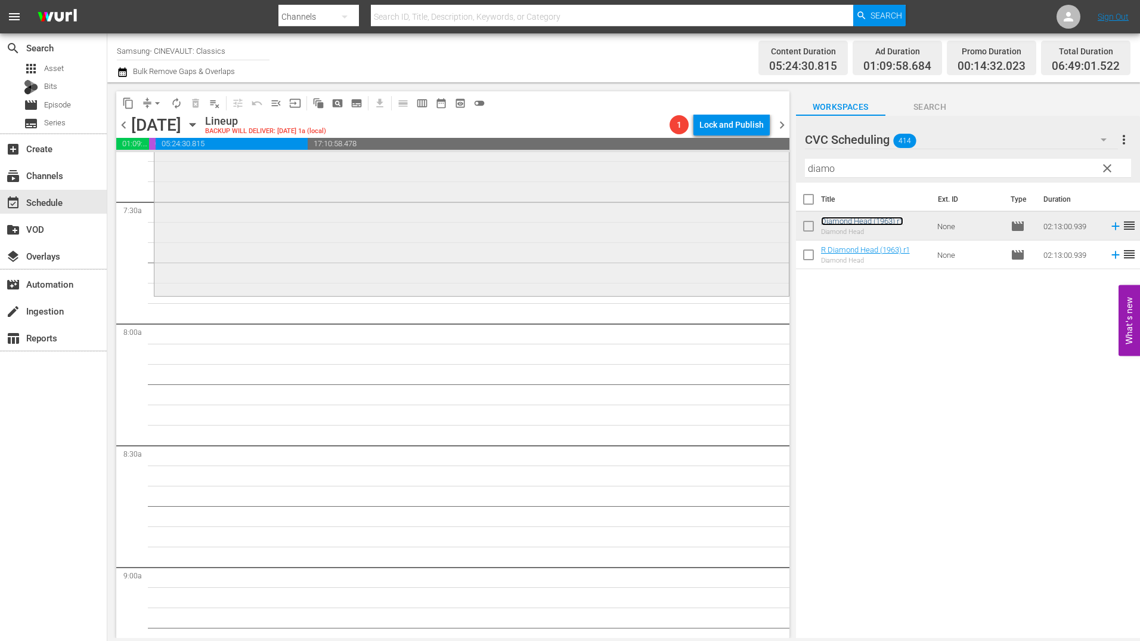
scroll to position [1776, 0]
click at [830, 175] on input "diamo" at bounding box center [968, 168] width 326 height 19
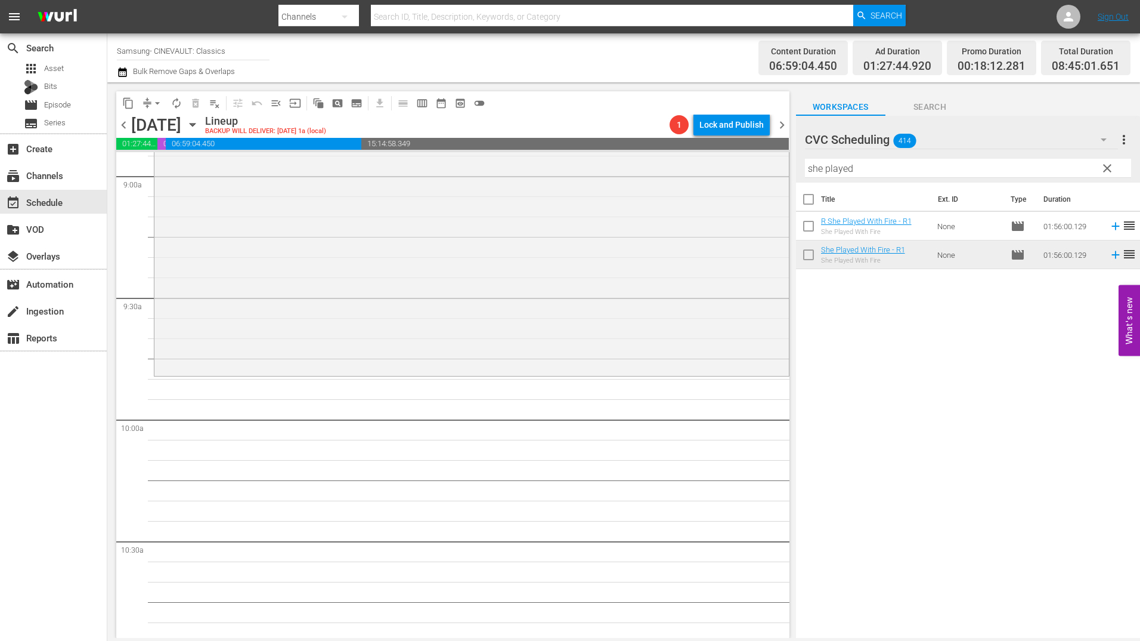
scroll to position [2194, 0]
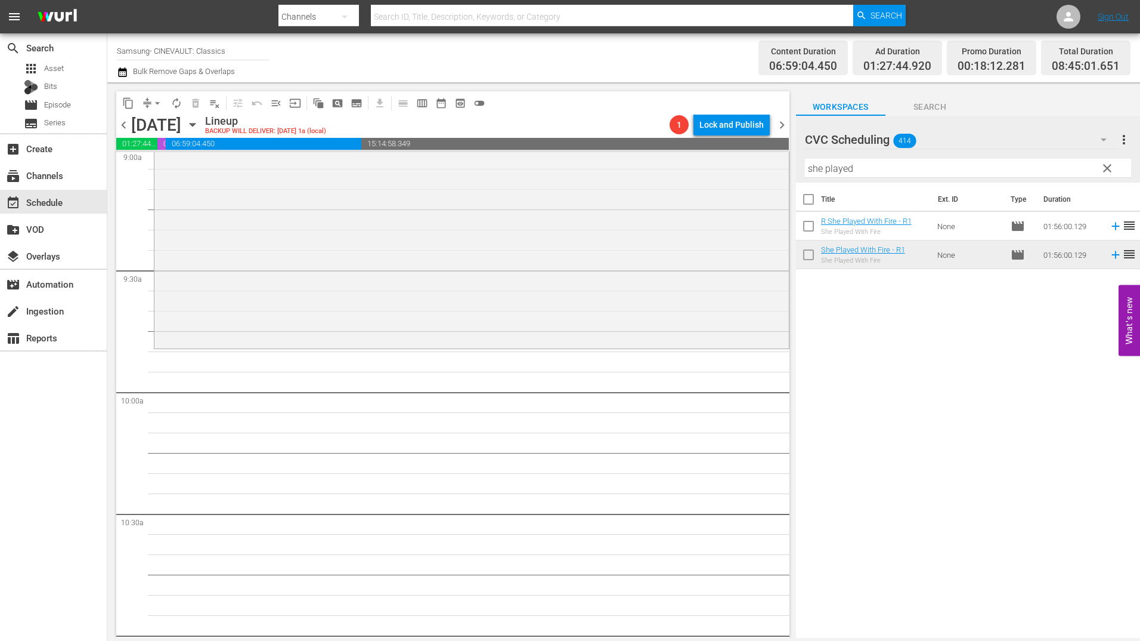
click at [884, 174] on input "she played" at bounding box center [968, 168] width 326 height 19
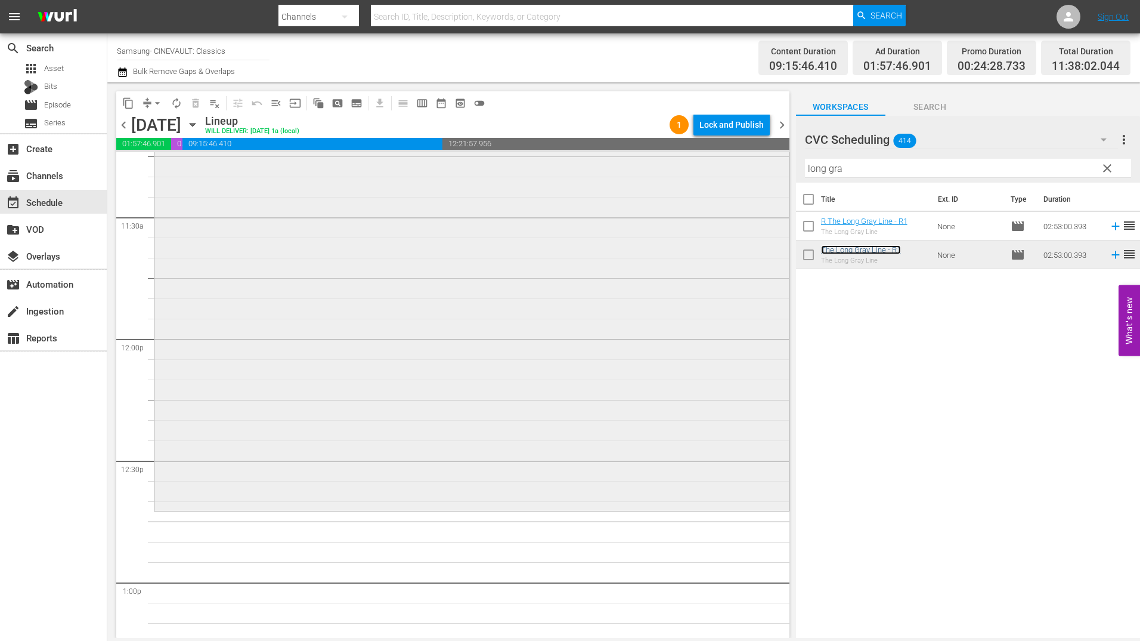
scroll to position [2850, 0]
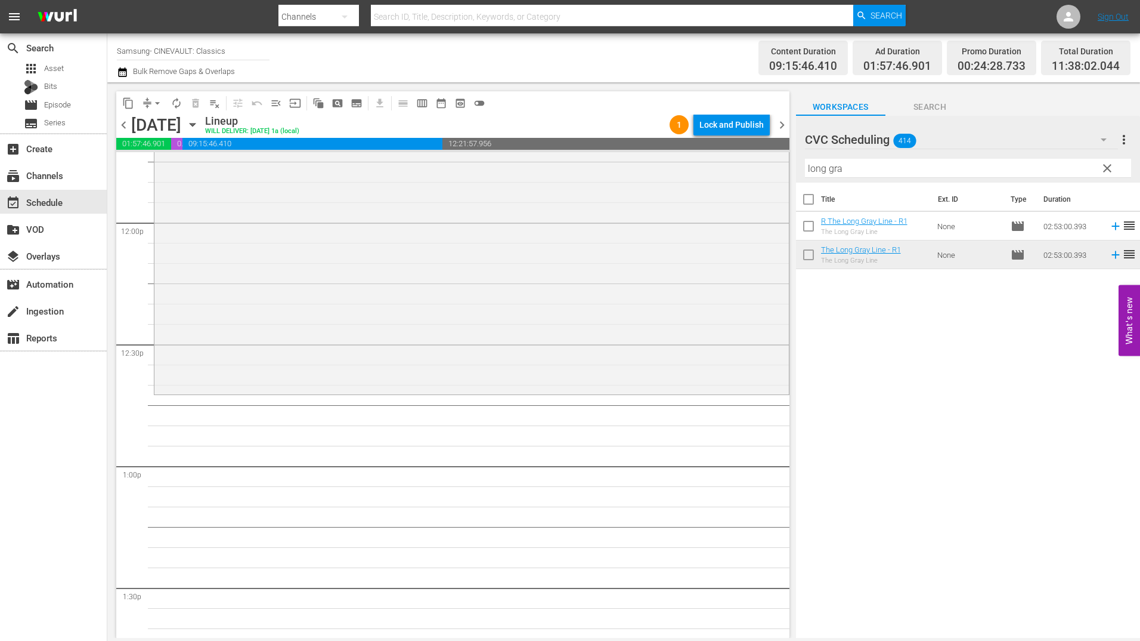
click at [879, 167] on input "long gra" at bounding box center [968, 168] width 326 height 19
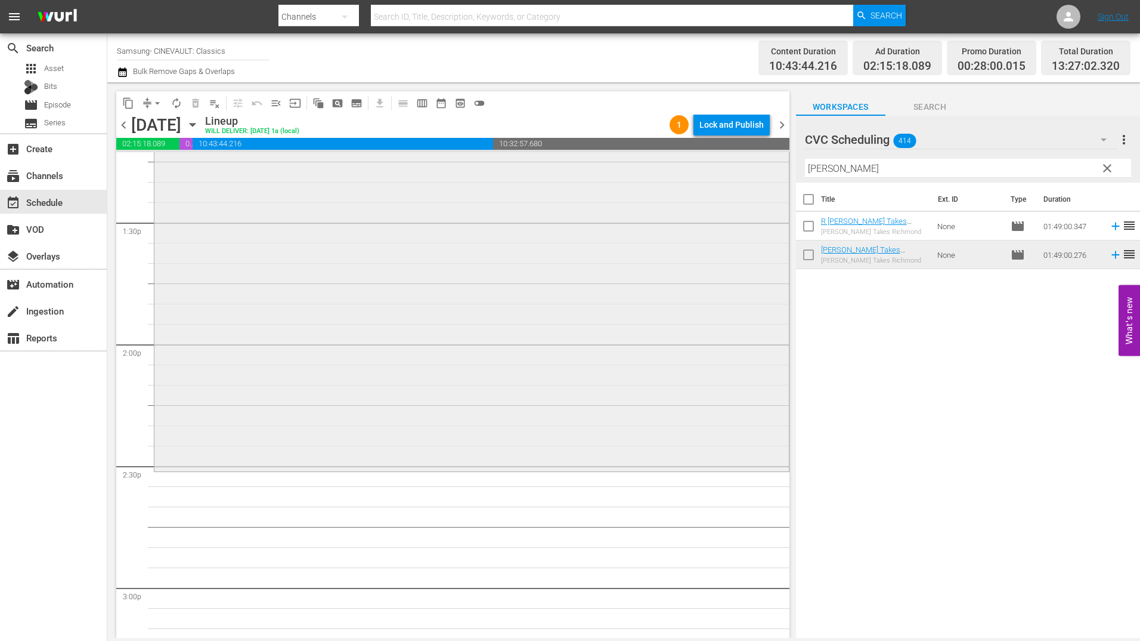
scroll to position [3387, 0]
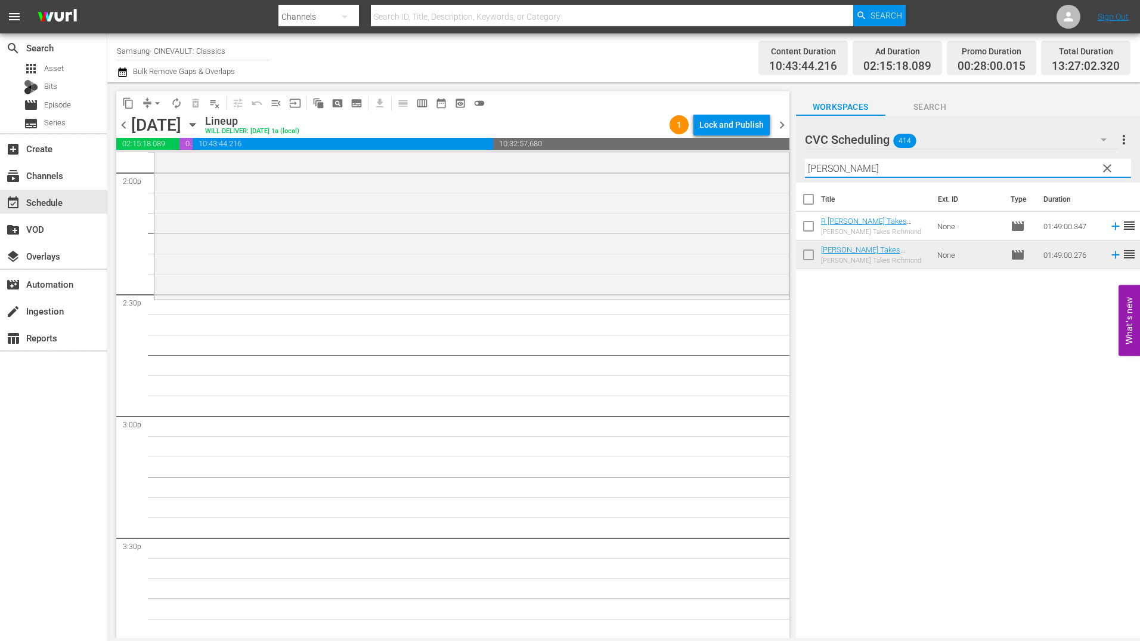
click at [854, 167] on input "miss grant tak" at bounding box center [968, 168] width 326 height 19
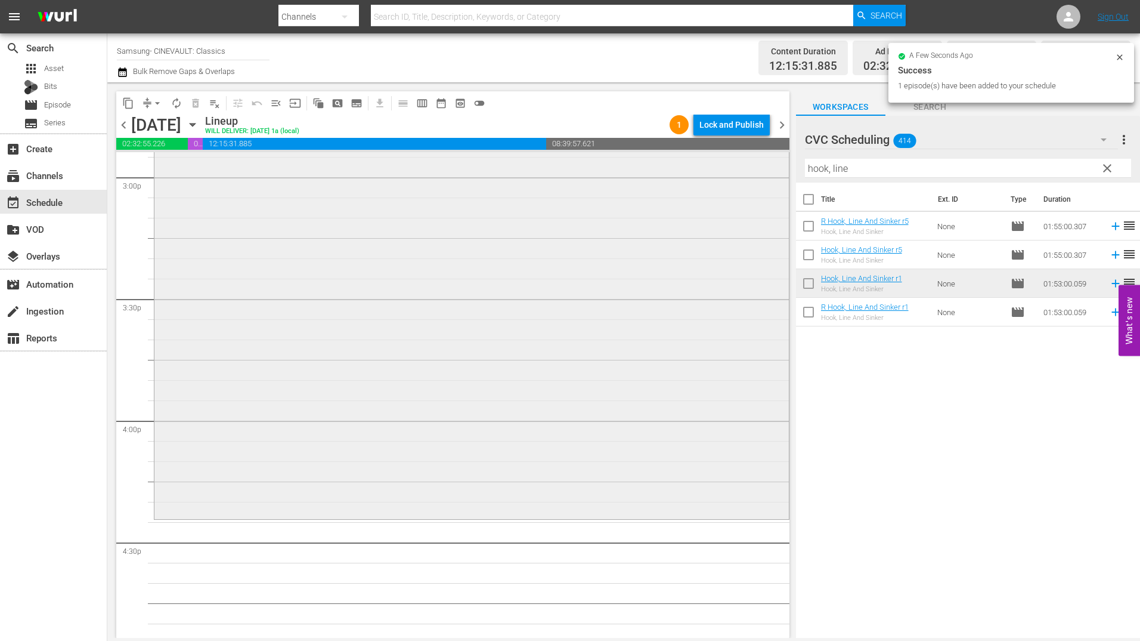
scroll to position [3864, 0]
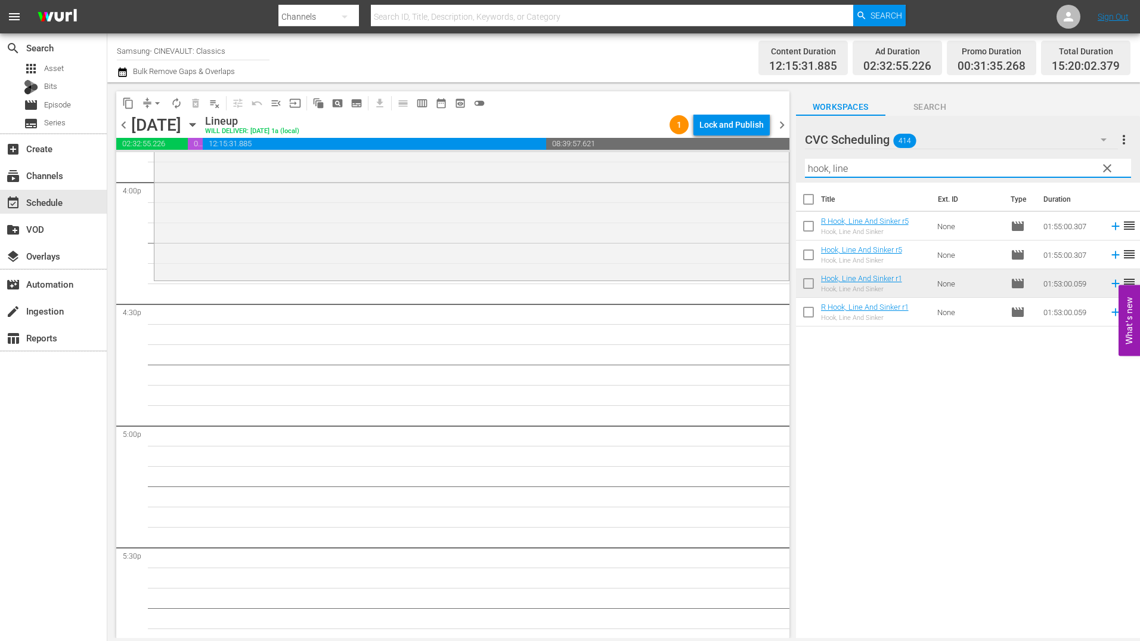
click at [863, 169] on input "hook, line" at bounding box center [968, 168] width 326 height 19
click at [863, 170] on input "hook, line" at bounding box center [968, 168] width 326 height 19
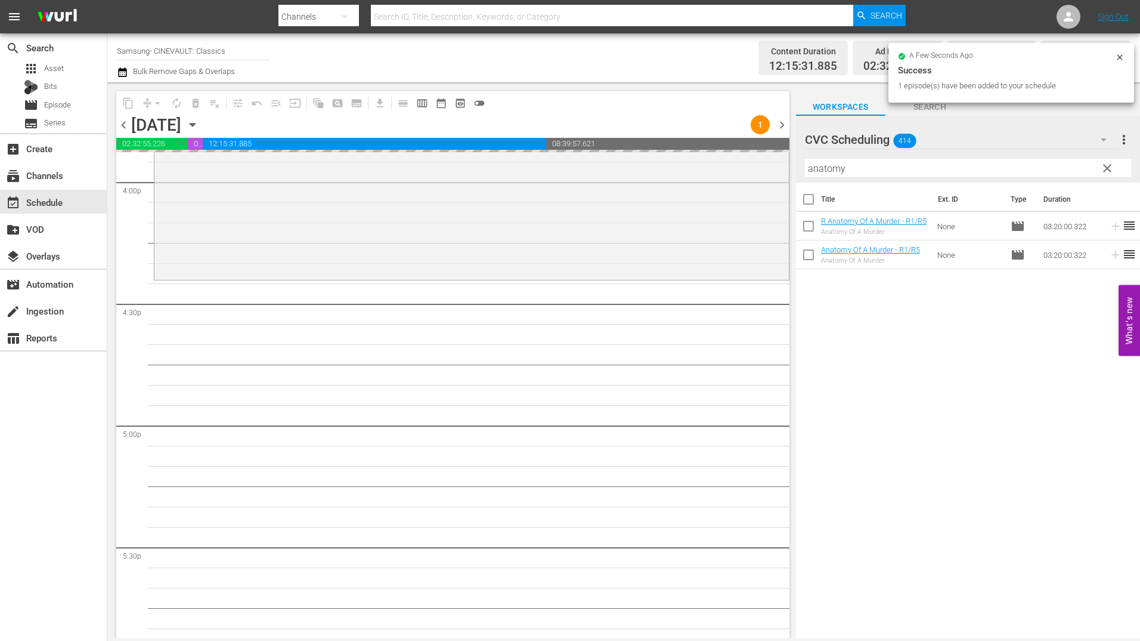
click at [824, 169] on input "anatomy" at bounding box center [968, 168] width 326 height 19
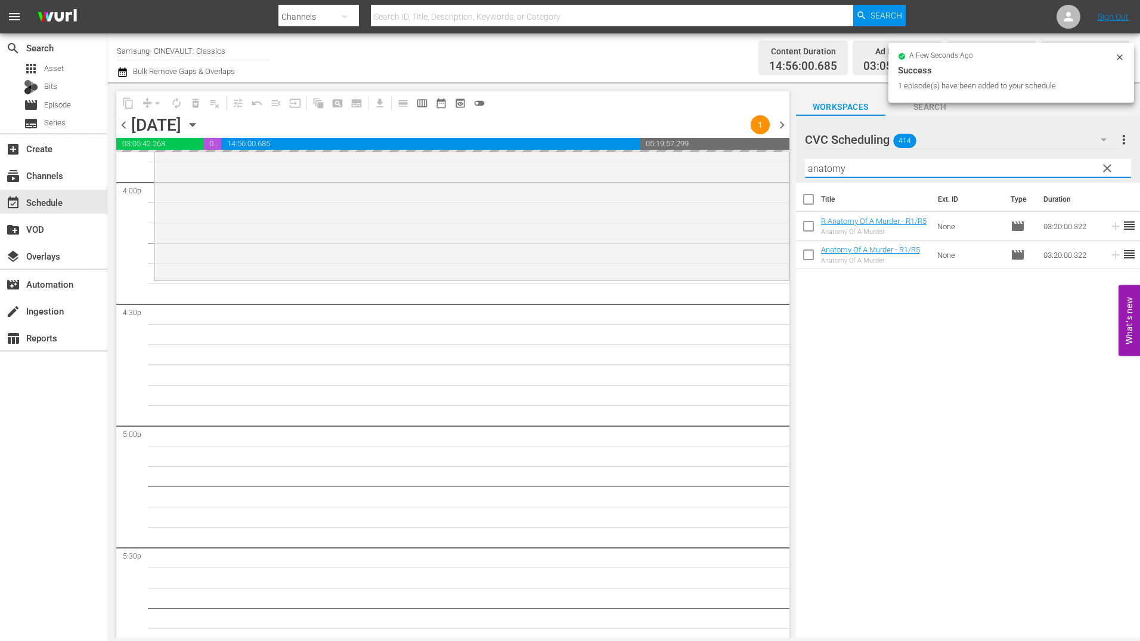
click at [824, 170] on input "anatomy" at bounding box center [968, 168] width 326 height 19
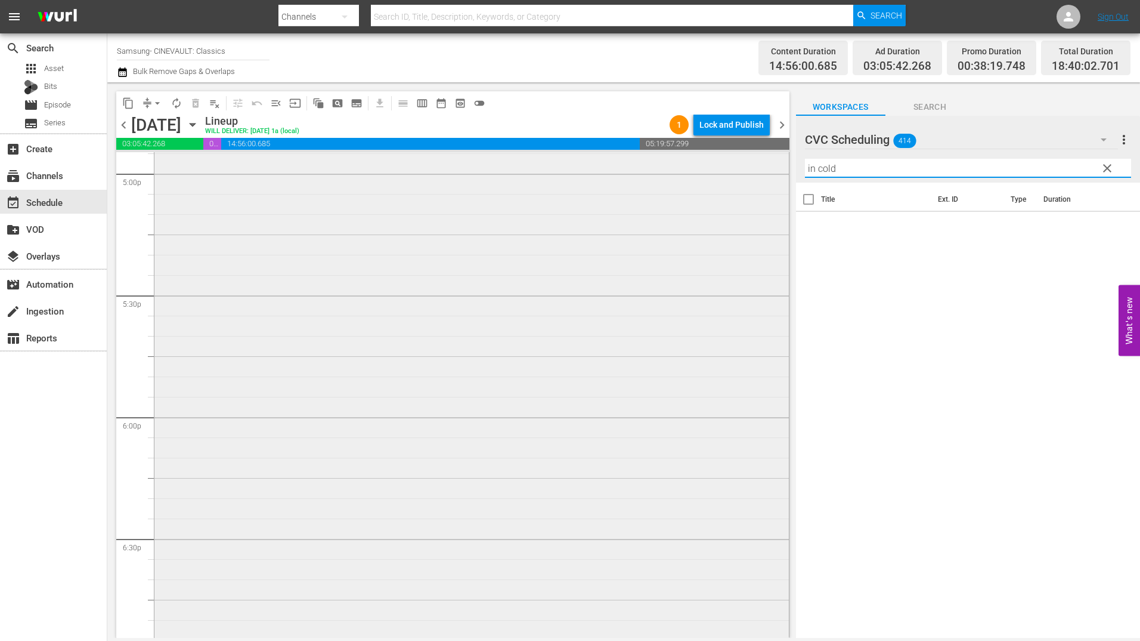
scroll to position [4162, 0]
type input "in cold"
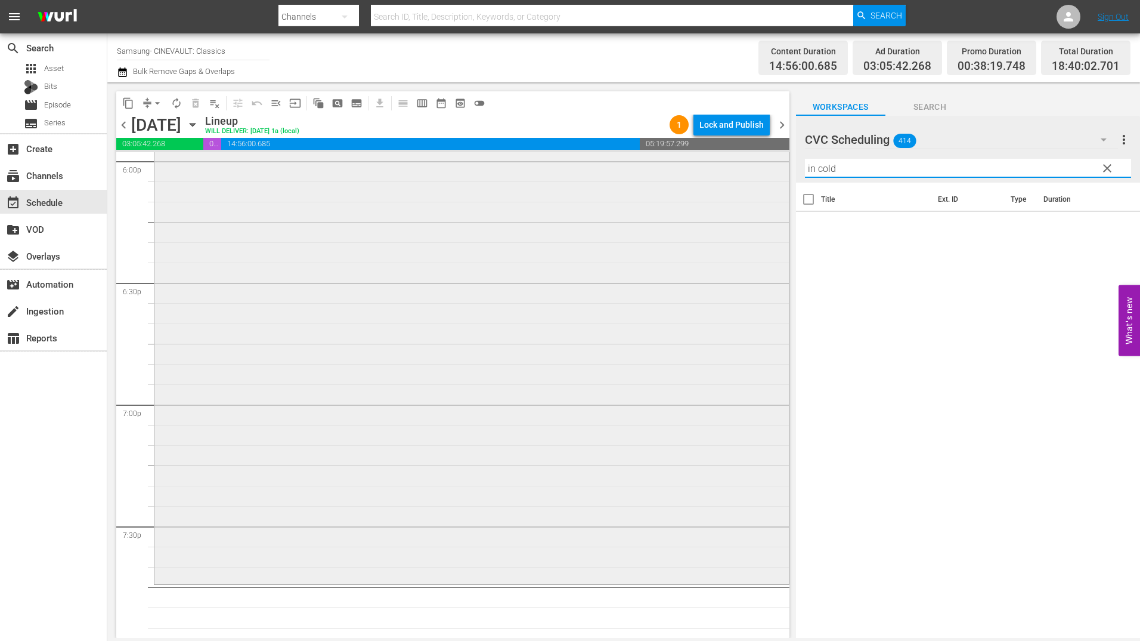
scroll to position [4401, 0]
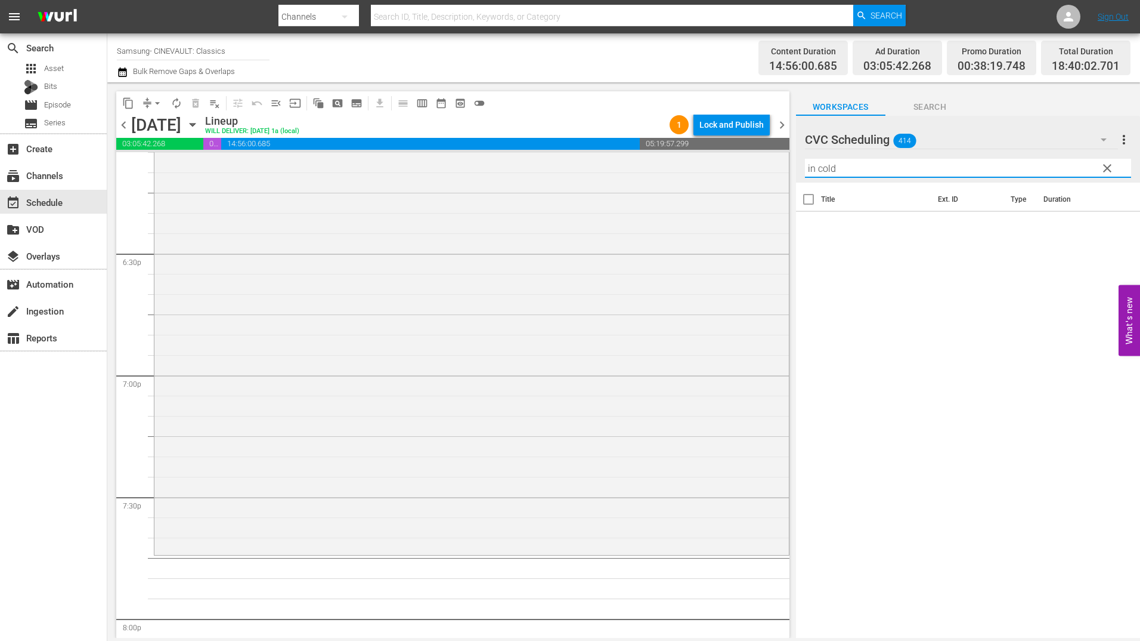
click at [858, 172] on input "in cold" at bounding box center [968, 168] width 326 height 19
type input "in cold blood"
click at [73, 106] on div "movie Episode" at bounding box center [53, 105] width 107 height 17
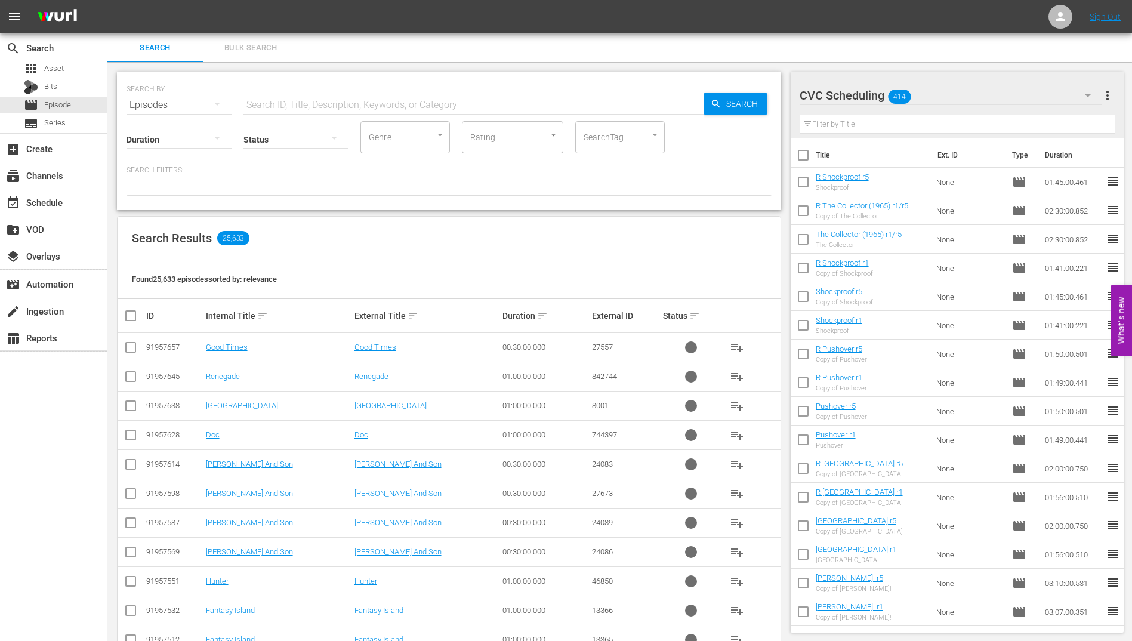
click at [319, 100] on input "text" at bounding box center [473, 105] width 460 height 29
type input "in cold blood"
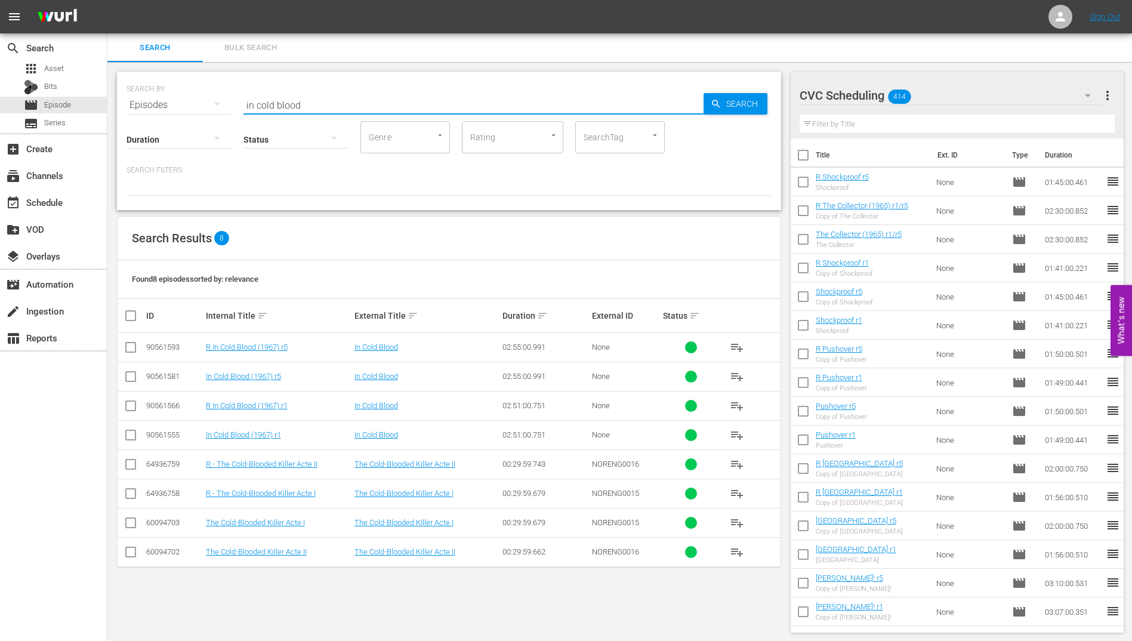
click at [131, 440] on input "checkbox" at bounding box center [130, 437] width 14 height 14
checkbox input "true"
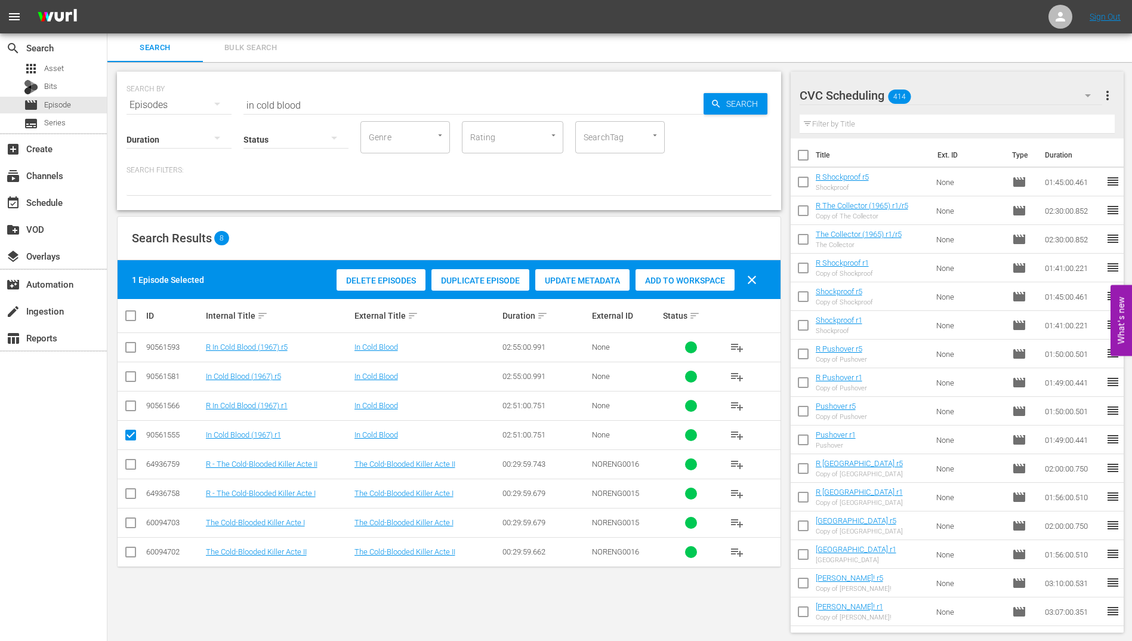
click at [129, 401] on input "checkbox" at bounding box center [130, 408] width 14 height 14
checkbox input "true"
click at [129, 376] on input "checkbox" at bounding box center [130, 379] width 14 height 14
checkbox input "true"
click at [133, 345] on input "checkbox" at bounding box center [130, 349] width 14 height 14
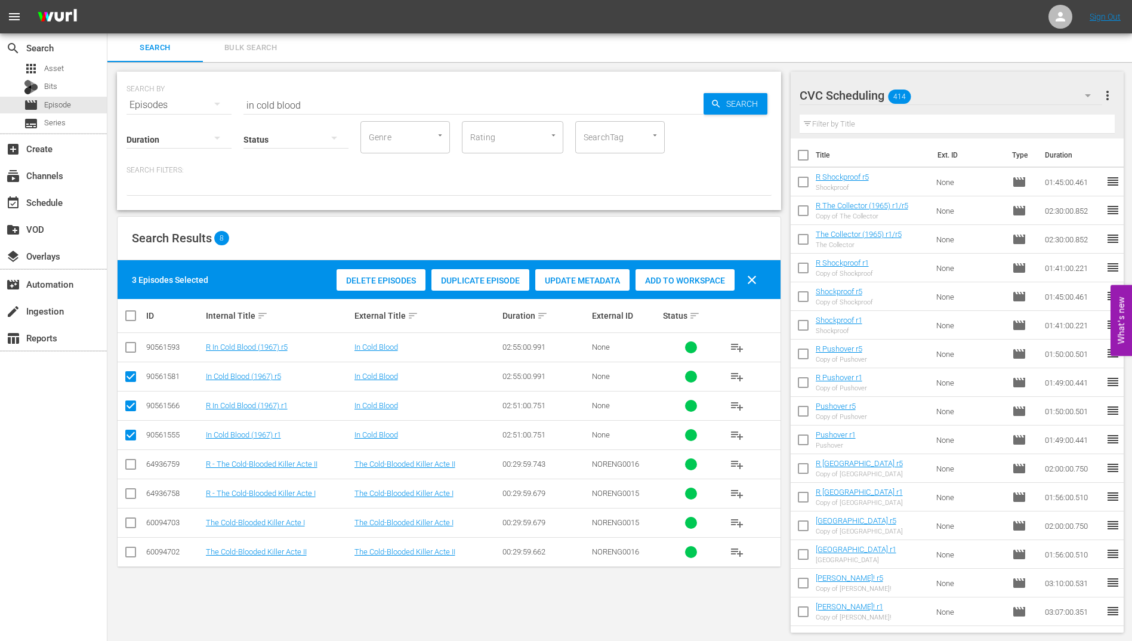
checkbox input "true"
click at [679, 277] on span "Add to Workspace" at bounding box center [684, 281] width 99 height 10
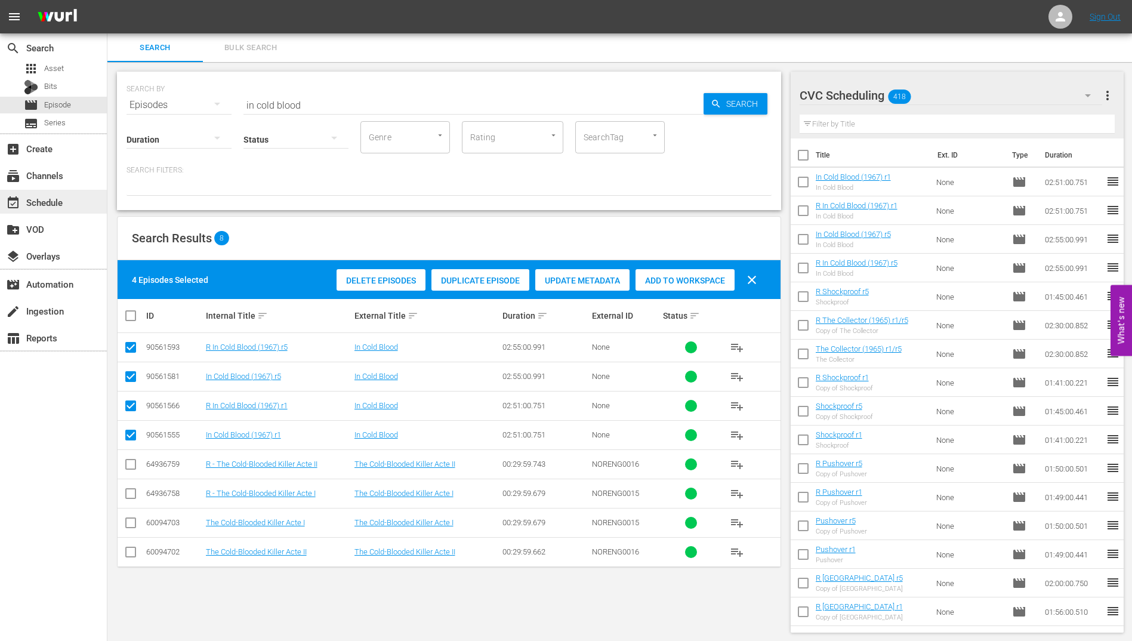
click at [45, 201] on div "event_available Schedule" at bounding box center [33, 200] width 67 height 11
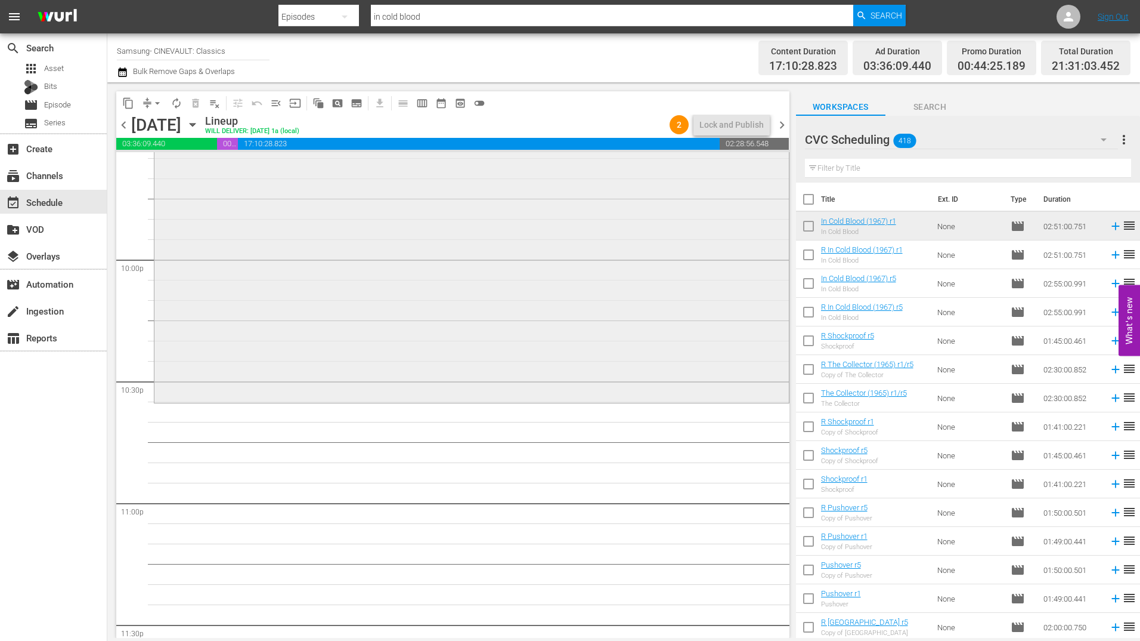
scroll to position [5249, 0]
click at [877, 163] on input "text" at bounding box center [968, 168] width 326 height 19
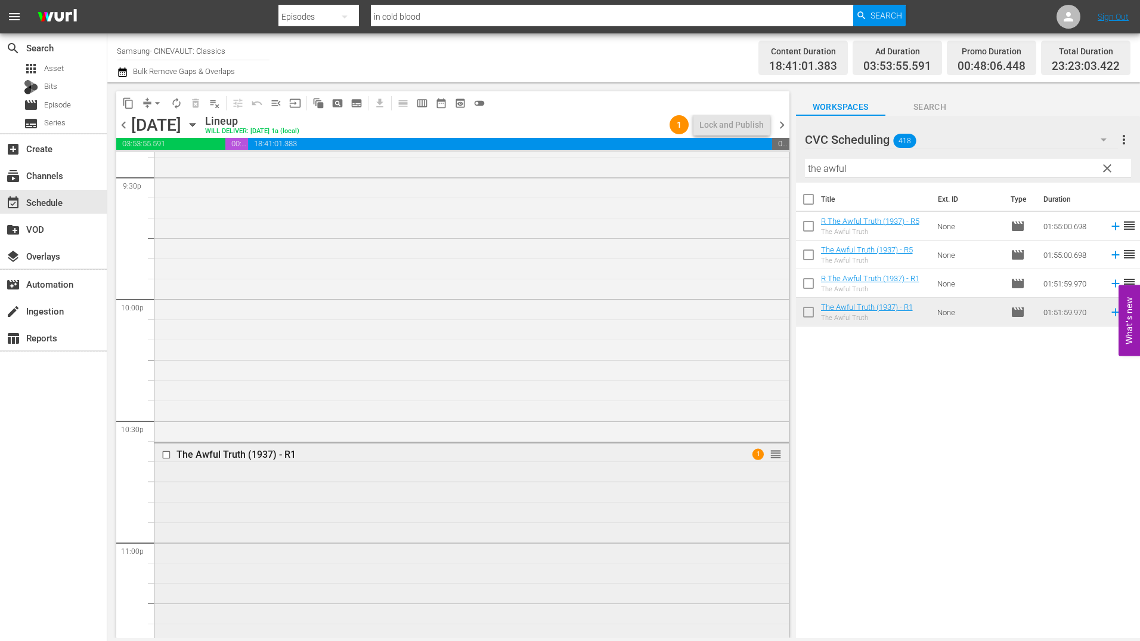
scroll to position [5228, 0]
click at [528, 509] on div "The Awful Truth (1937) - R1 1 reorder" at bounding box center [471, 647] width 635 height 451
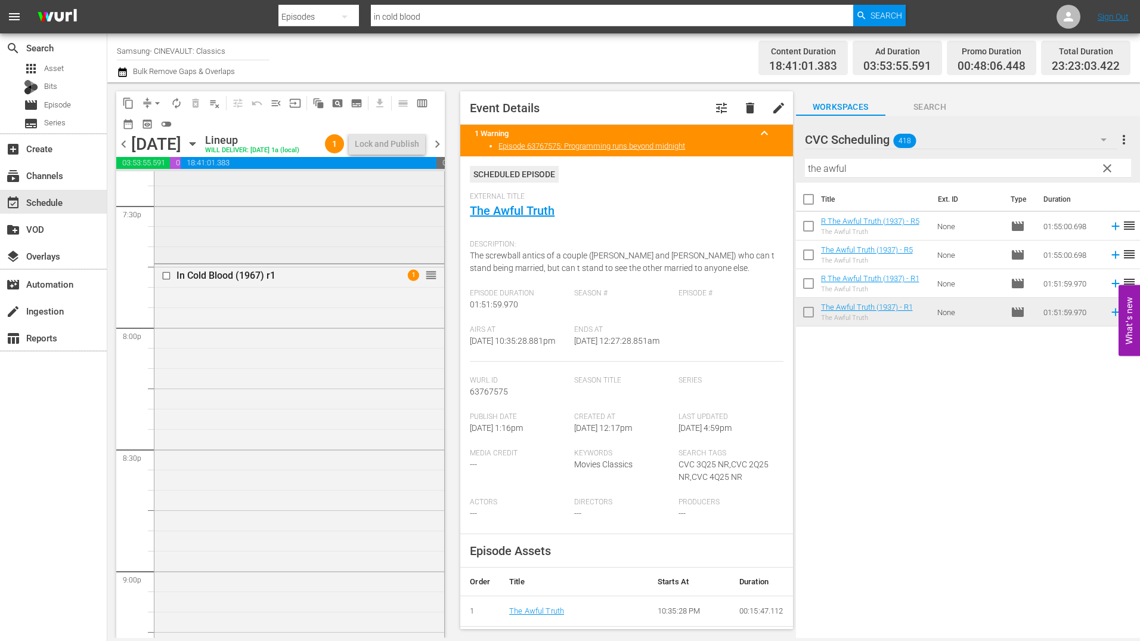
scroll to position [4651, 0]
click at [125, 150] on span "chevron_left" at bounding box center [123, 144] width 15 height 15
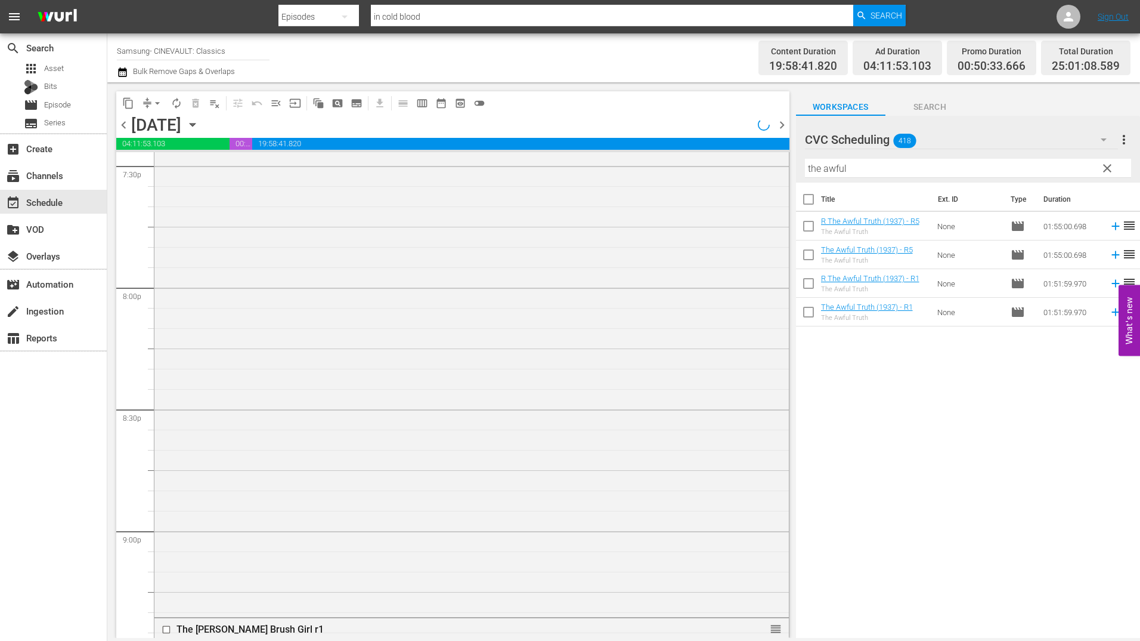
scroll to position [4631, 0]
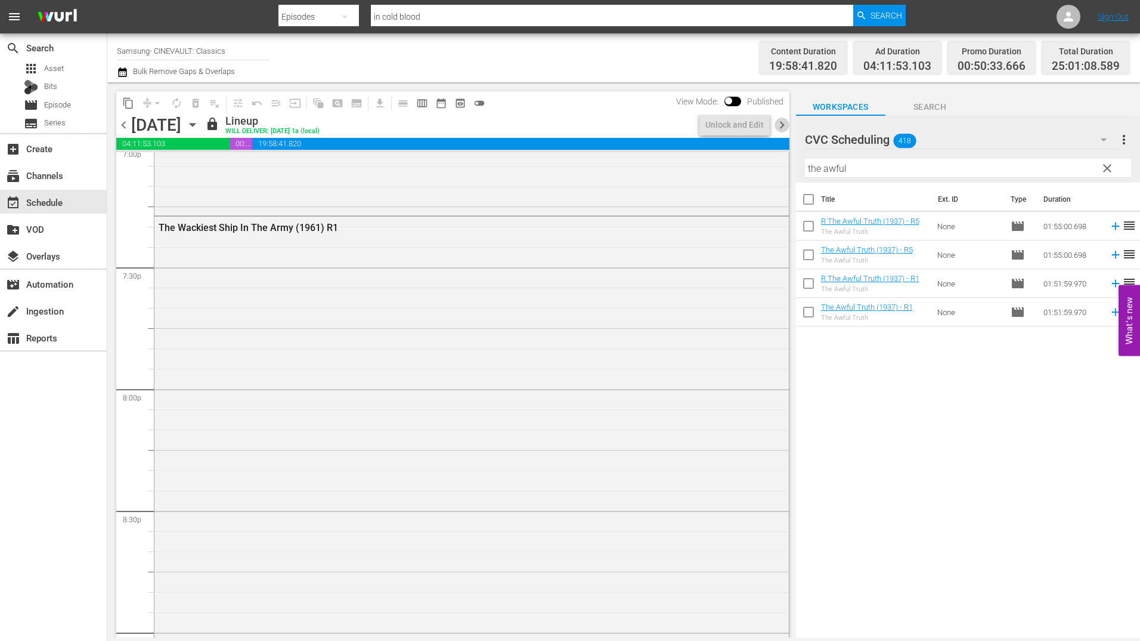
click at [778, 126] on span "chevron_right" at bounding box center [782, 125] width 15 height 15
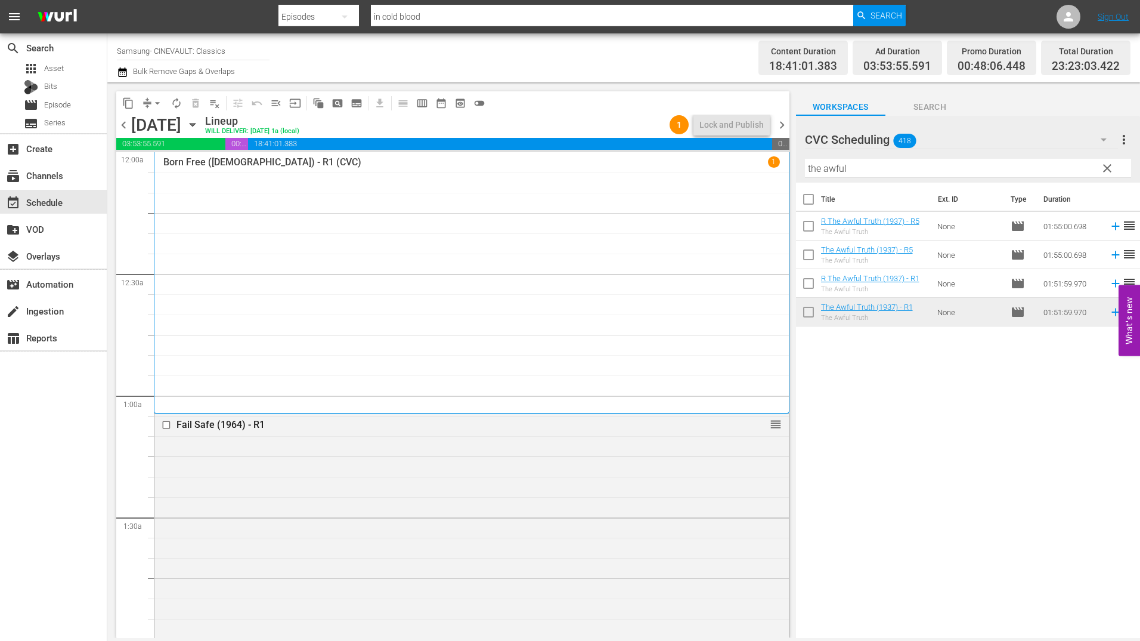
click at [617, 130] on div "Lineup WILL DELIVER: 10/23 @ 1a (local)" at bounding box center [435, 125] width 460 height 20
click at [780, 126] on span "chevron_right" at bounding box center [782, 125] width 15 height 15
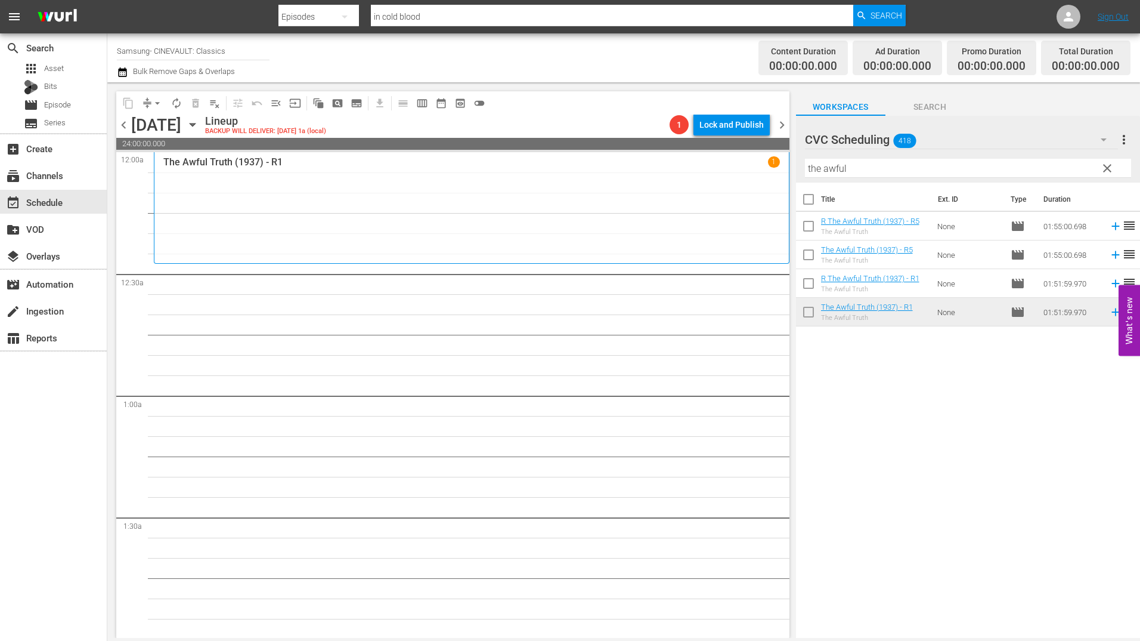
click at [843, 163] on input "the awful" at bounding box center [968, 168] width 326 height 19
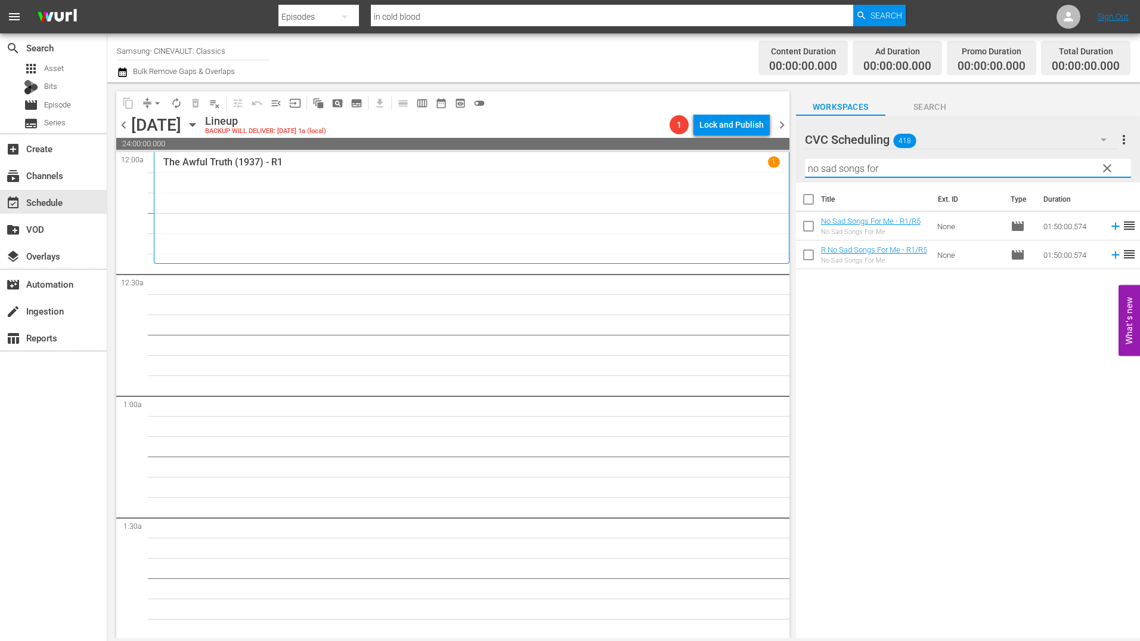
type input "no sad songs for m"
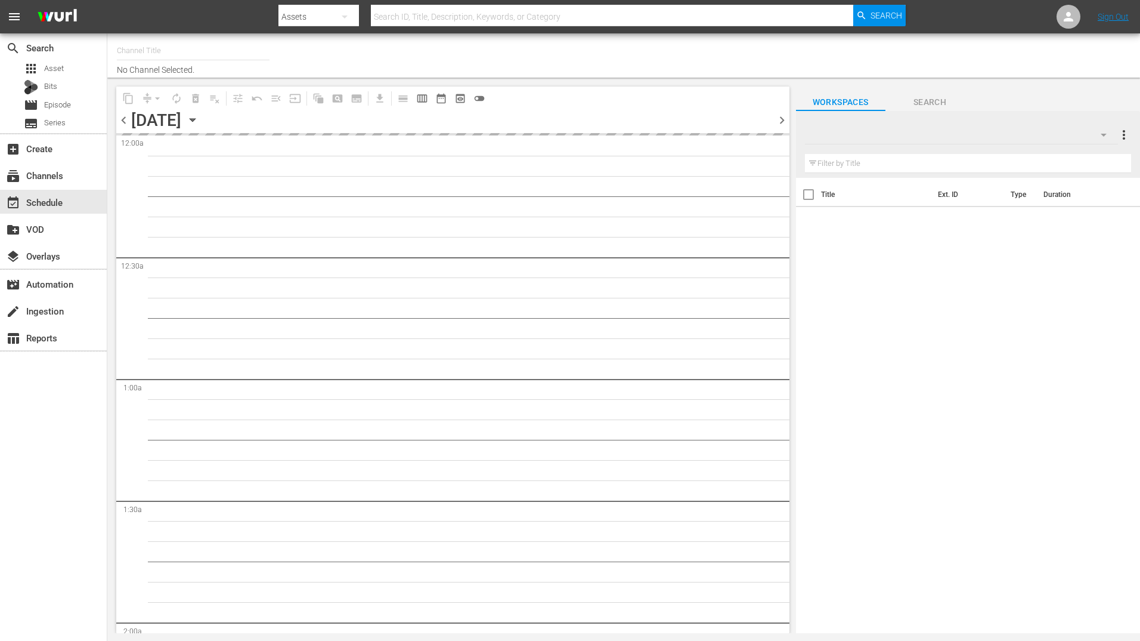
type input "Samsung- CINEVAULT: Classics (1043)"
